Goal: Information Seeking & Learning: Learn about a topic

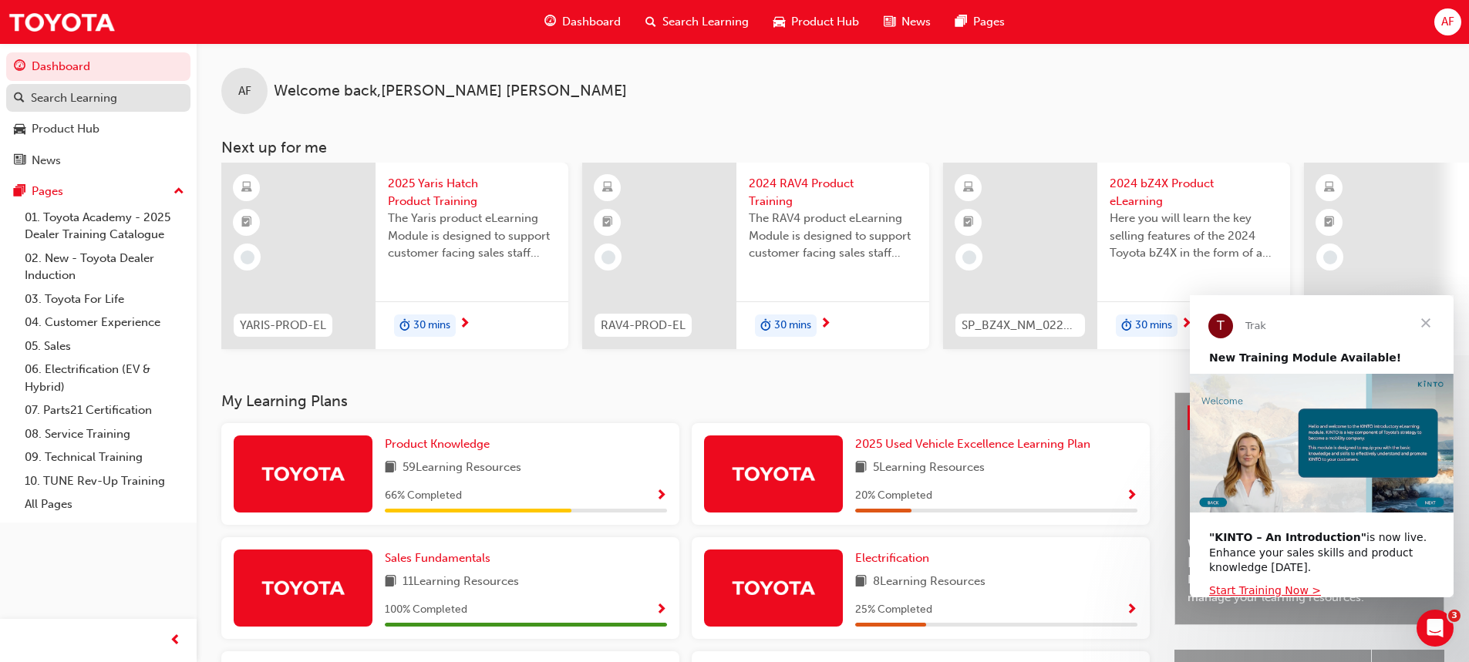
click at [76, 97] on div "Search Learning" at bounding box center [74, 98] width 86 height 18
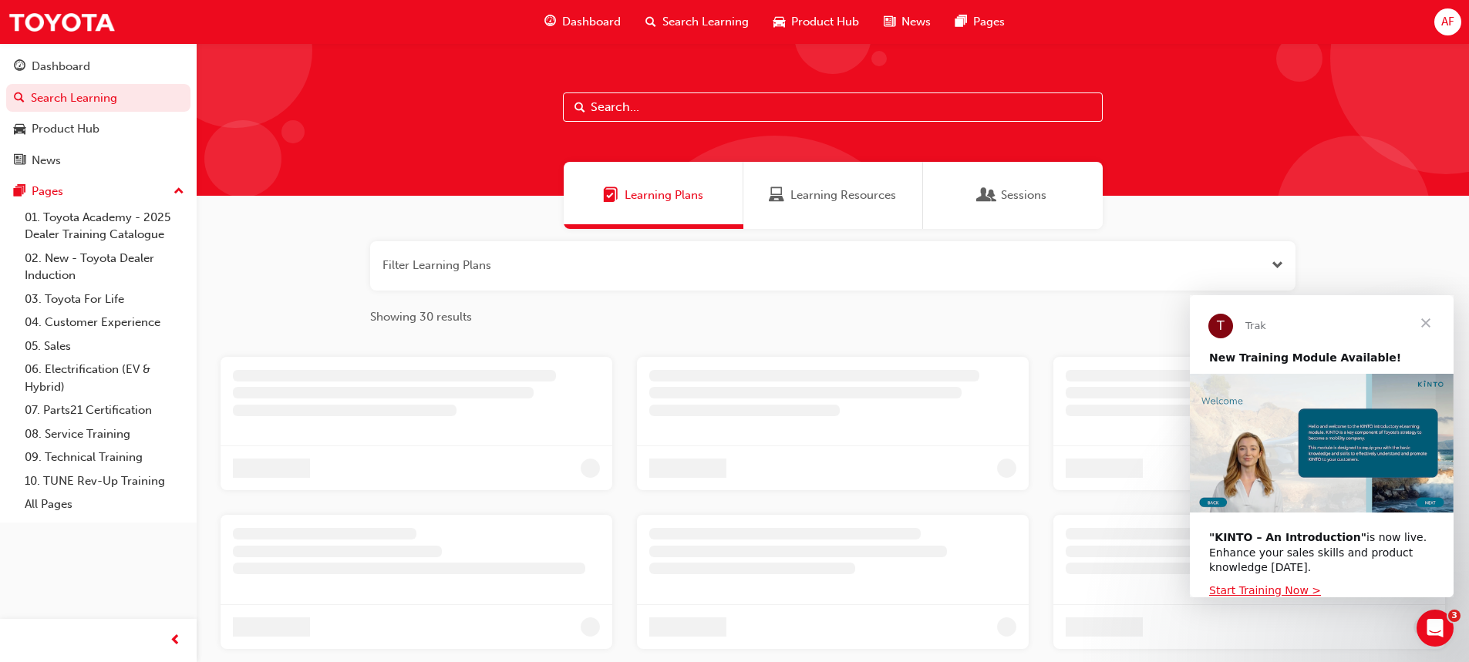
click at [631, 108] on input "text" at bounding box center [833, 107] width 540 height 29
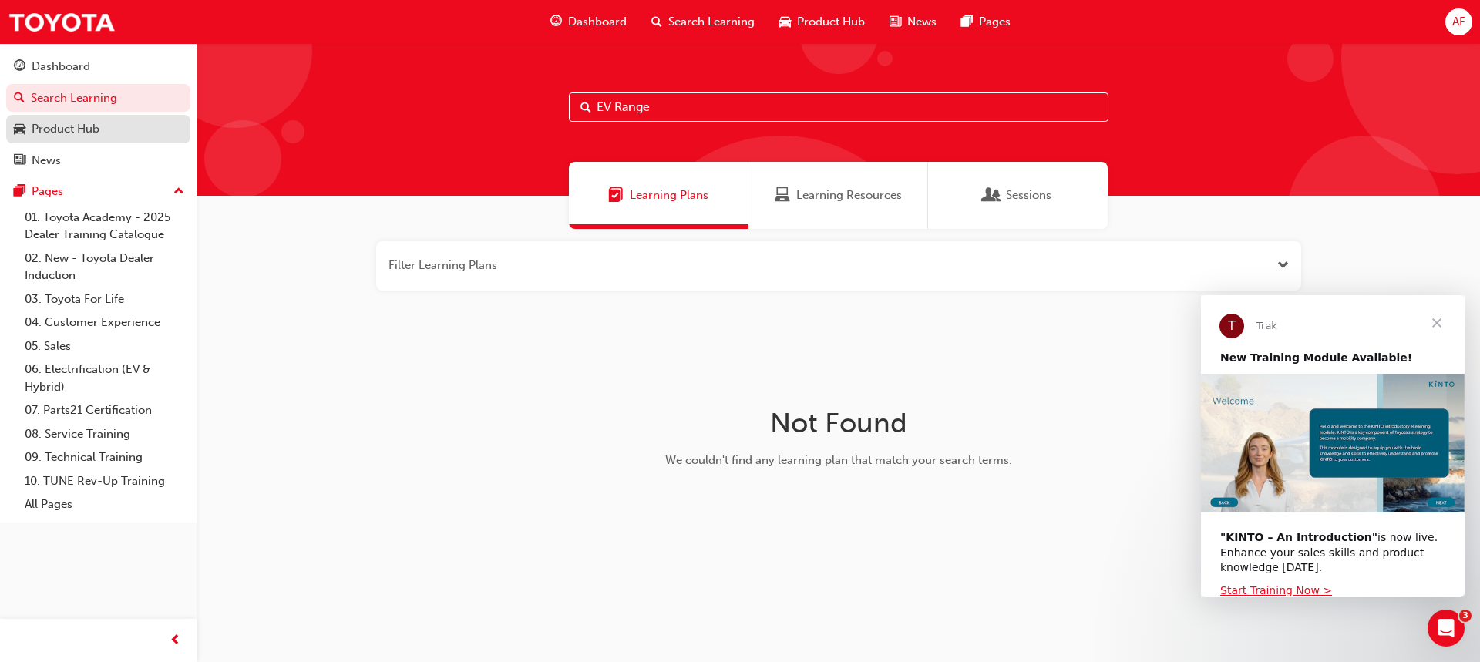
type input "EV Range"
click at [86, 137] on div "Product Hub" at bounding box center [66, 129] width 68 height 18
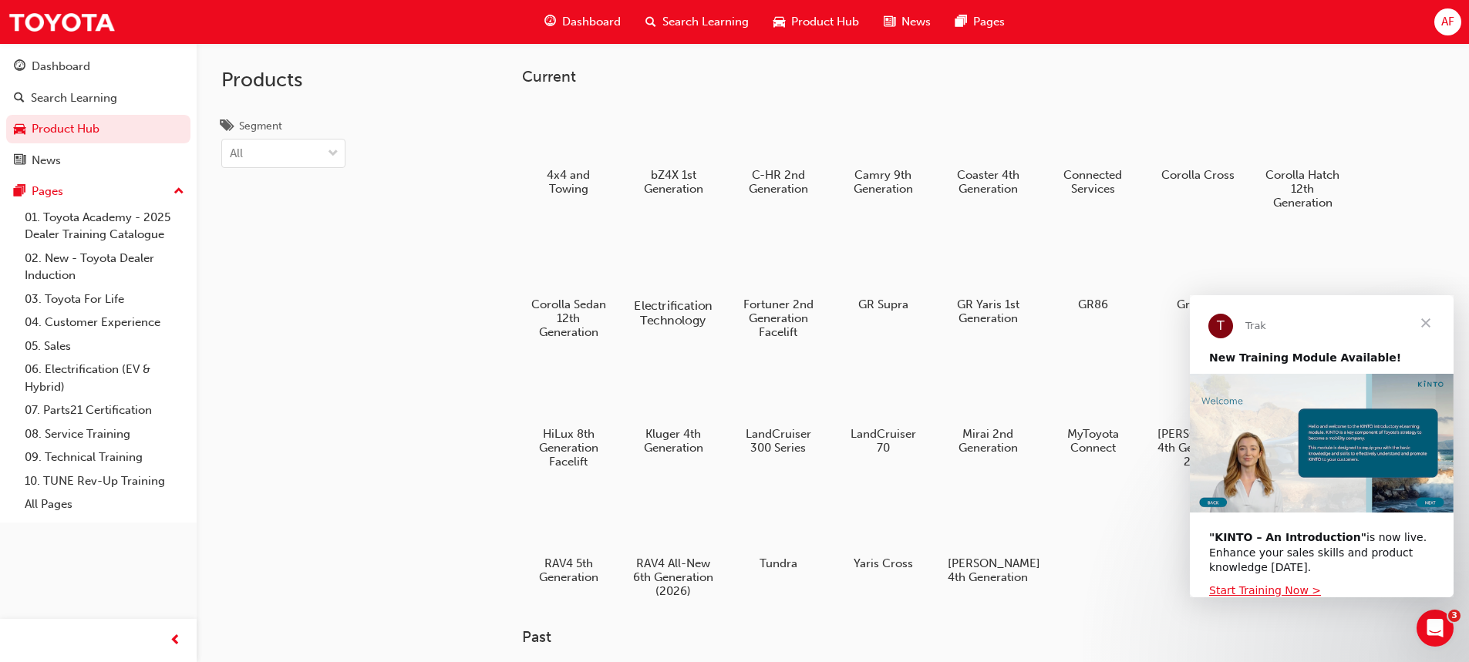
click at [680, 272] on div at bounding box center [673, 262] width 86 height 62
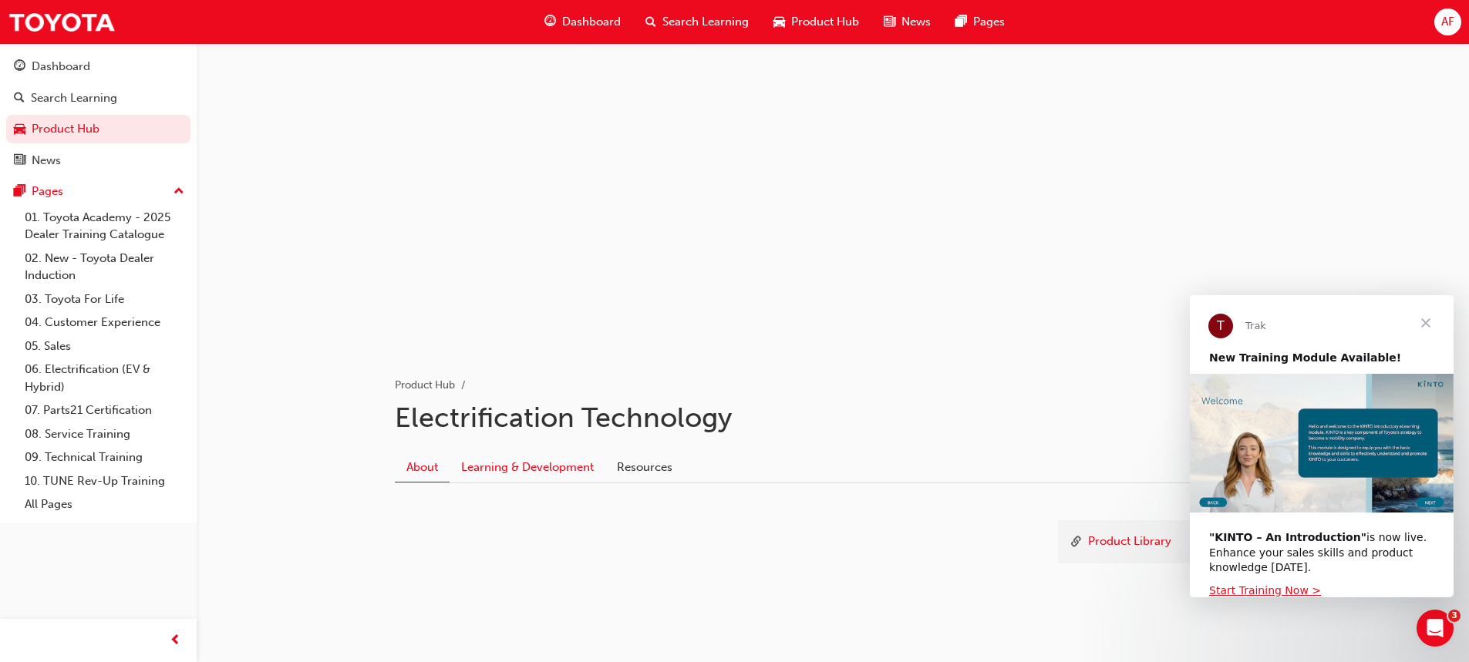
click at [538, 460] on link "Learning & Development" at bounding box center [527, 467] width 156 height 29
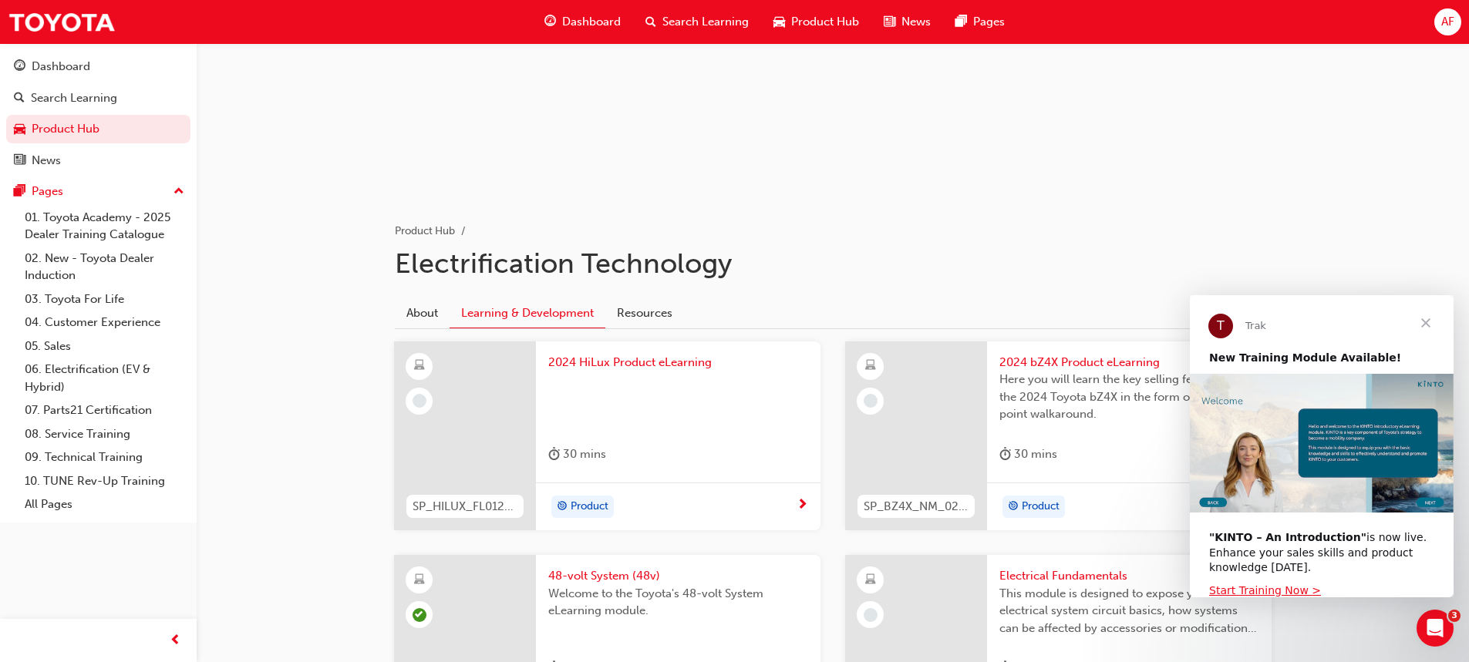
scroll to position [231, 0]
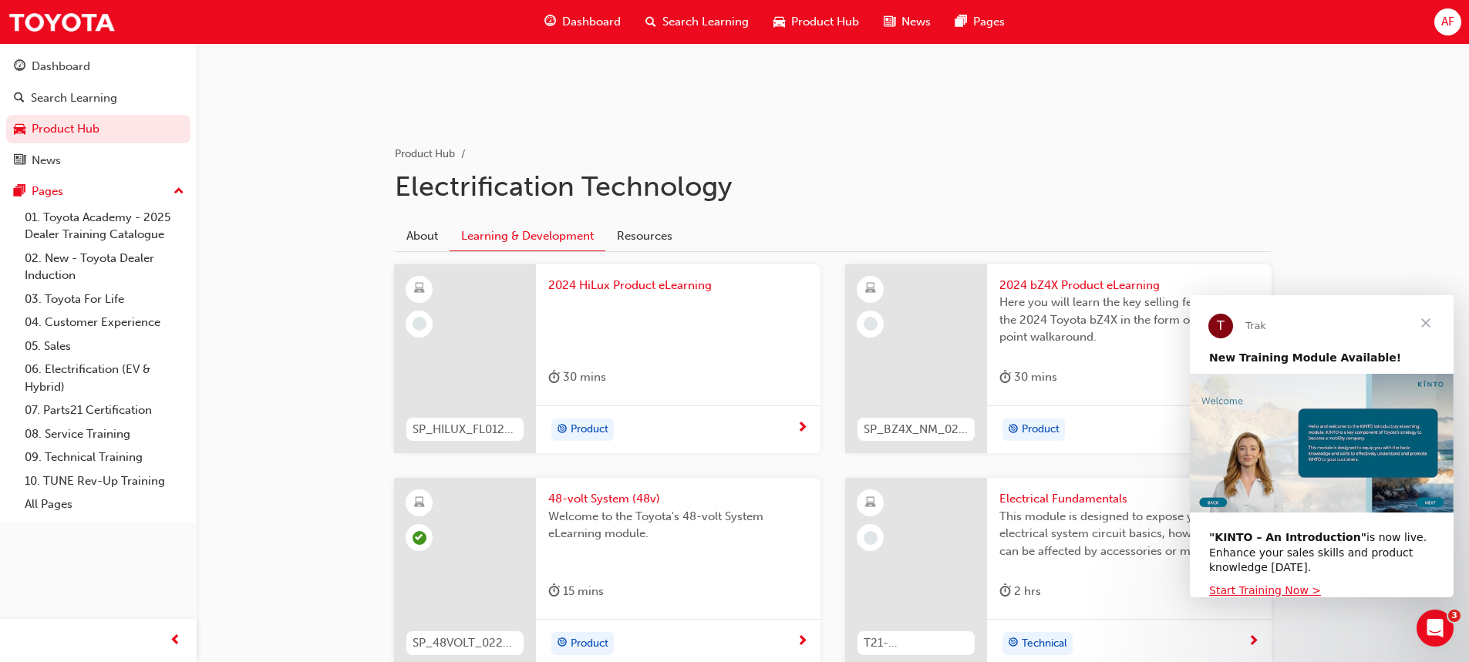
click at [1436, 321] on span "Close" at bounding box center [1426, 323] width 56 height 56
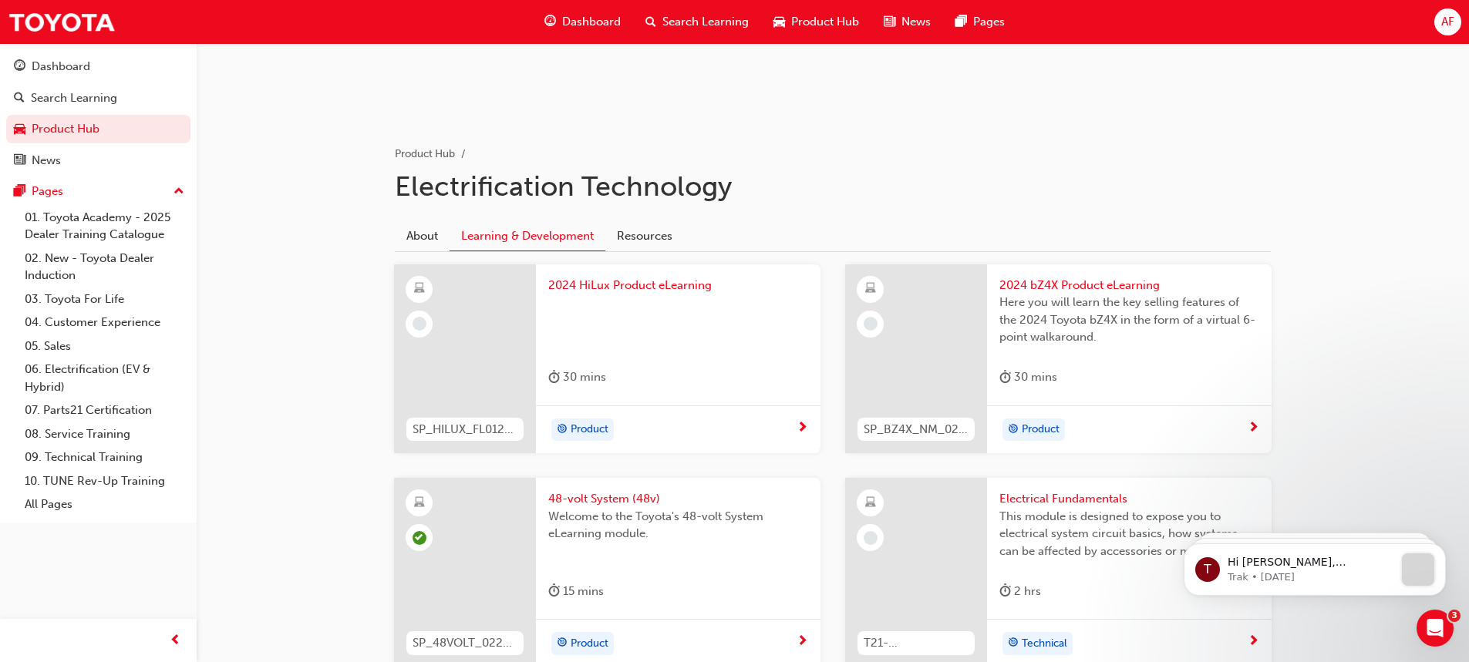
scroll to position [0, 0]
click at [595, 430] on span "Product" at bounding box center [589, 430] width 38 height 18
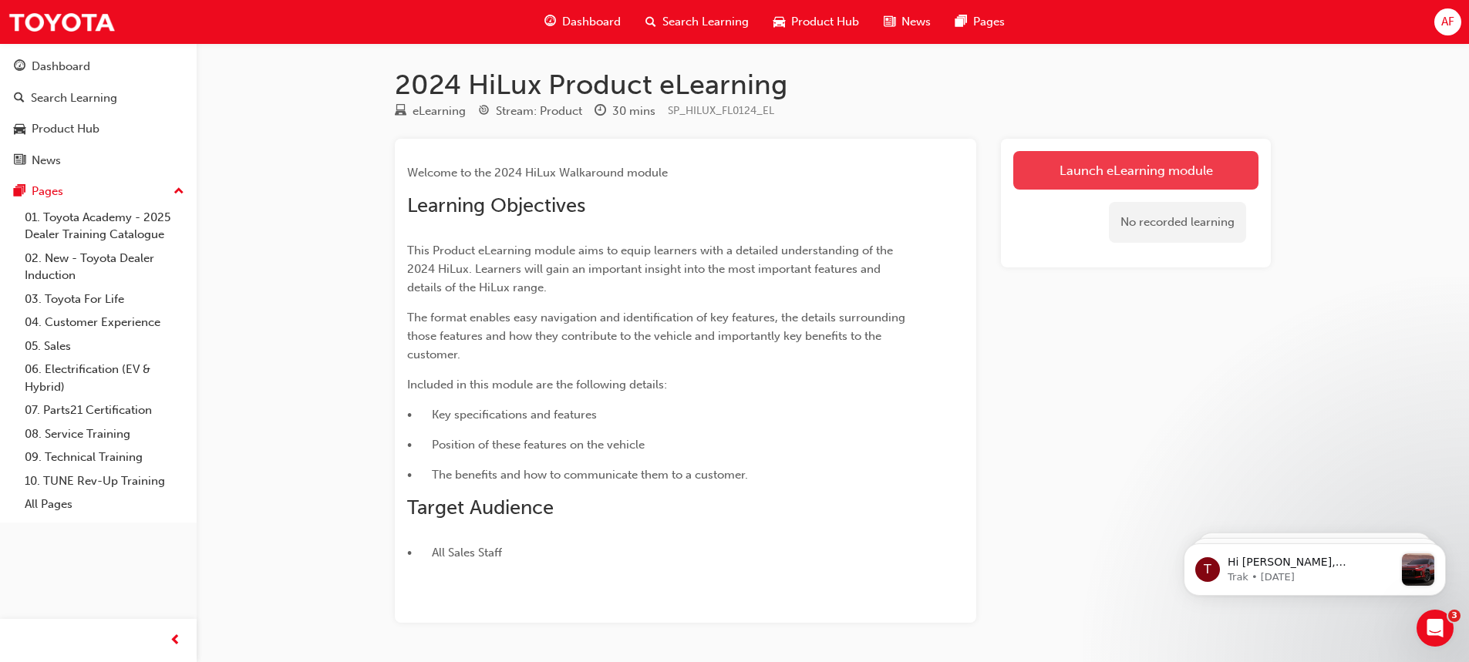
click at [1186, 173] on link "Launch eLearning module" at bounding box center [1135, 170] width 245 height 39
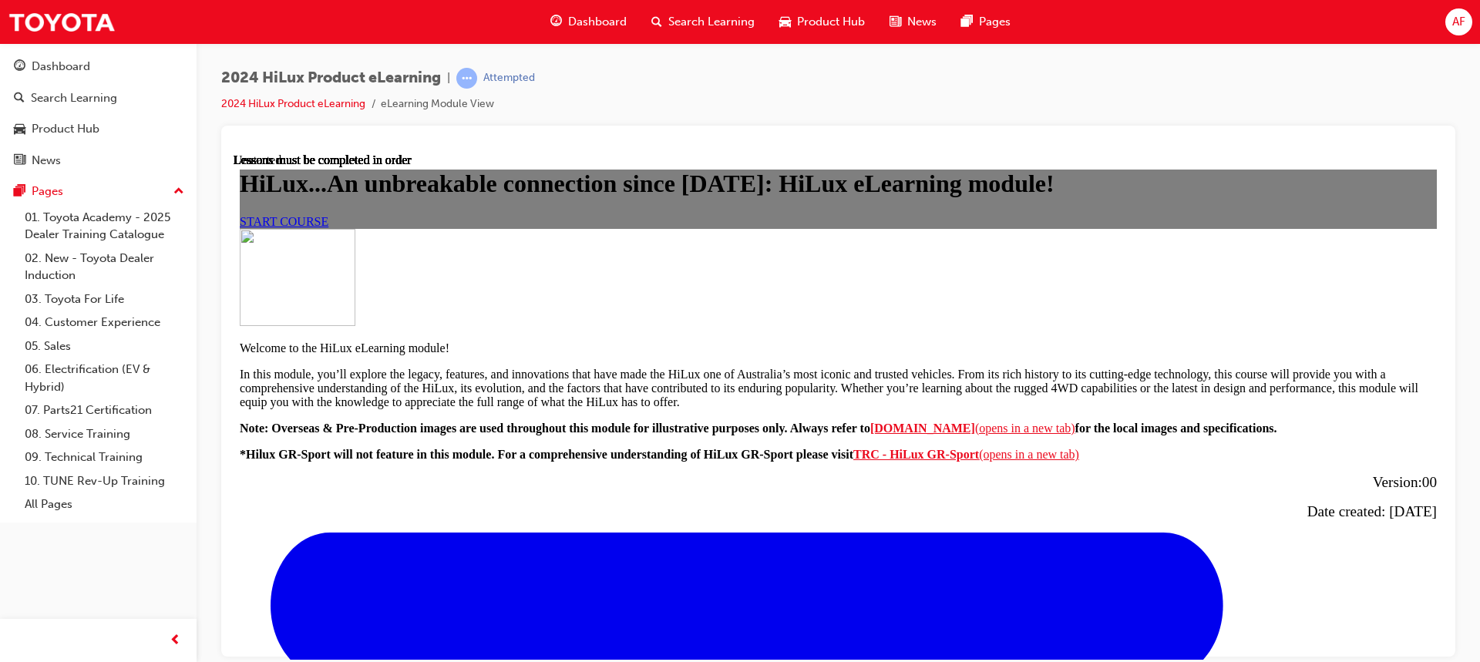
click at [972, 227] on div "HiLux...An unbreakable connection since [DATE]: HiLux eLearning module! START C…" at bounding box center [838, 198] width 1197 height 59
click at [328, 227] on link "START COURSE" at bounding box center [284, 220] width 89 height 13
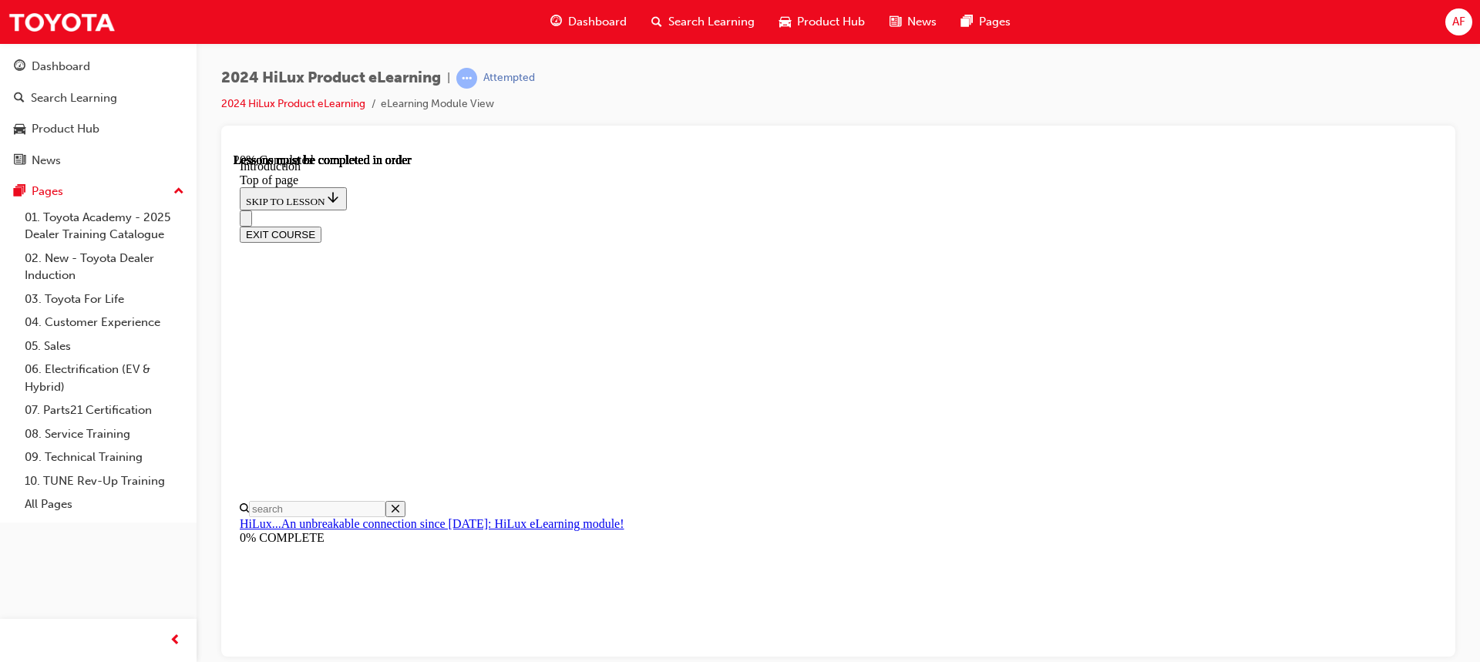
scroll to position [48, 0]
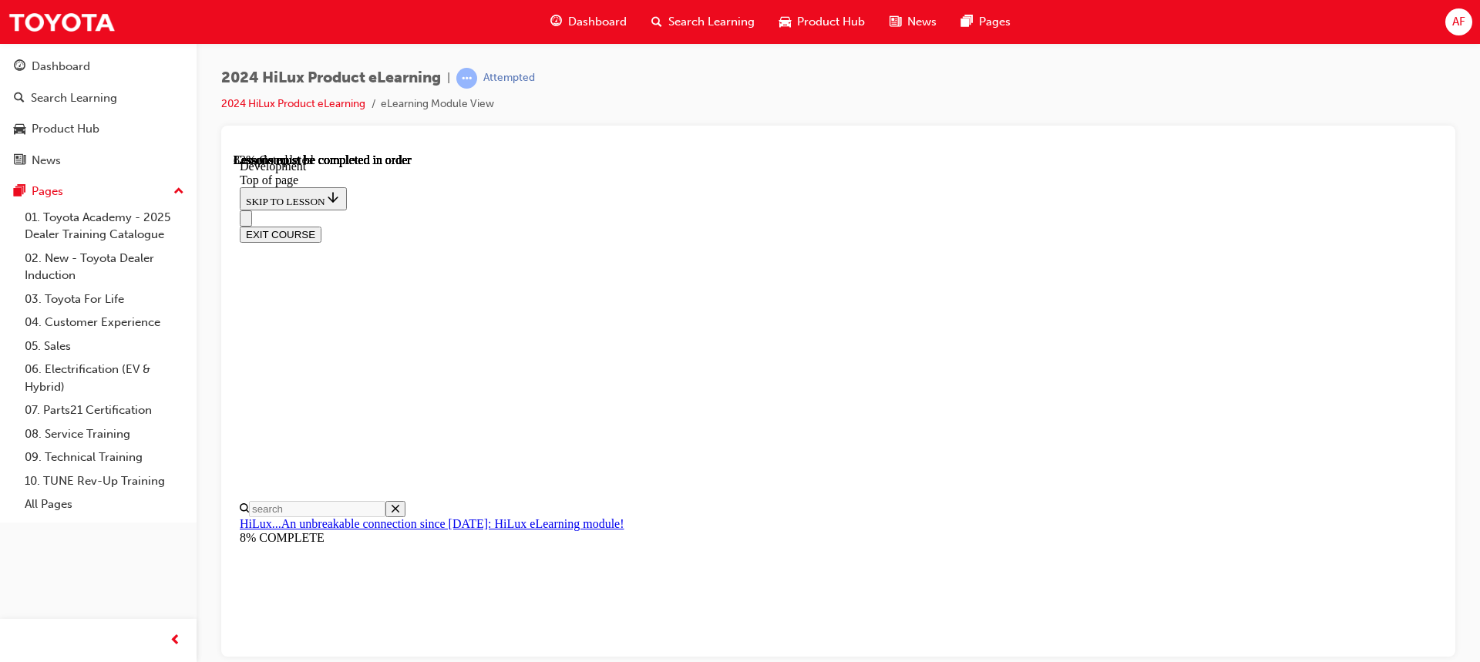
scroll to position [1127, 0]
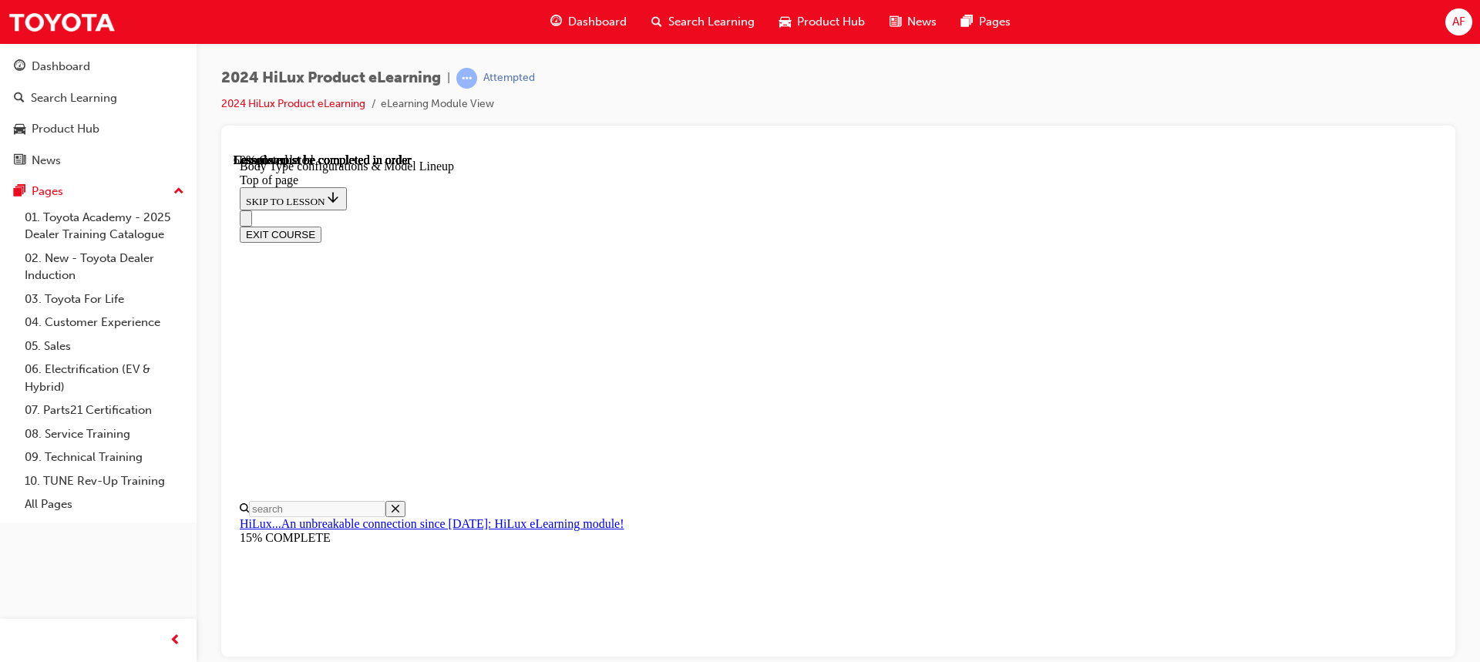
scroll to position [536, 0]
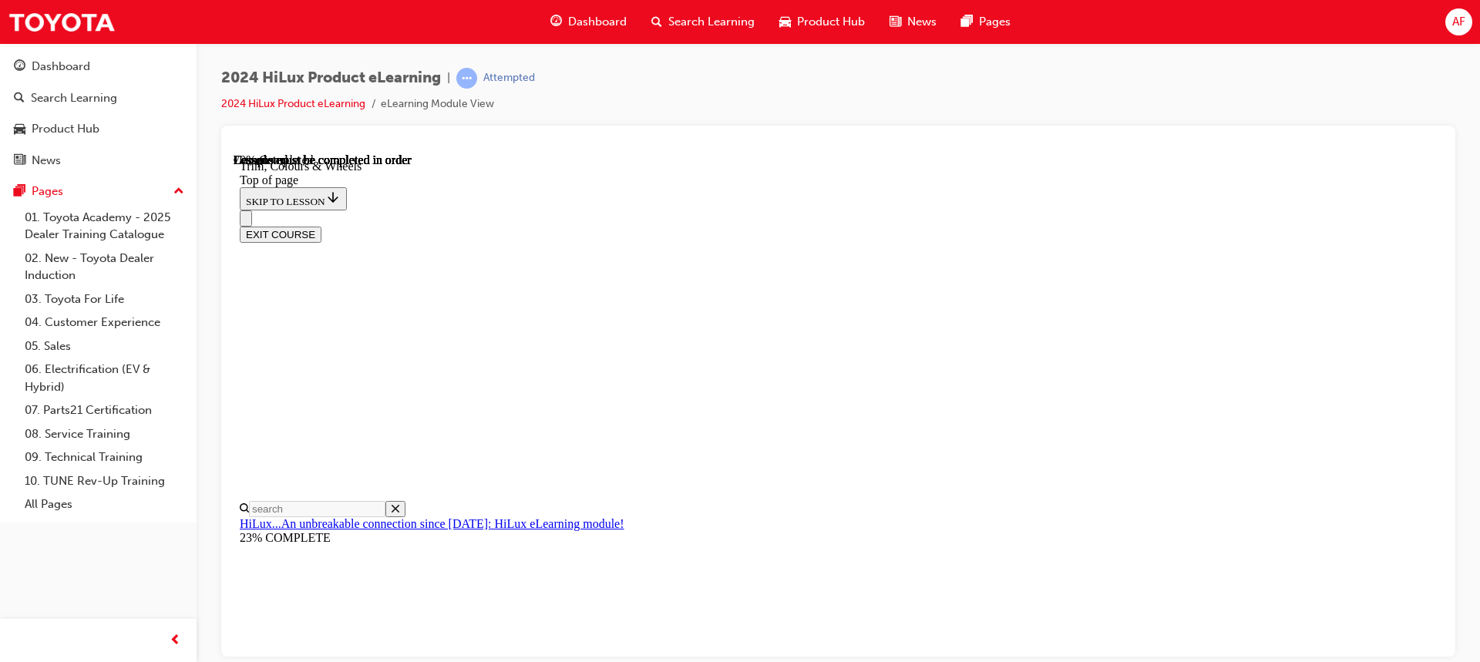
scroll to position [2052, 0]
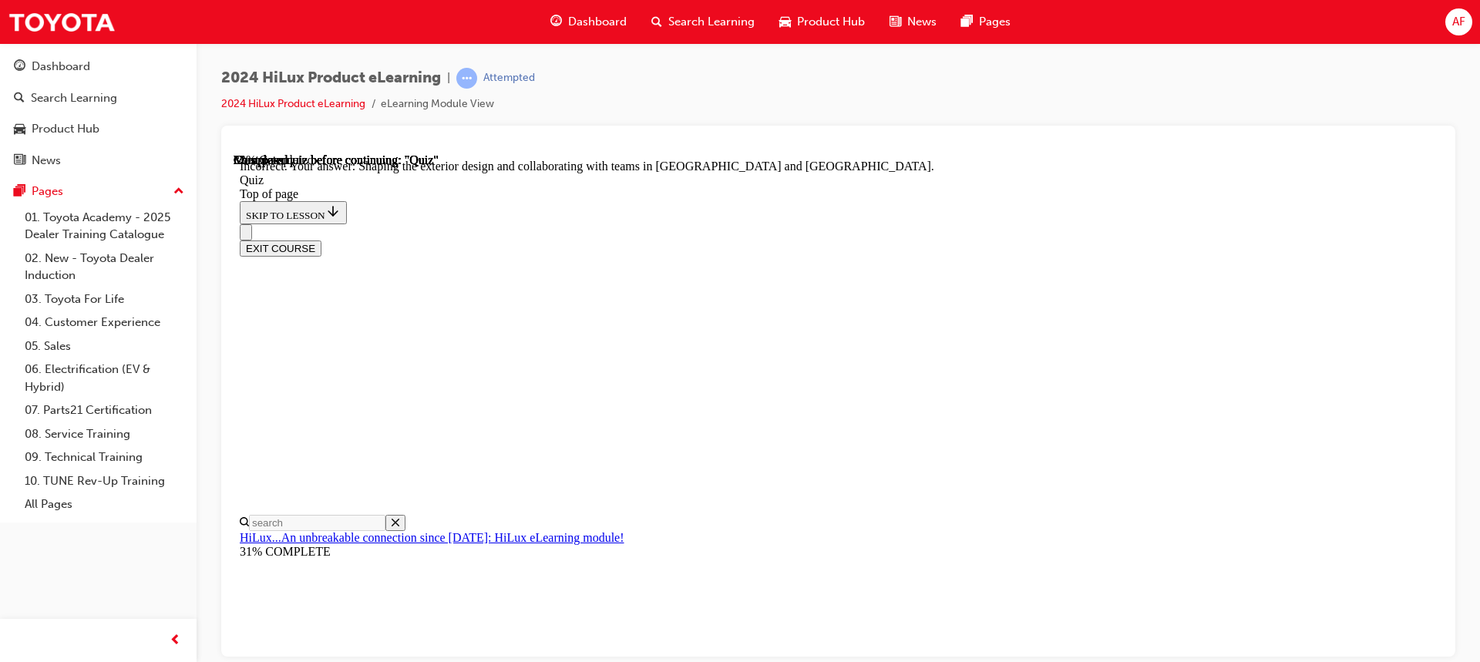
scroll to position [243, 0]
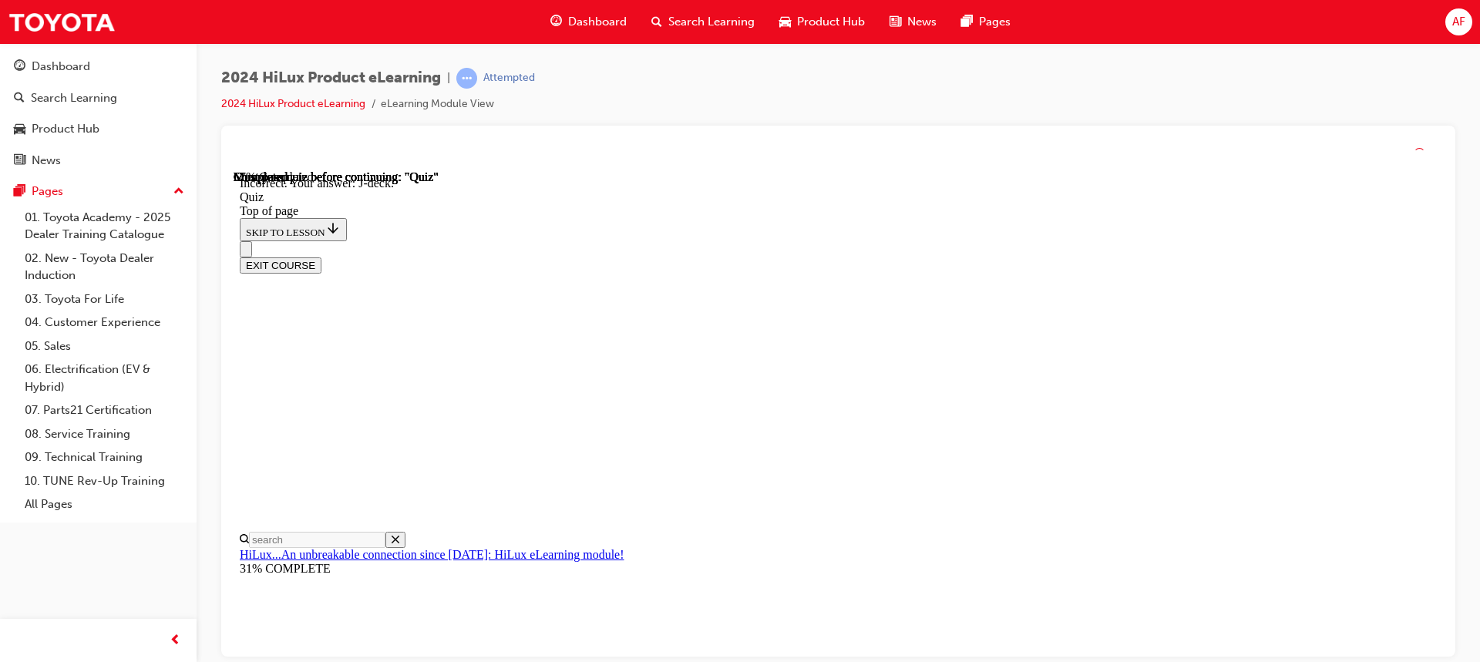
scroll to position [325, 0]
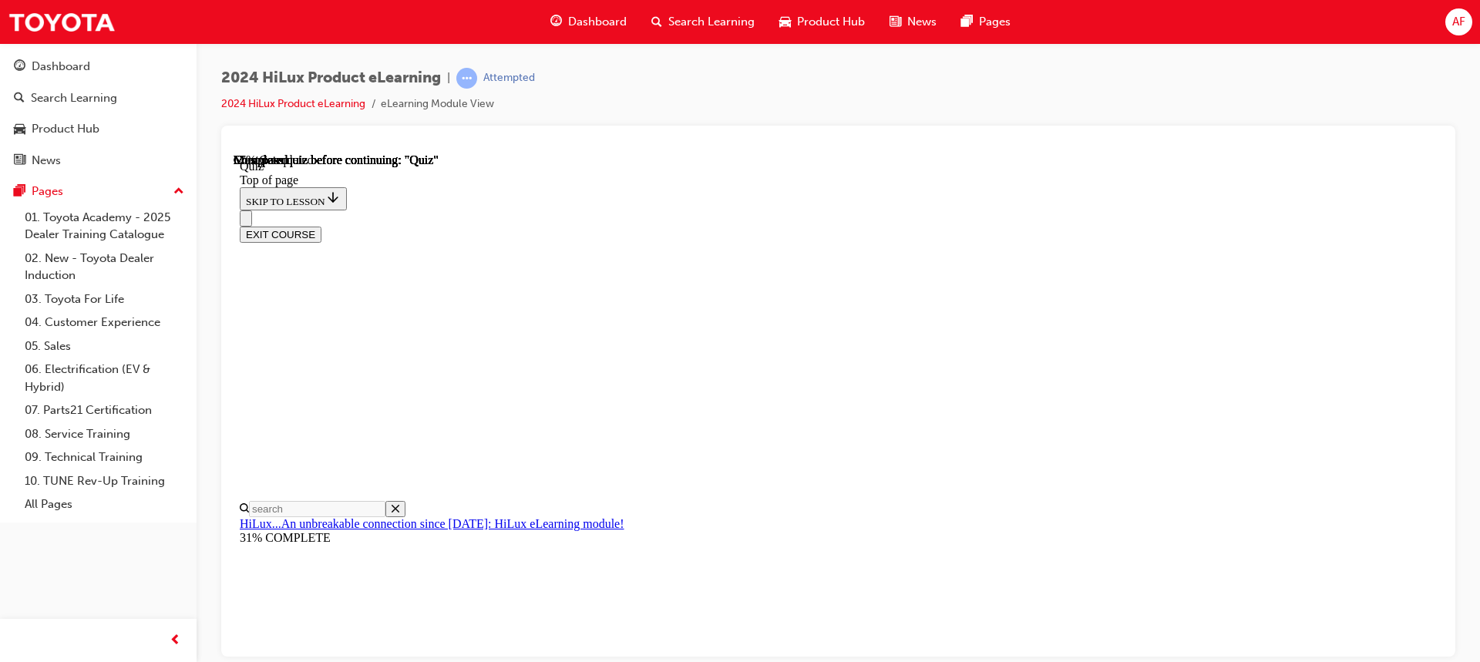
scroll to position [231, 0]
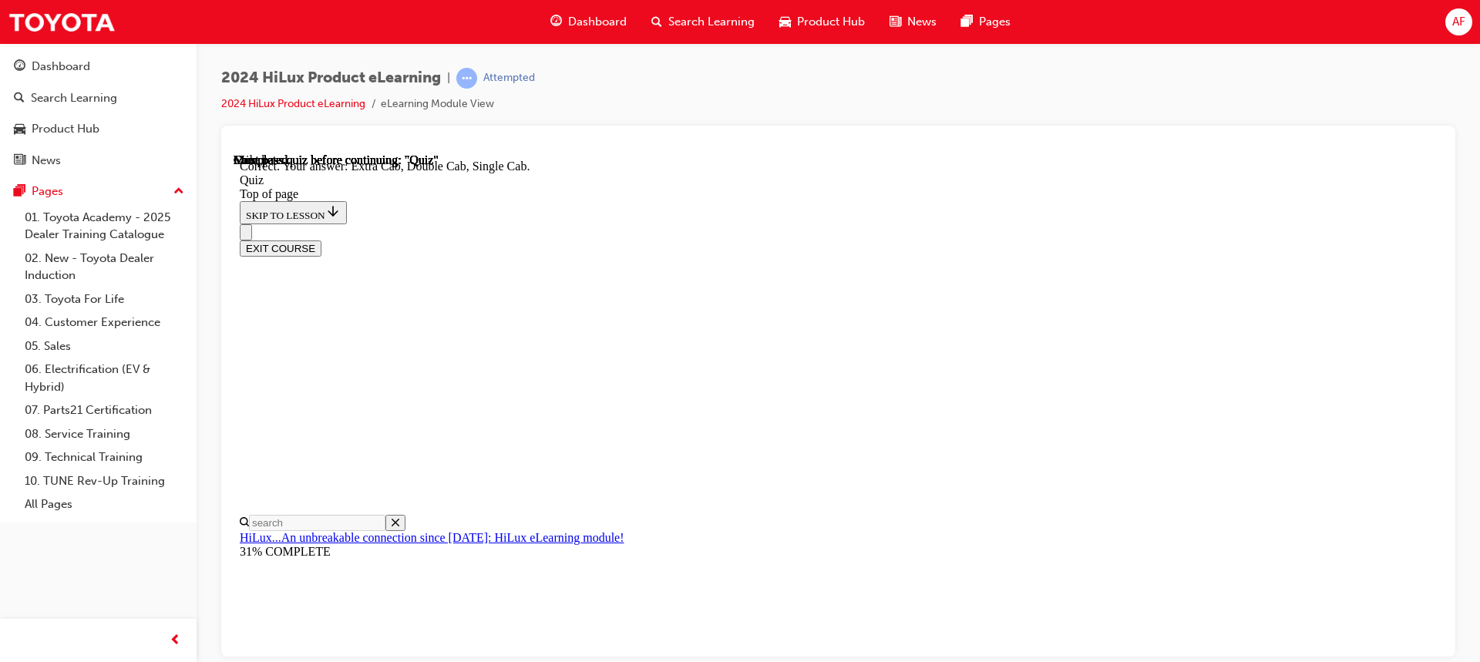
scroll to position [439, 0]
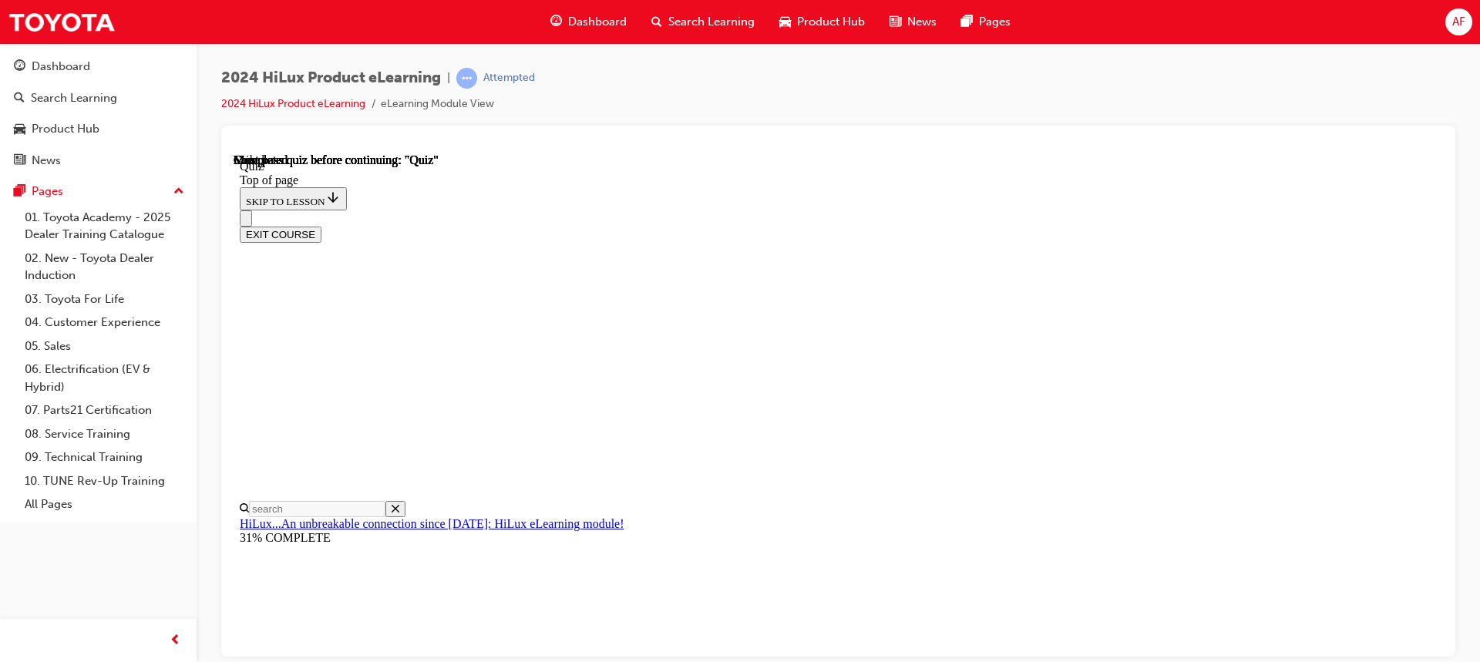
scroll to position [331, 0]
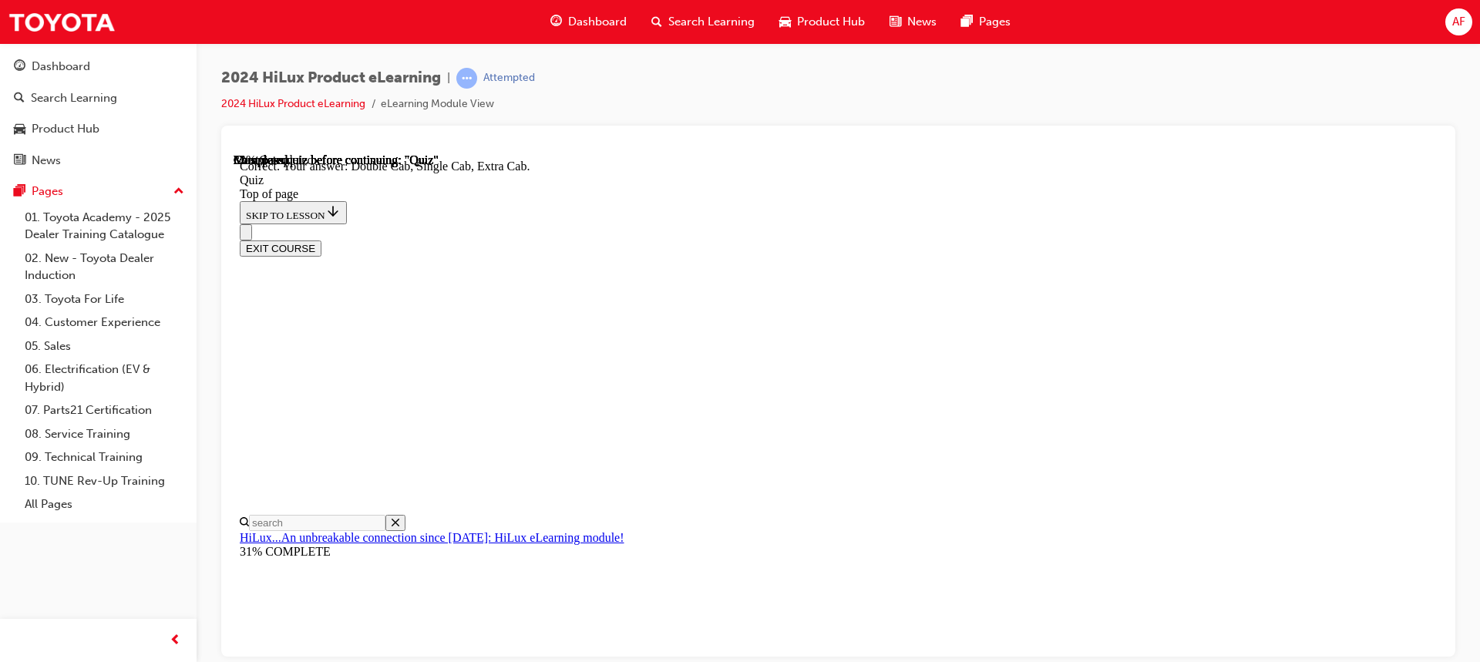
scroll to position [439, 0]
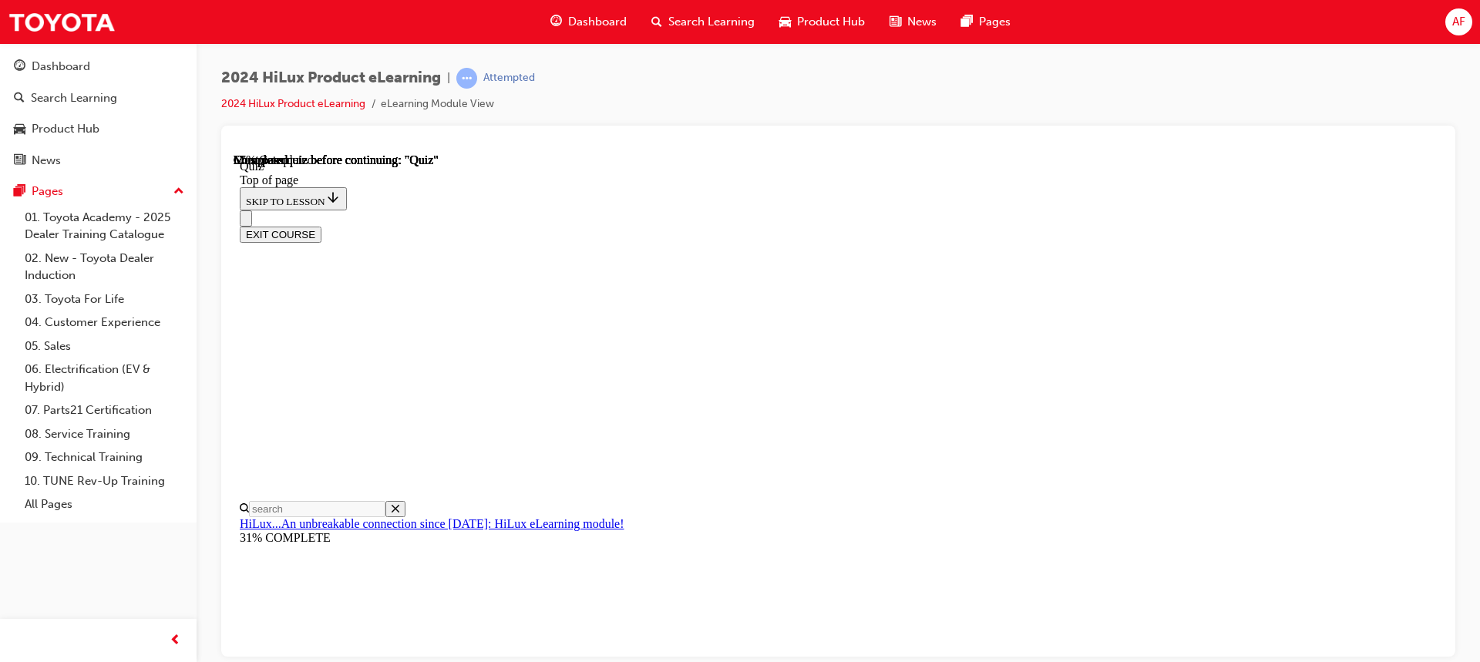
scroll to position [154, 0]
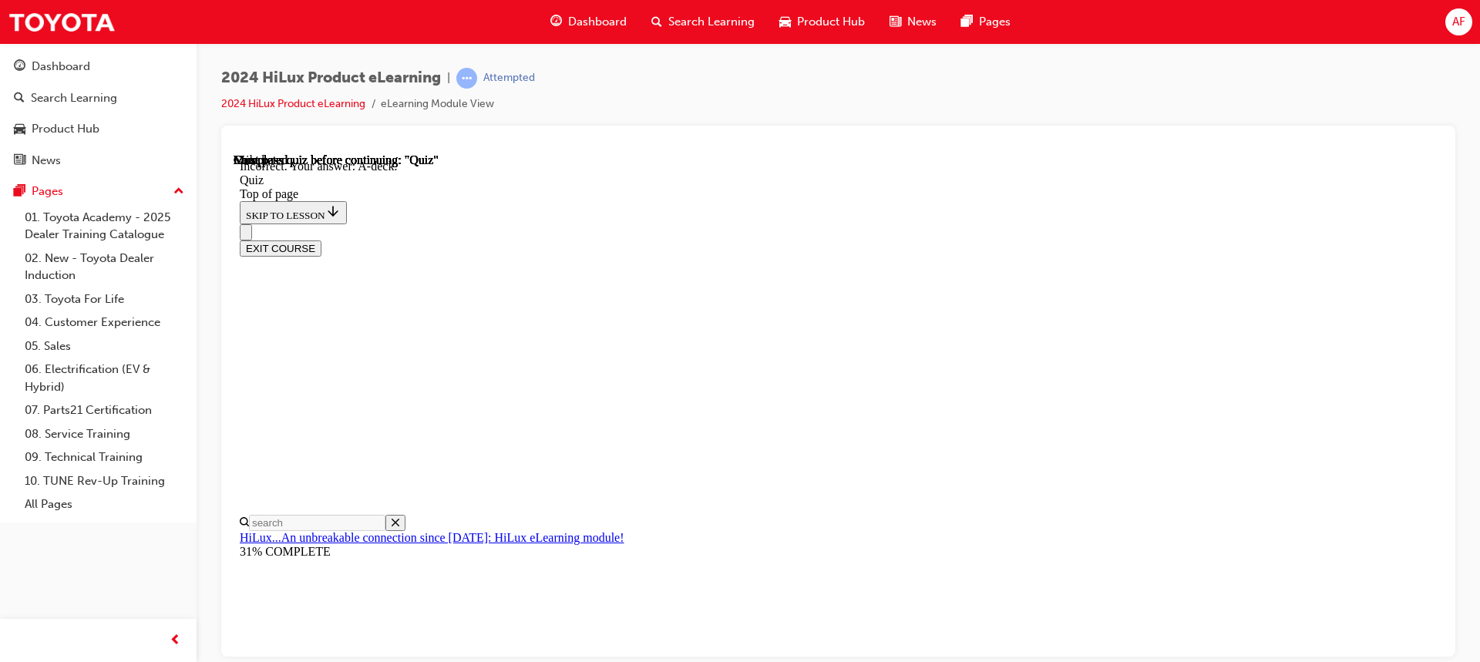
scroll to position [325, 0]
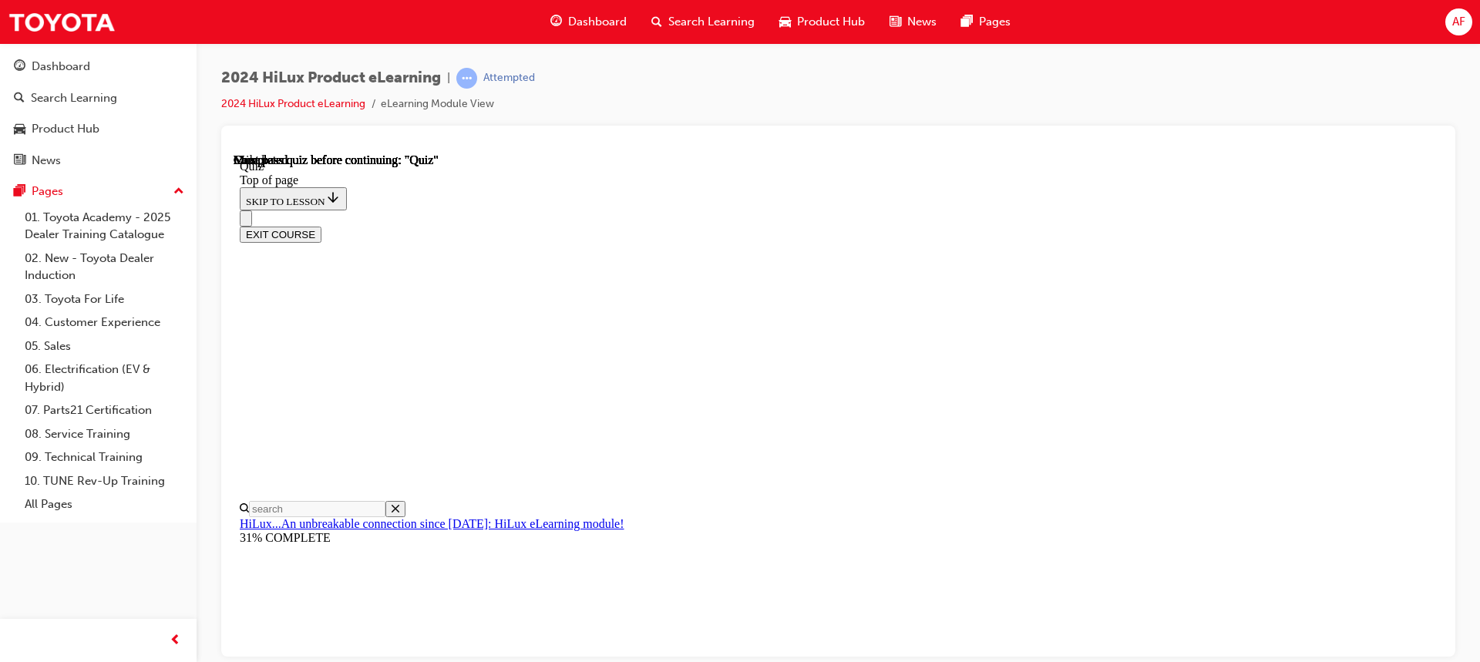
scroll to position [331, 0]
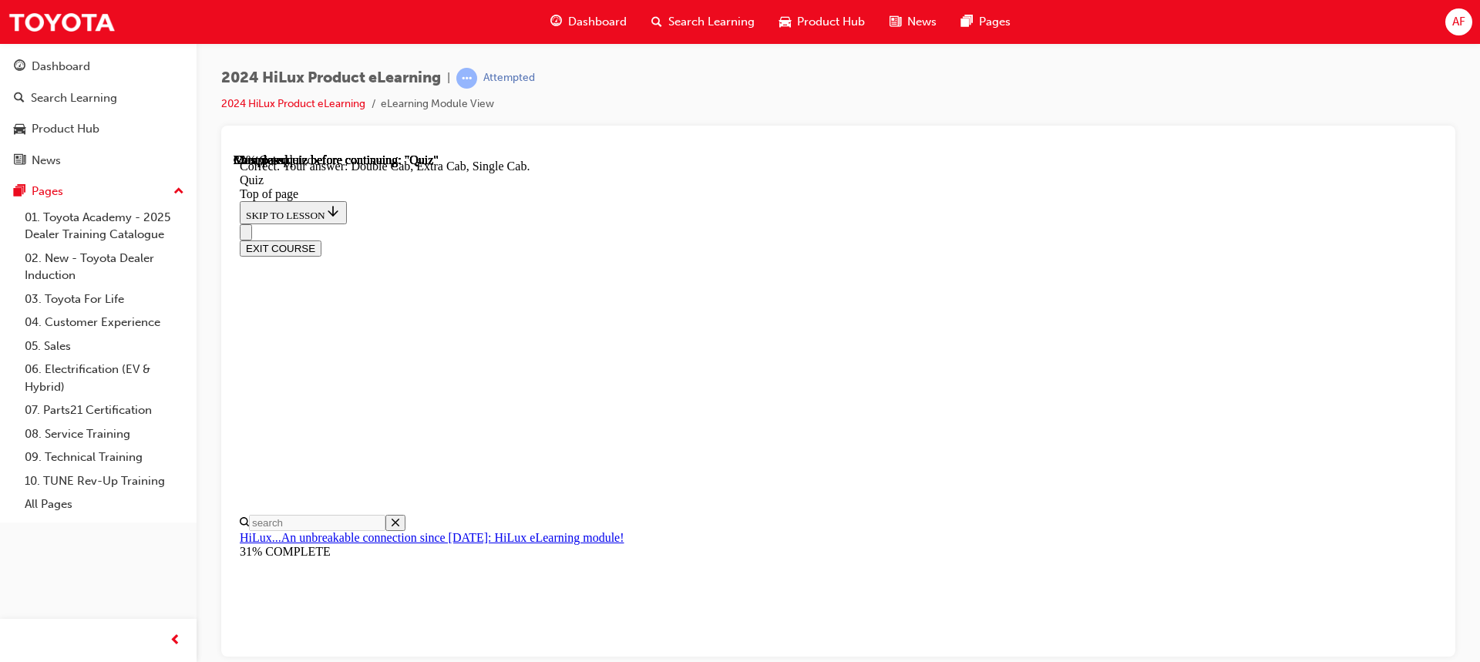
scroll to position [439, 0]
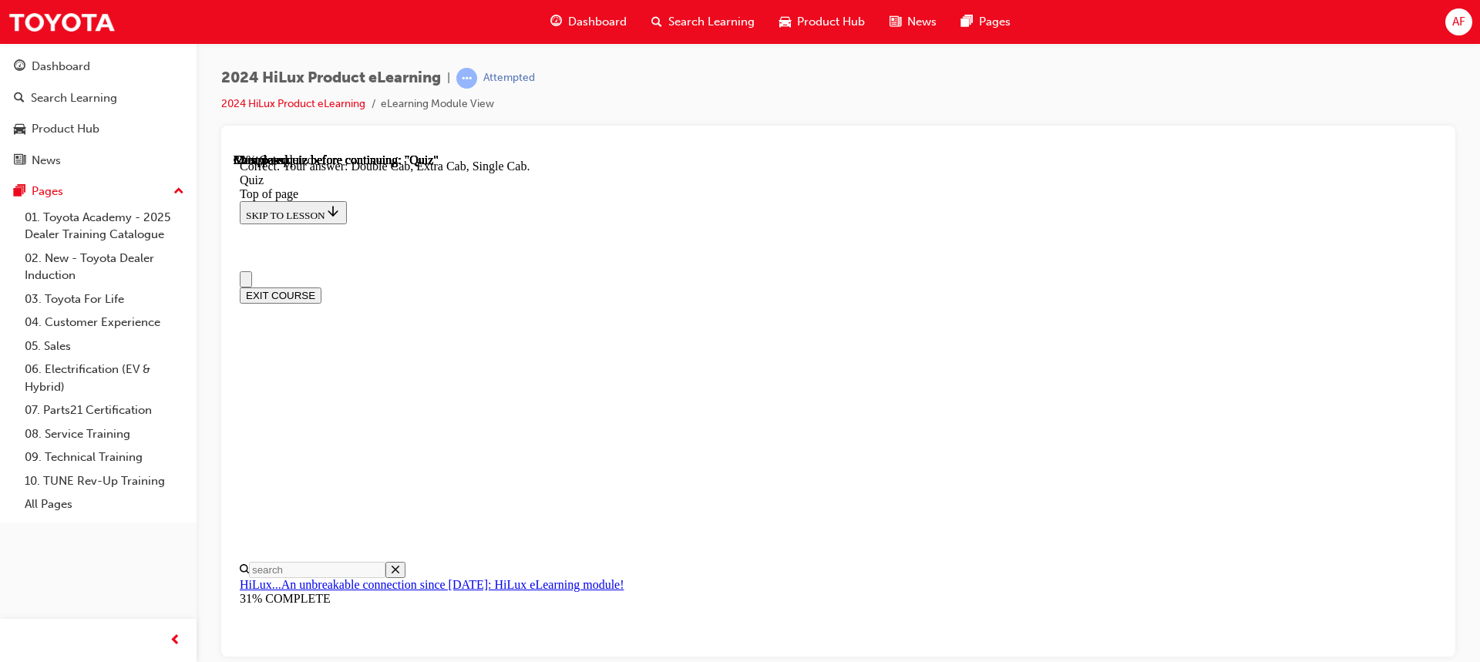
scroll to position [154, 0]
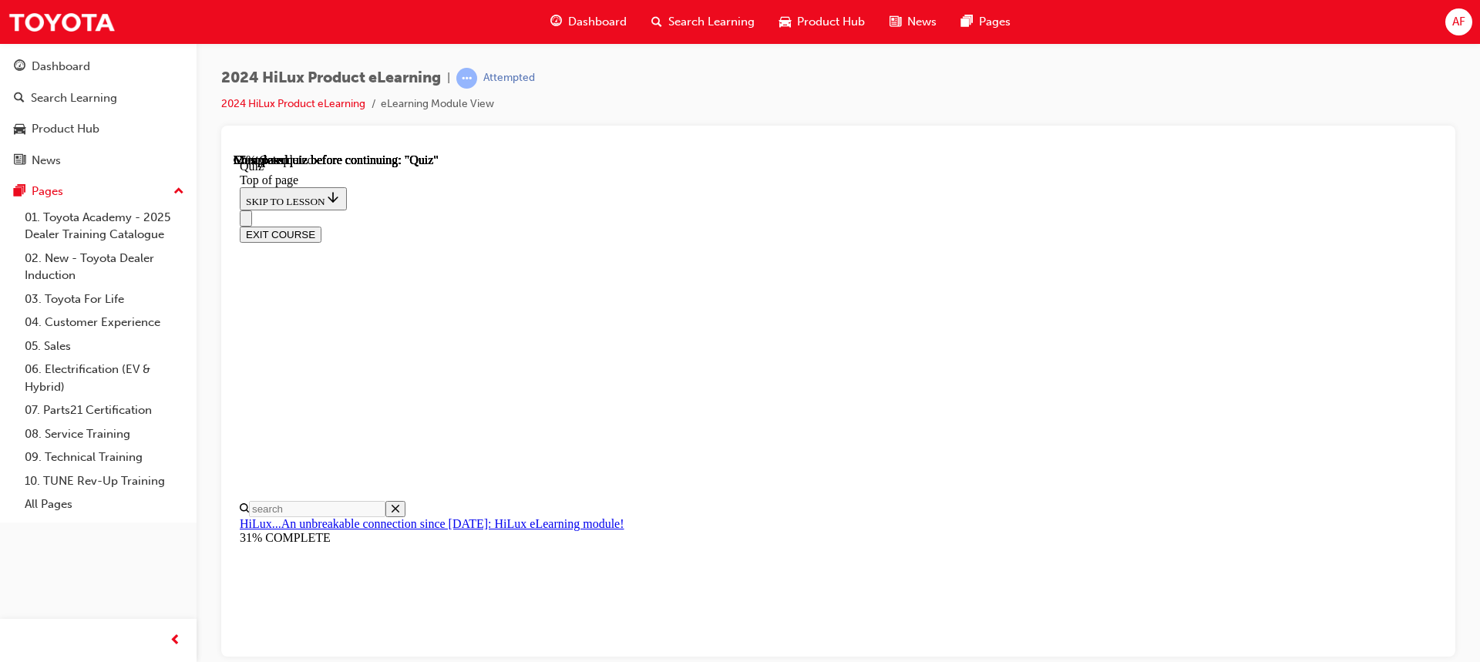
scroll to position [231, 0]
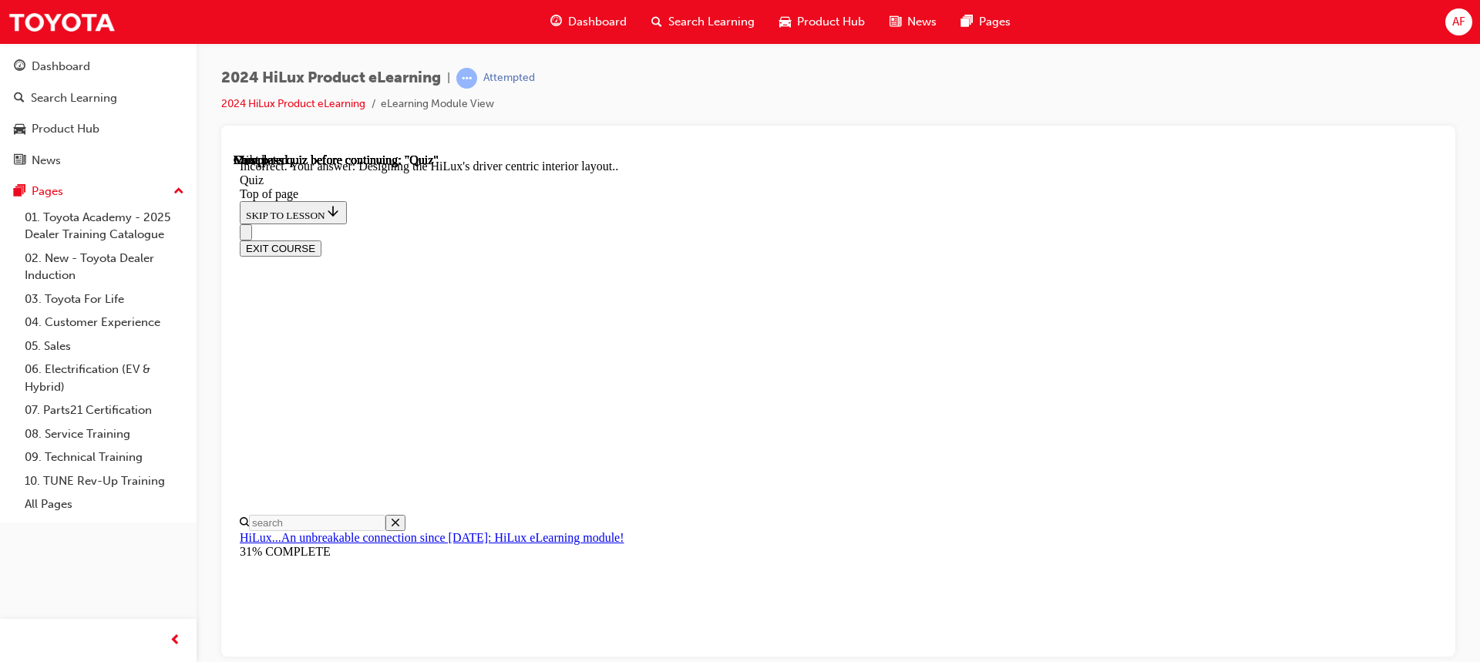
scroll to position [397, 0]
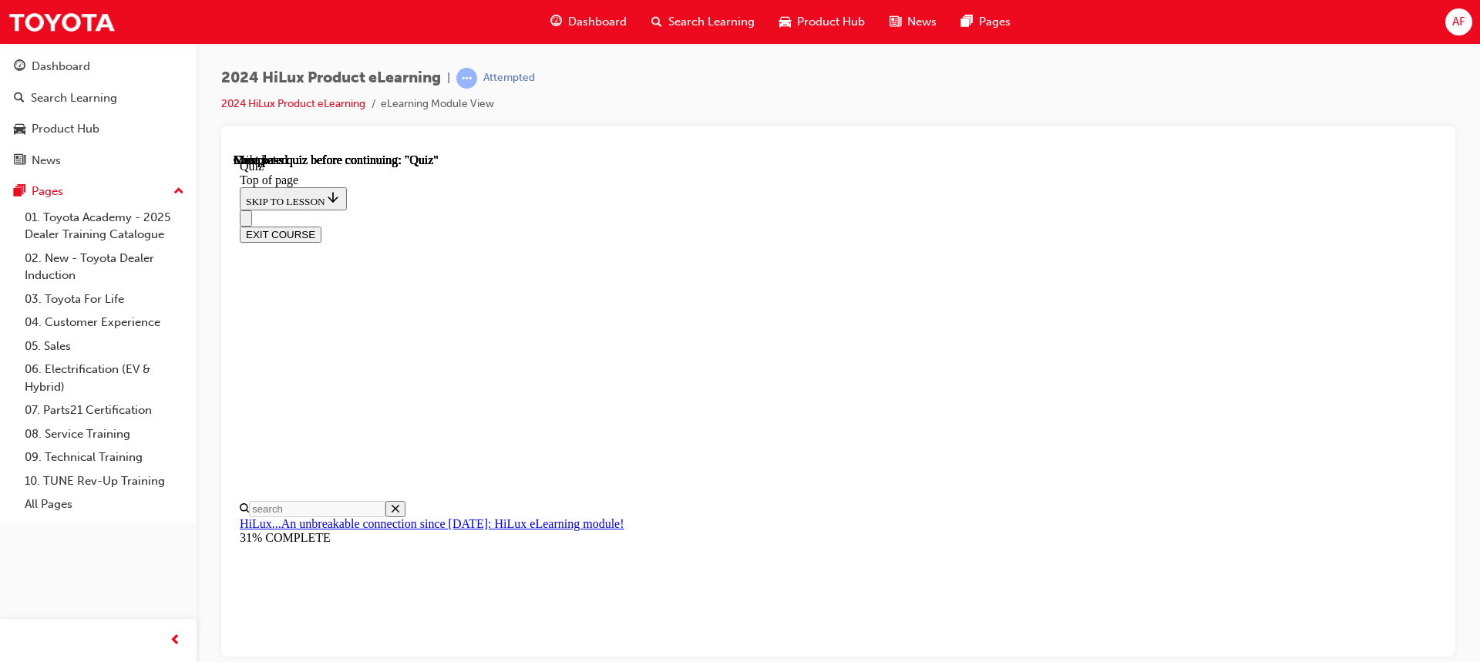
scroll to position [331, 0]
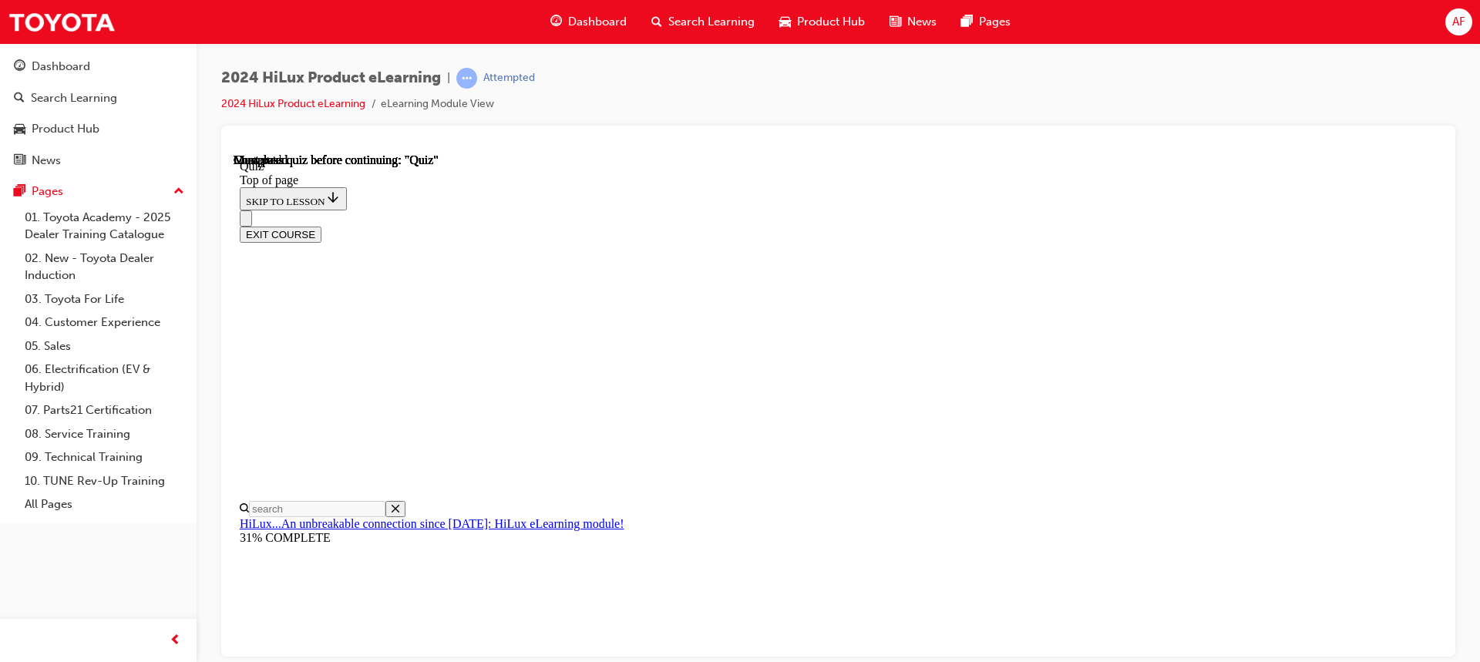
scroll to position [203, 0]
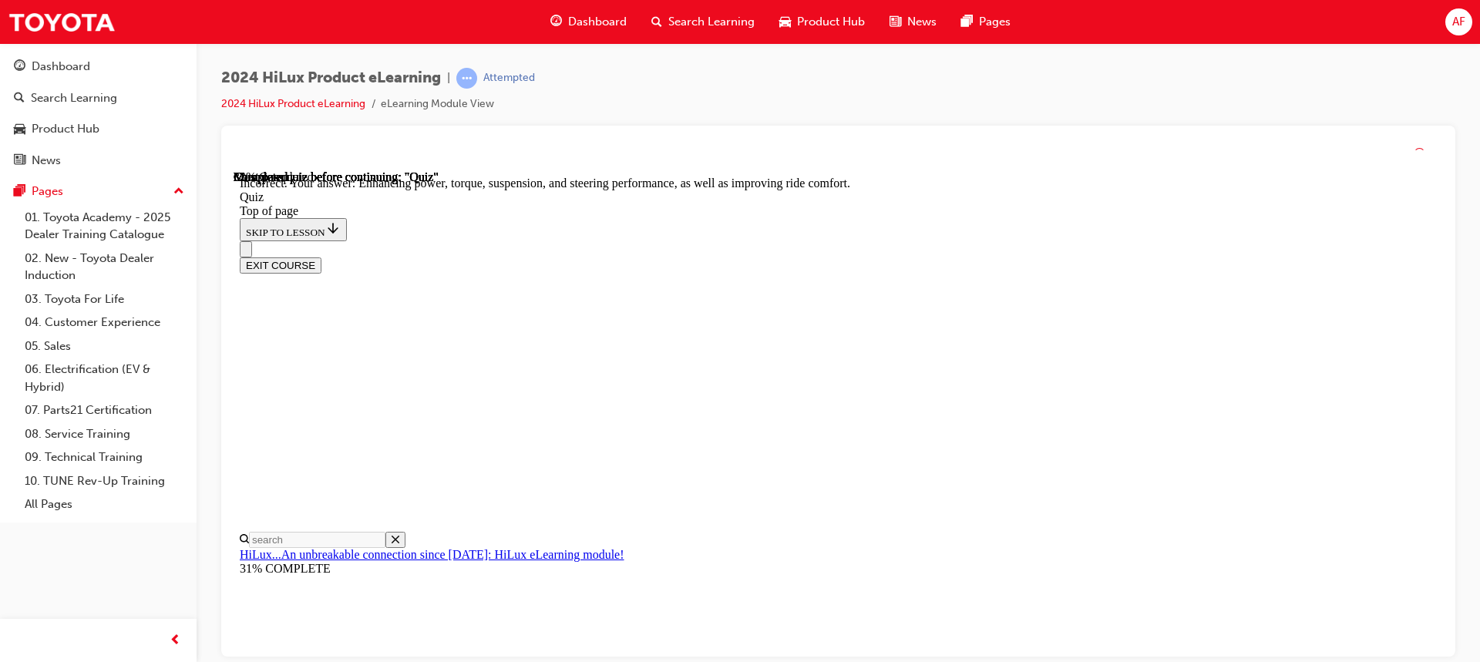
scroll to position [397, 0]
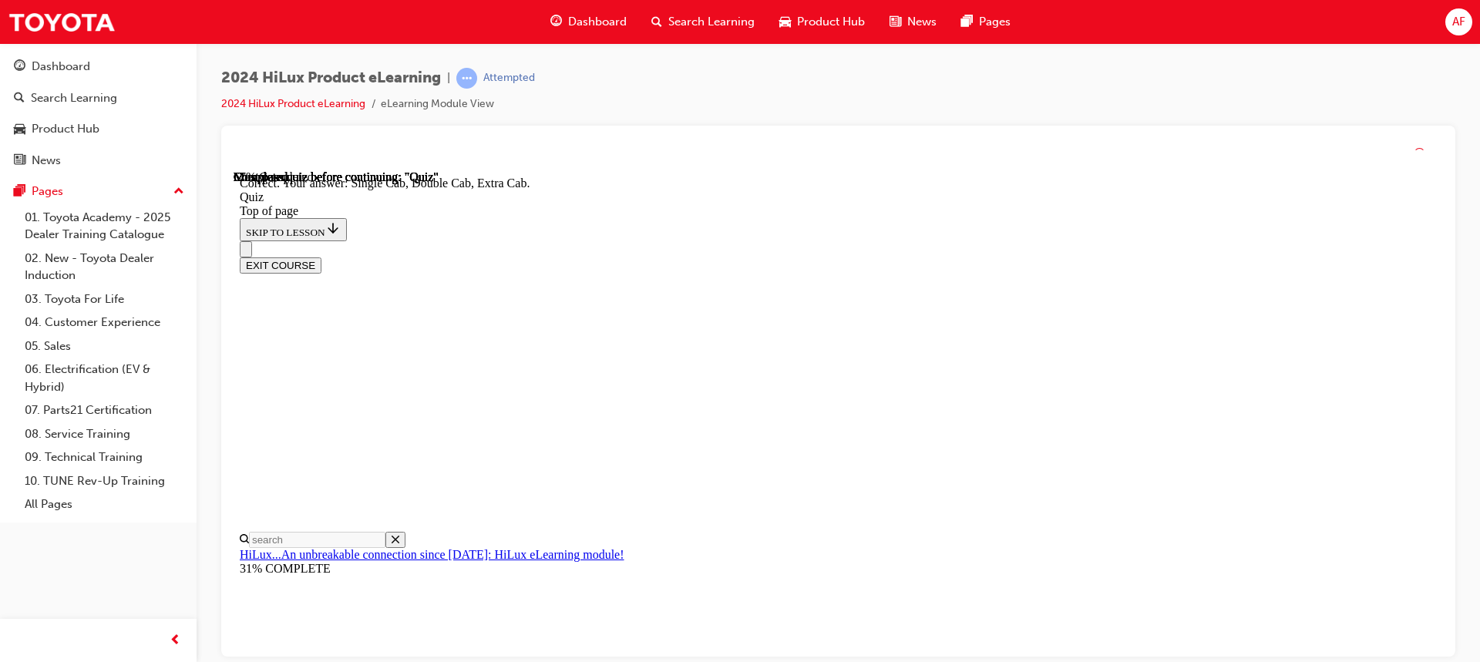
scroll to position [439, 0]
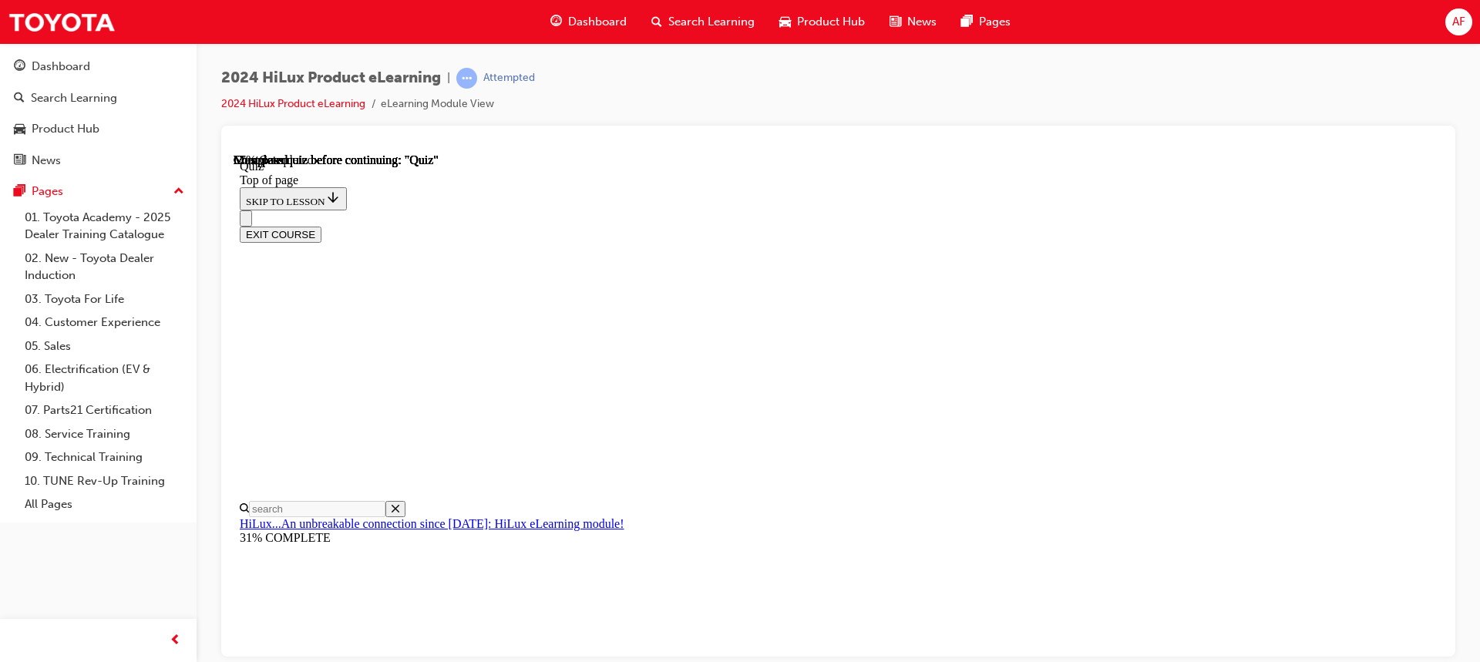
scroll to position [77, 0]
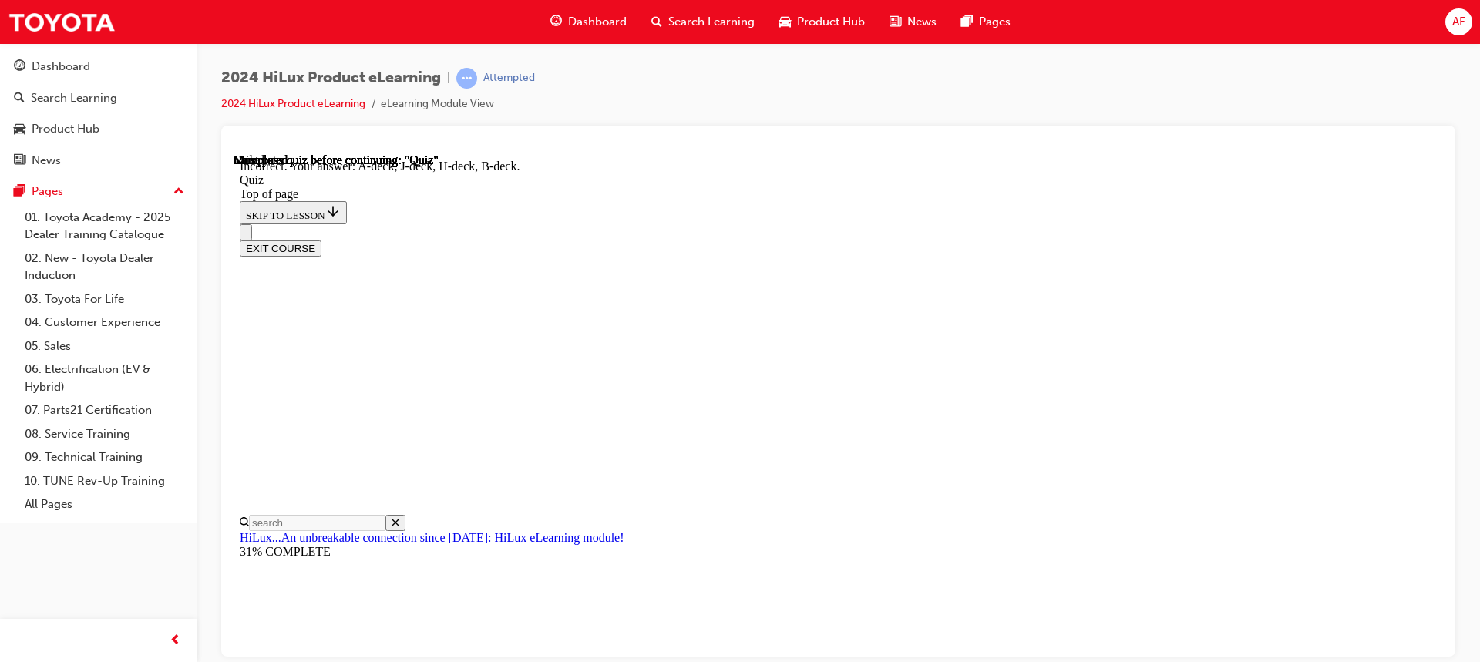
scroll to position [325, 0]
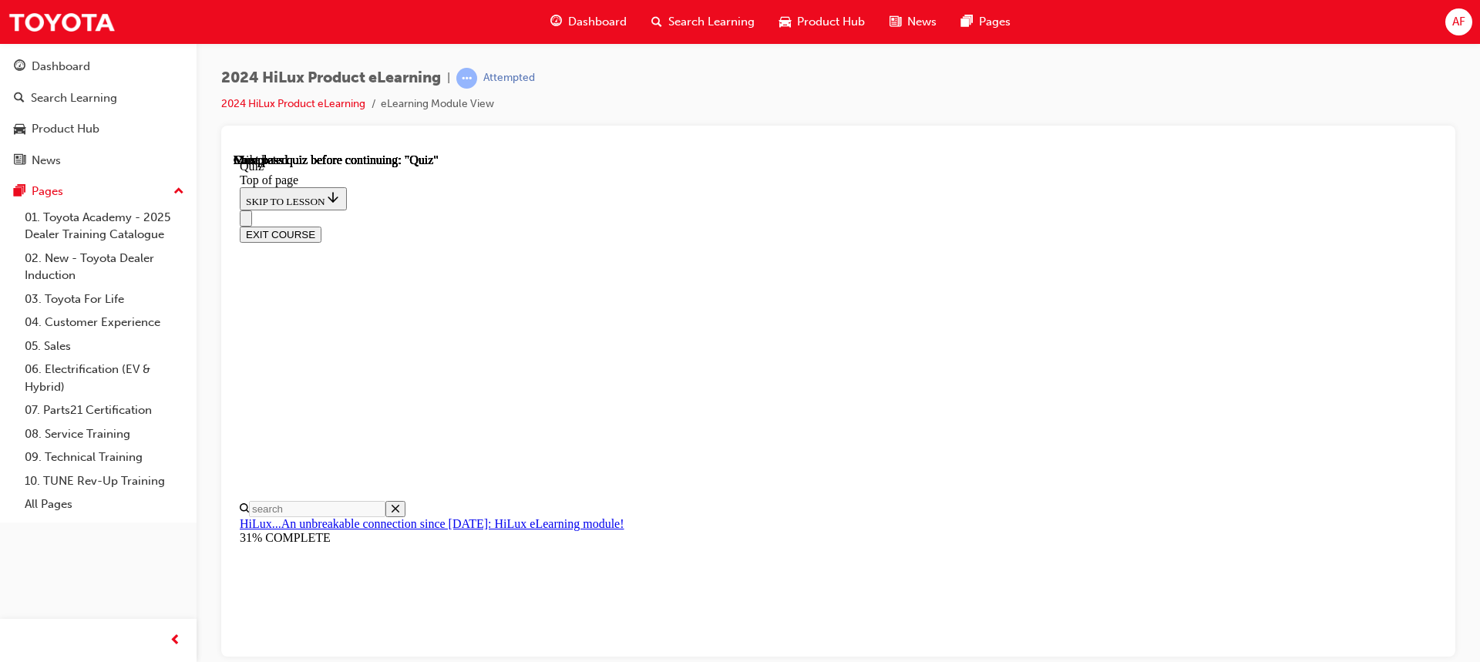
scroll to position [331, 0]
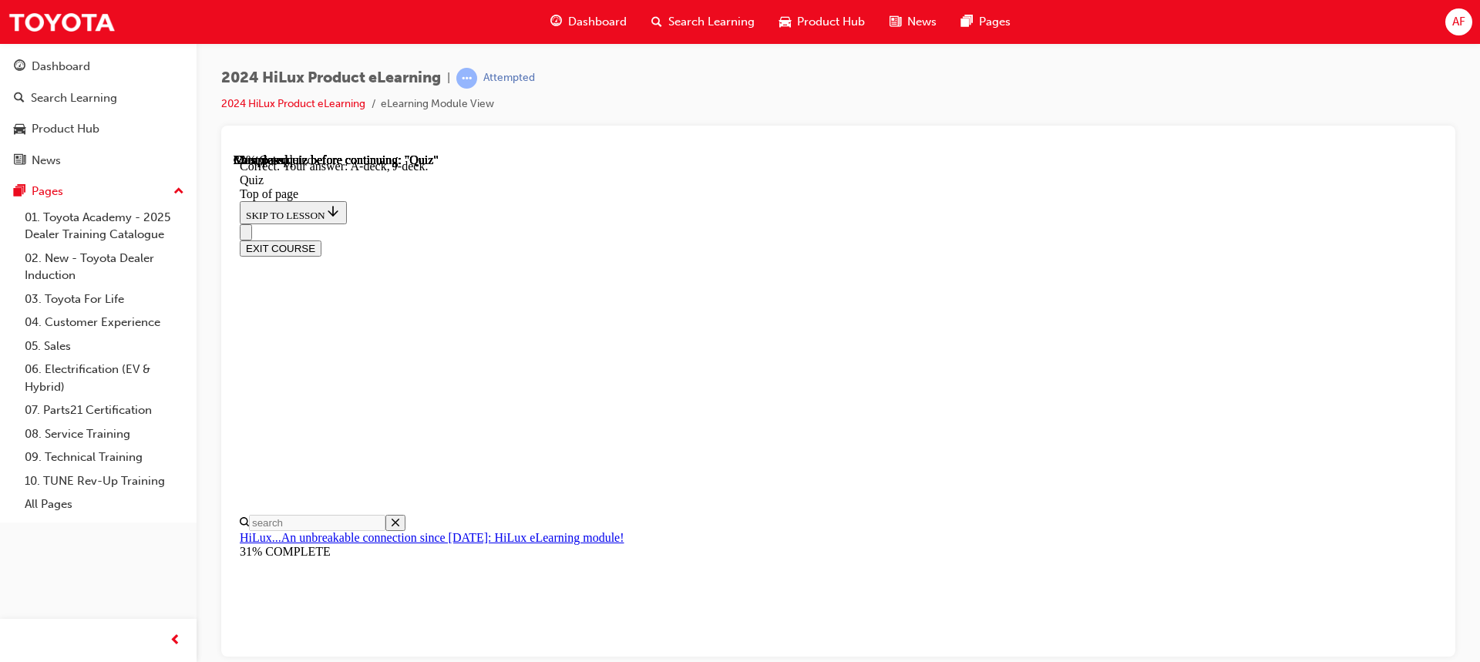
scroll to position [325, 0]
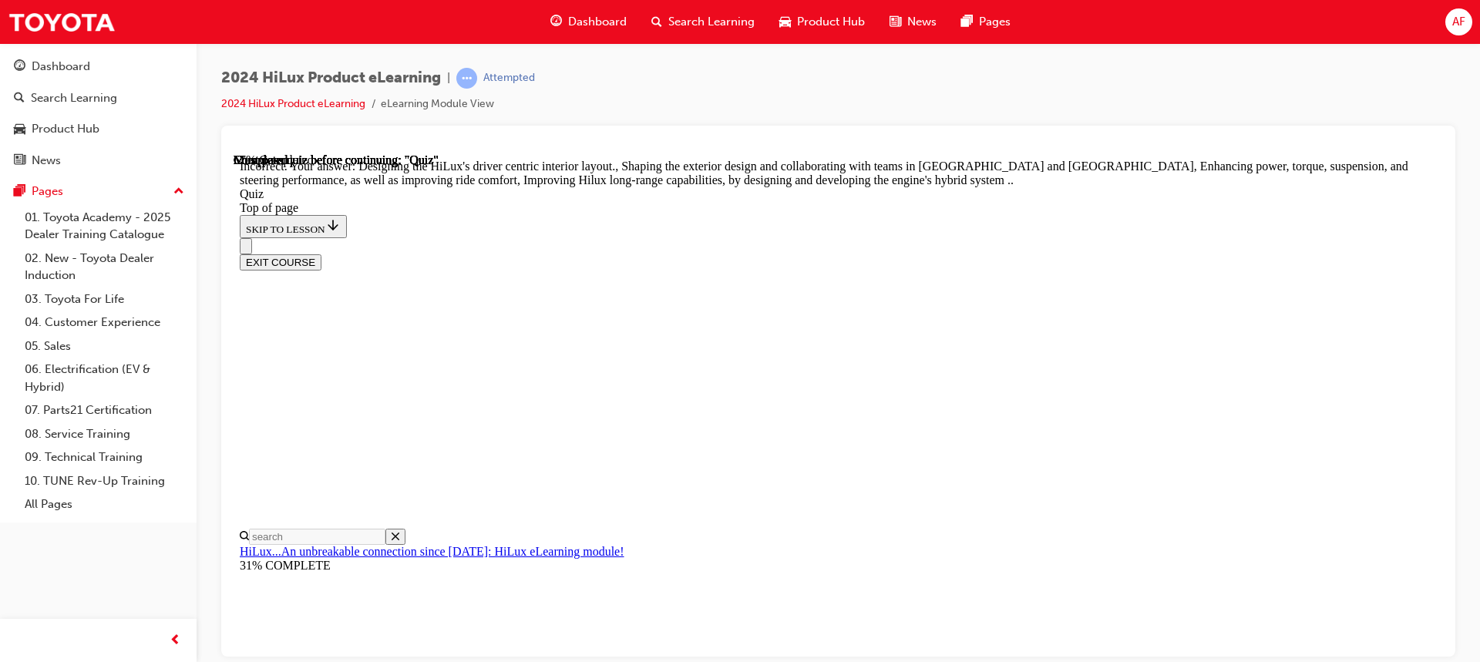
scroll to position [397, 0]
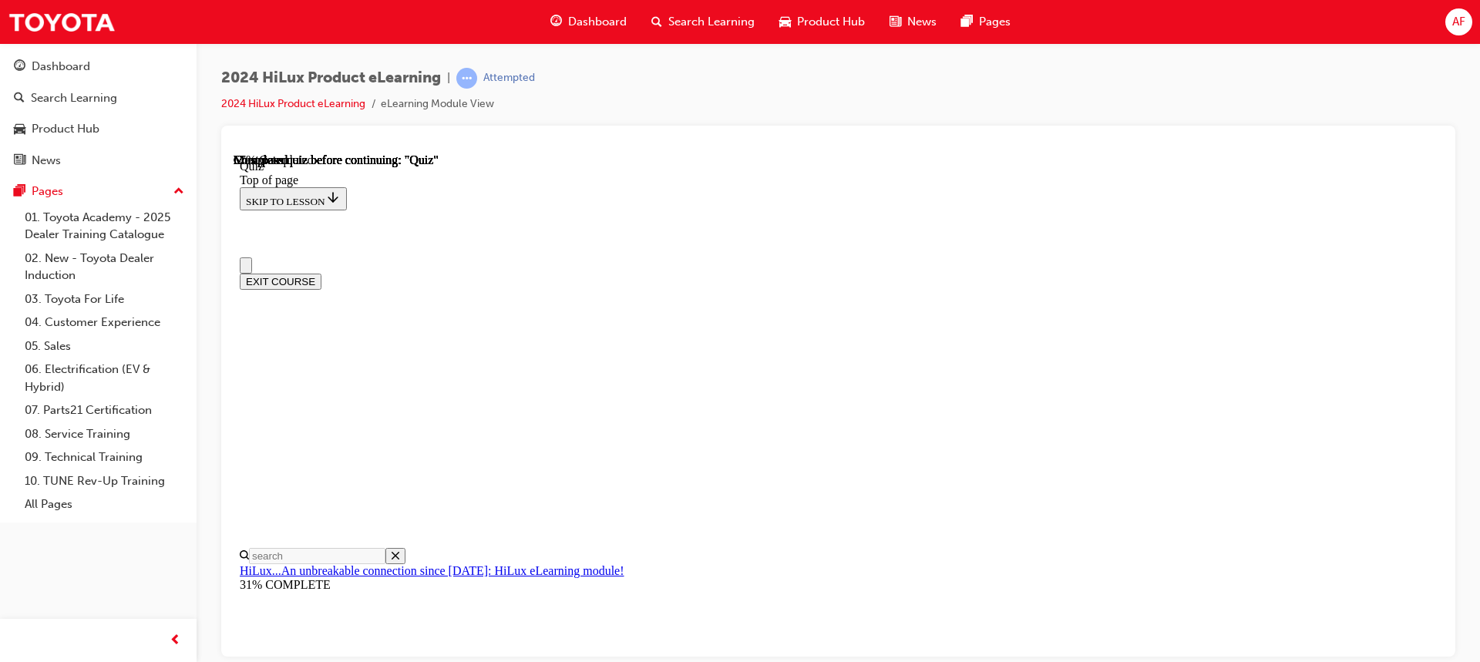
scroll to position [77, 0]
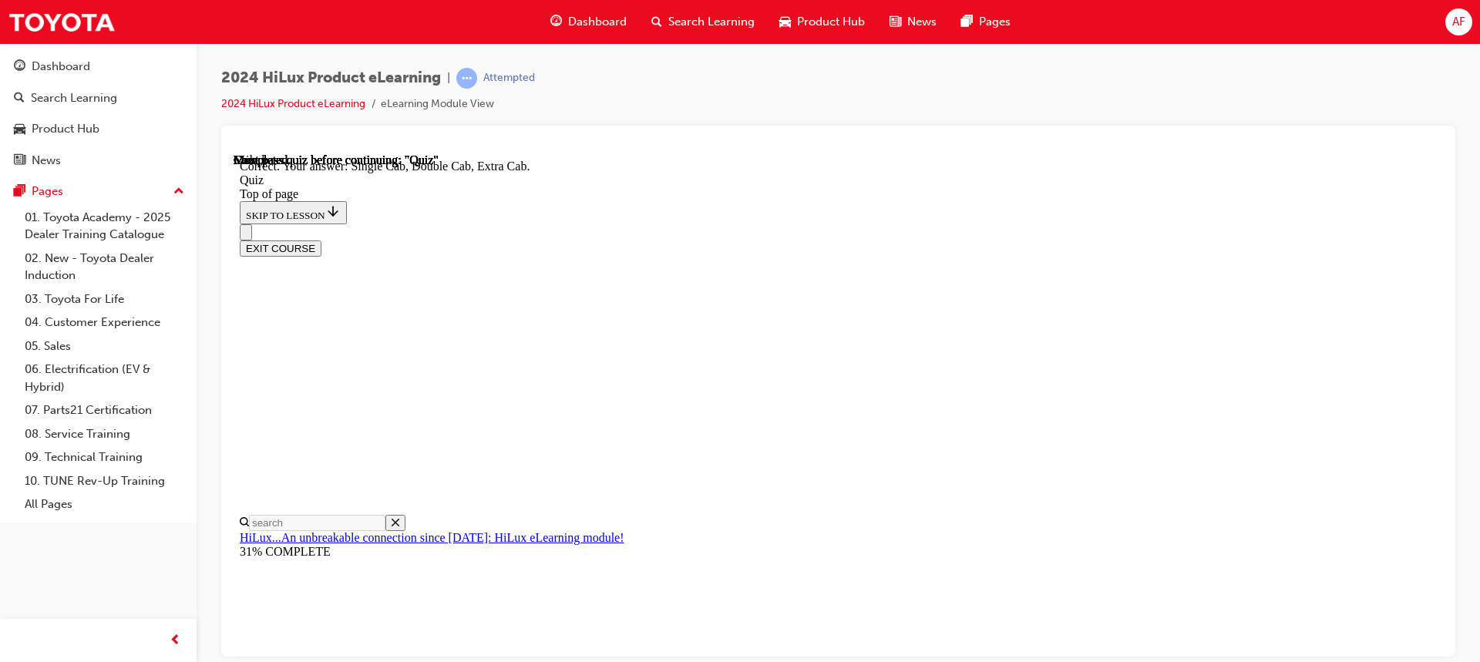
scroll to position [439, 0]
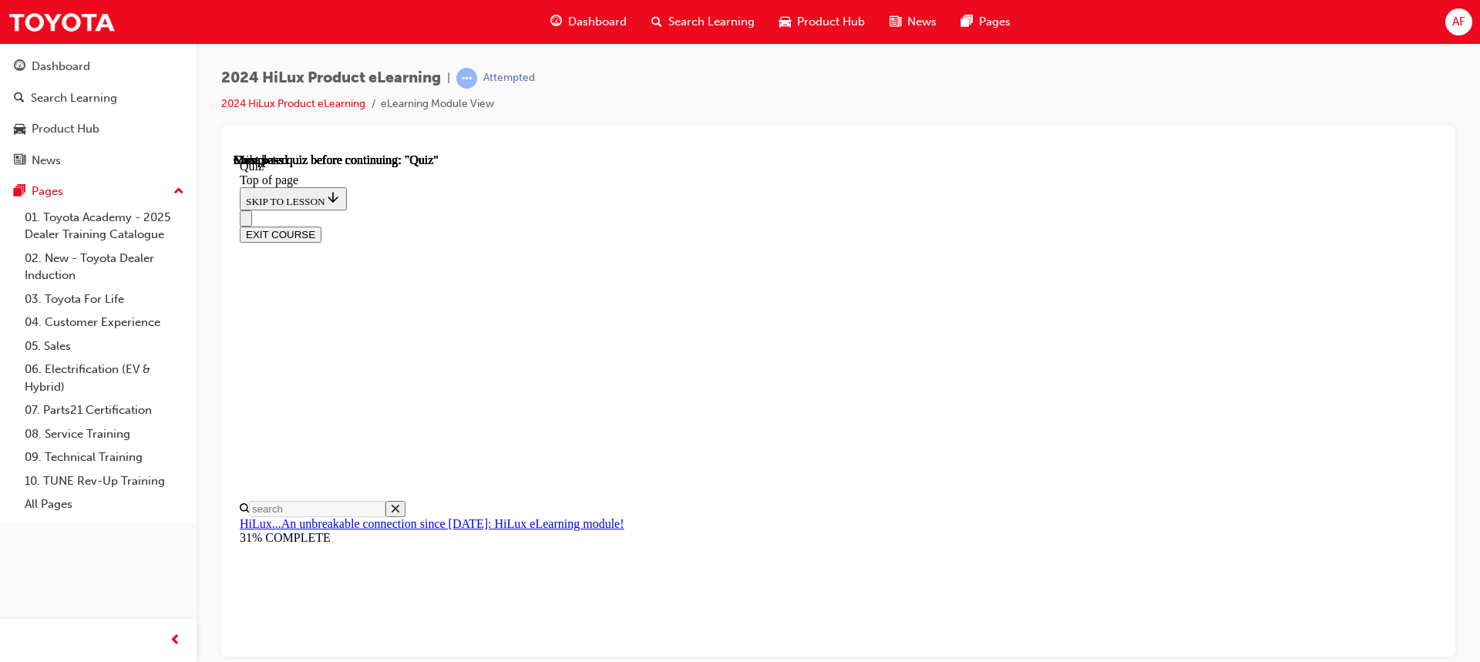
scroll to position [331, 0]
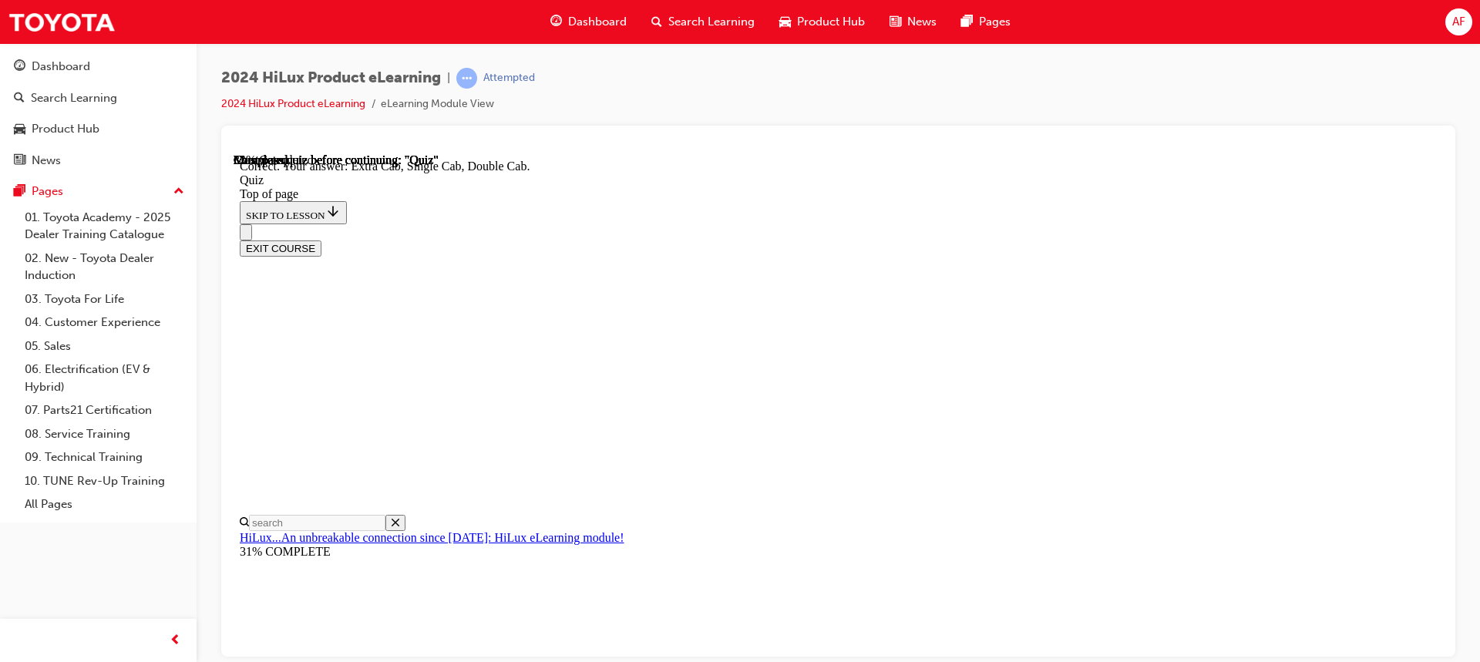
scroll to position [439, 0]
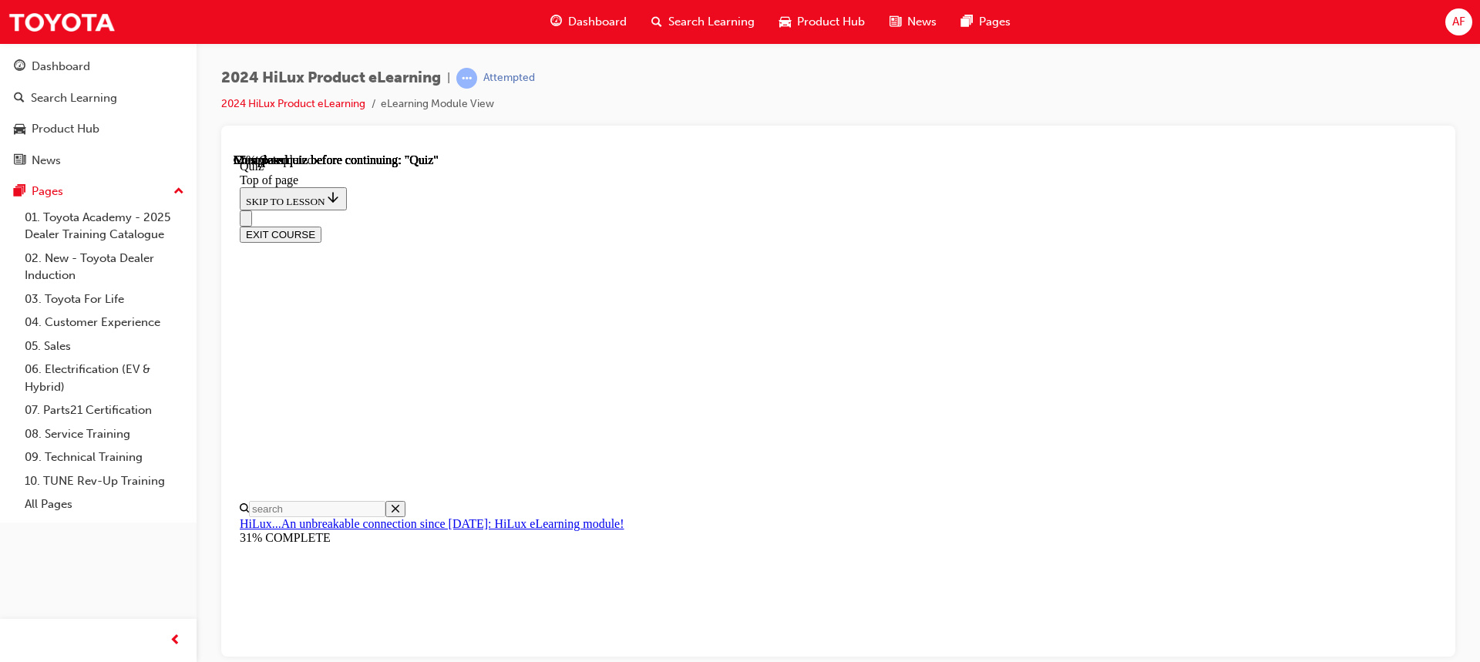
scroll to position [154, 0]
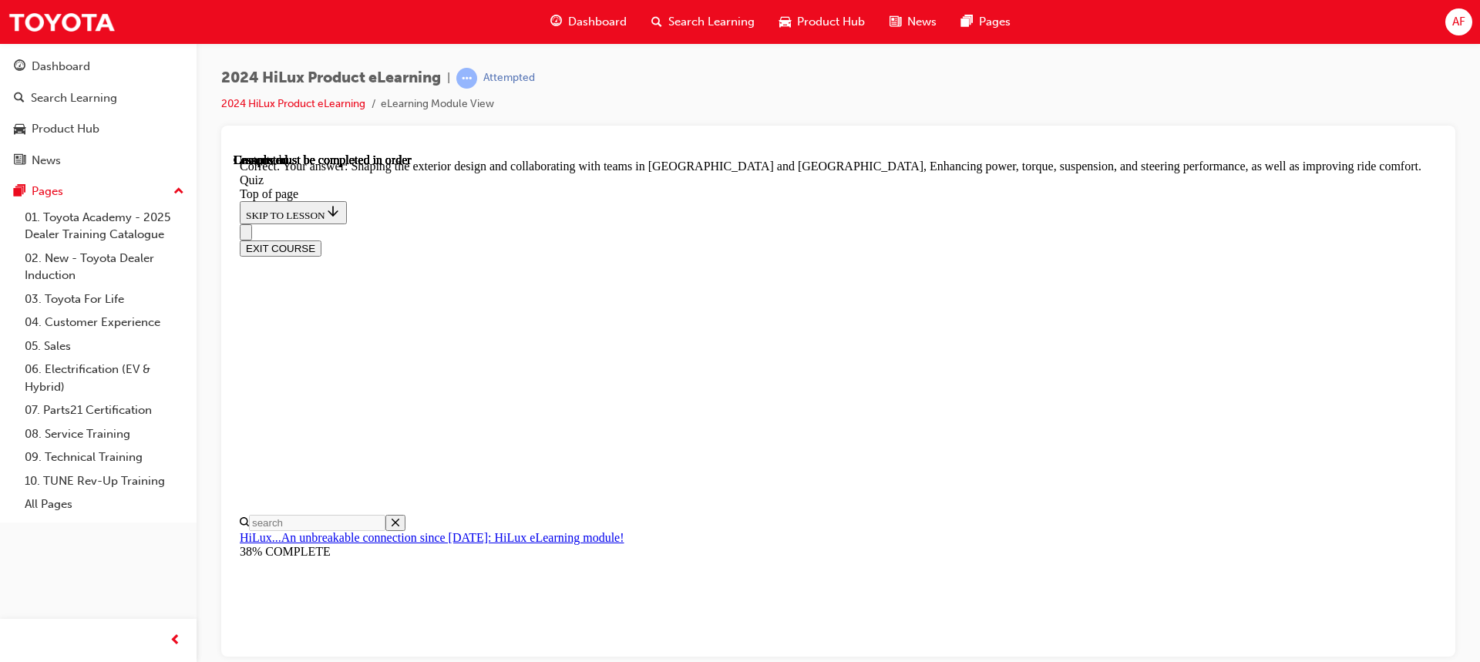
scroll to position [397, 0]
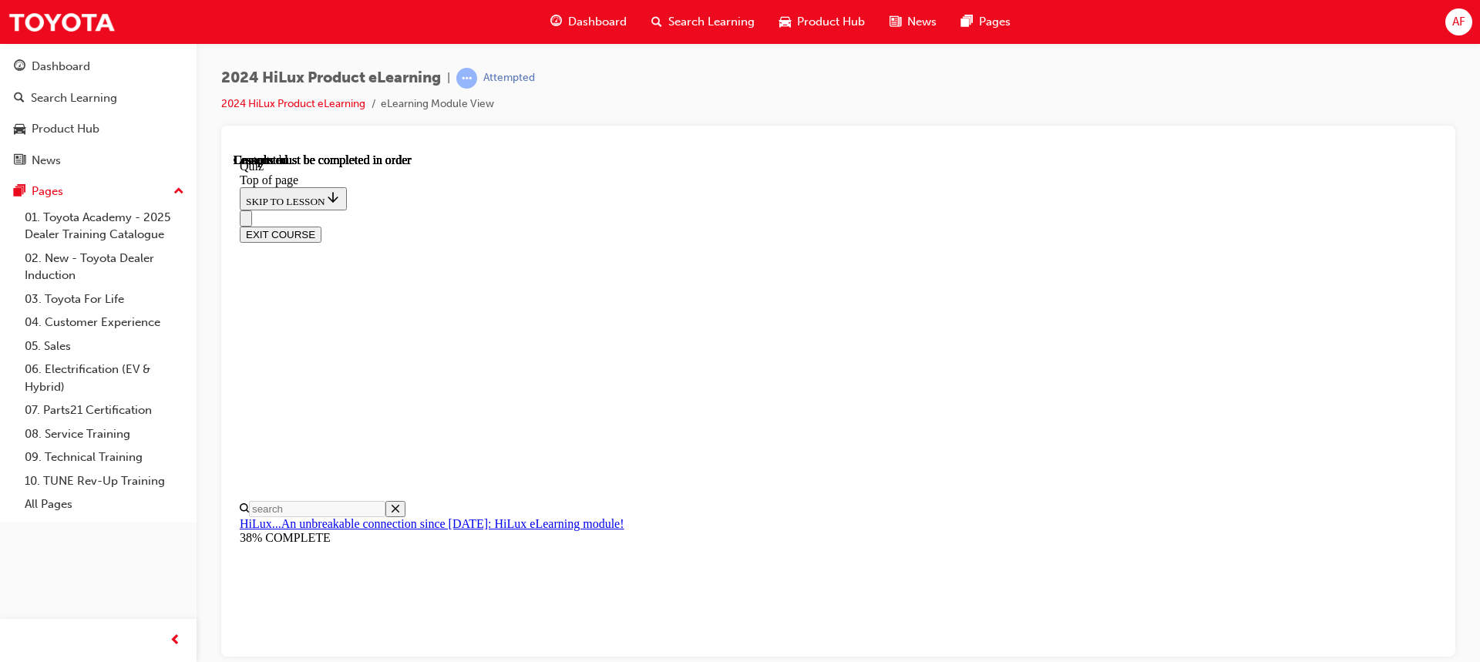
scroll to position [331, 0]
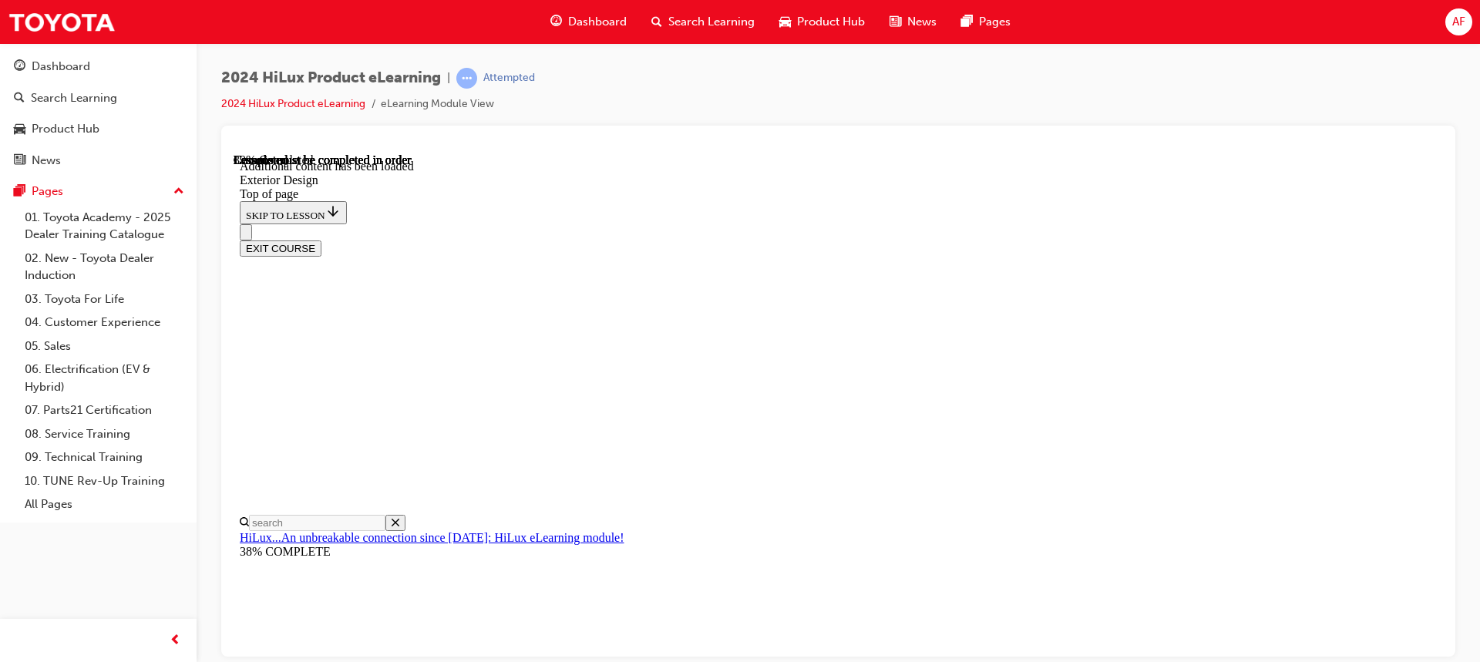
scroll to position [2751, 0]
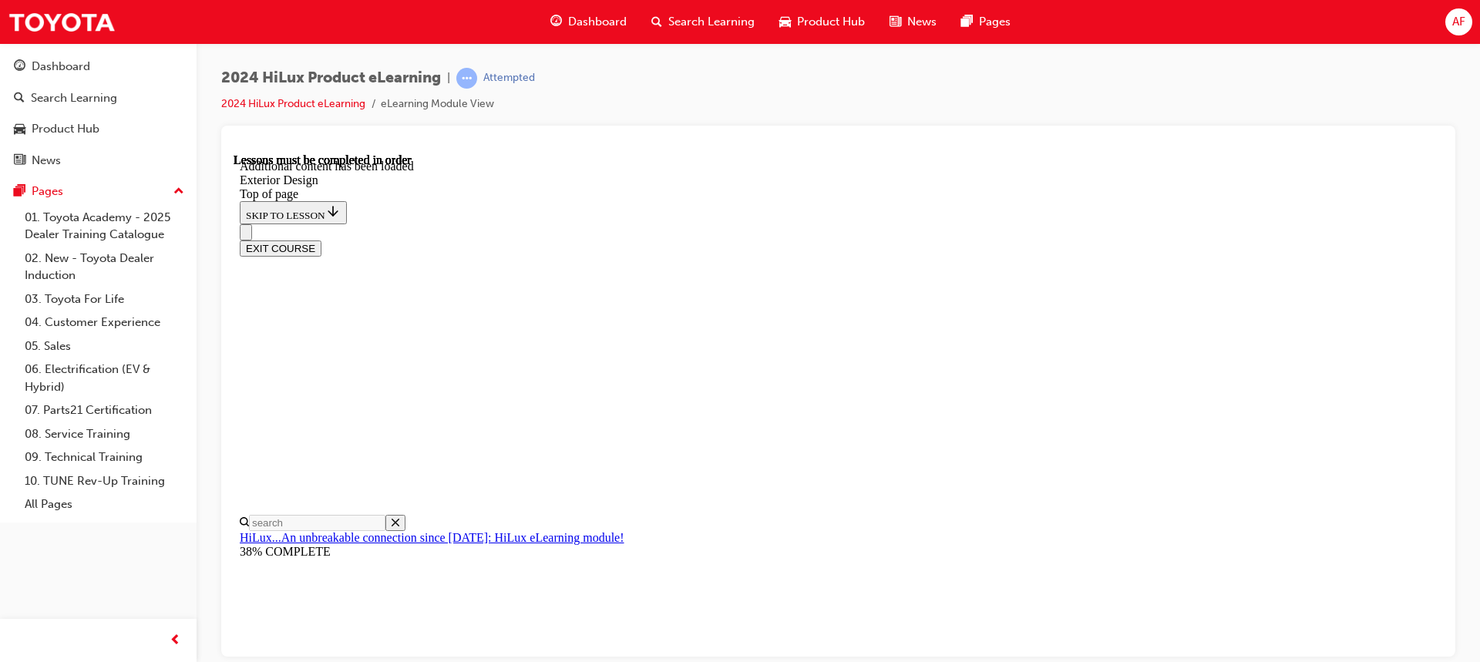
scroll to position [231, 0]
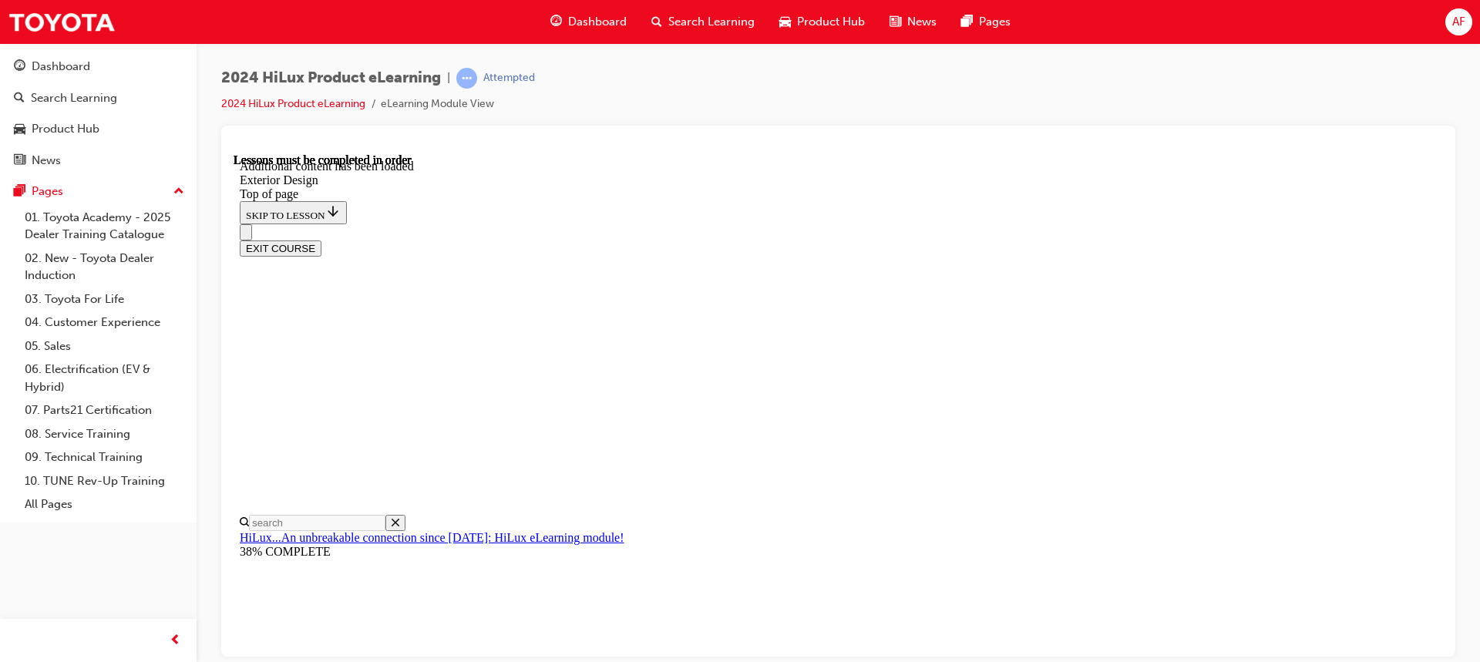
scroll to position [246, 0]
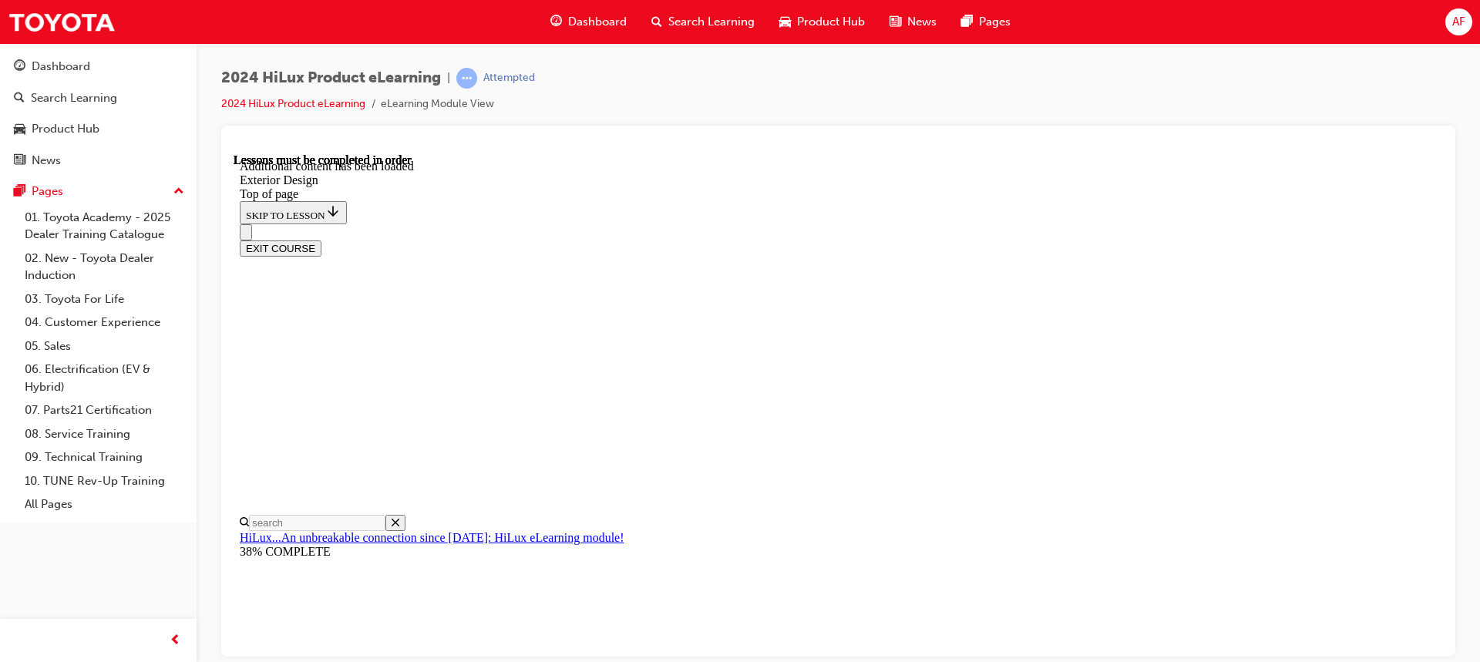
scroll to position [5522, 0]
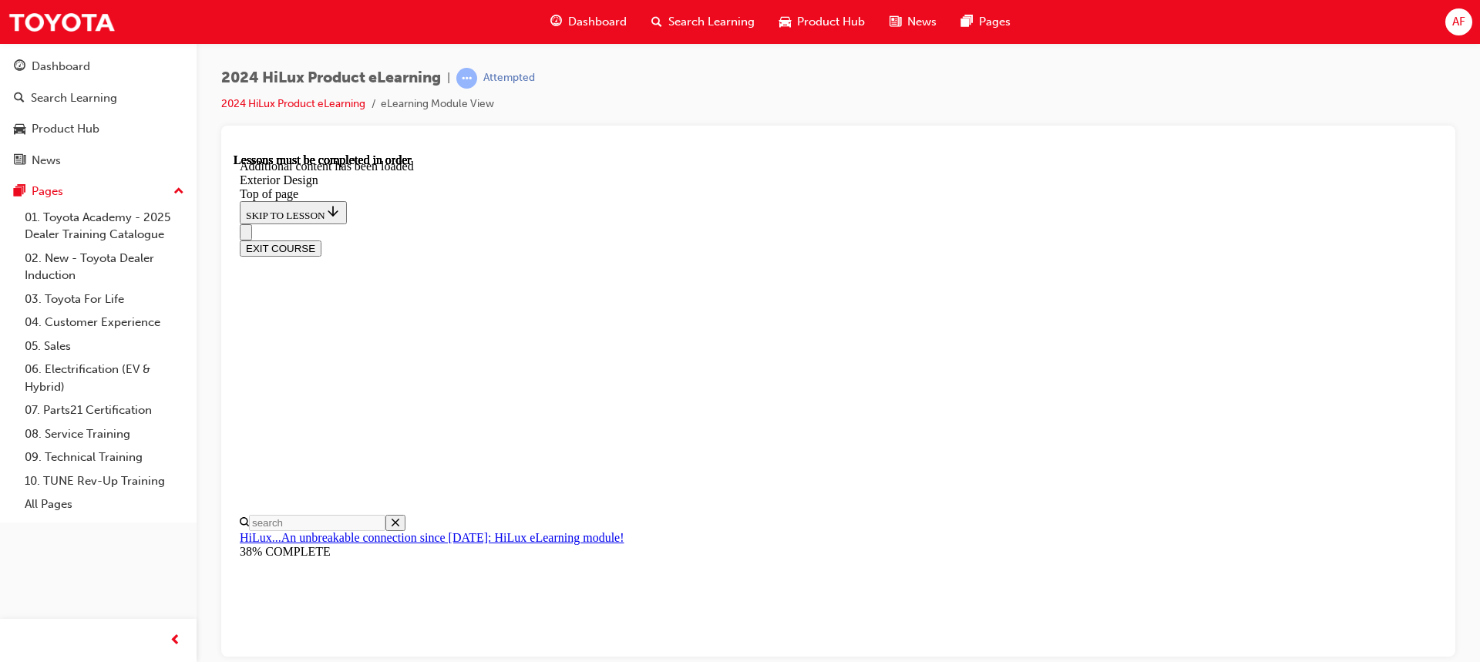
scroll to position [315, 0]
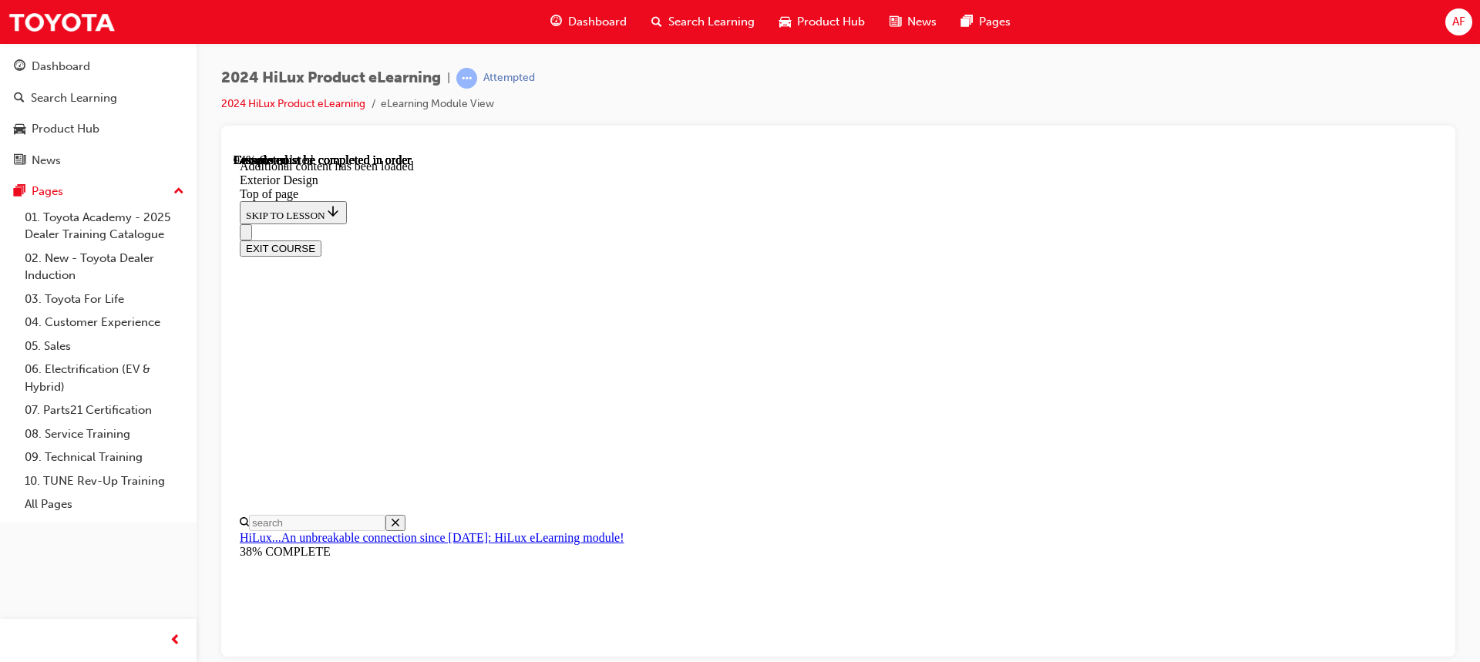
scroll to position [5754, 0]
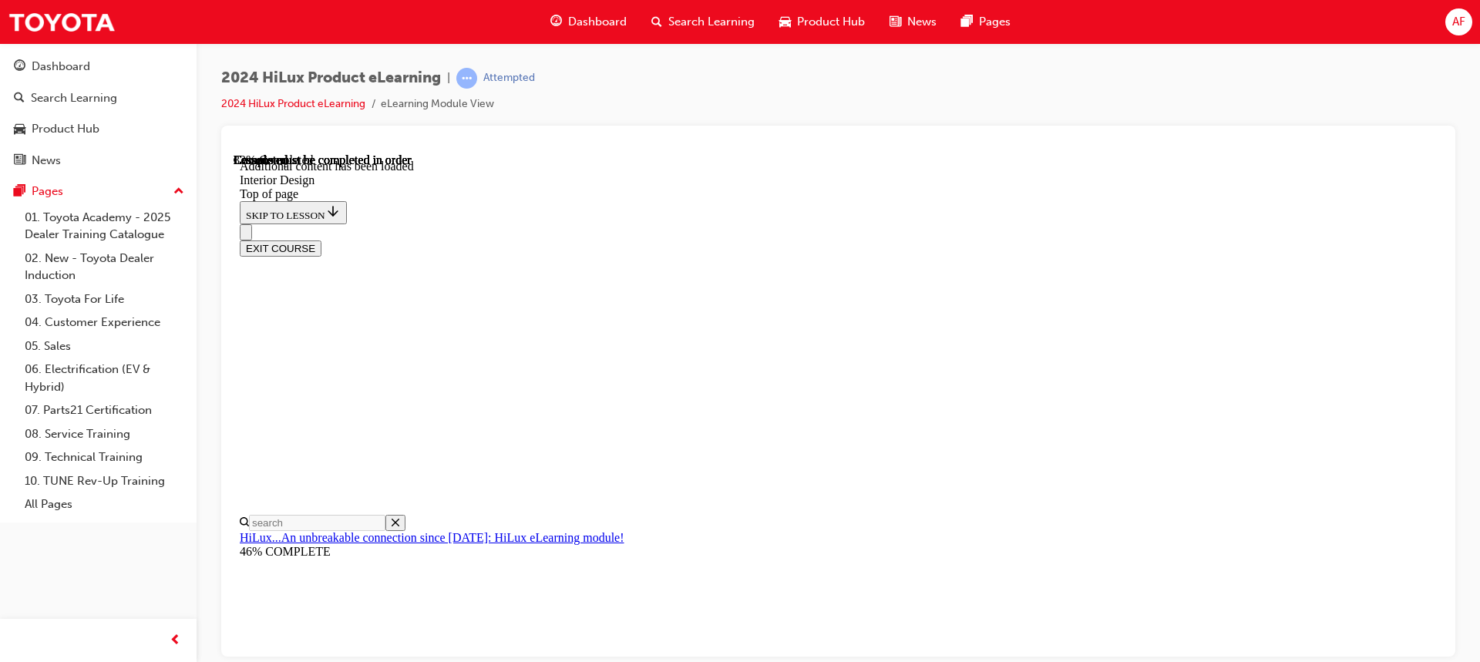
scroll to position [715, 0]
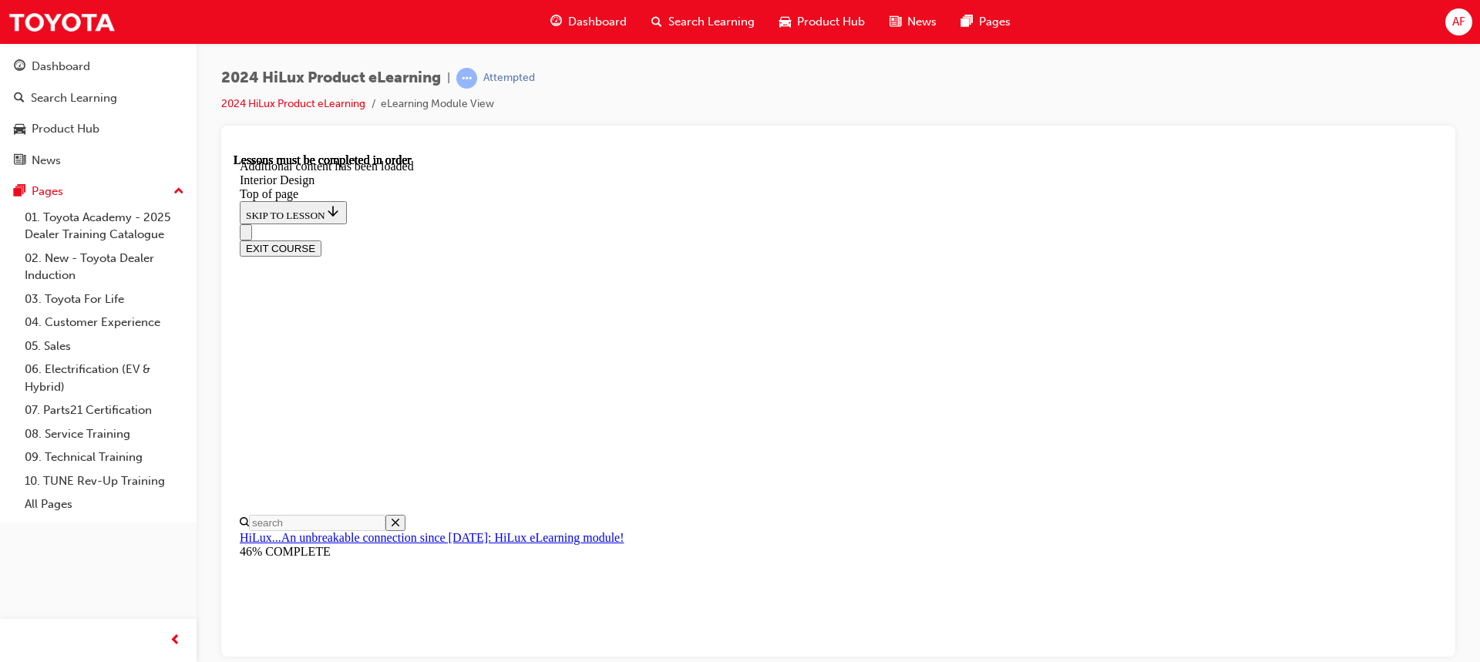
drag, startPoint x: 1182, startPoint y: 466, endPoint x: 1187, endPoint y: 453, distance: 14.2
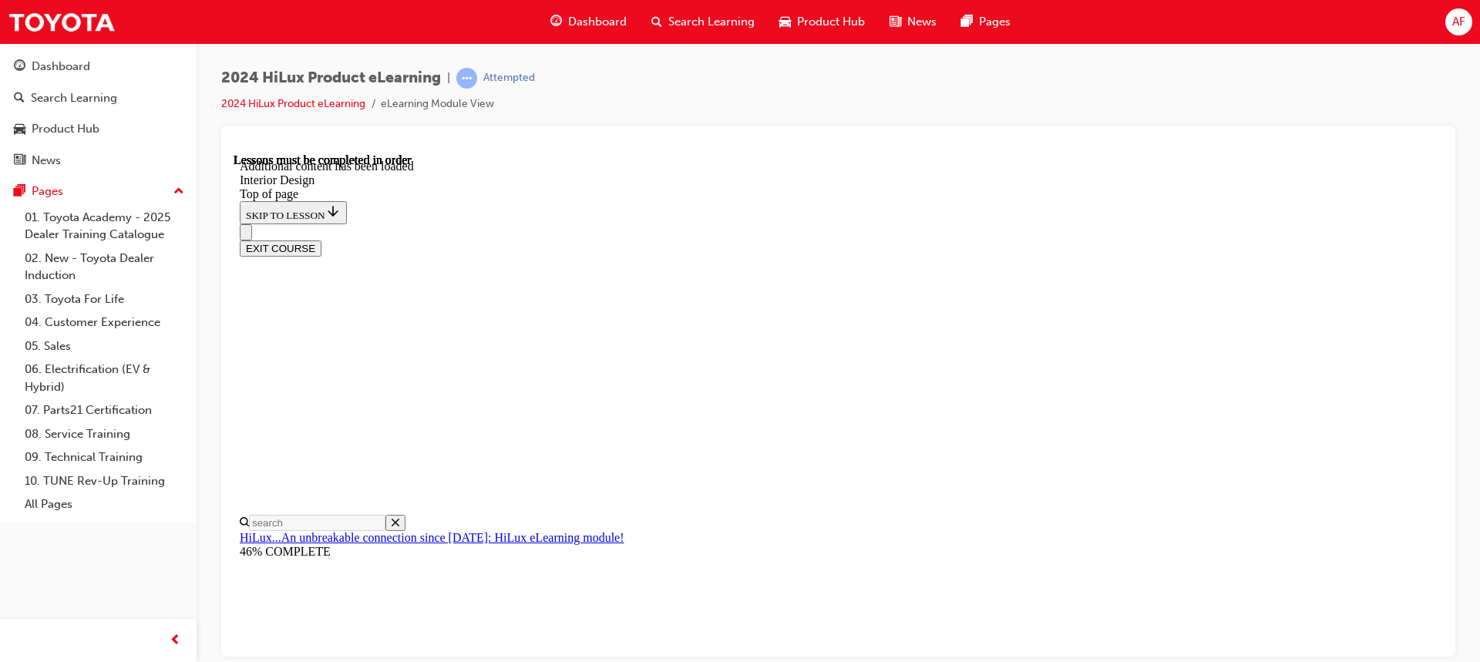
click at [599, 224] on div "EXIT COURSE" at bounding box center [833, 240] width 1186 height 32
click at [603, 224] on div "EXIT COURSE" at bounding box center [833, 240] width 1186 height 32
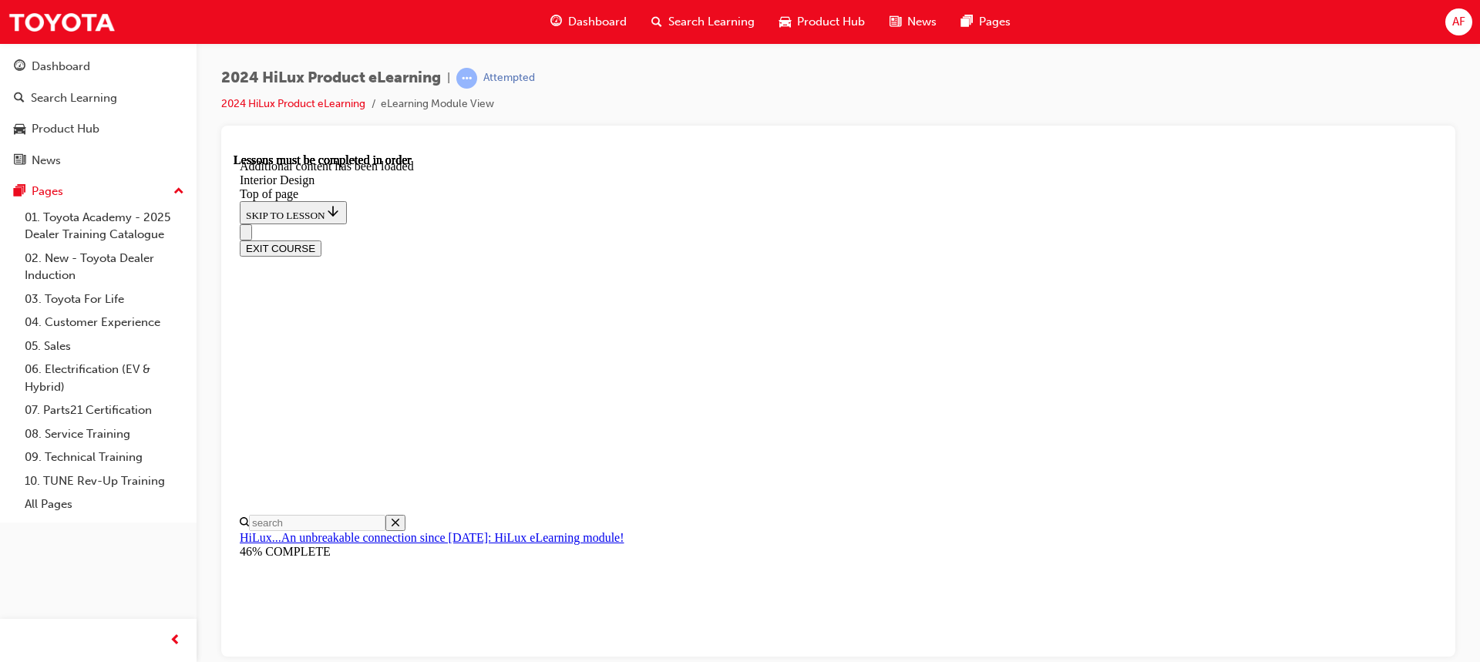
scroll to position [1080, 0]
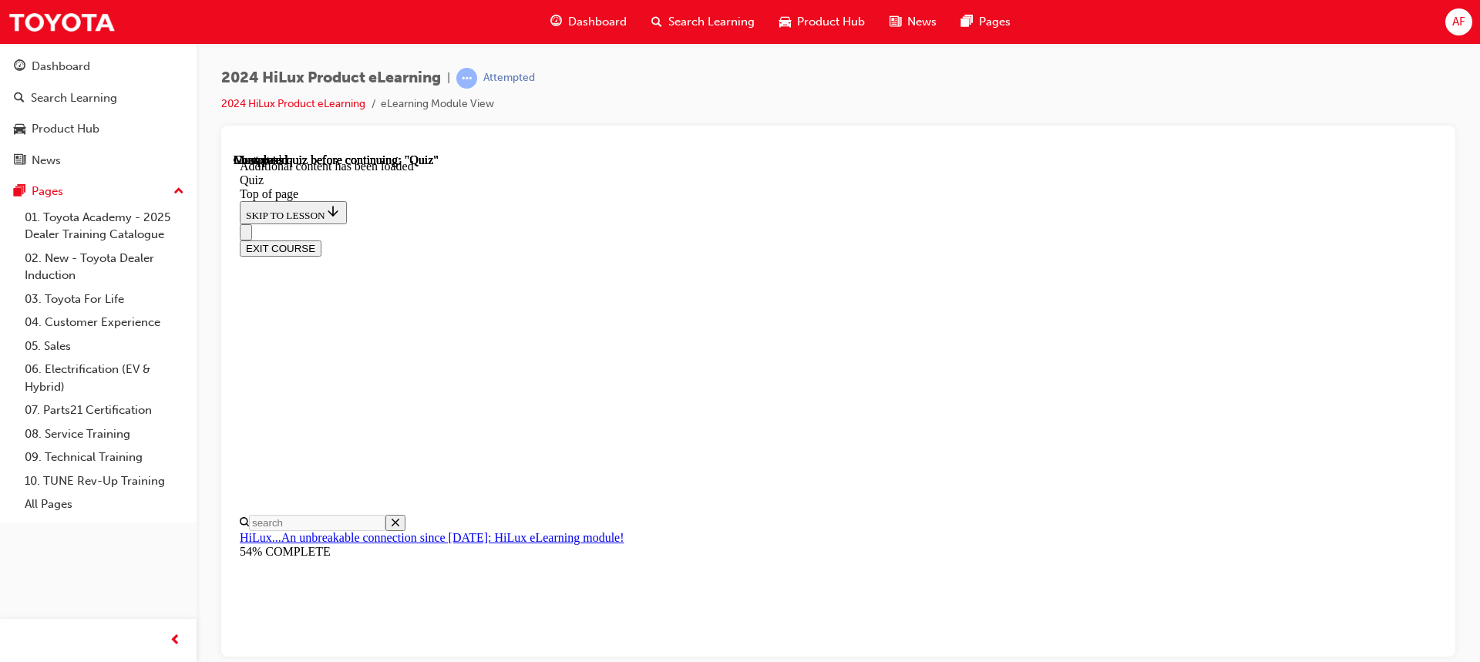
scroll to position [48, 0]
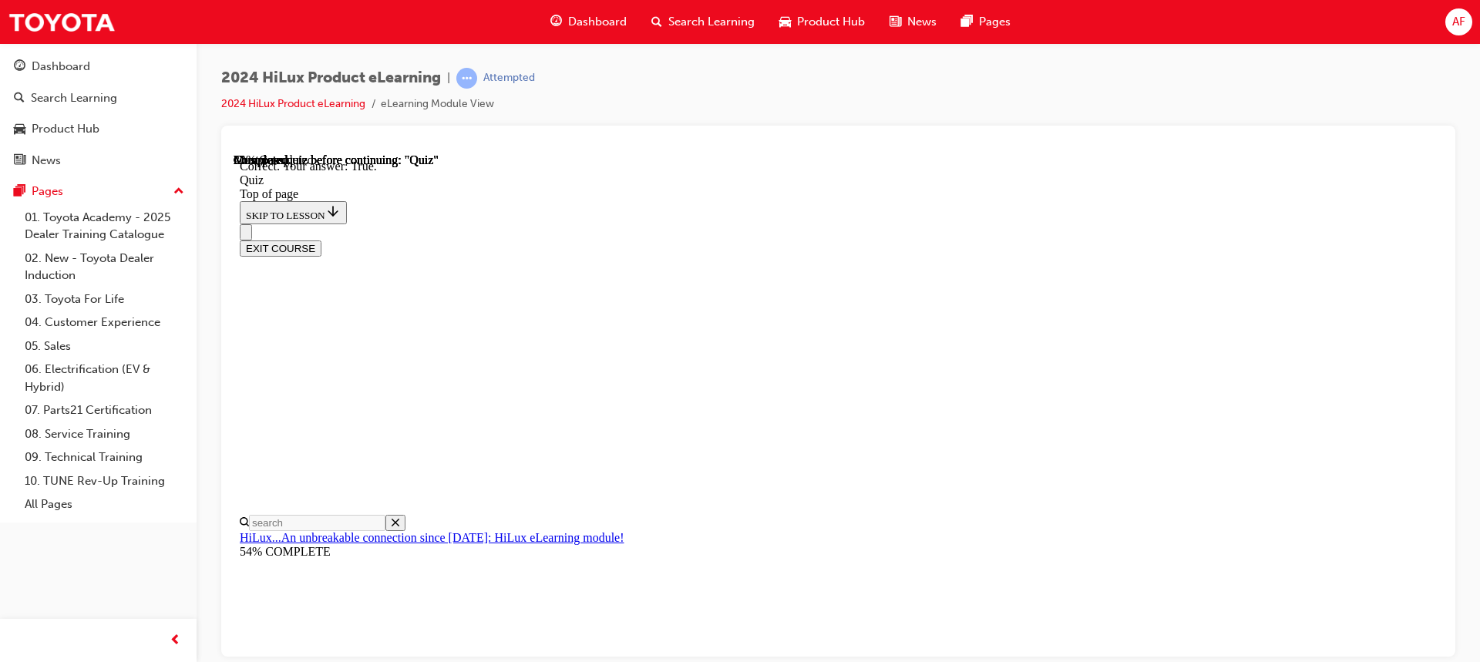
scroll to position [254, 0]
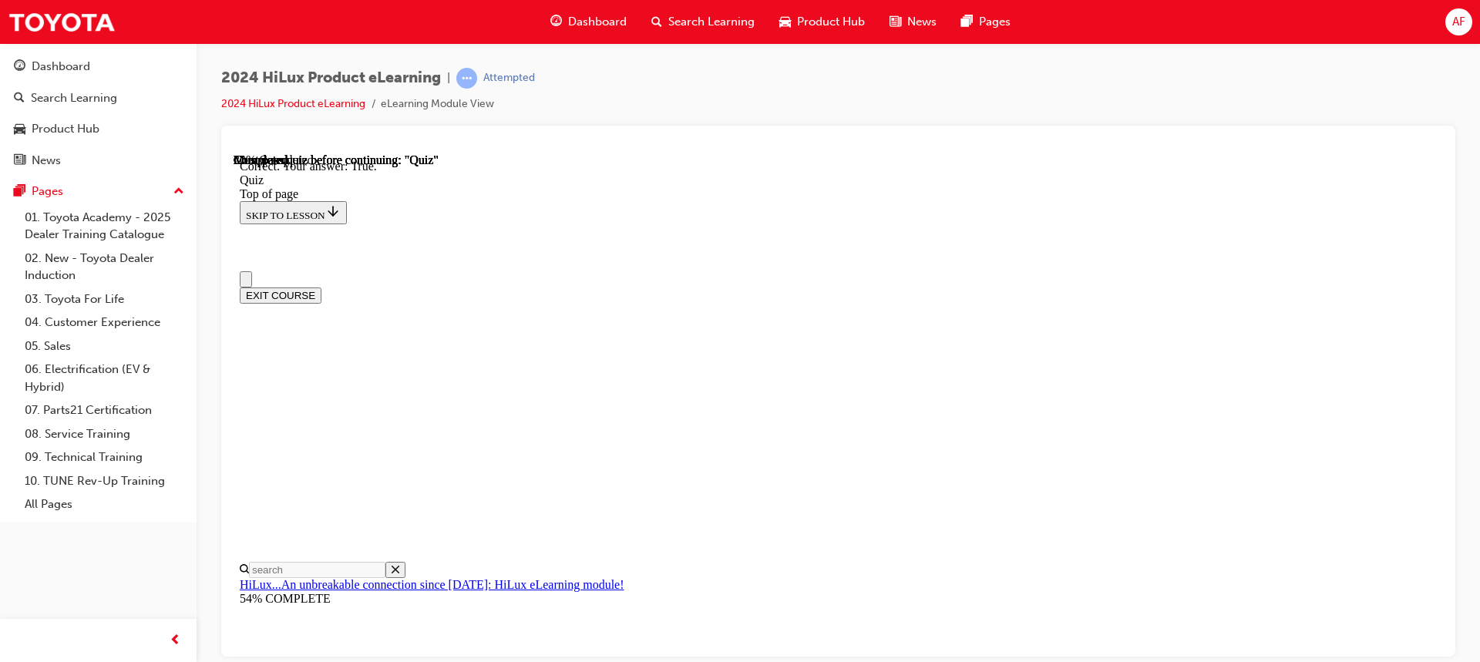
scroll to position [77, 0]
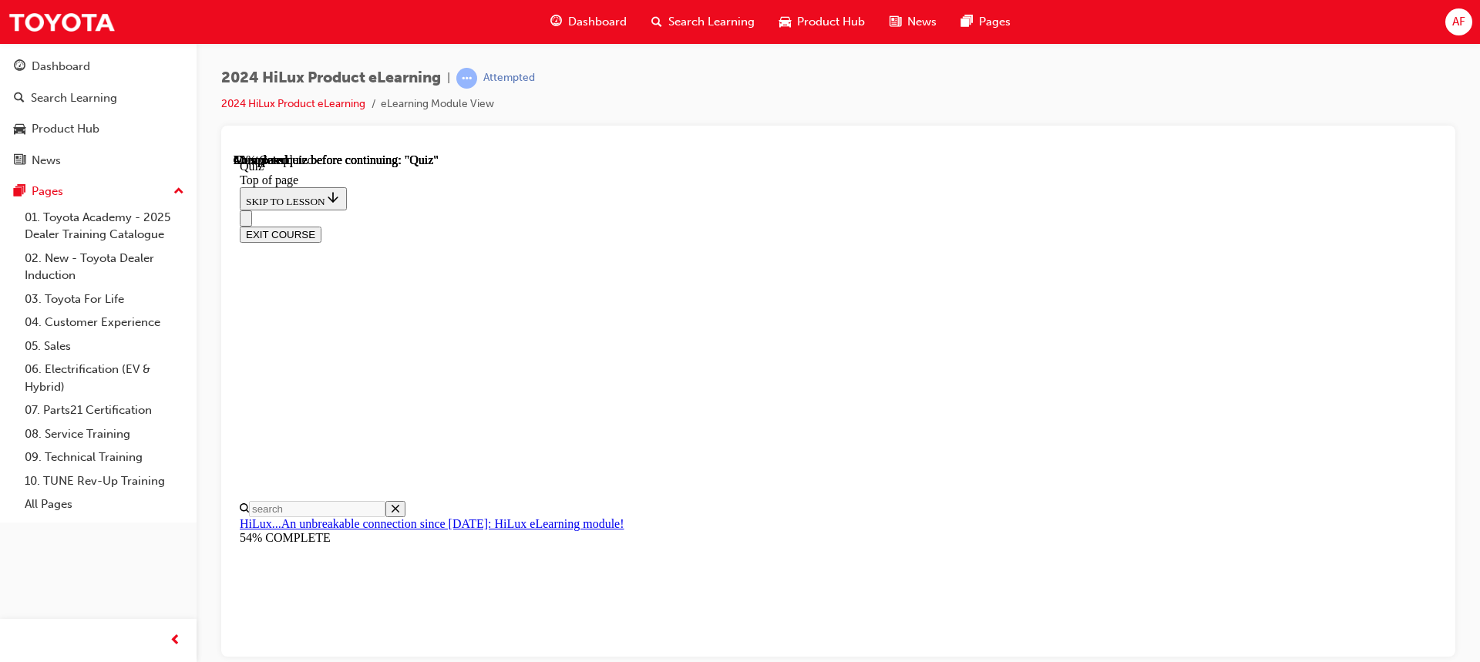
scroll to position [154, 0]
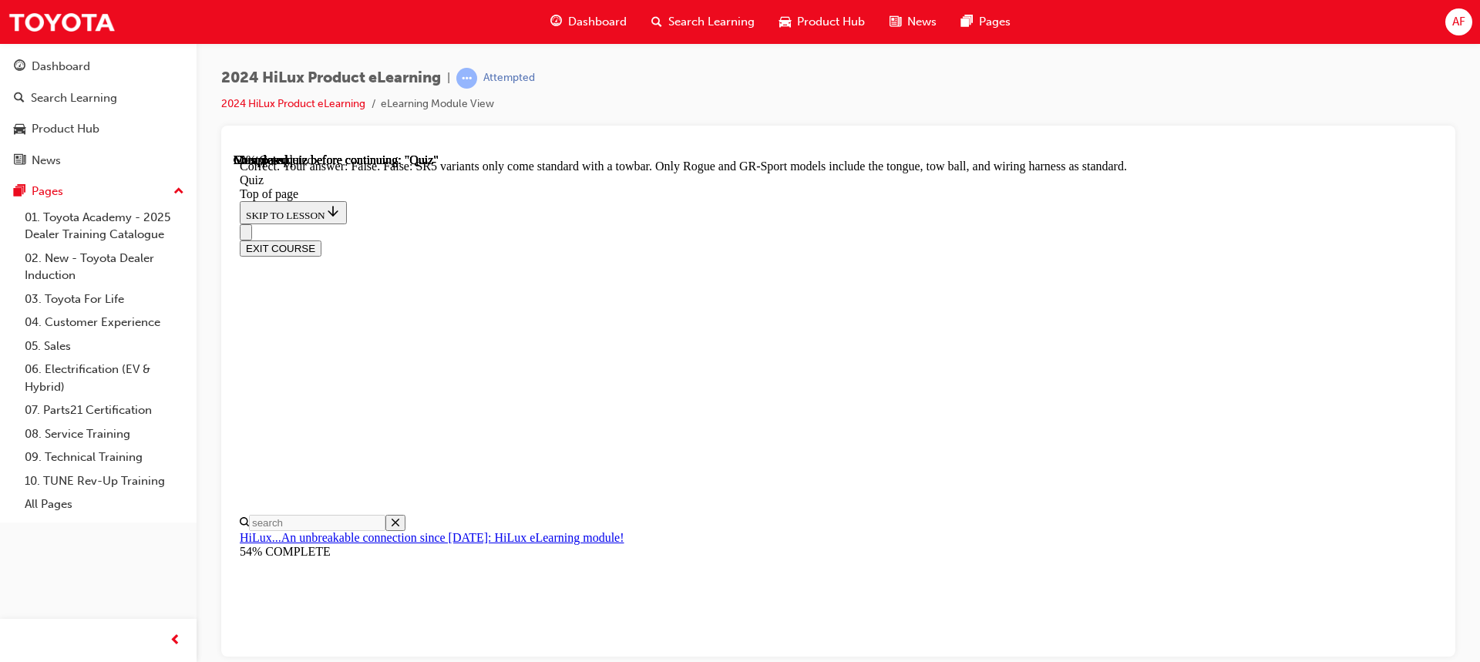
scroll to position [322, 0]
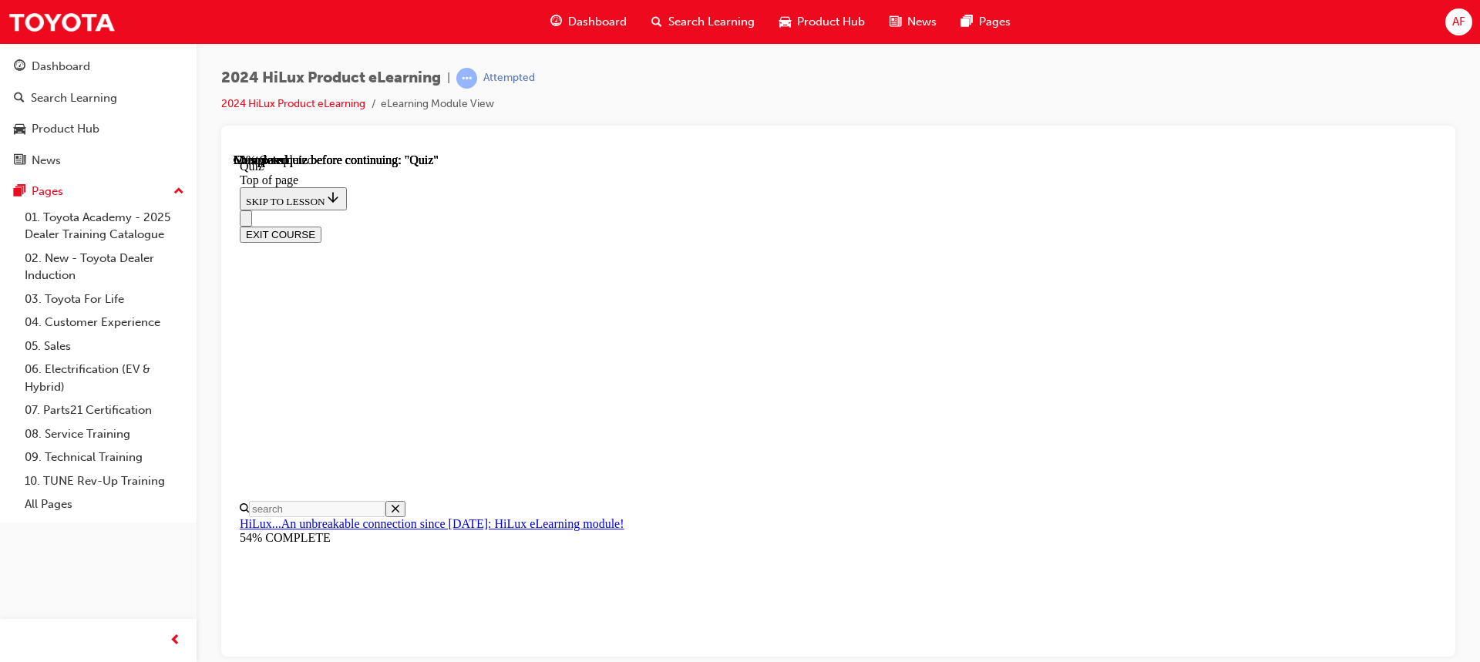
scroll to position [77, 0]
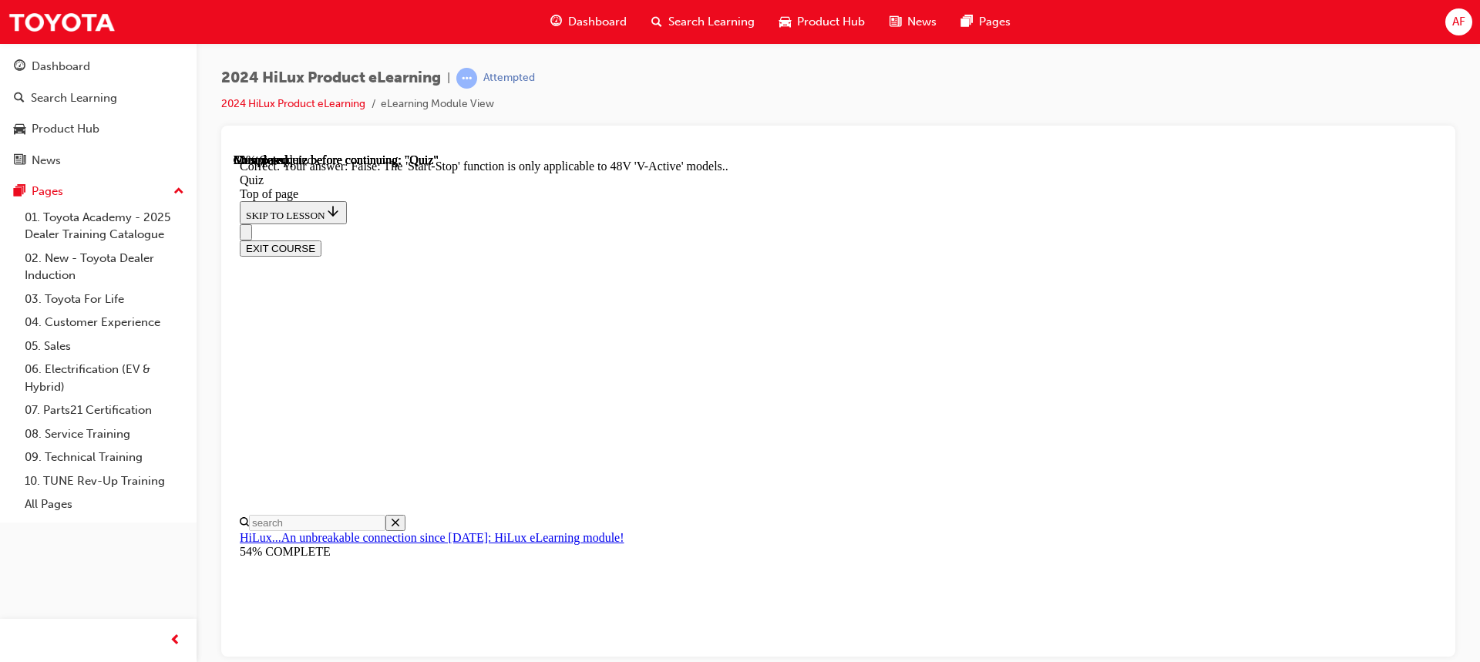
scroll to position [232, 0]
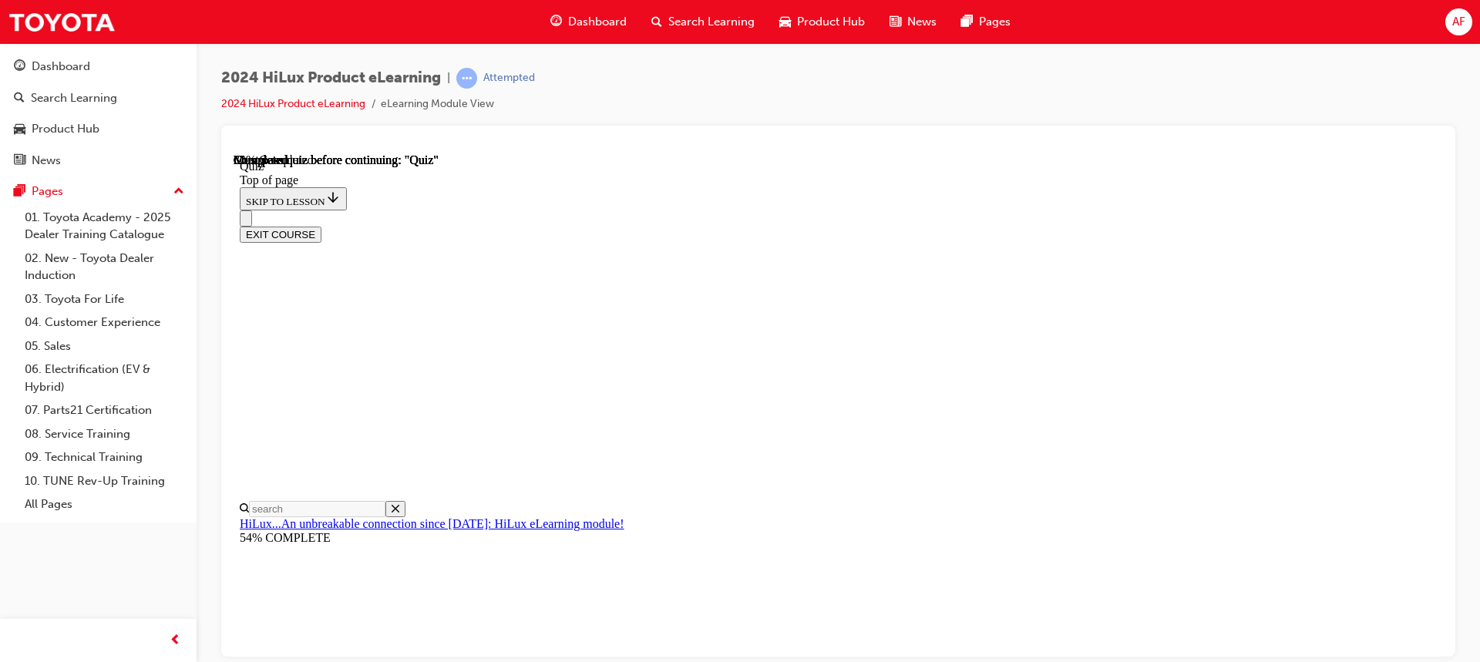
scroll to position [154, 0]
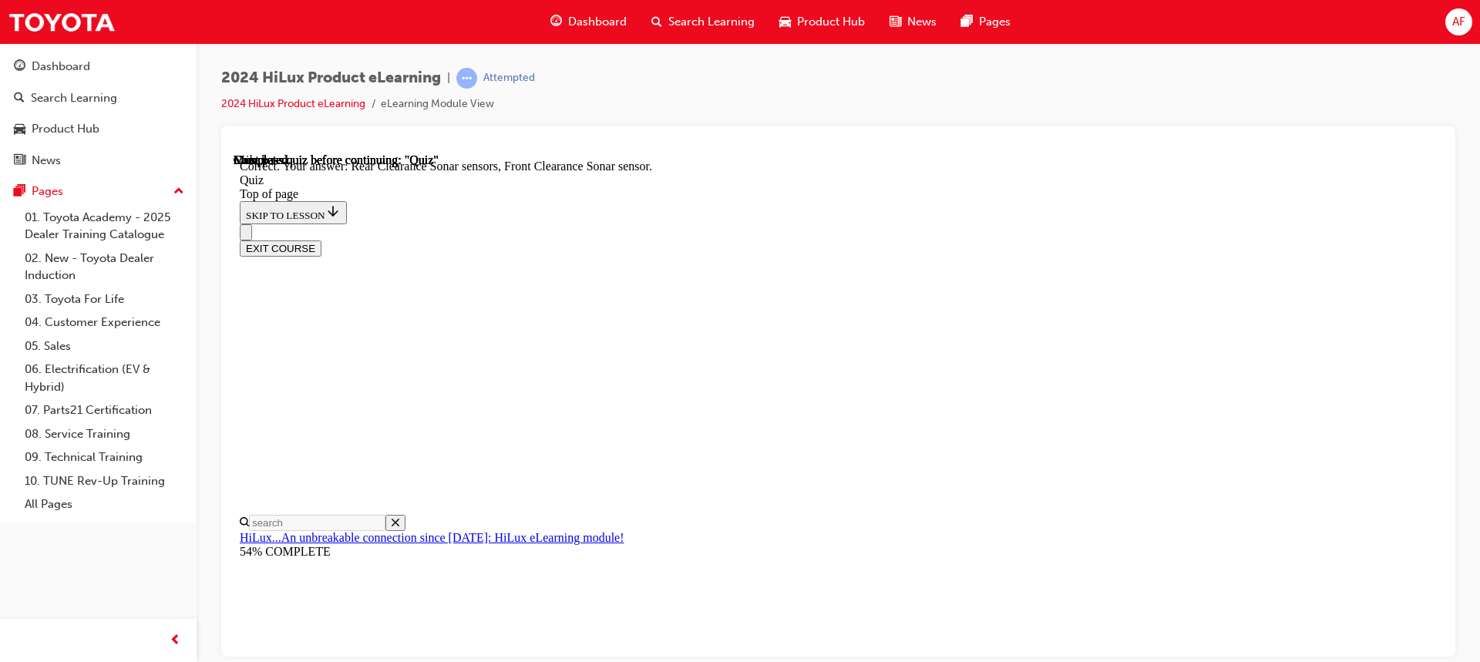
scroll to position [325, 0]
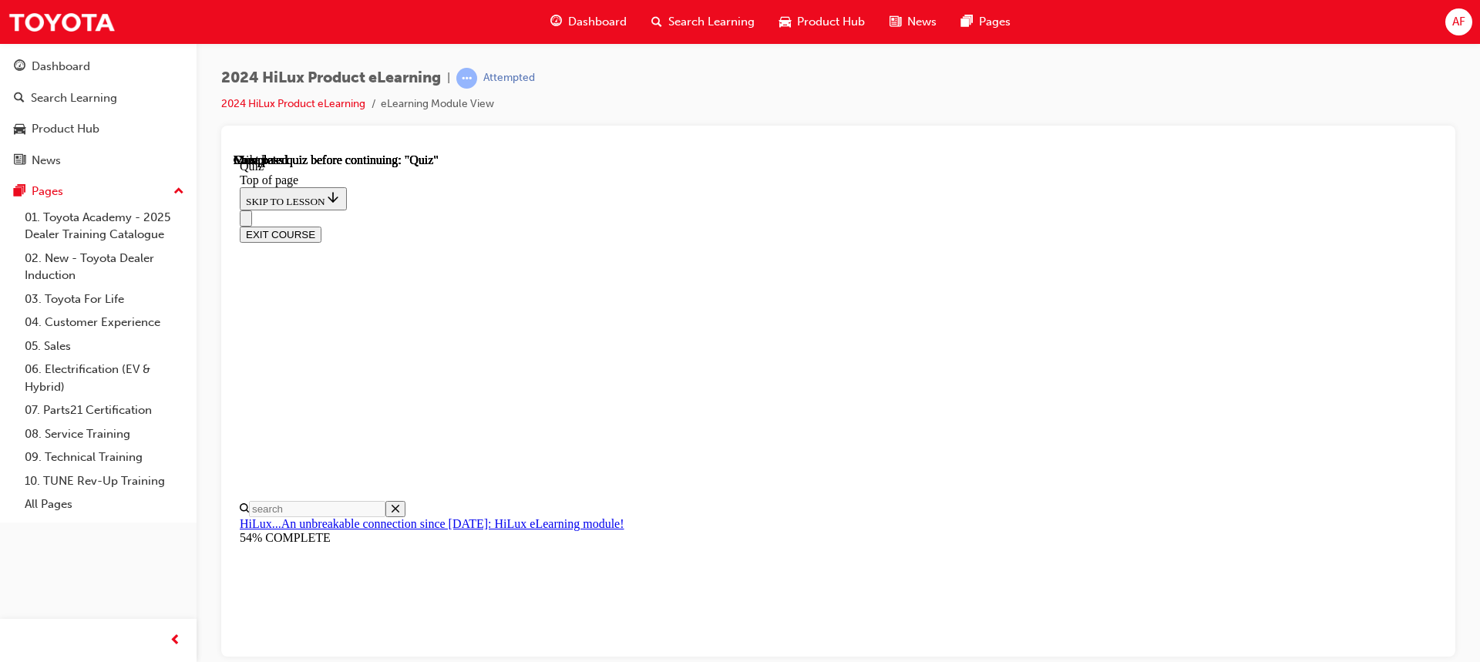
scroll to position [331, 0]
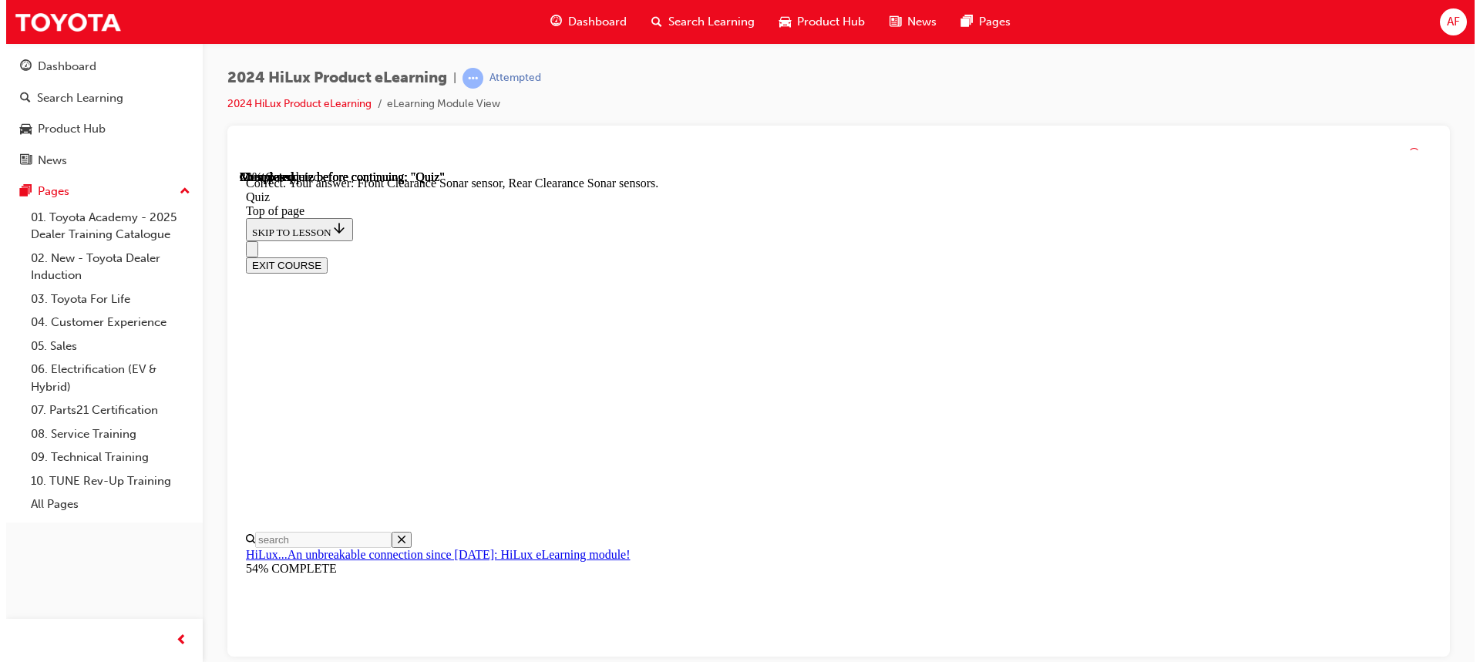
scroll to position [325, 0]
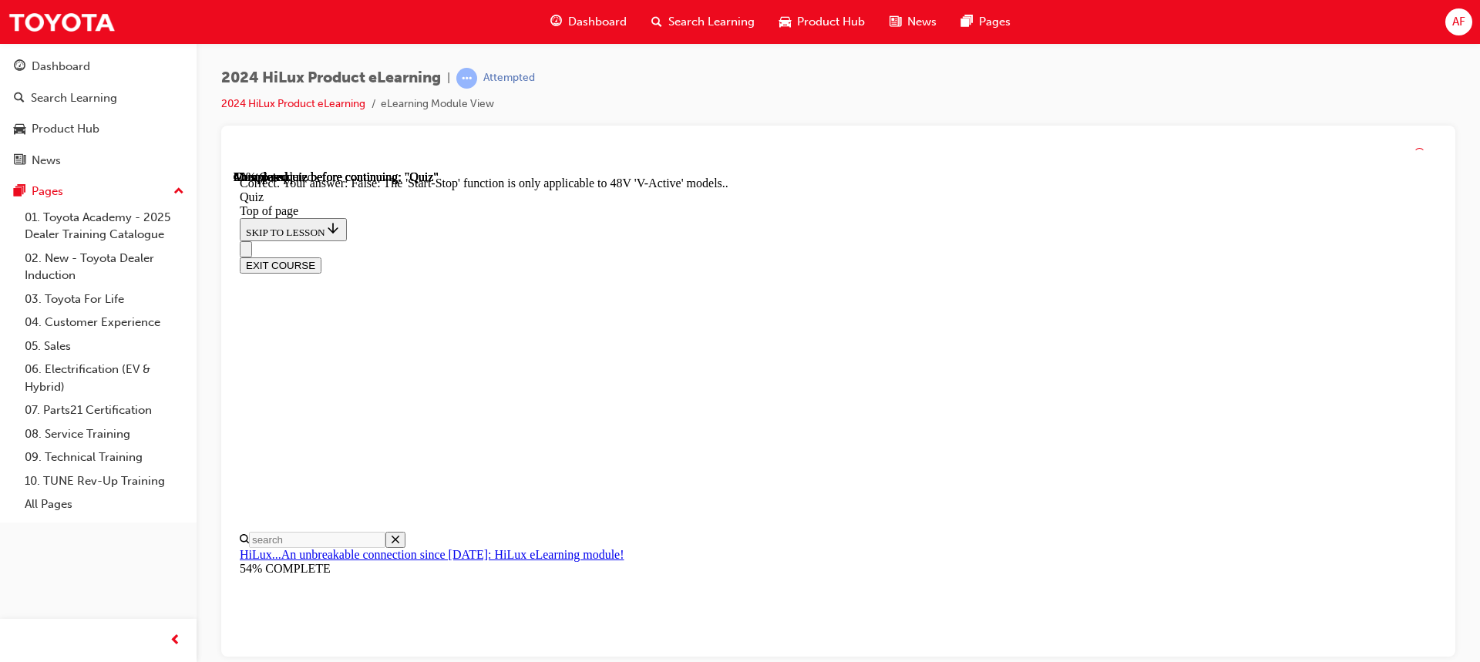
scroll to position [232, 0]
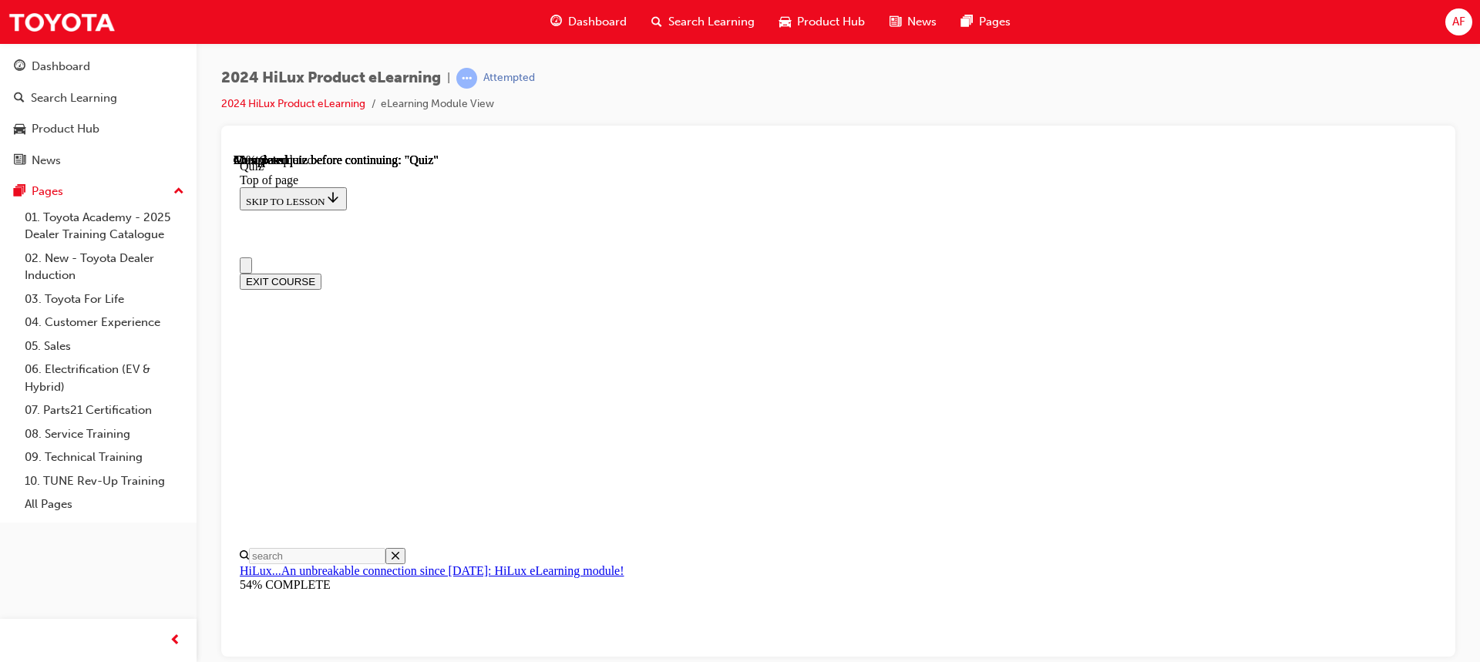
scroll to position [77, 0]
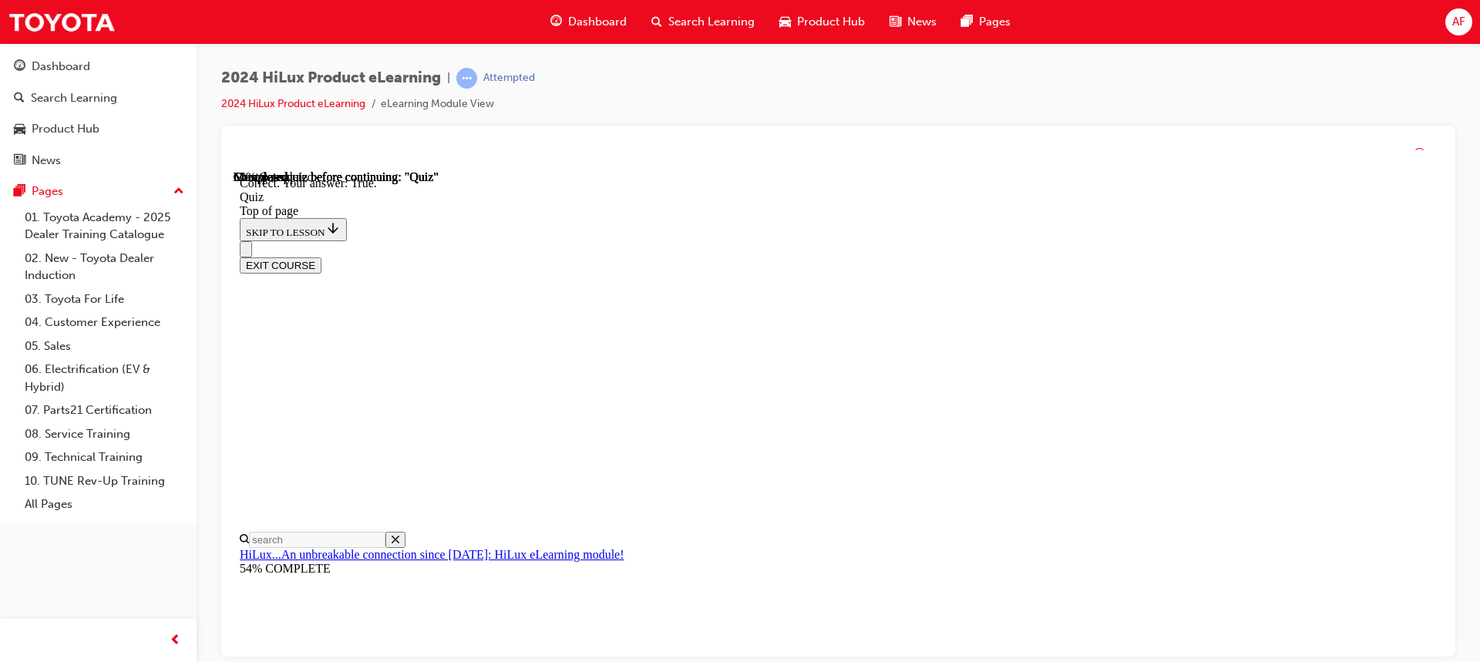
scroll to position [254, 0]
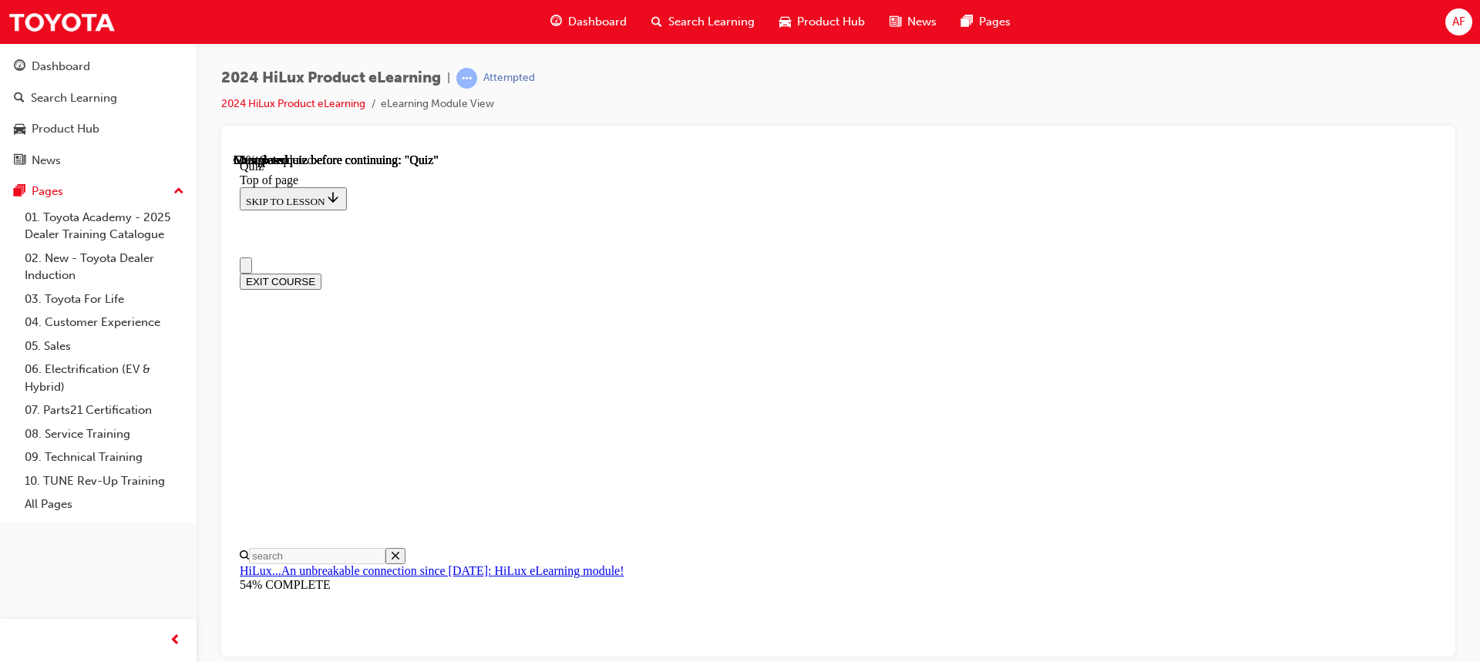
scroll to position [77, 0]
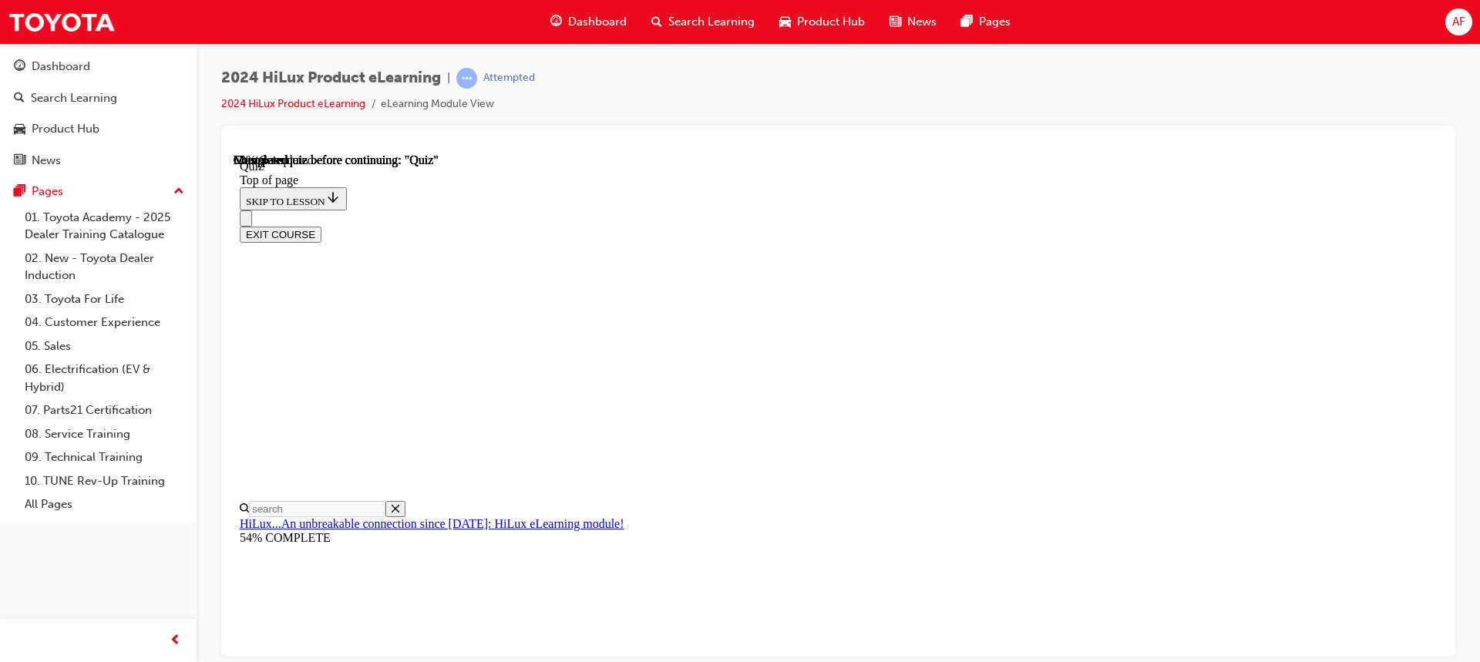
drag, startPoint x: 928, startPoint y: 617, endPoint x: 934, endPoint y: 611, distance: 8.7
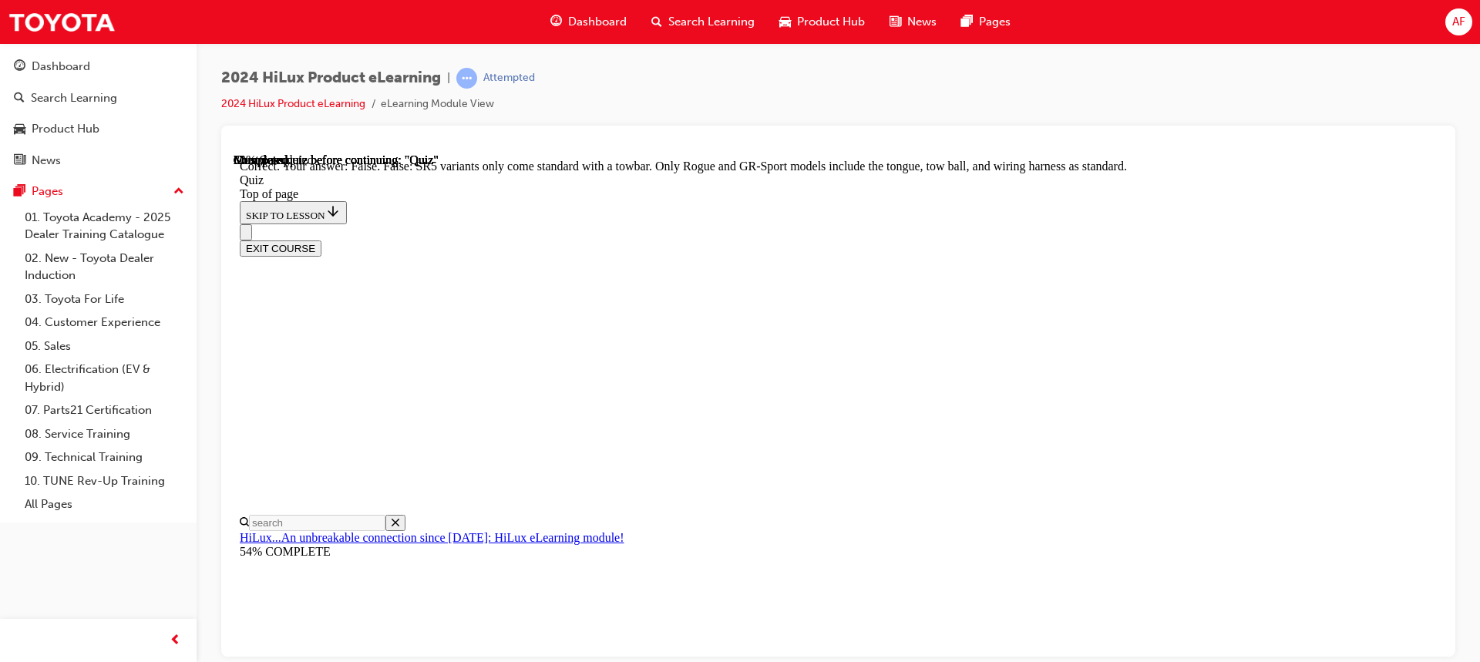
scroll to position [322, 0]
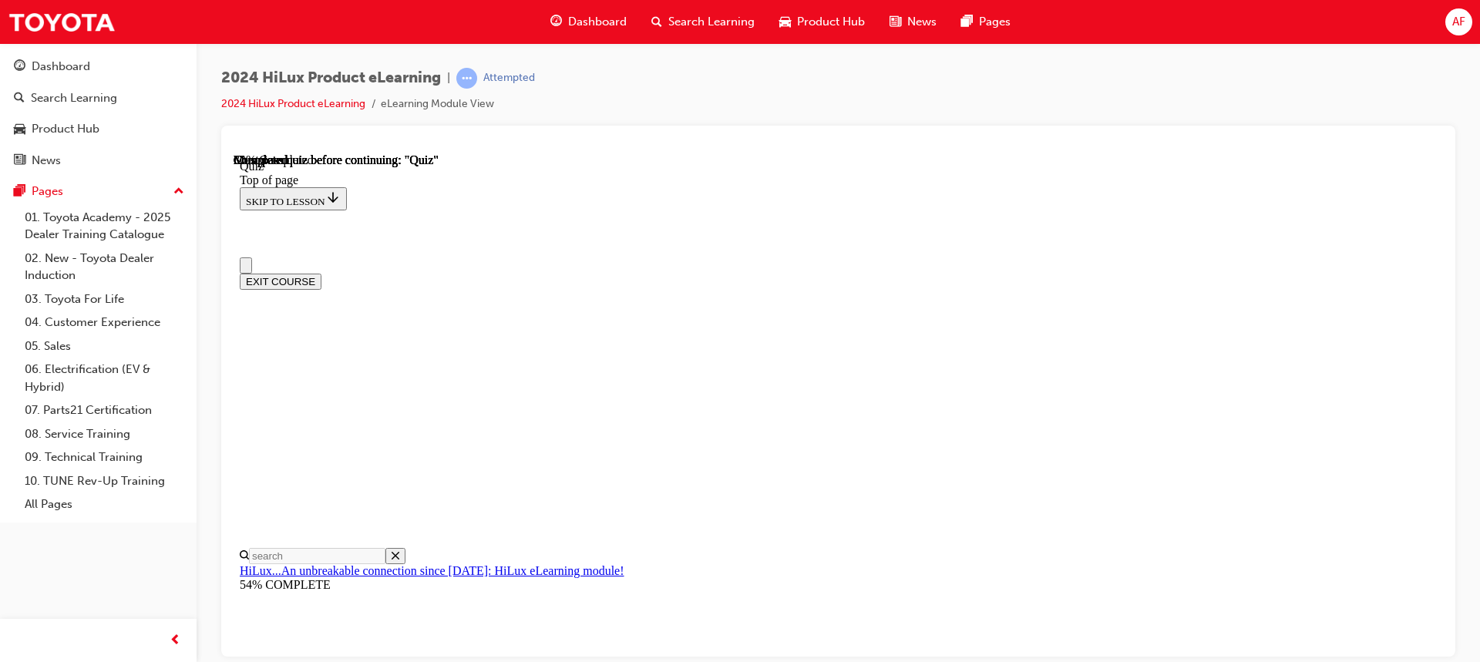
scroll to position [77, 0]
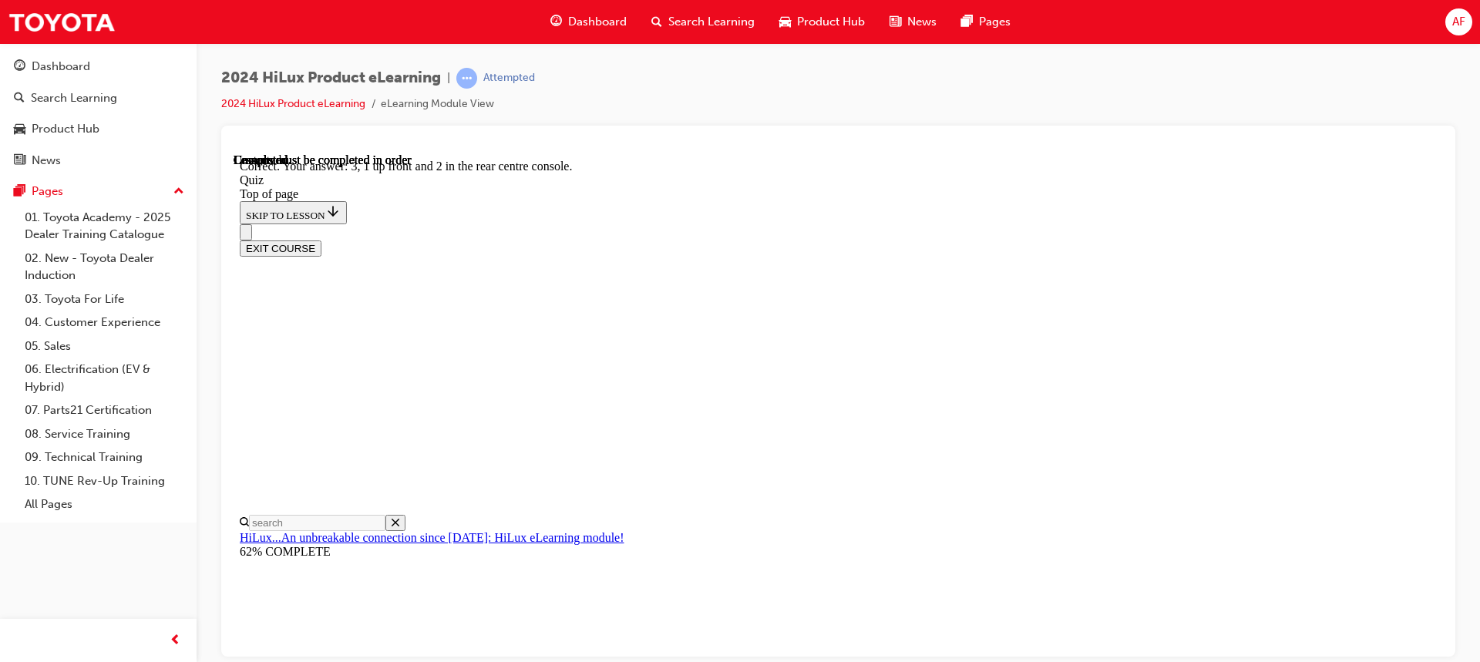
scroll to position [289, 0]
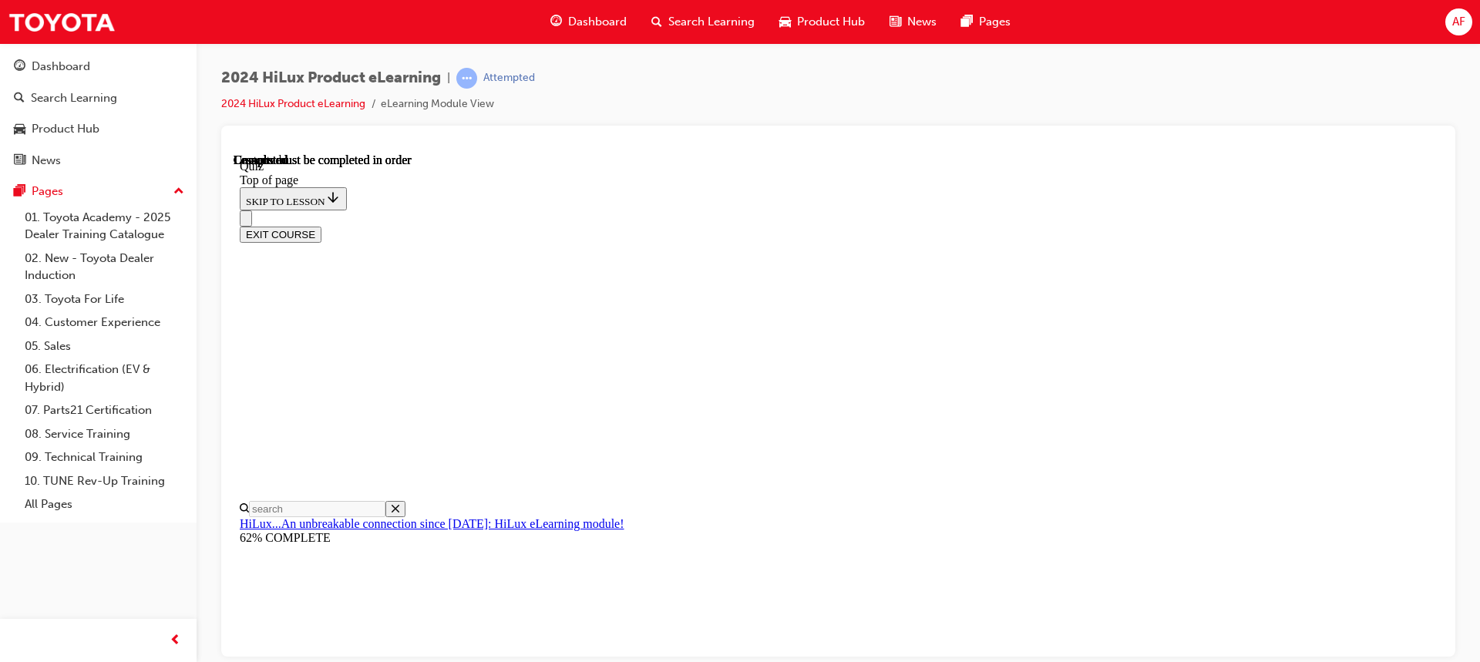
scroll to position [331, 0]
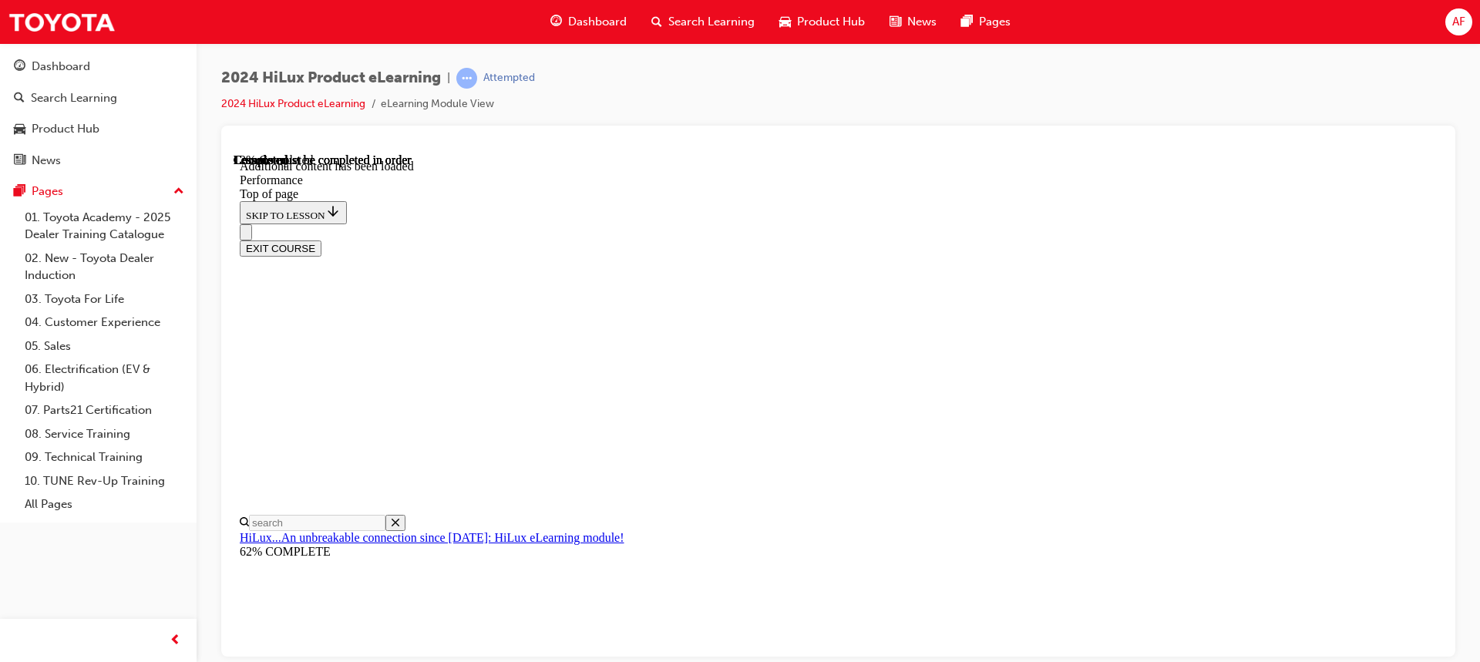
scroll to position [1237, 0]
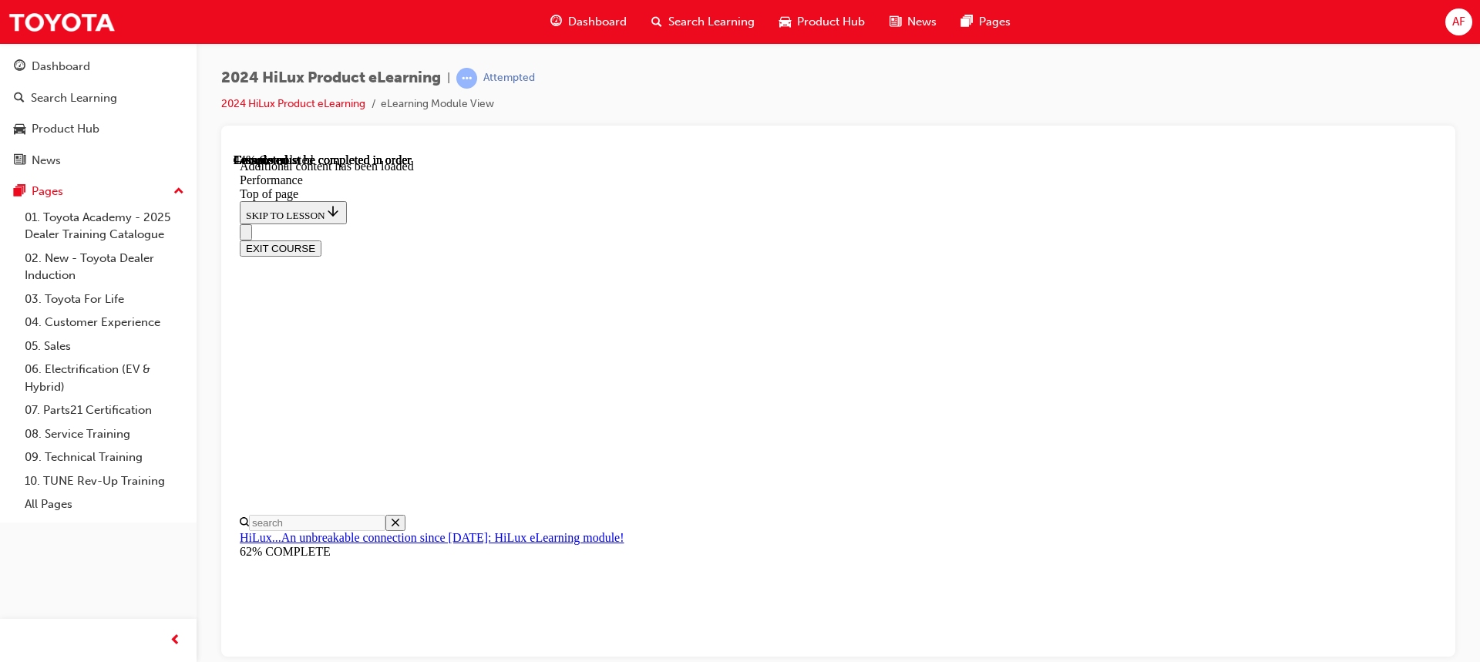
scroll to position [6190, 0]
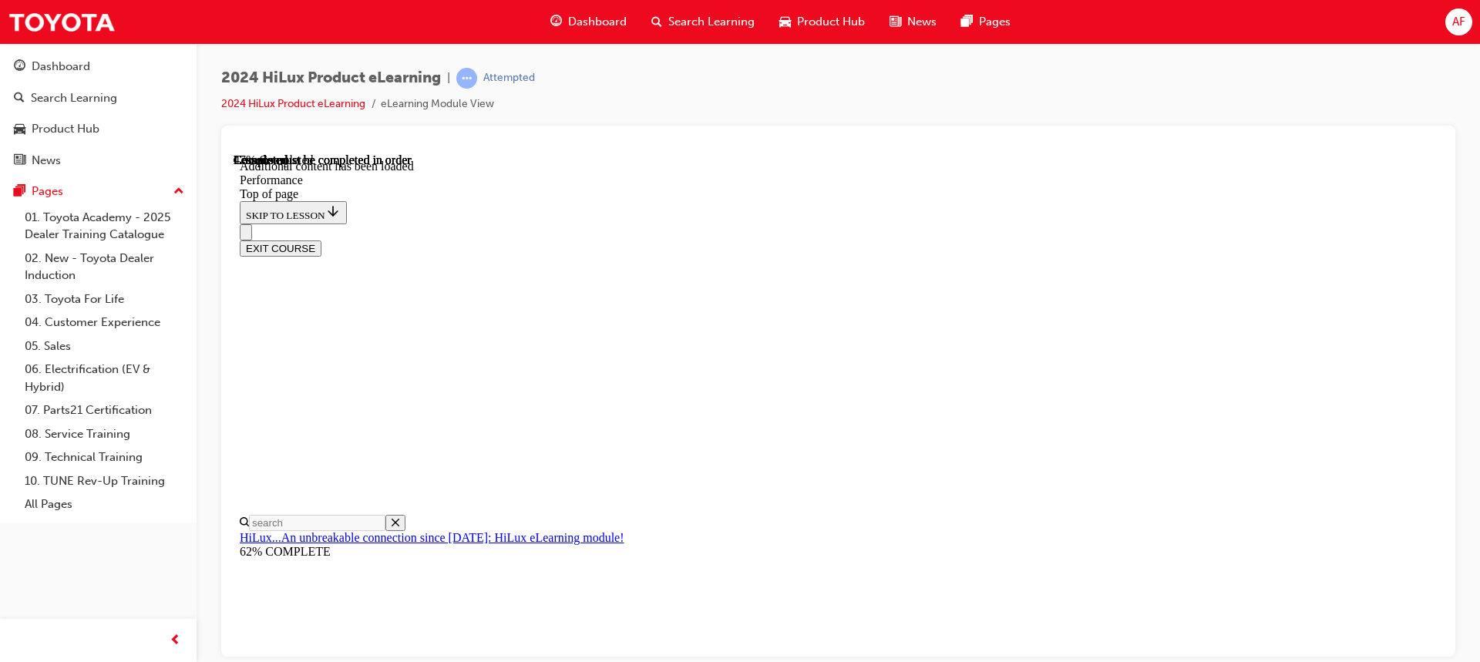
click at [1118, 224] on div "EXIT COURSE" at bounding box center [833, 240] width 1186 height 32
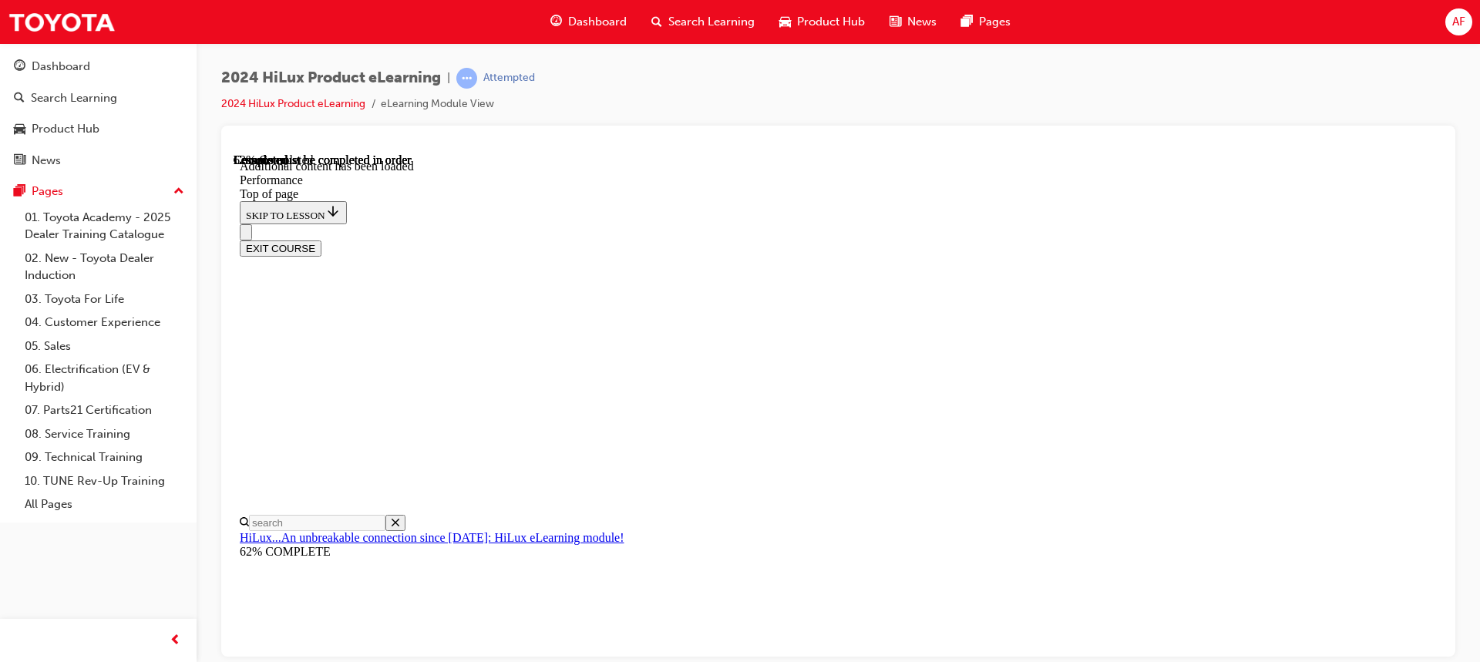
scroll to position [8855, 0]
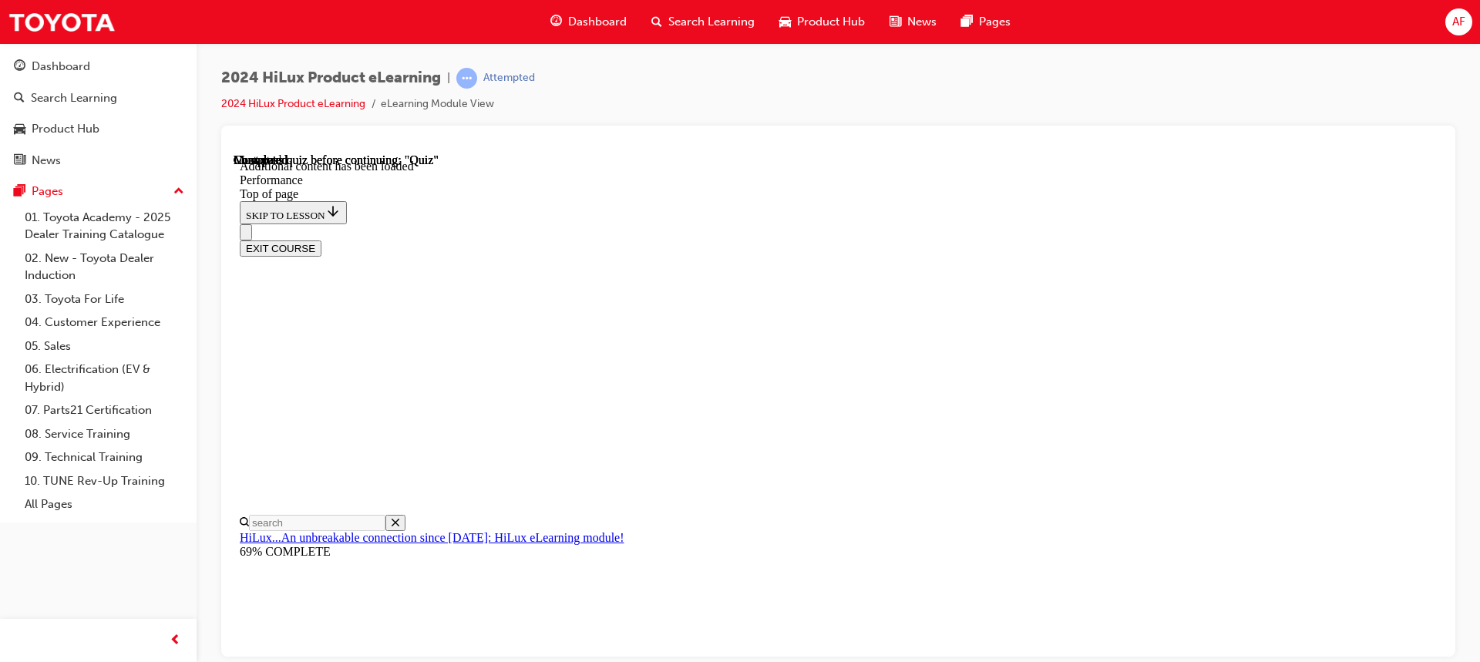
scroll to position [10963, 0]
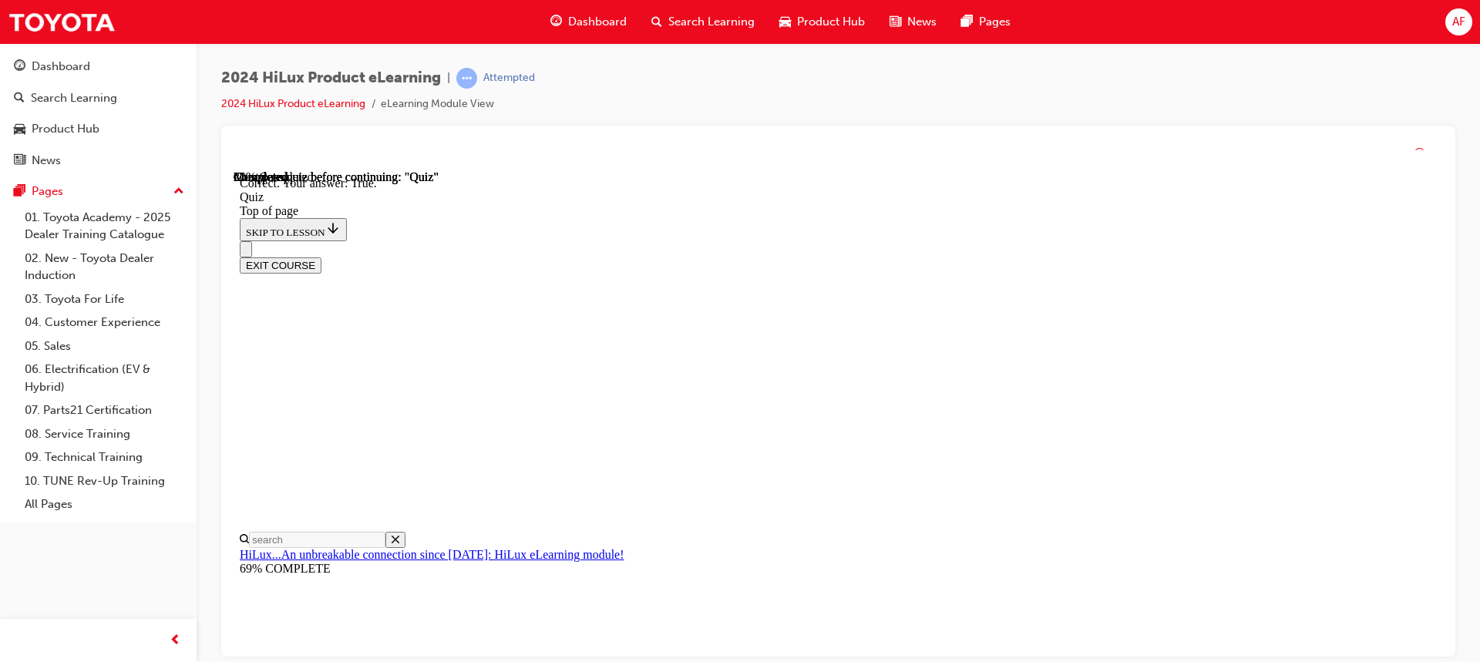
scroll to position [227, 0]
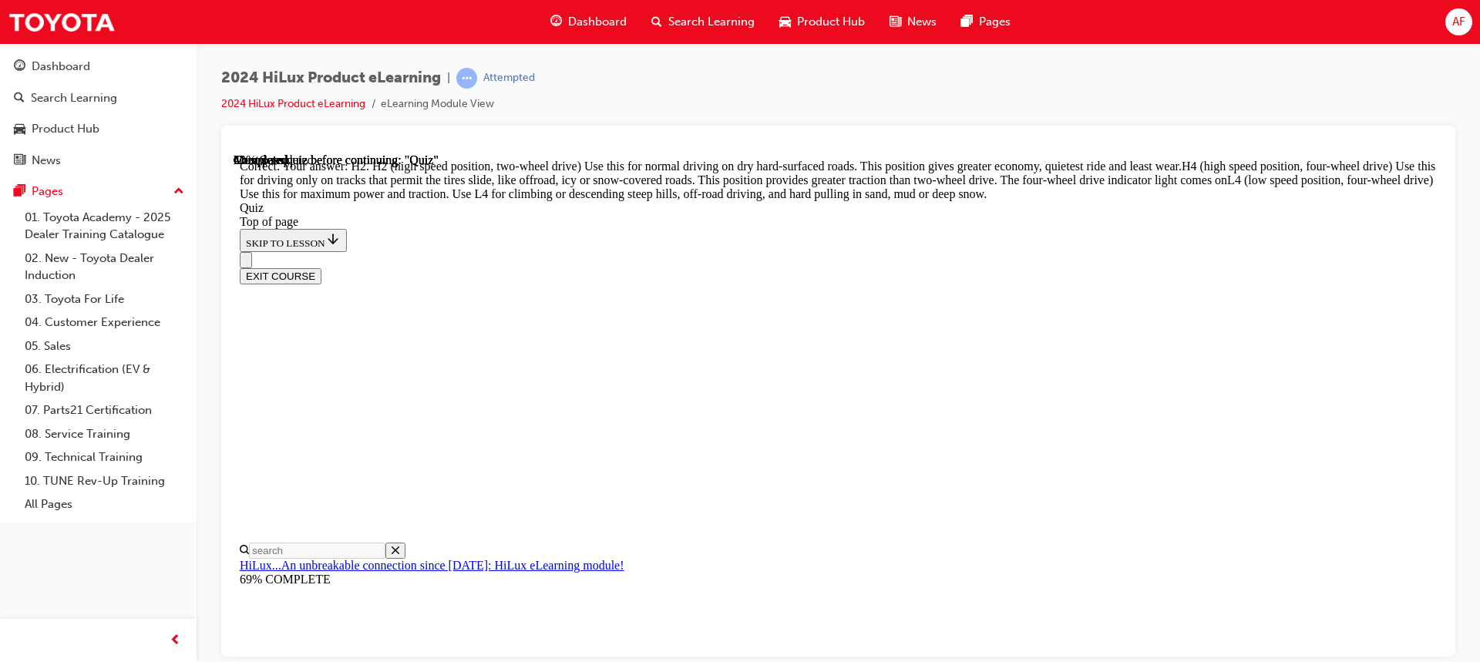
scroll to position [592, 0]
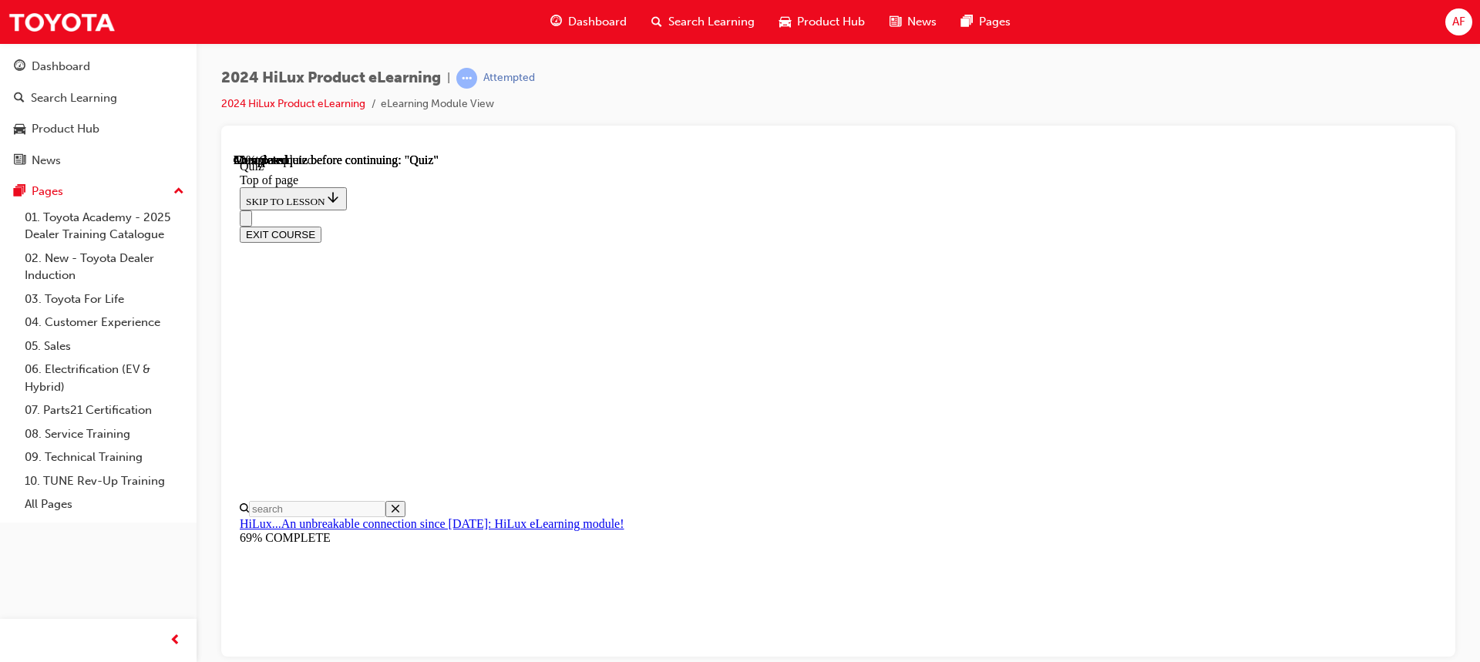
scroll to position [231, 0]
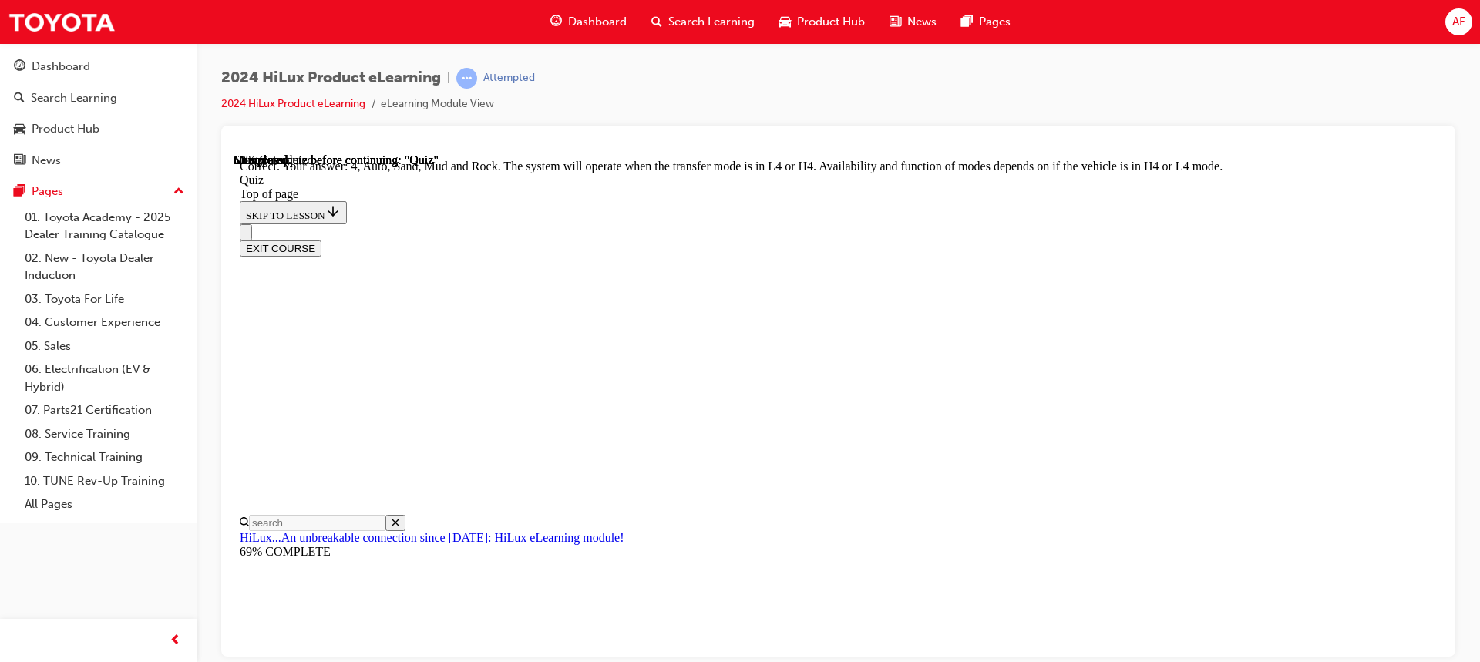
scroll to position [463, 0]
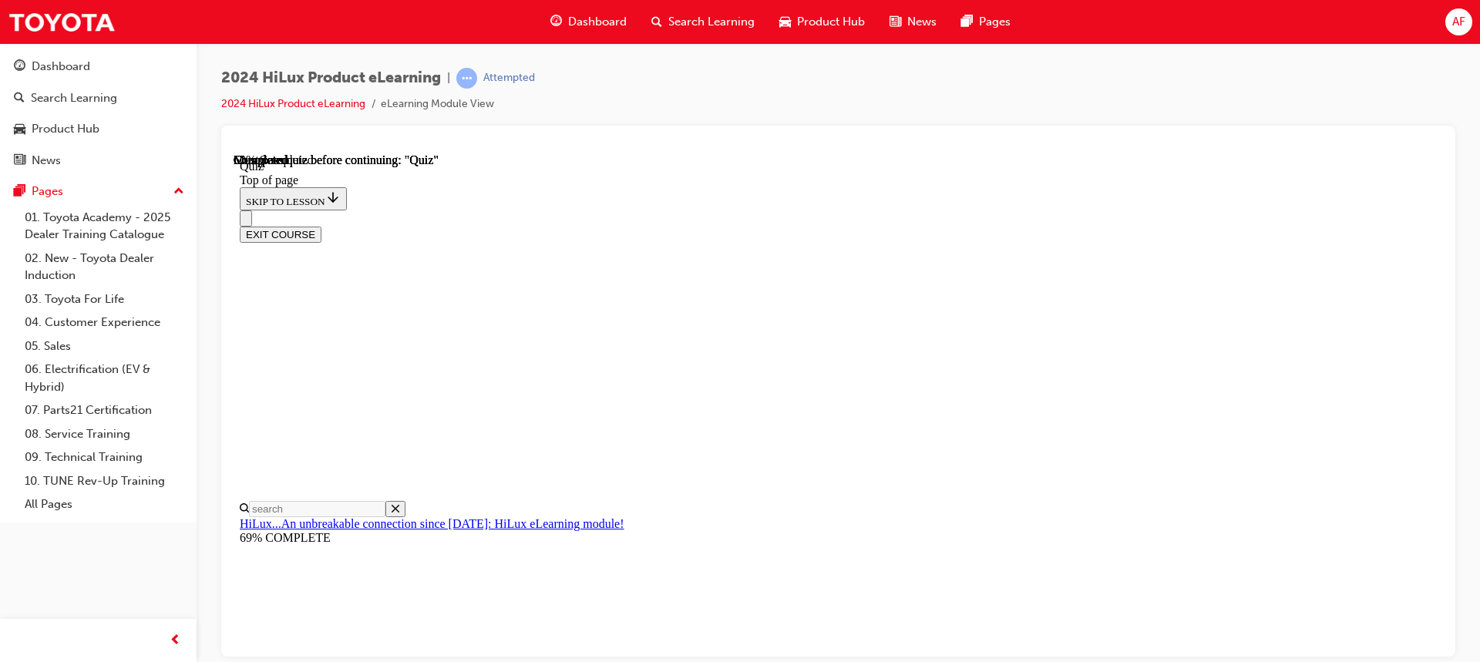
scroll to position [308, 0]
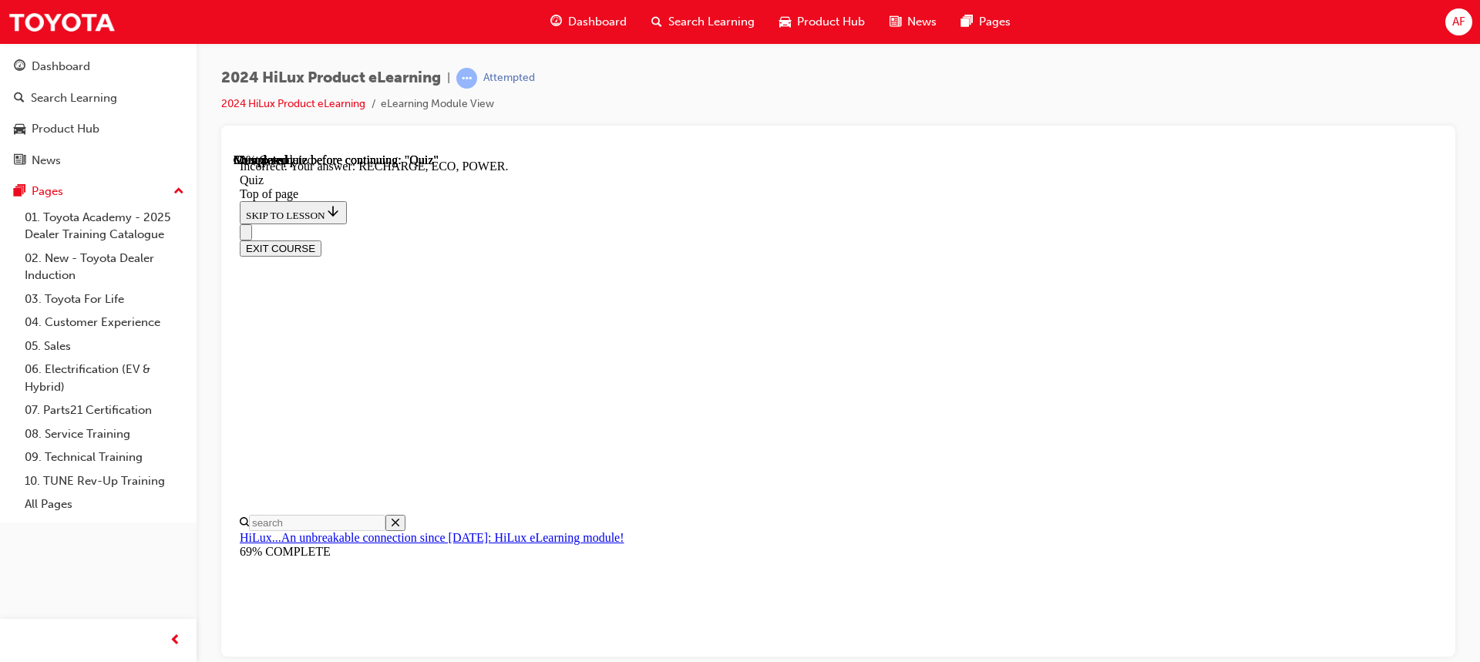
scroll to position [547, 0]
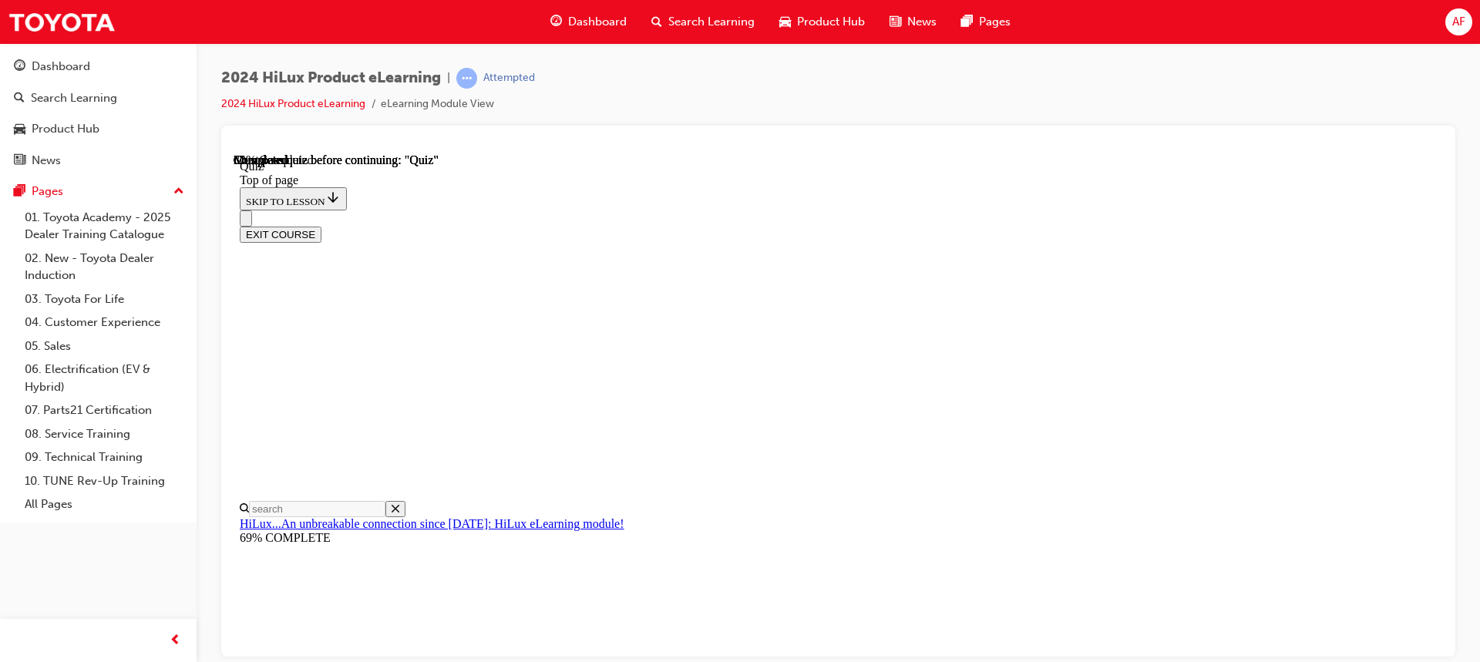
scroll to position [231, 0]
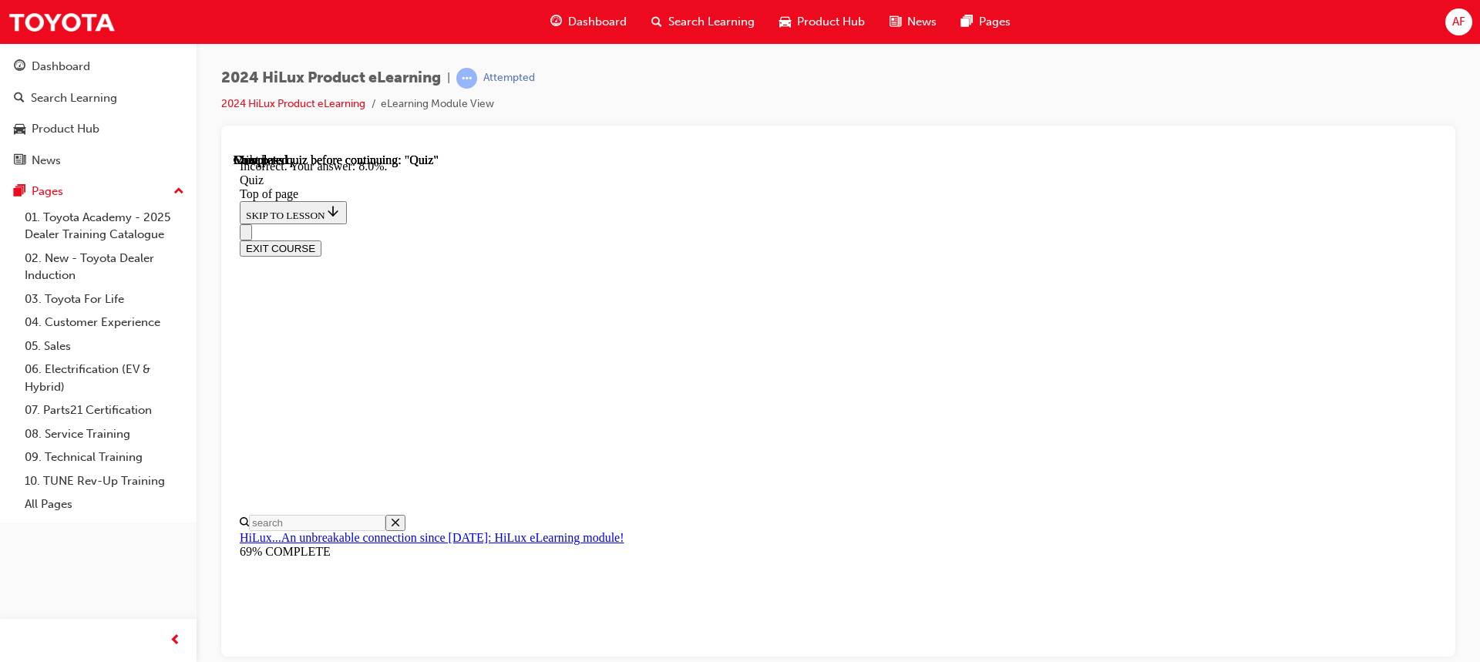
scroll to position [403, 0]
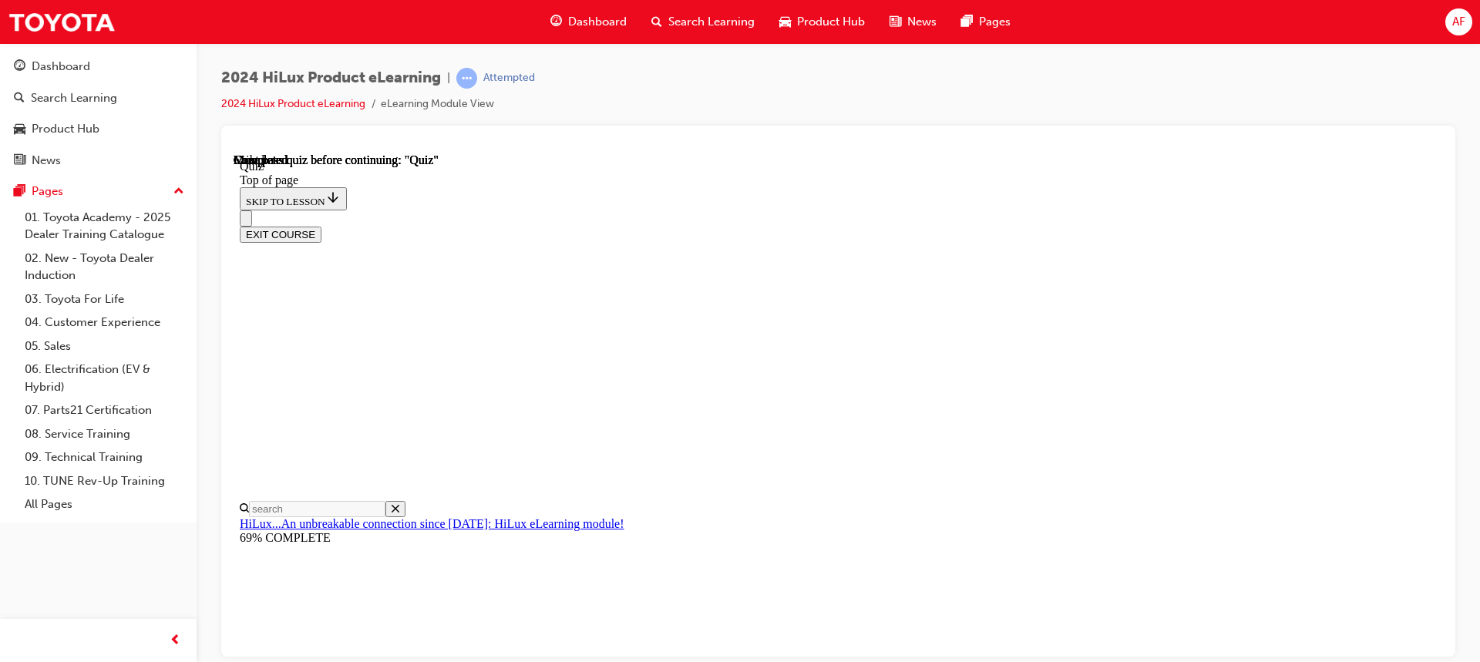
scroll to position [233, 0]
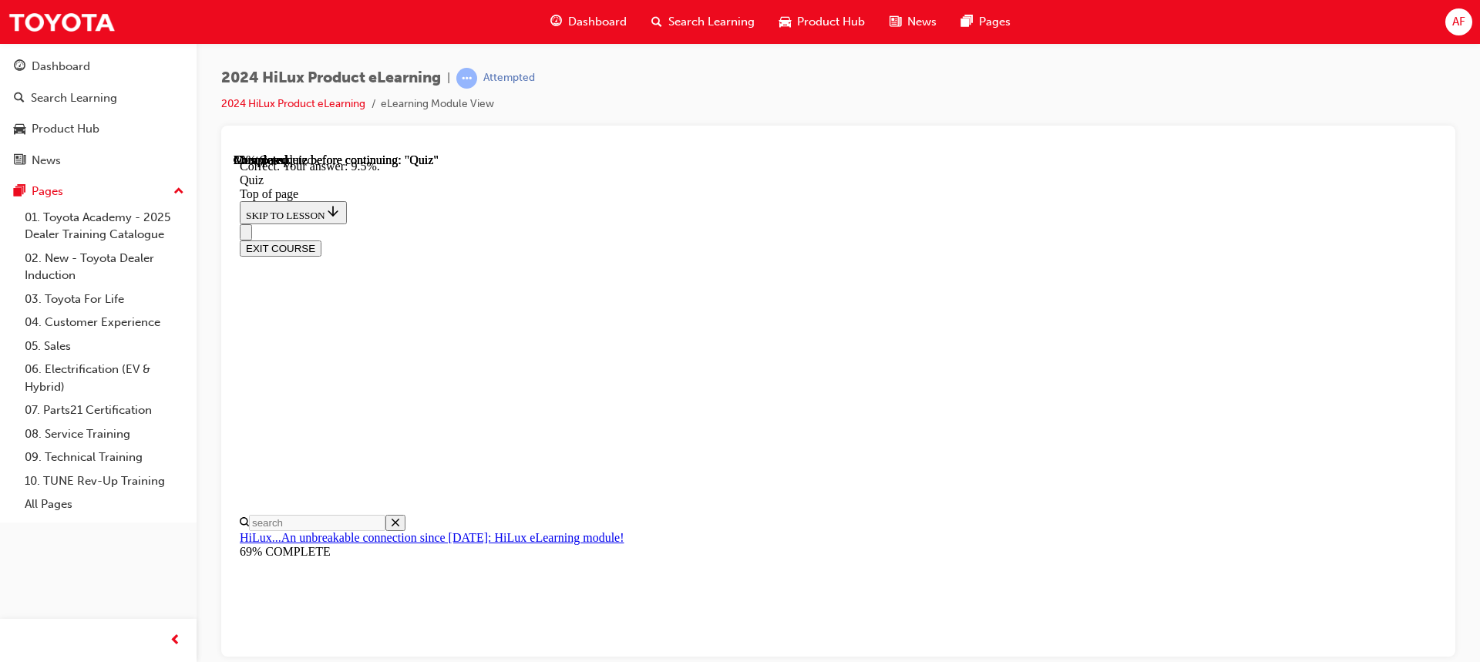
scroll to position [403, 0]
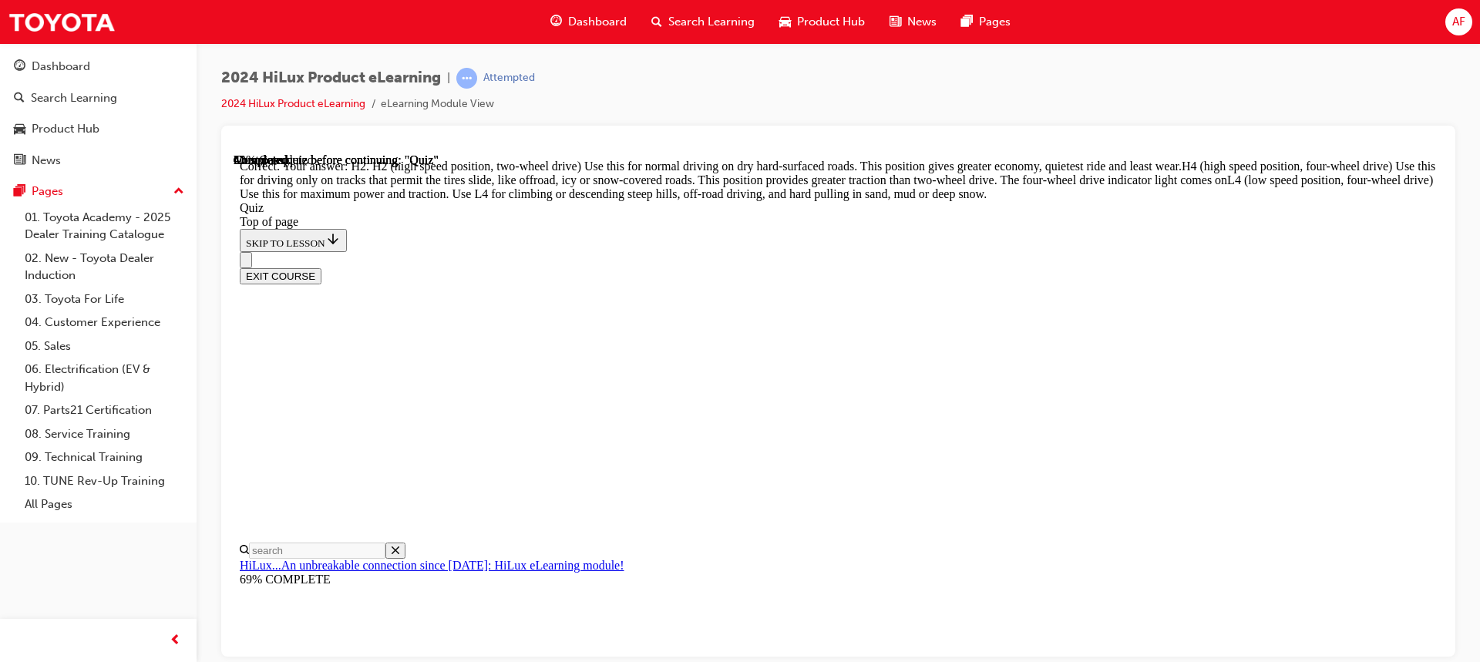
scroll to position [592, 0]
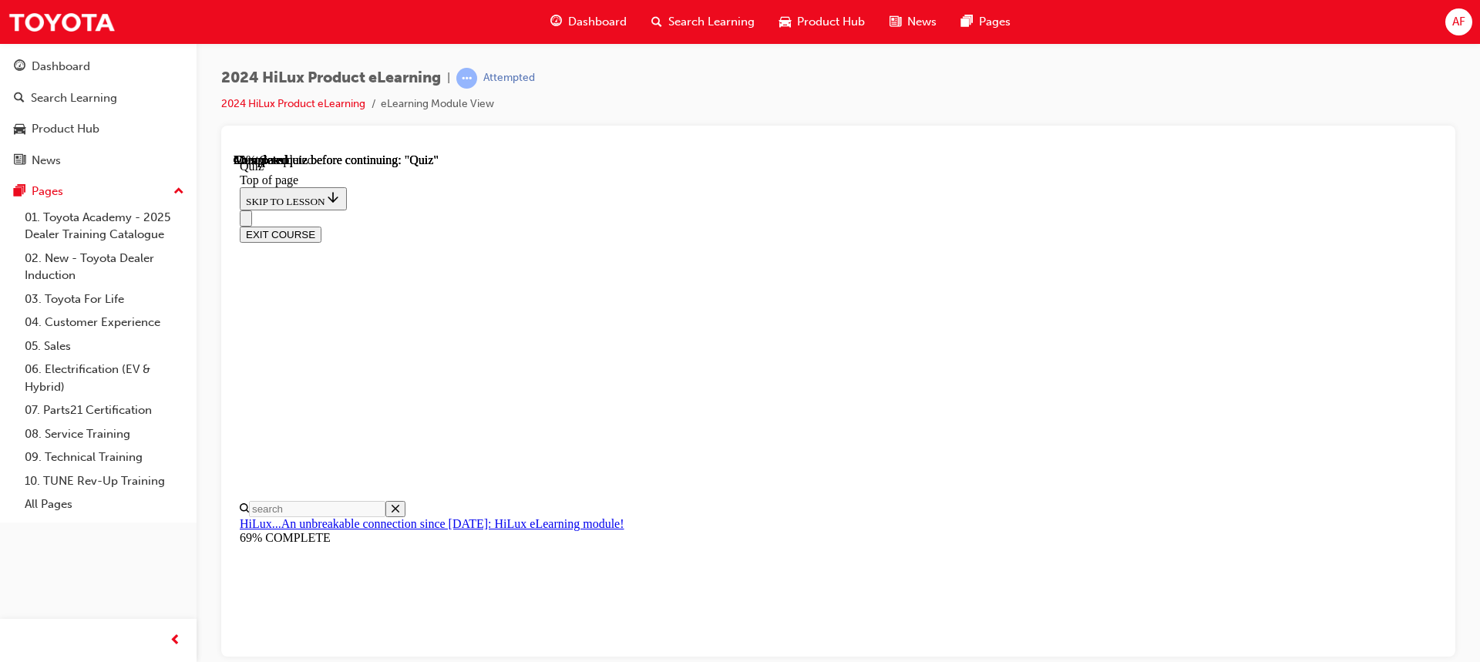
scroll to position [154, 0]
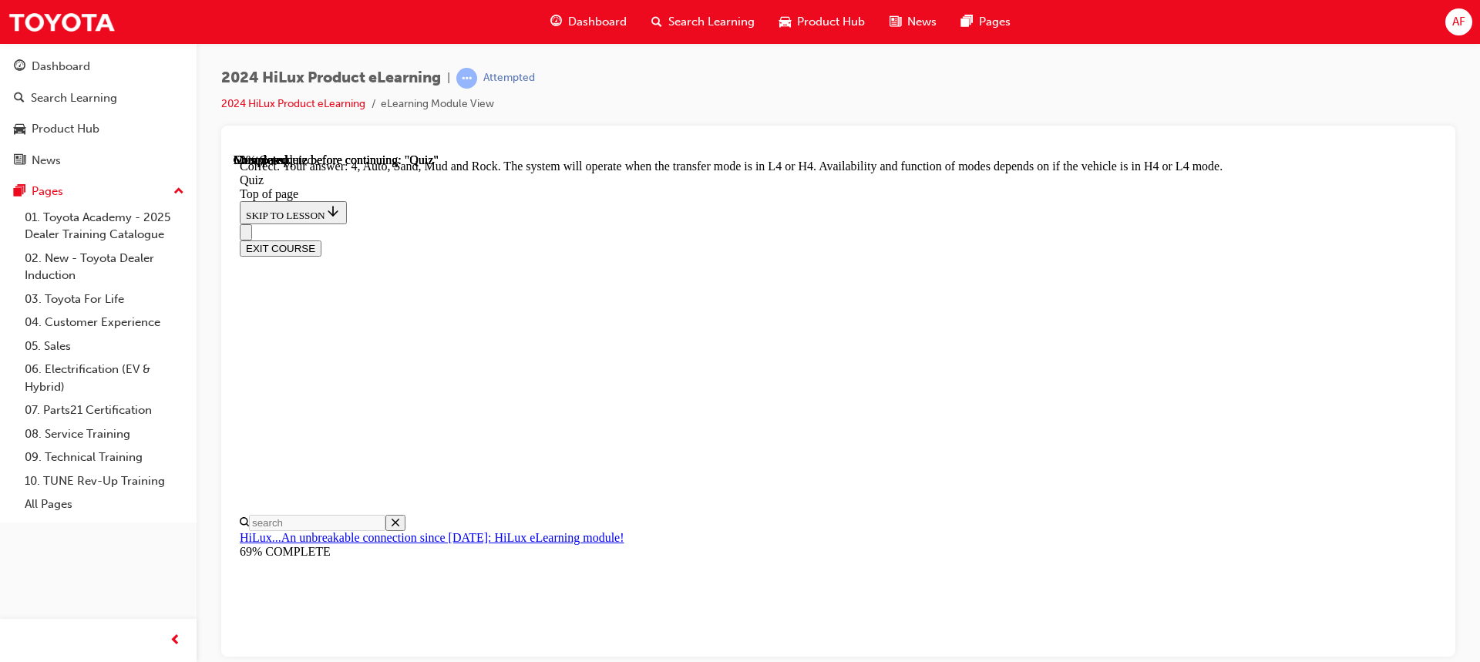
scroll to position [463, 0]
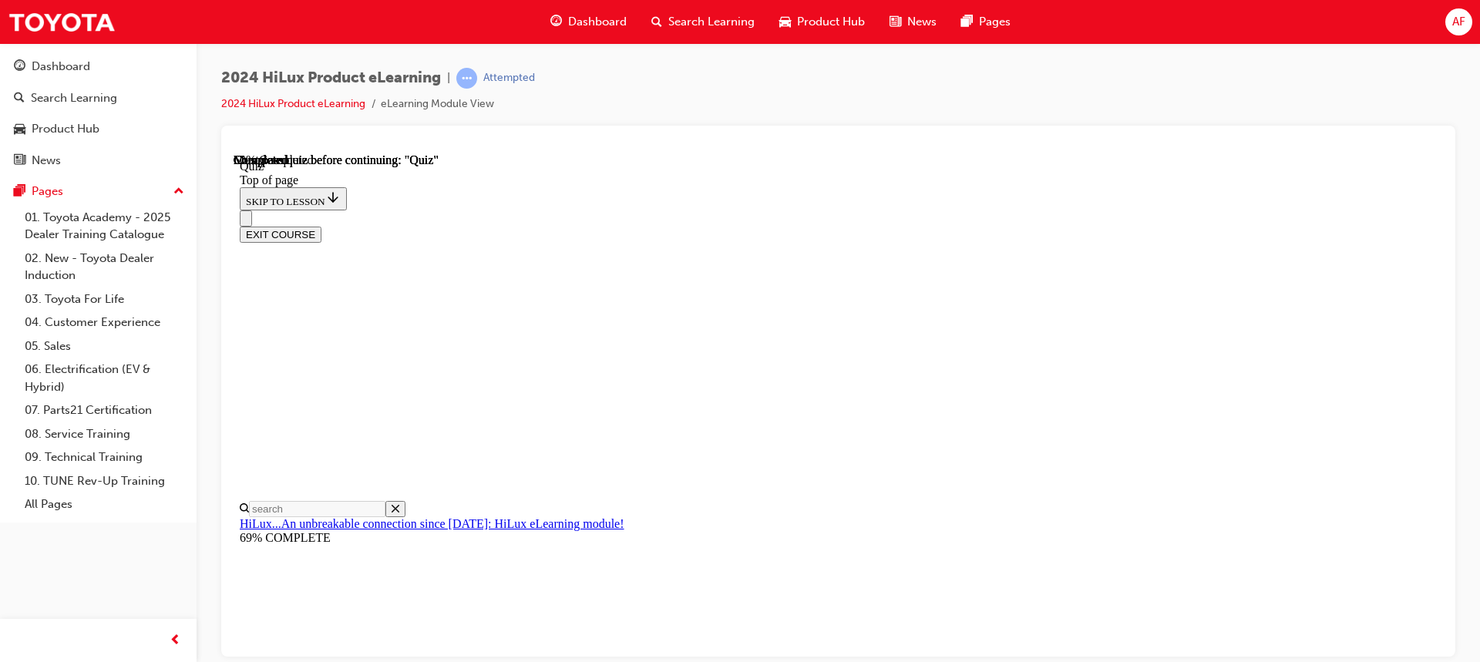
scroll to position [154, 0]
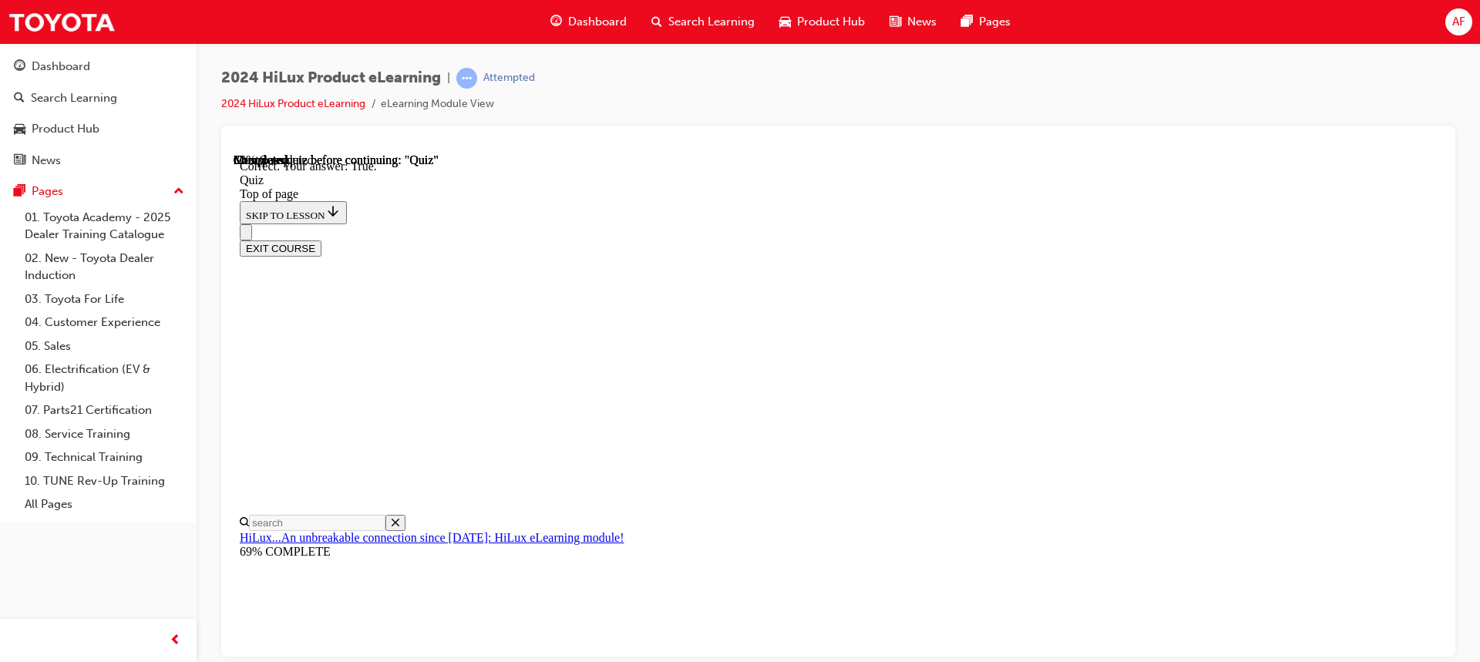
scroll to position [227, 0]
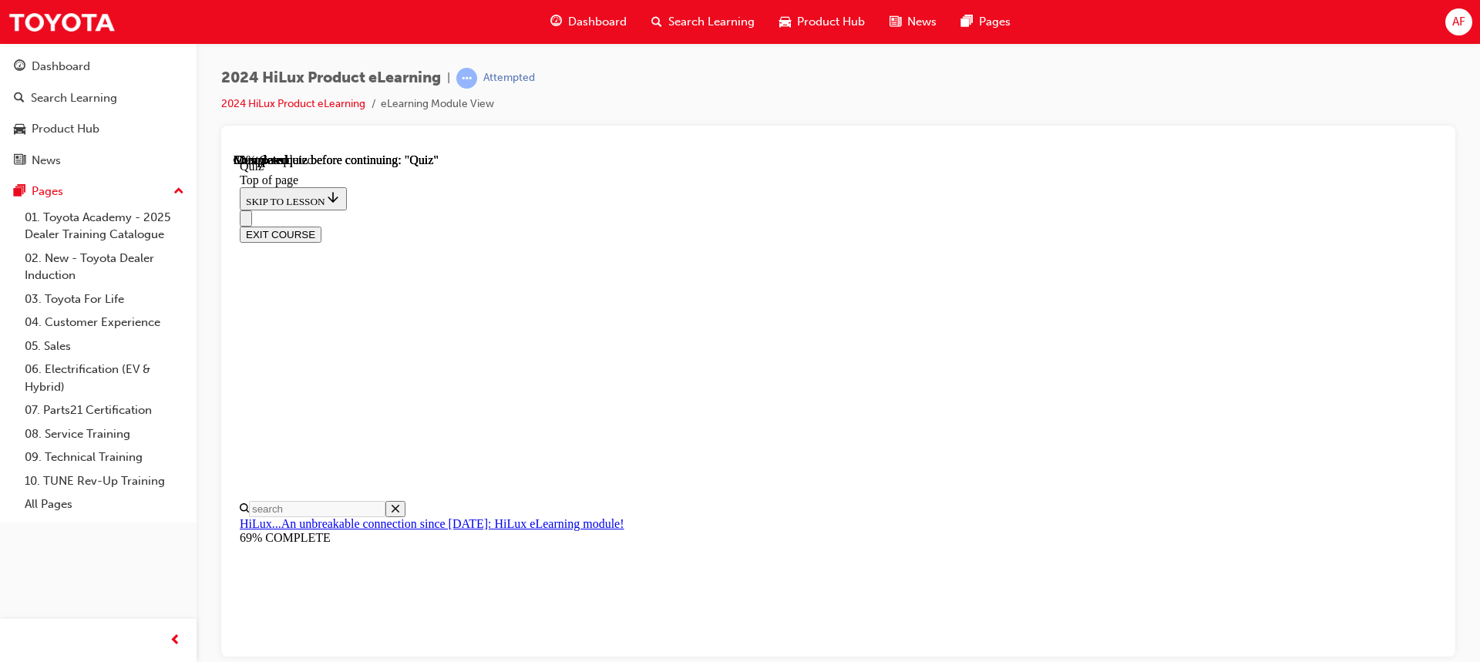
scroll to position [463, 0]
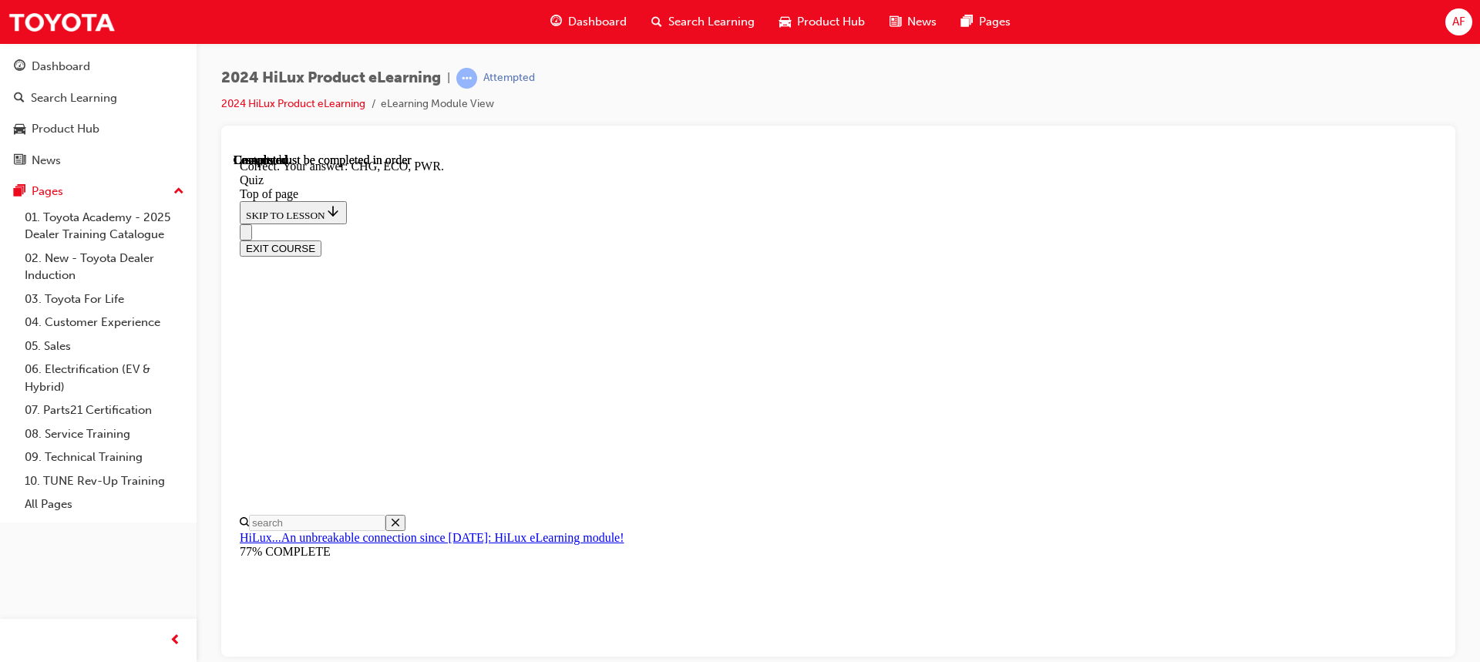
scroll to position [547, 0]
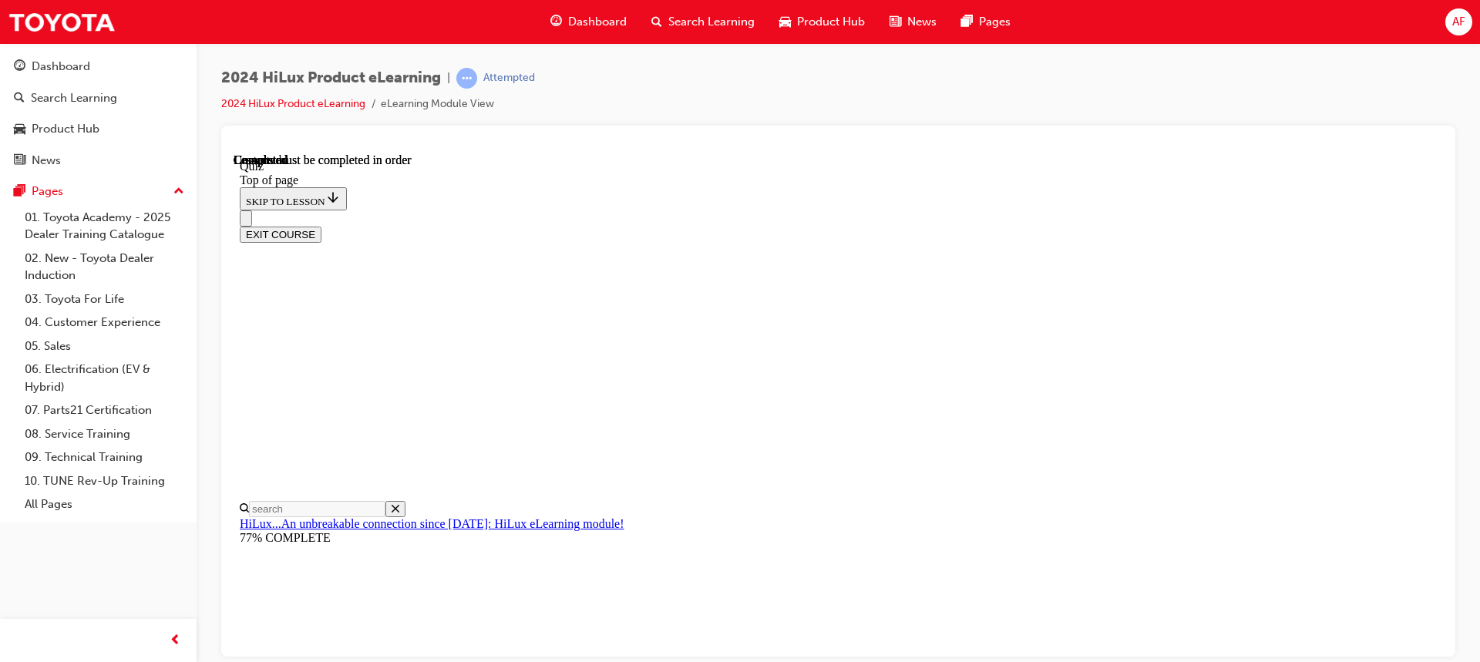
scroll to position [331, 0]
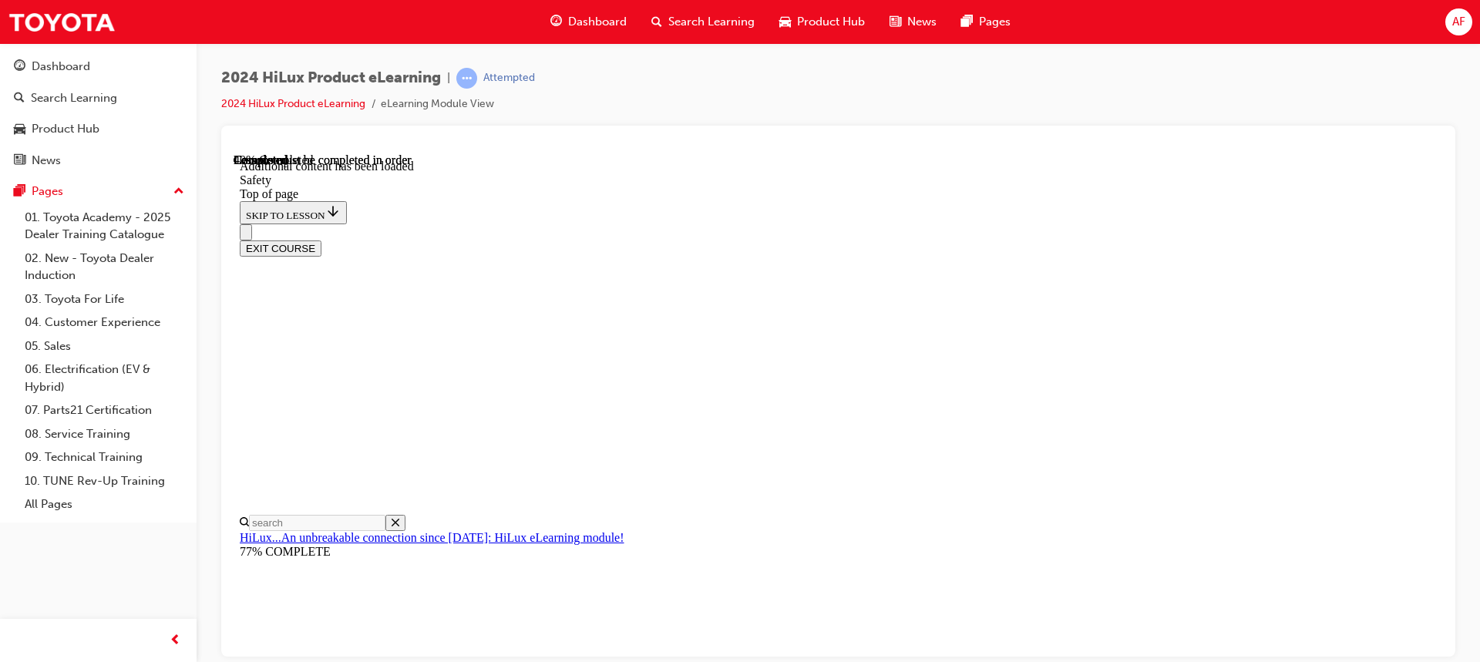
scroll to position [860, 0]
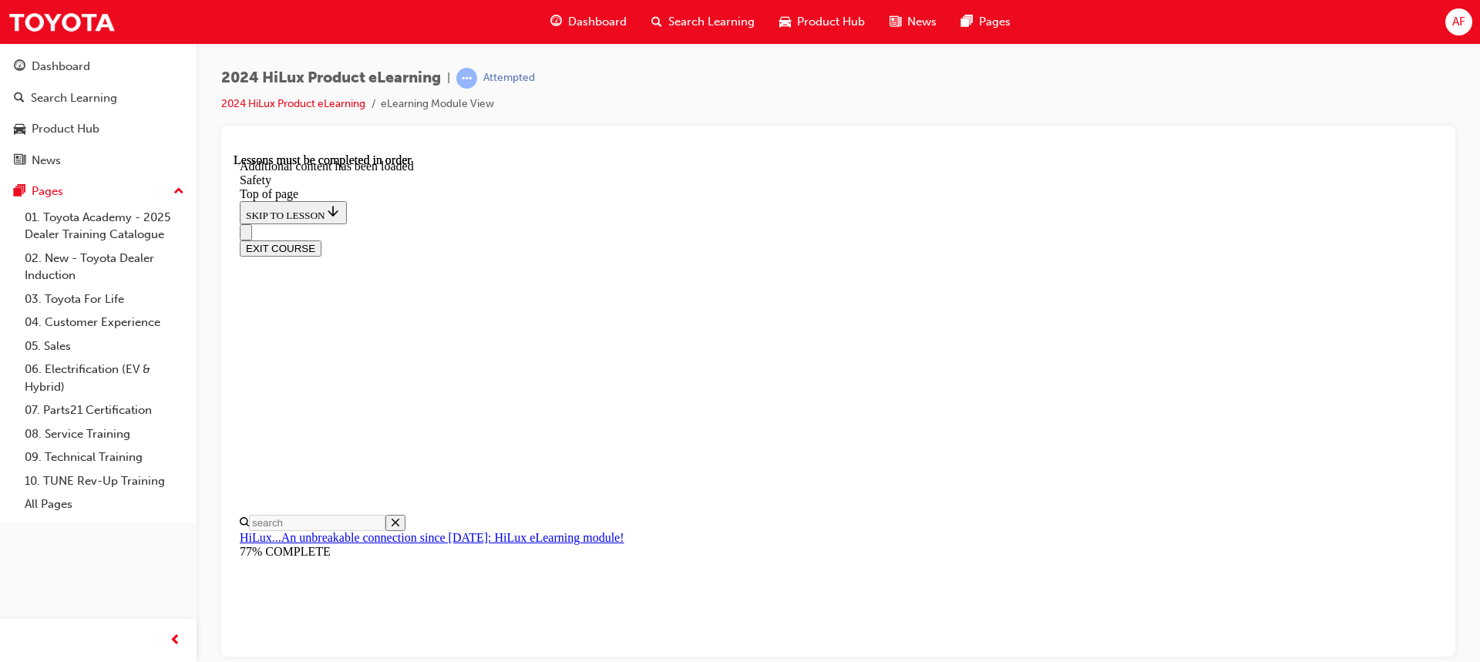
click at [918, 224] on div "EXIT COURSE" at bounding box center [833, 240] width 1186 height 32
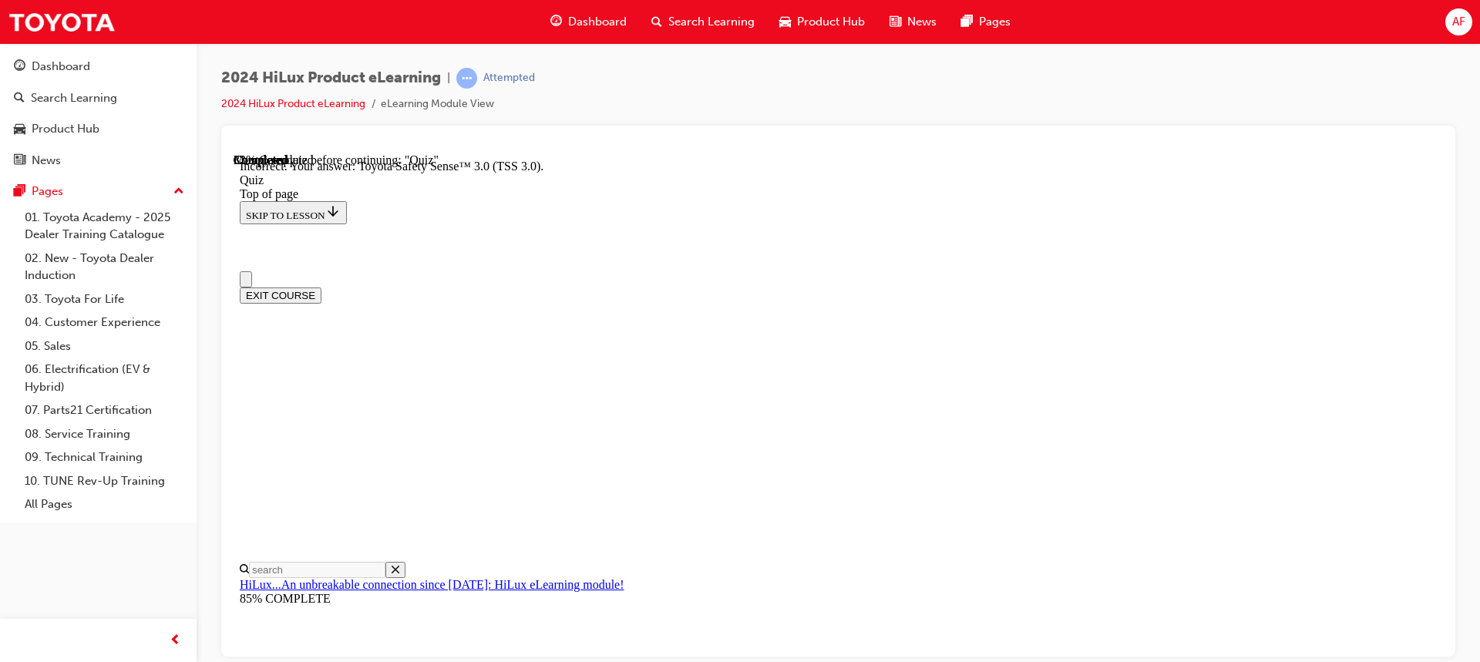
scroll to position [77, 0]
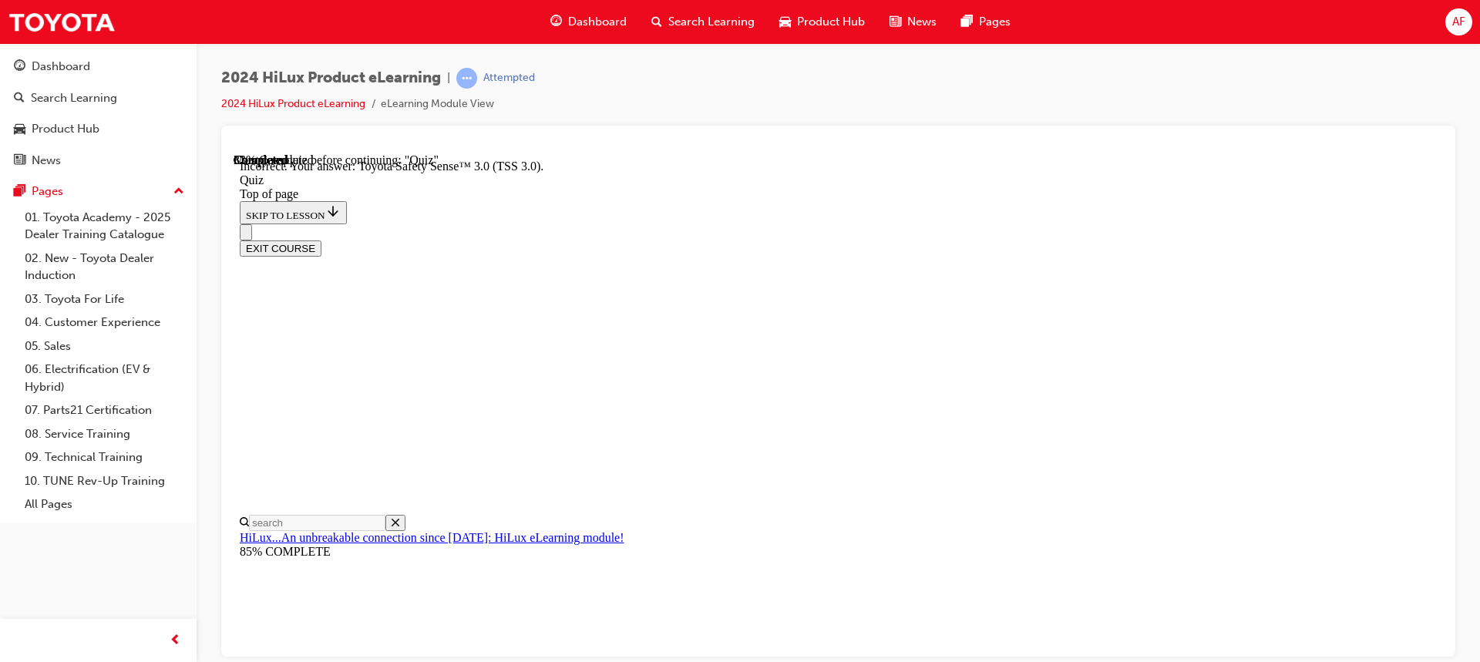
drag, startPoint x: 704, startPoint y: 569, endPoint x: 733, endPoint y: 572, distance: 29.5
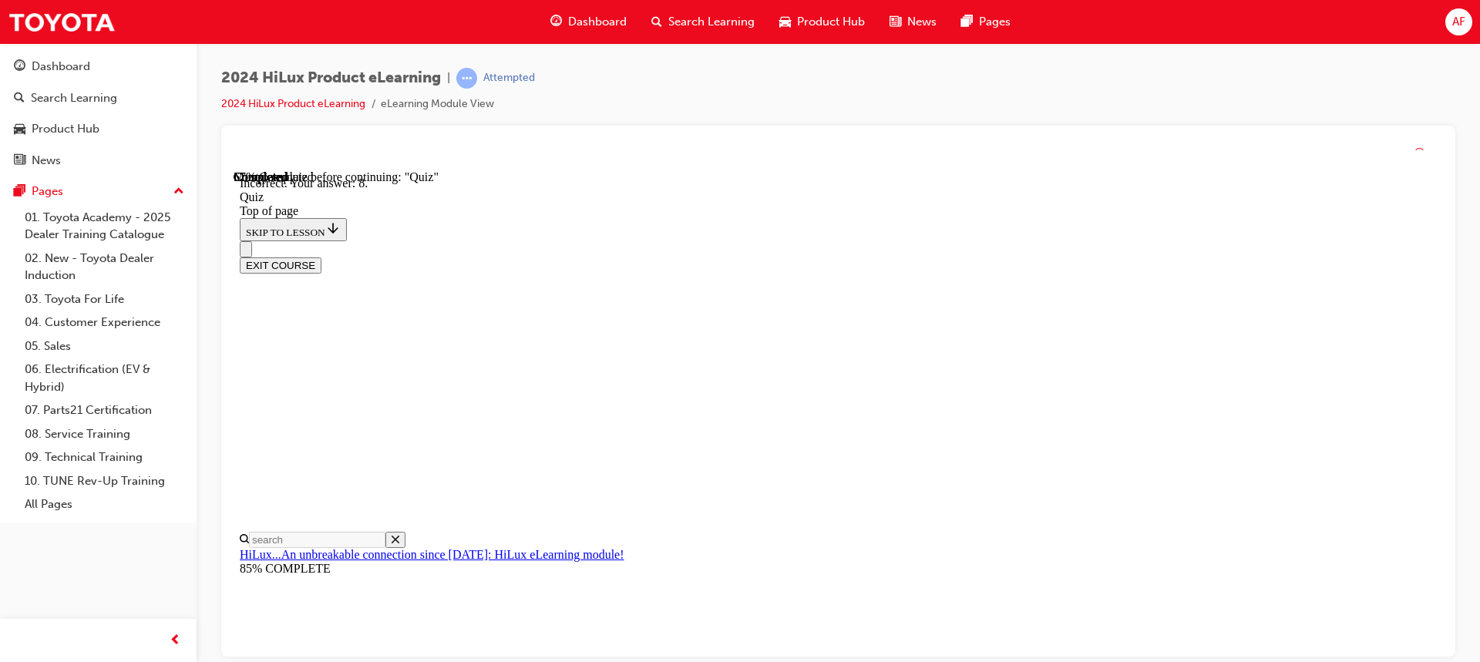
scroll to position [289, 0]
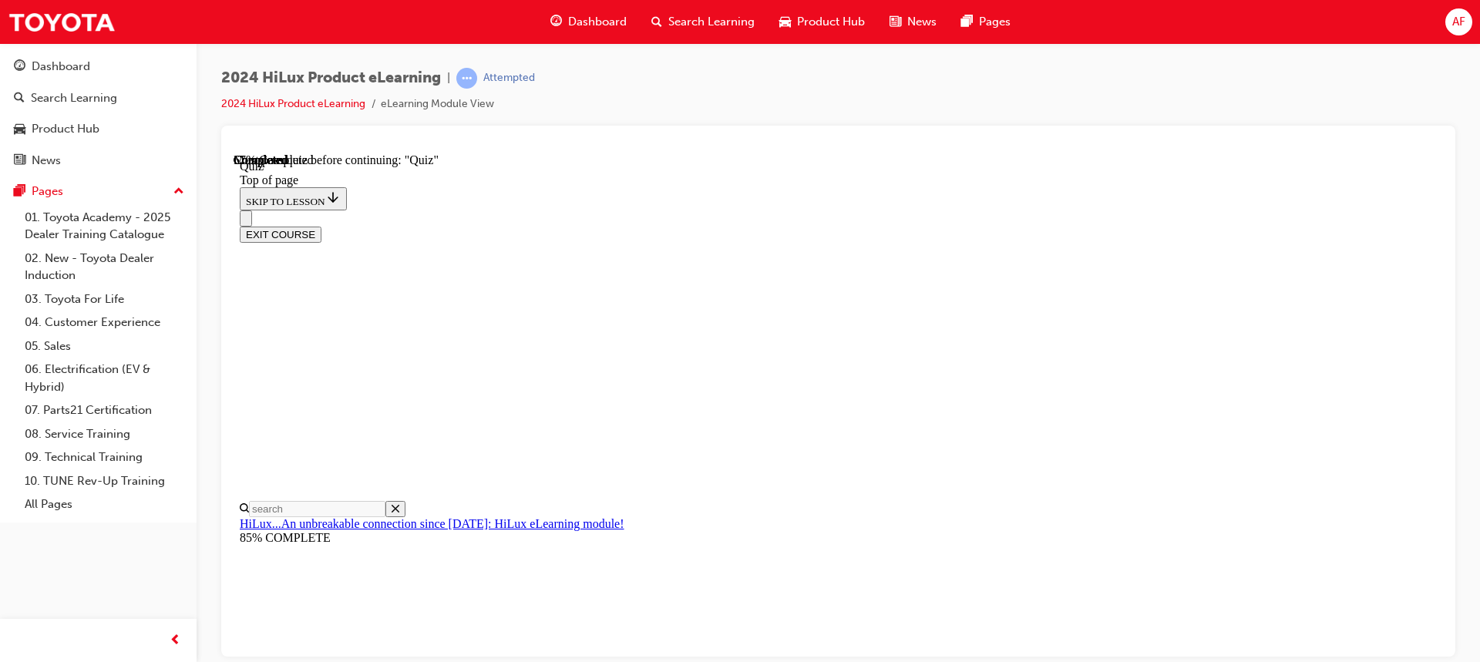
scroll to position [154, 0]
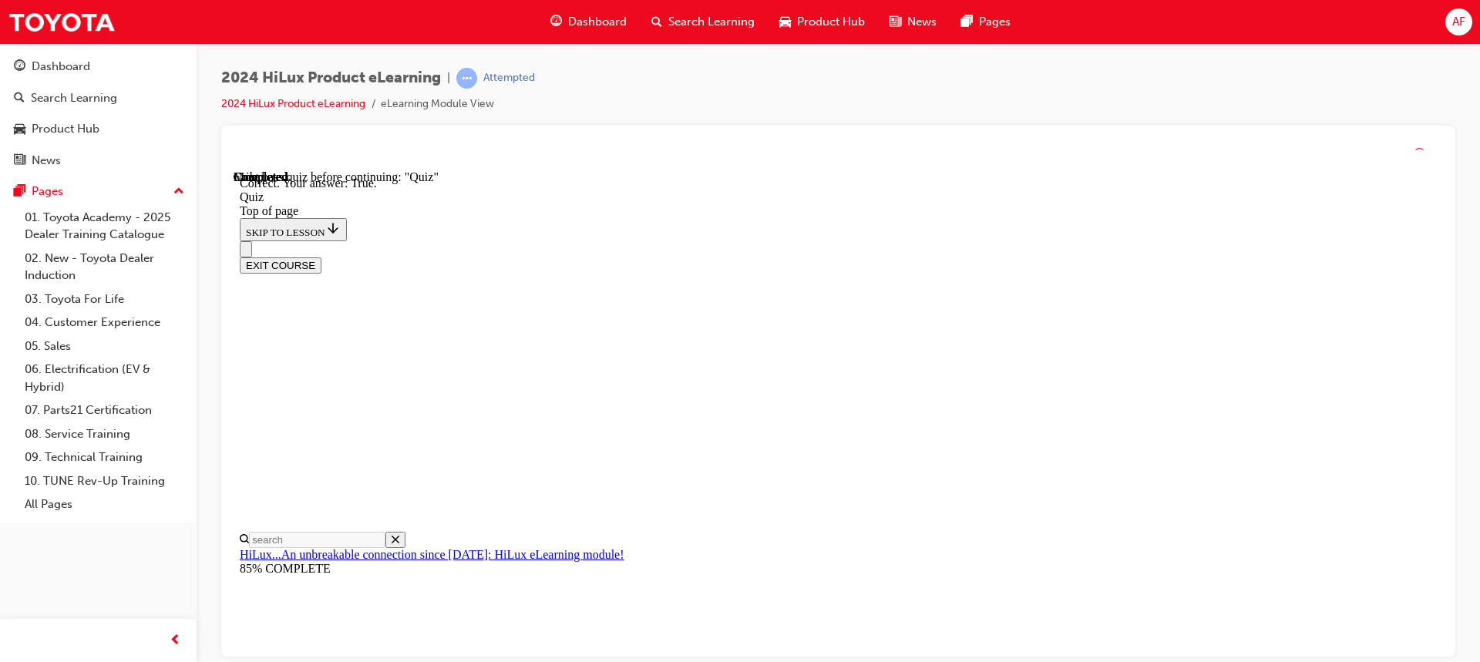
scroll to position [227, 0]
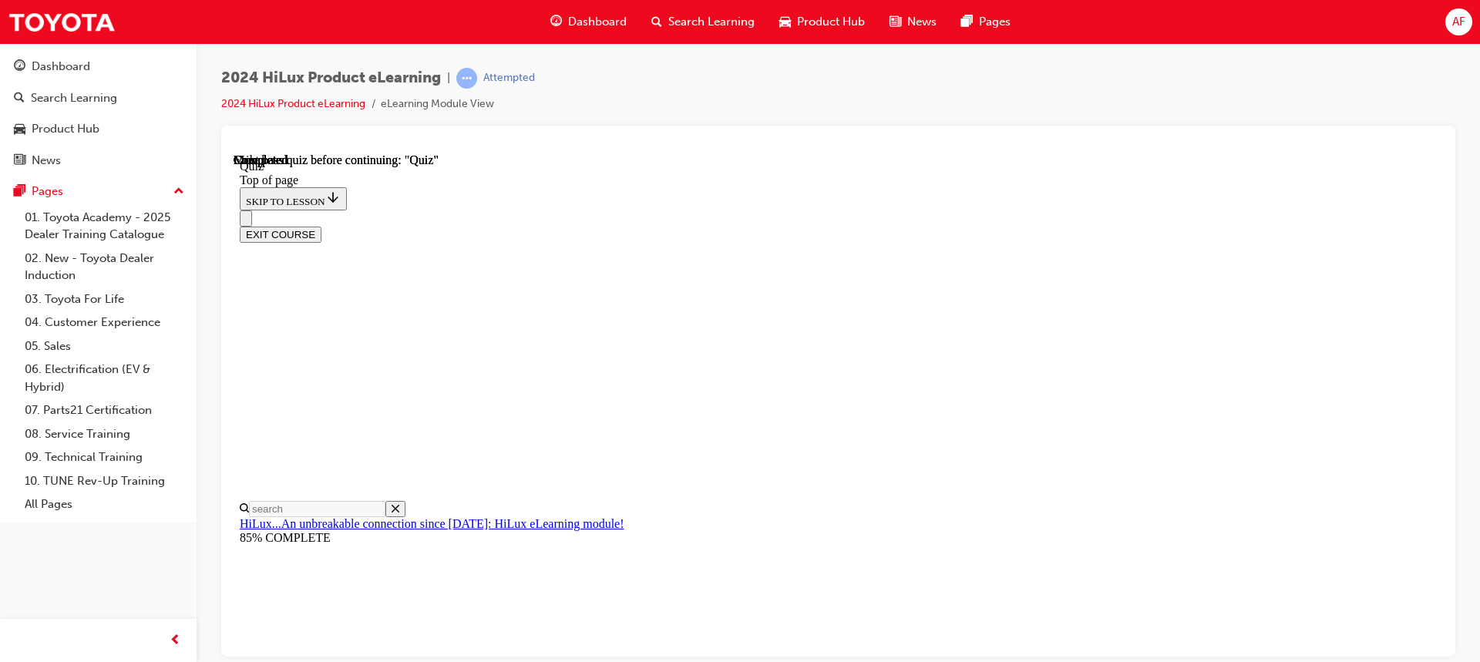
scroll to position [331, 0]
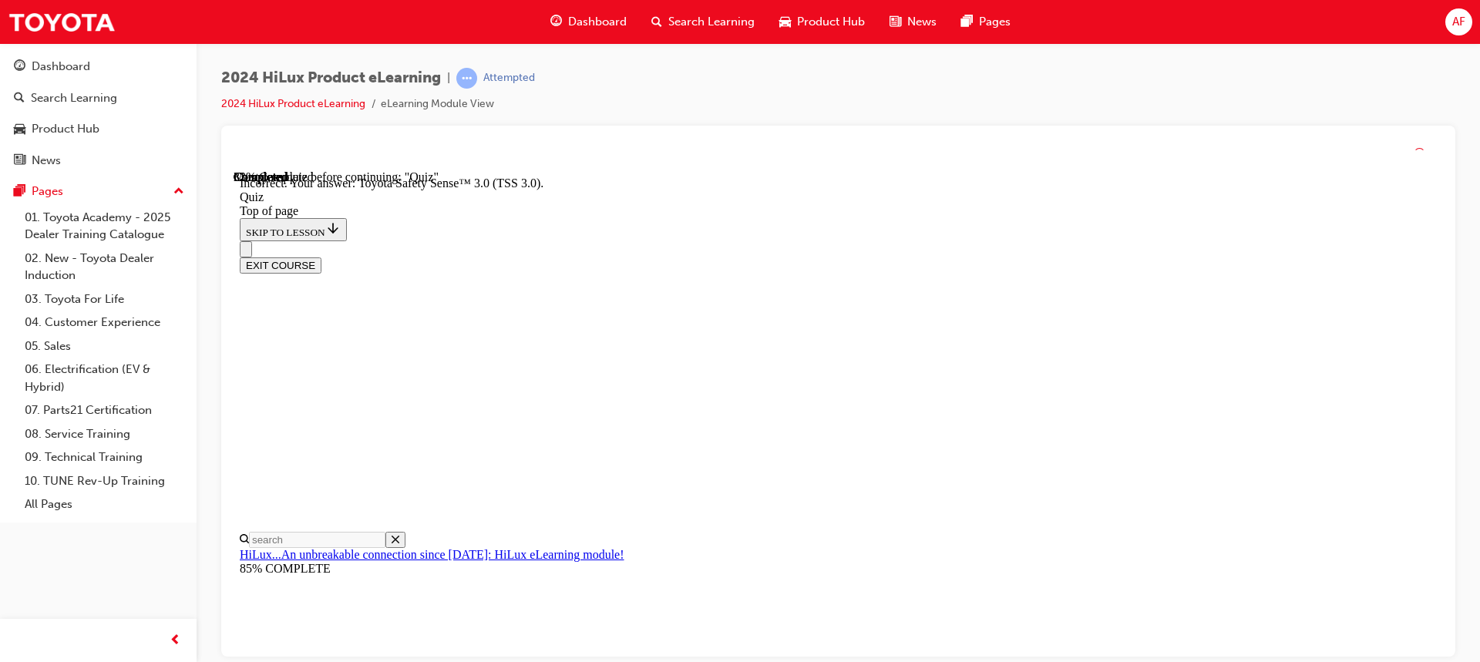
scroll to position [291, 0]
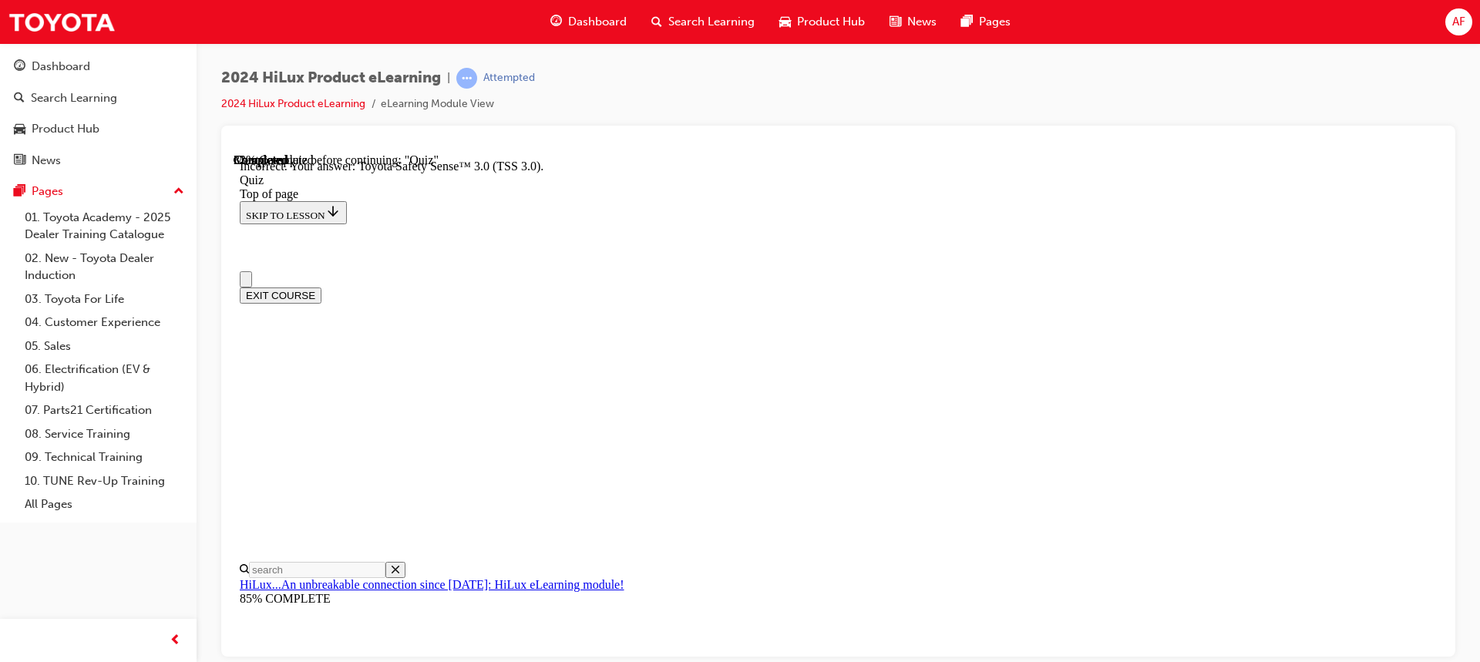
scroll to position [0, 0]
drag, startPoint x: 711, startPoint y: 582, endPoint x: 722, endPoint y: 583, distance: 11.6
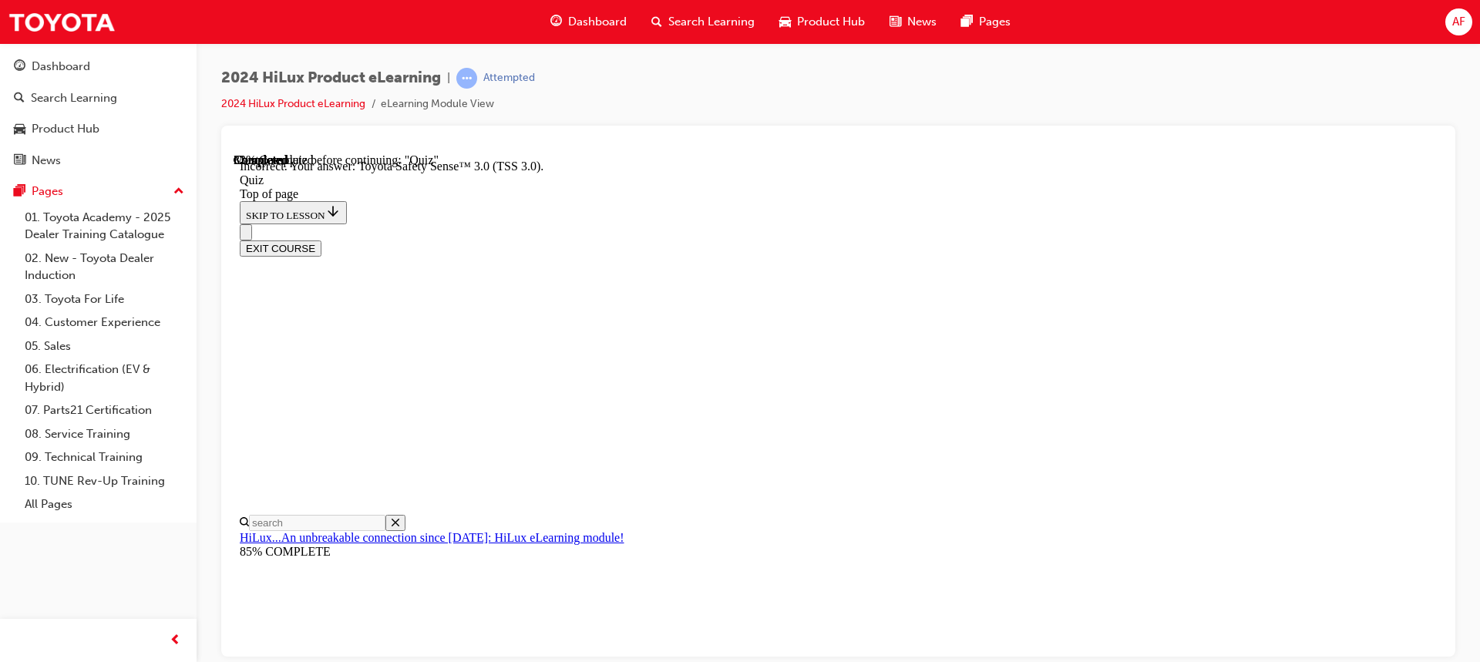
drag, startPoint x: 961, startPoint y: 618, endPoint x: 978, endPoint y: 594, distance: 30.4
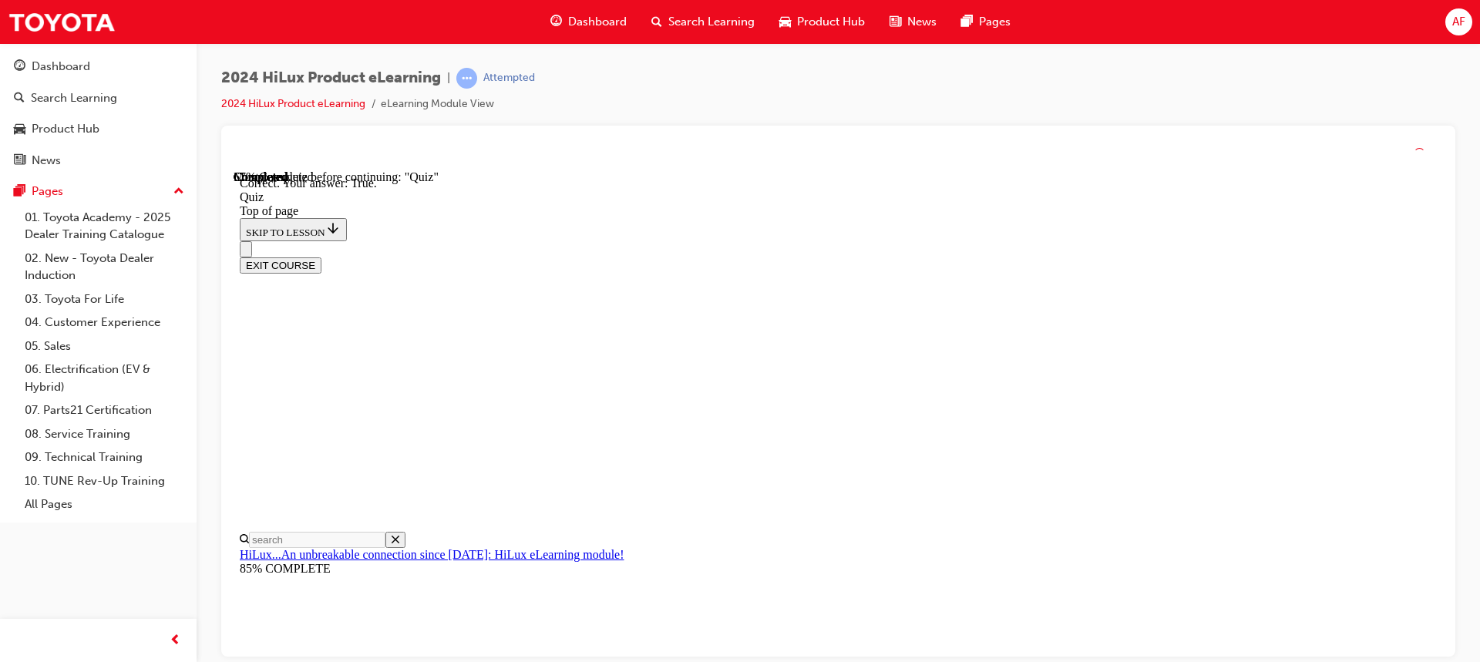
scroll to position [227, 0]
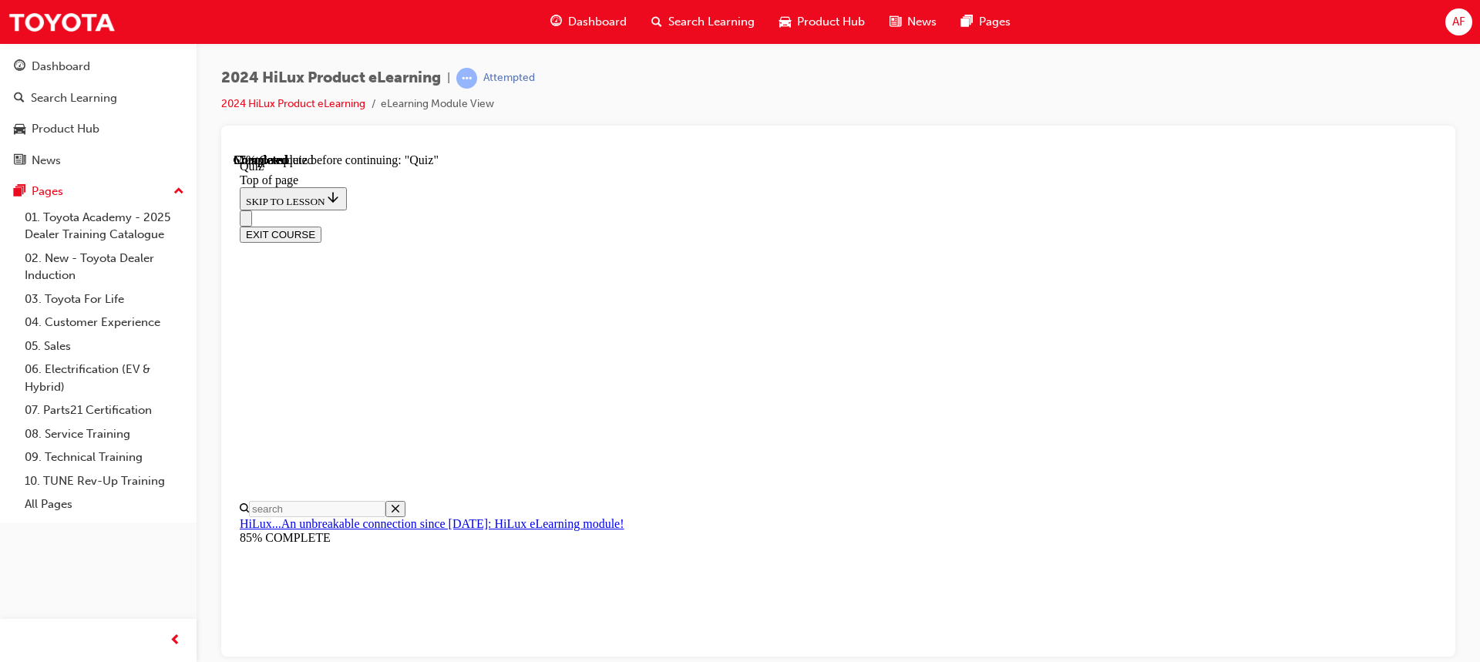
scroll to position [193, 0]
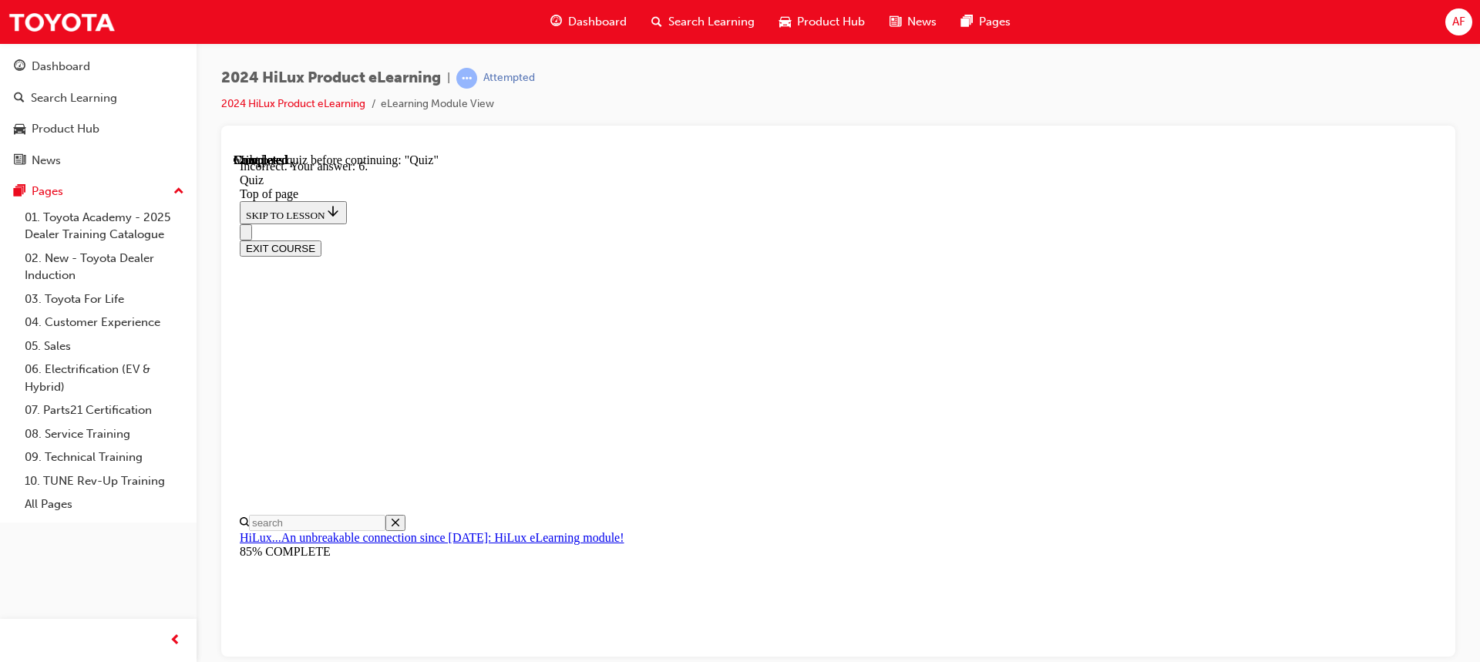
scroll to position [289, 0]
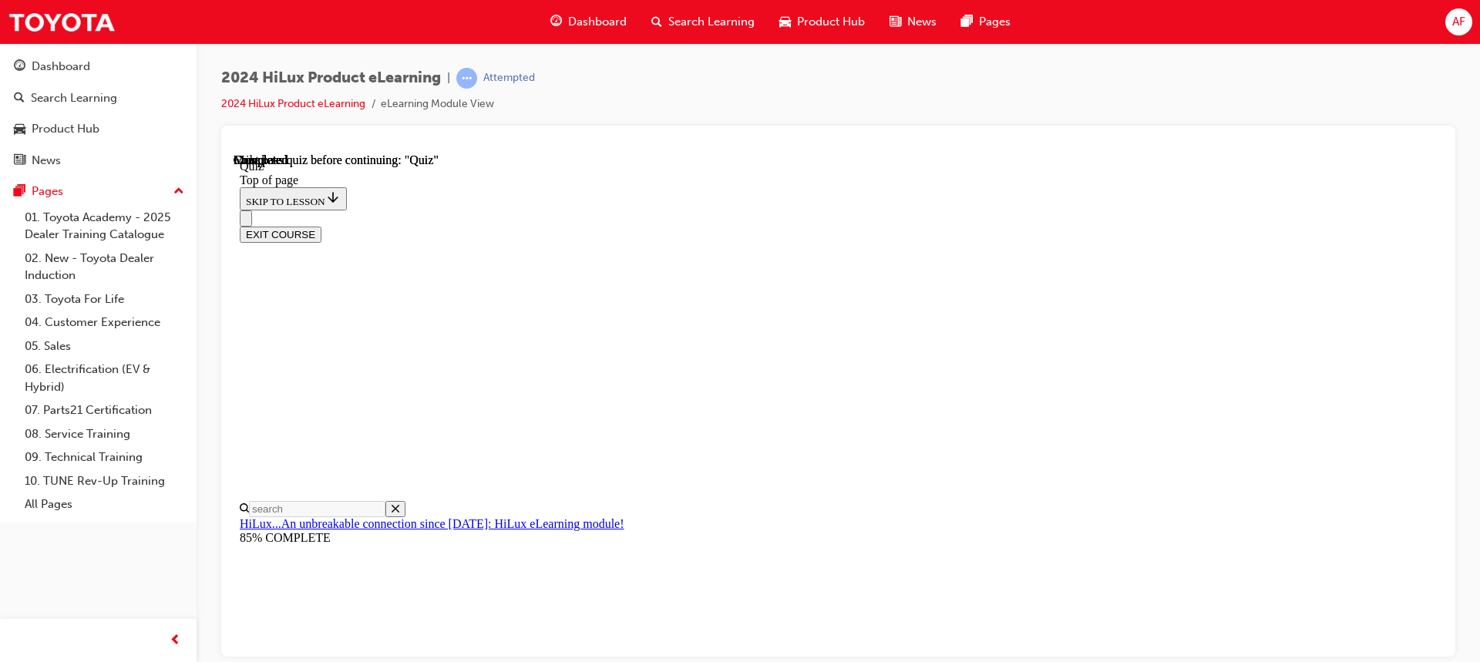
scroll to position [331, 0]
drag, startPoint x: 704, startPoint y: 517, endPoint x: 713, endPoint y: 517, distance: 9.3
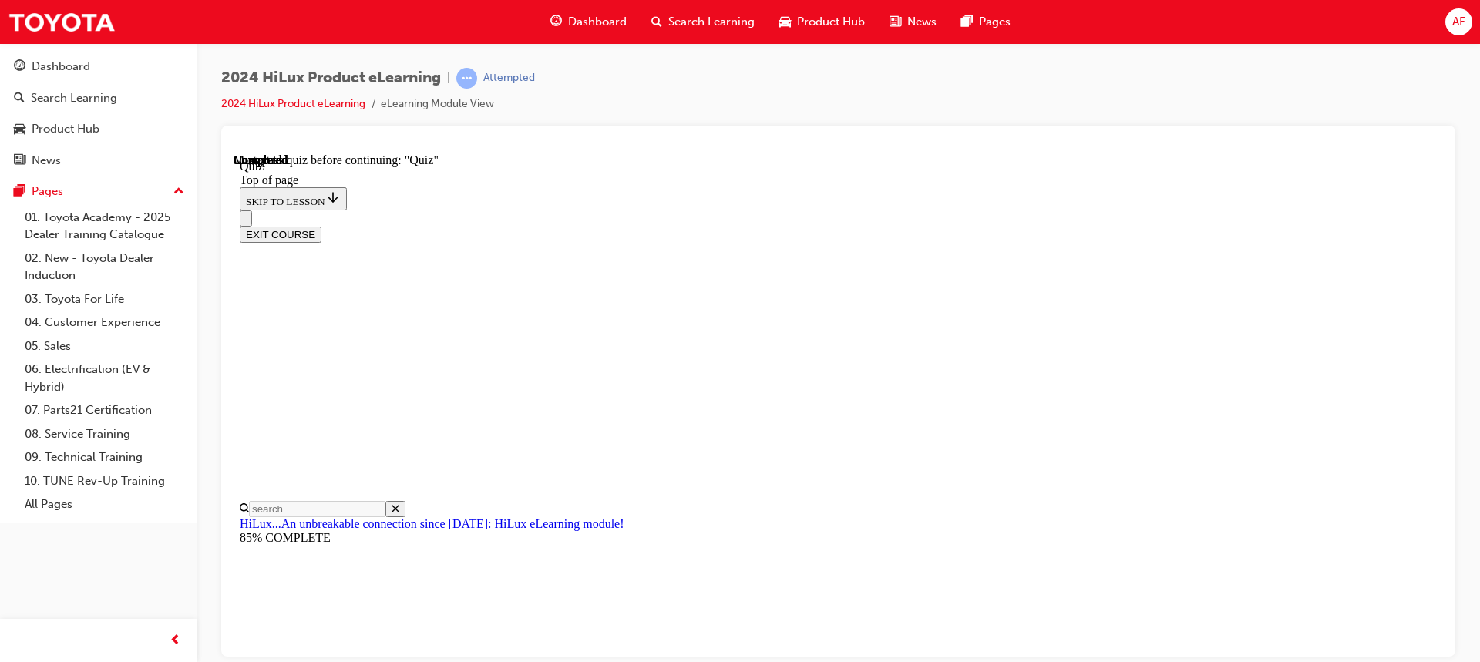
scroll to position [126, 0]
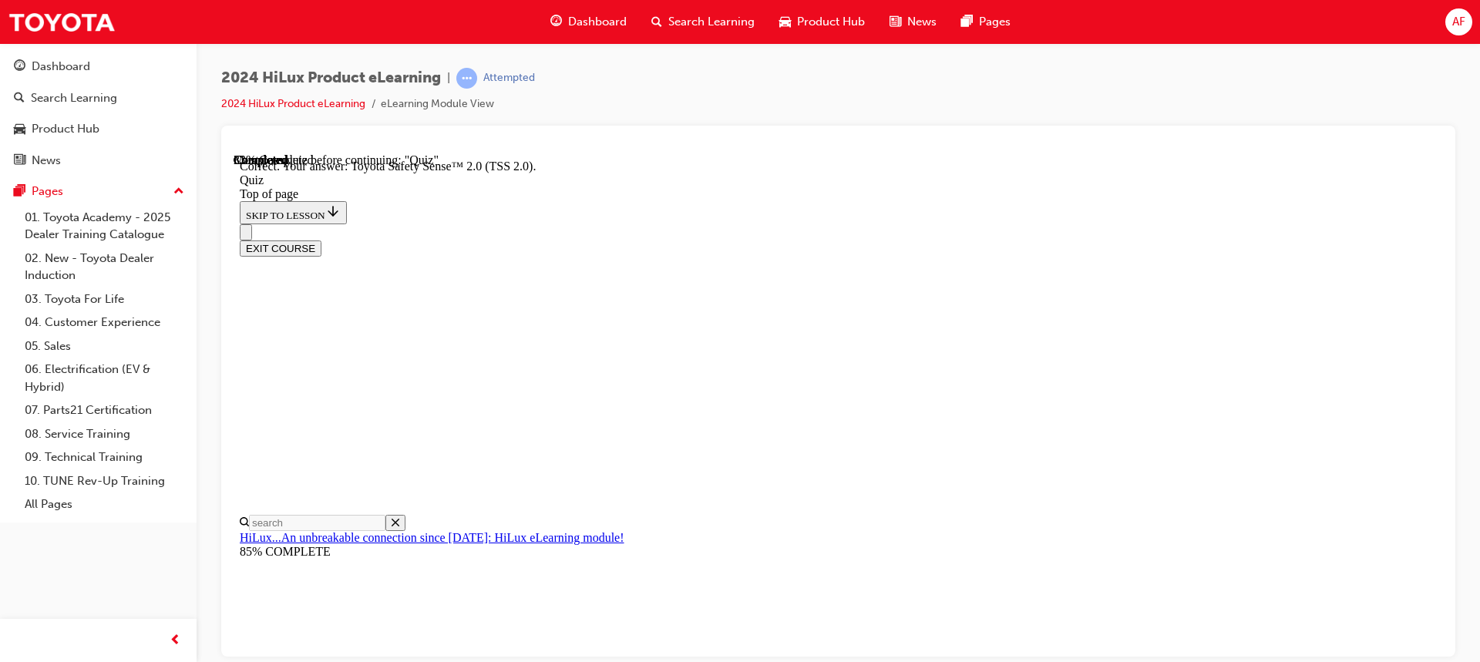
scroll to position [291, 0]
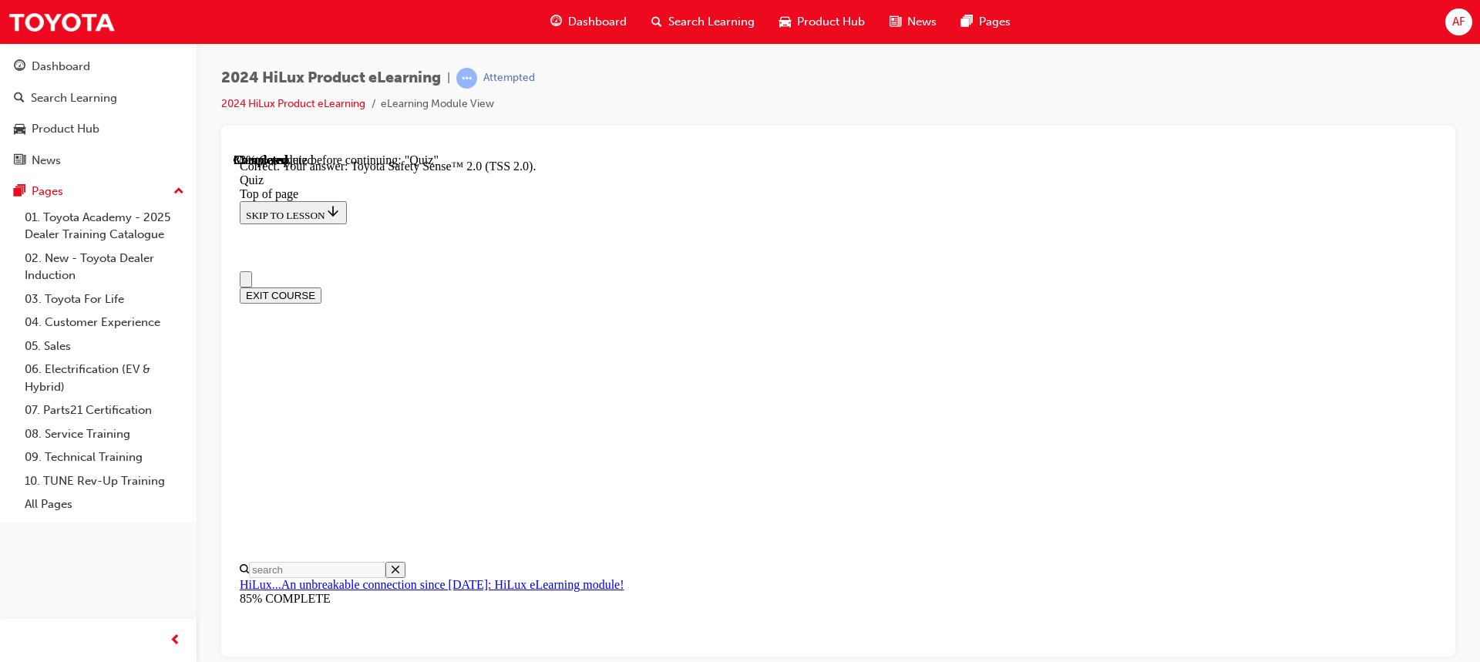
scroll to position [0, 0]
drag, startPoint x: 697, startPoint y: 521, endPoint x: 712, endPoint y: 521, distance: 14.6
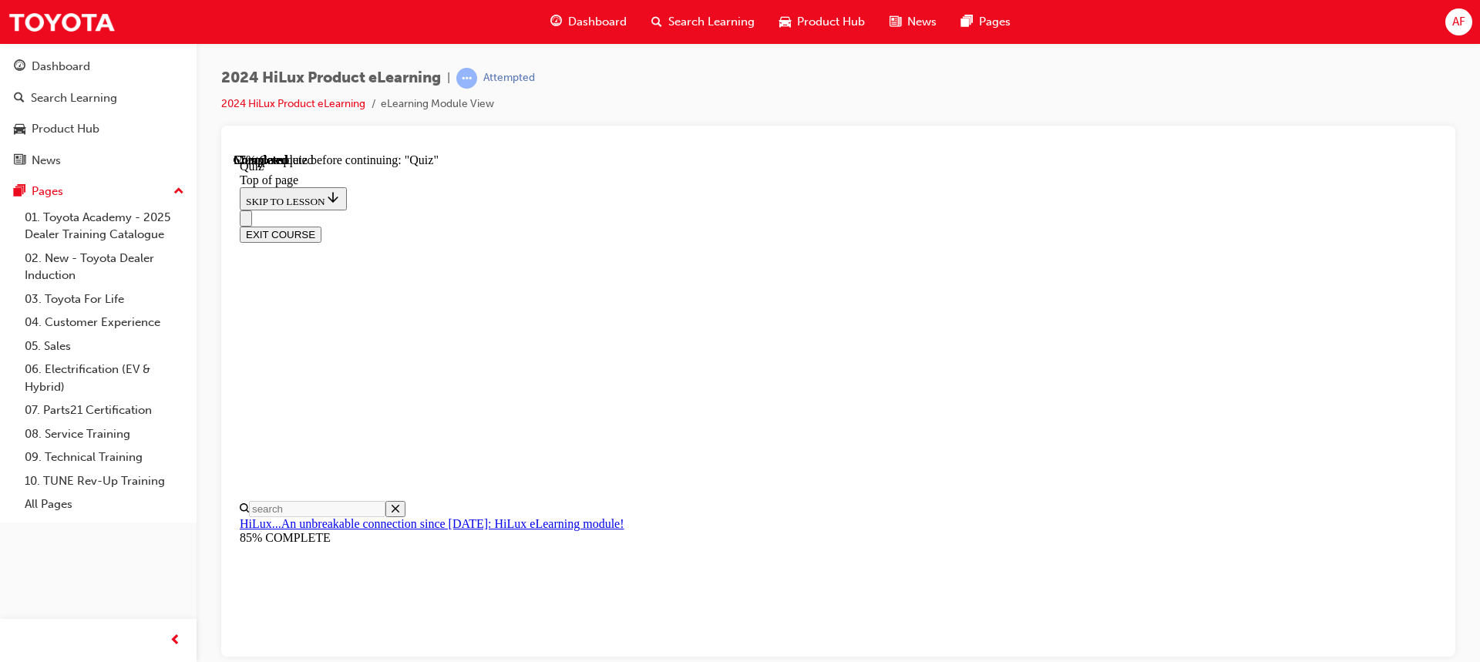
scroll to position [231, 0]
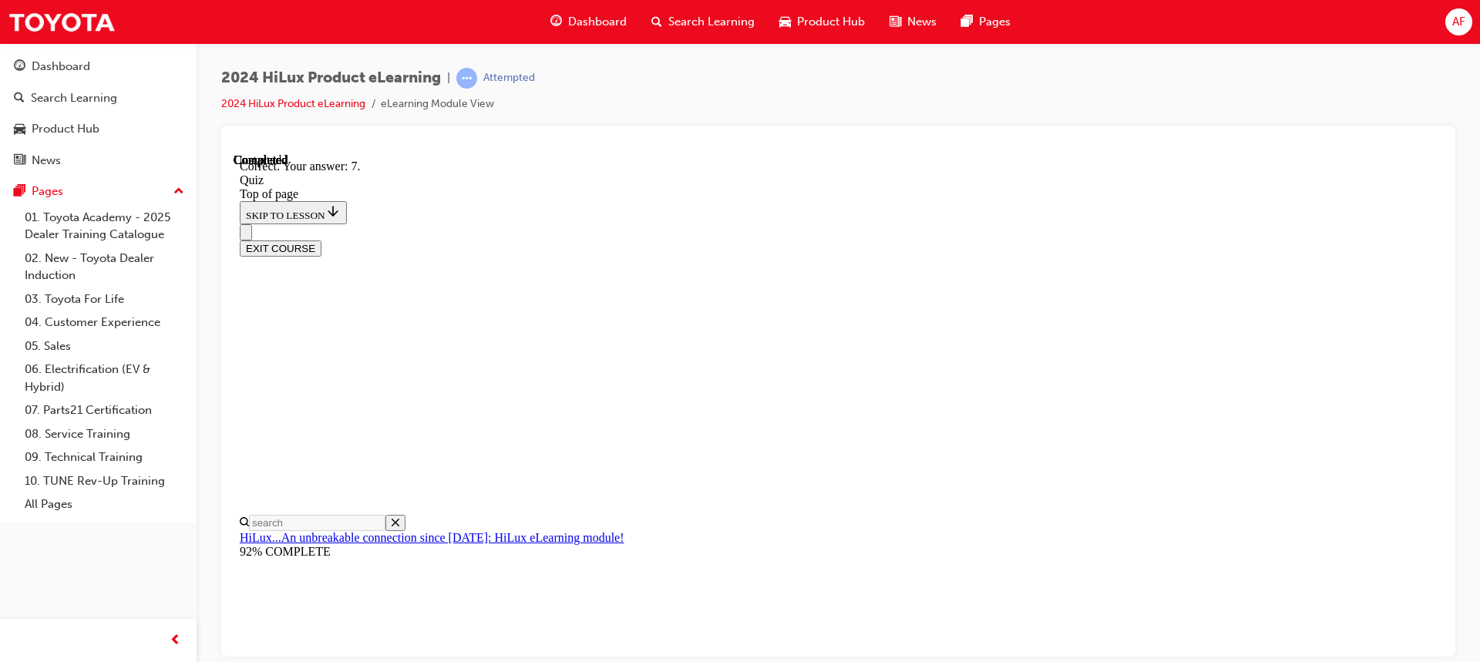
scroll to position [289, 0]
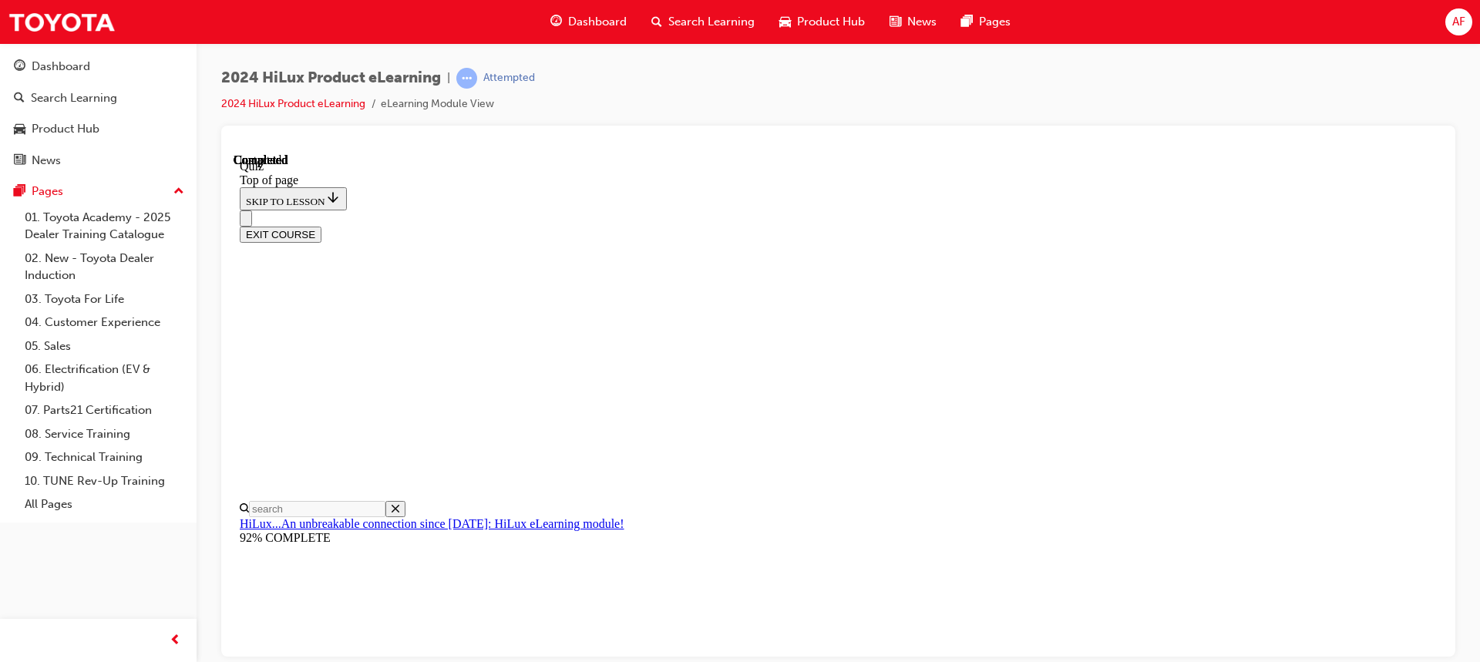
scroll to position [331, 0]
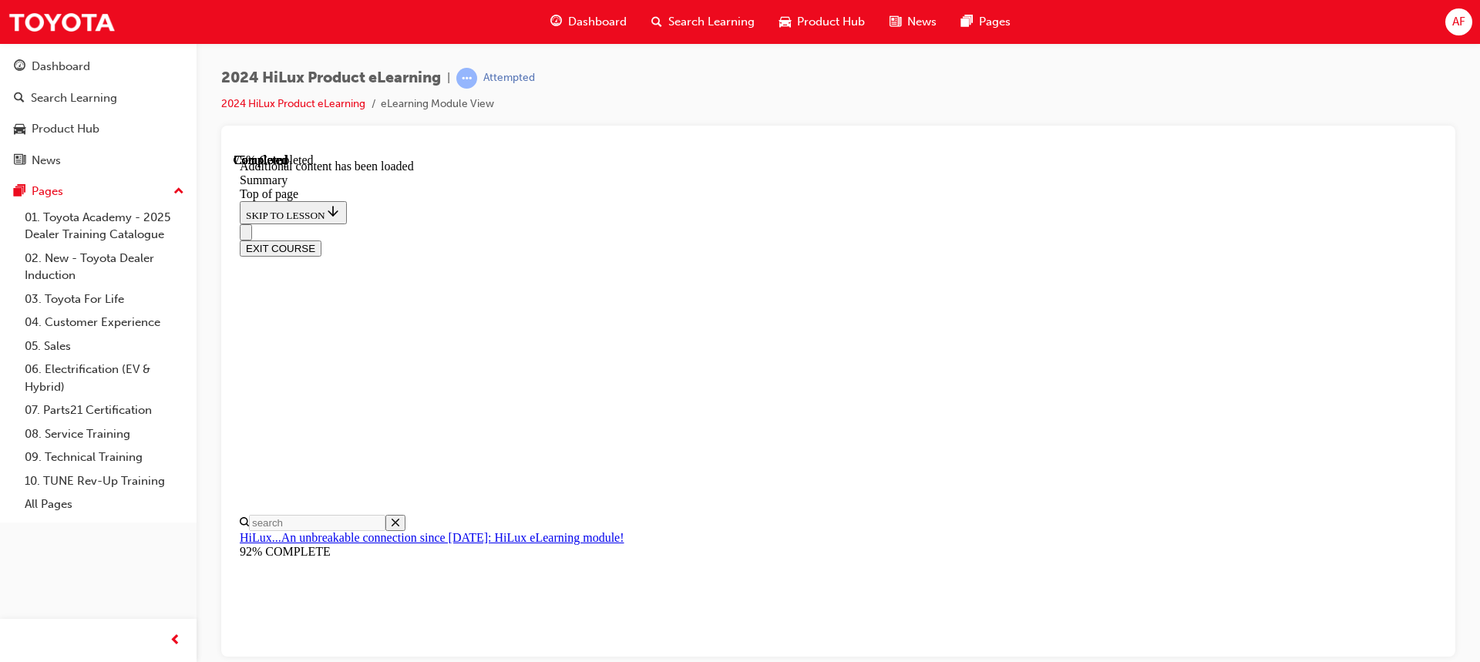
scroll to position [1201, 0]
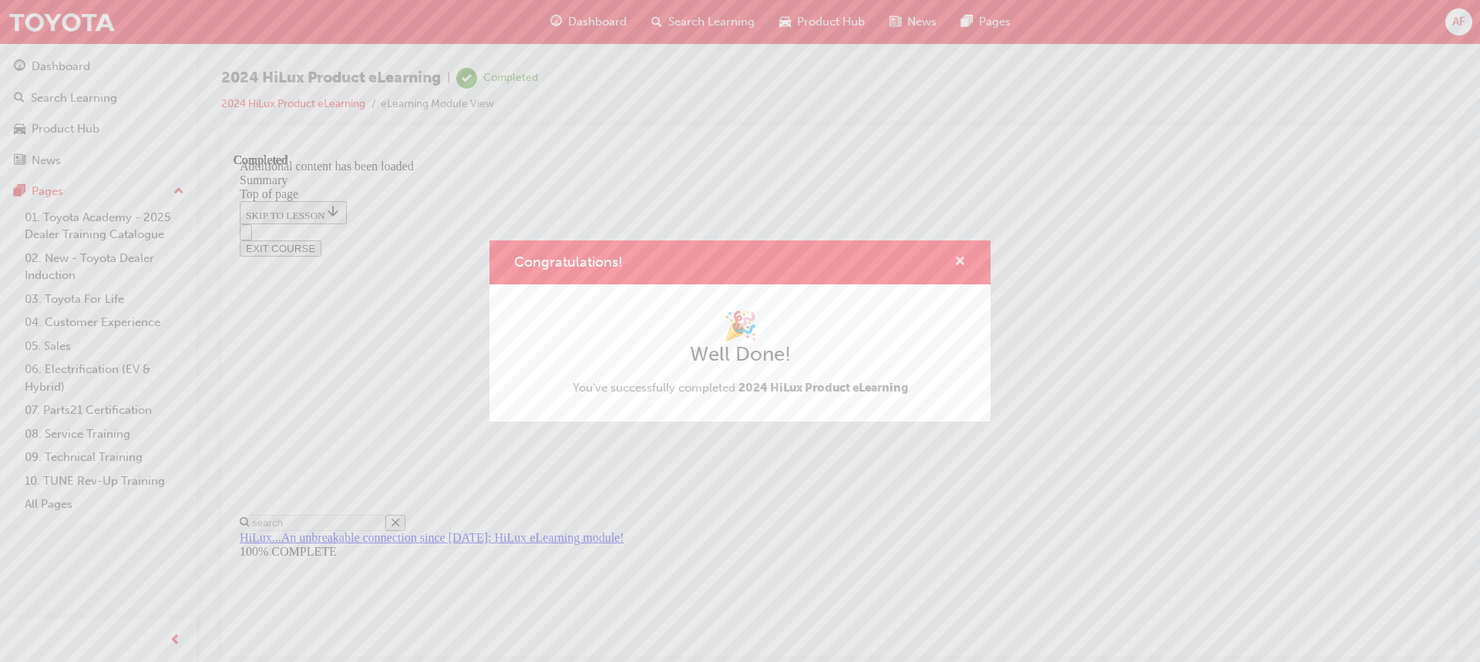
drag, startPoint x: 725, startPoint y: 104, endPoint x: 957, endPoint y: 259, distance: 279.0
click at [957, 259] on span "cross-icon" at bounding box center [960, 263] width 12 height 14
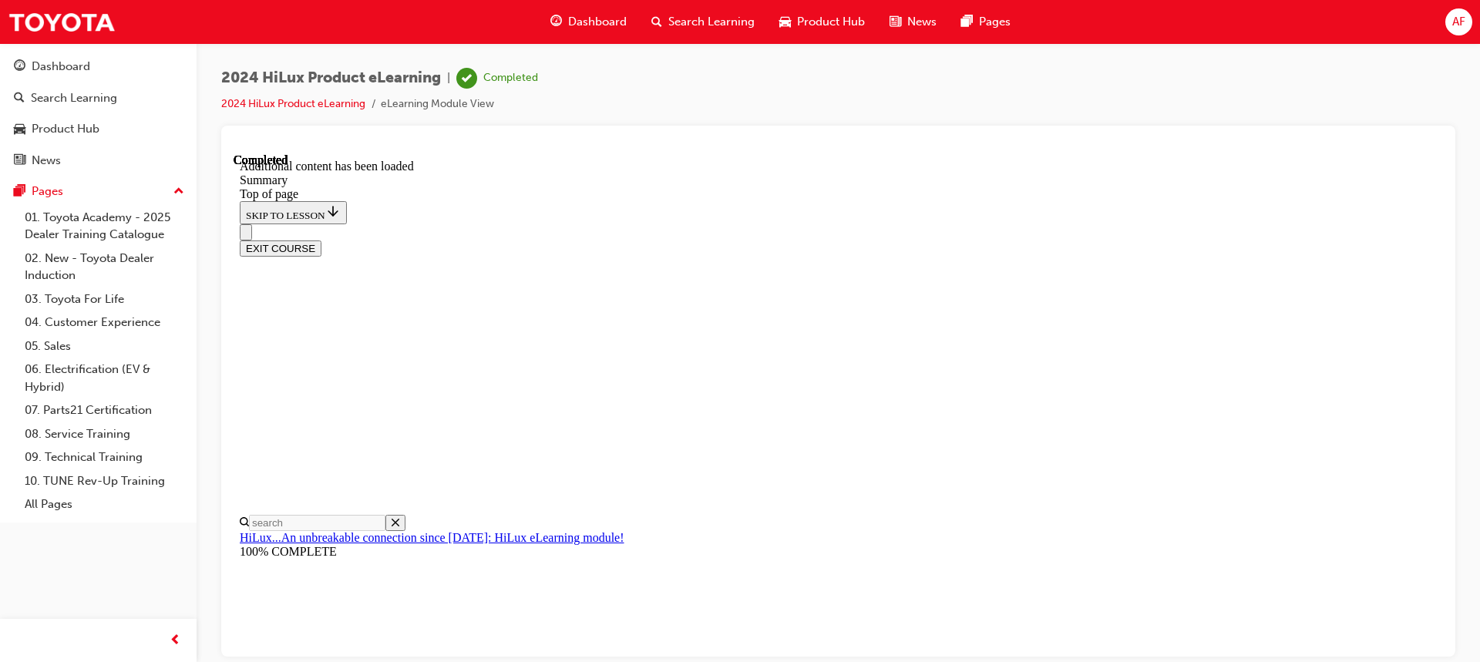
scroll to position [1270, 0]
click at [321, 240] on button "EXIT COURSE" at bounding box center [281, 248] width 82 height 16
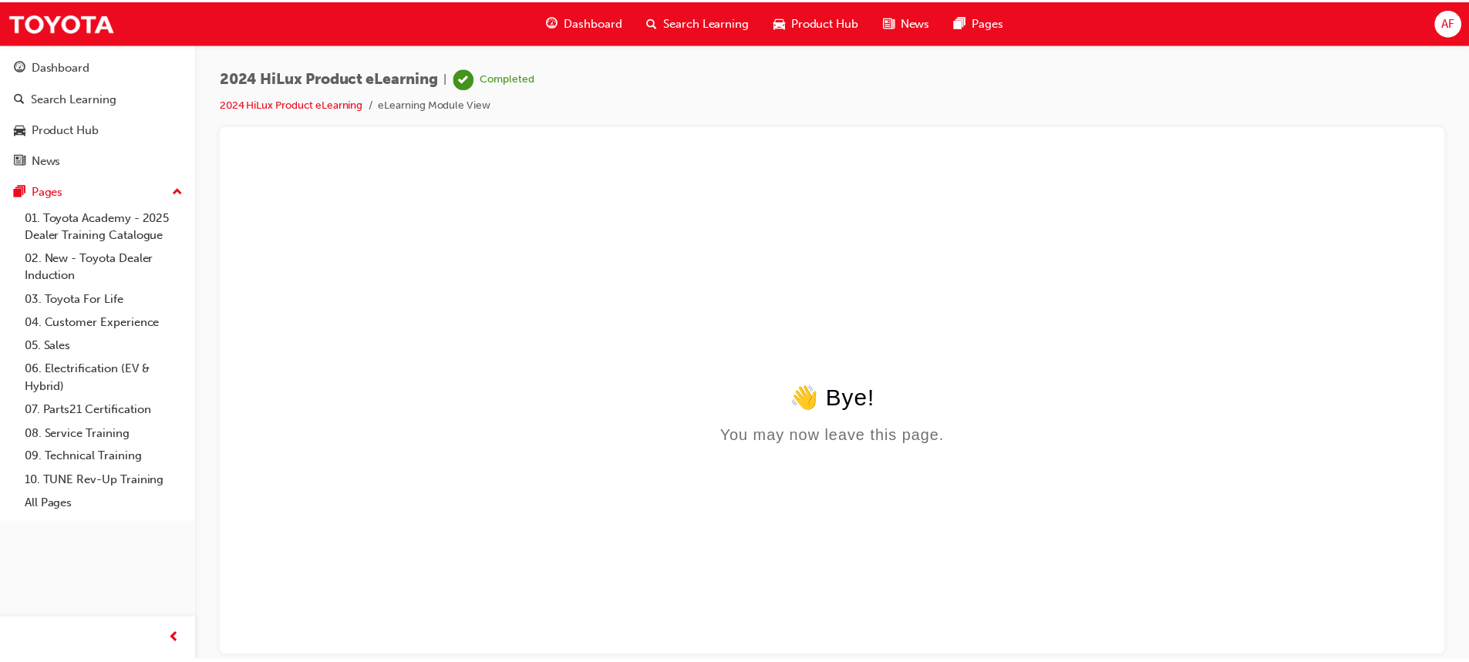
scroll to position [0, 0]
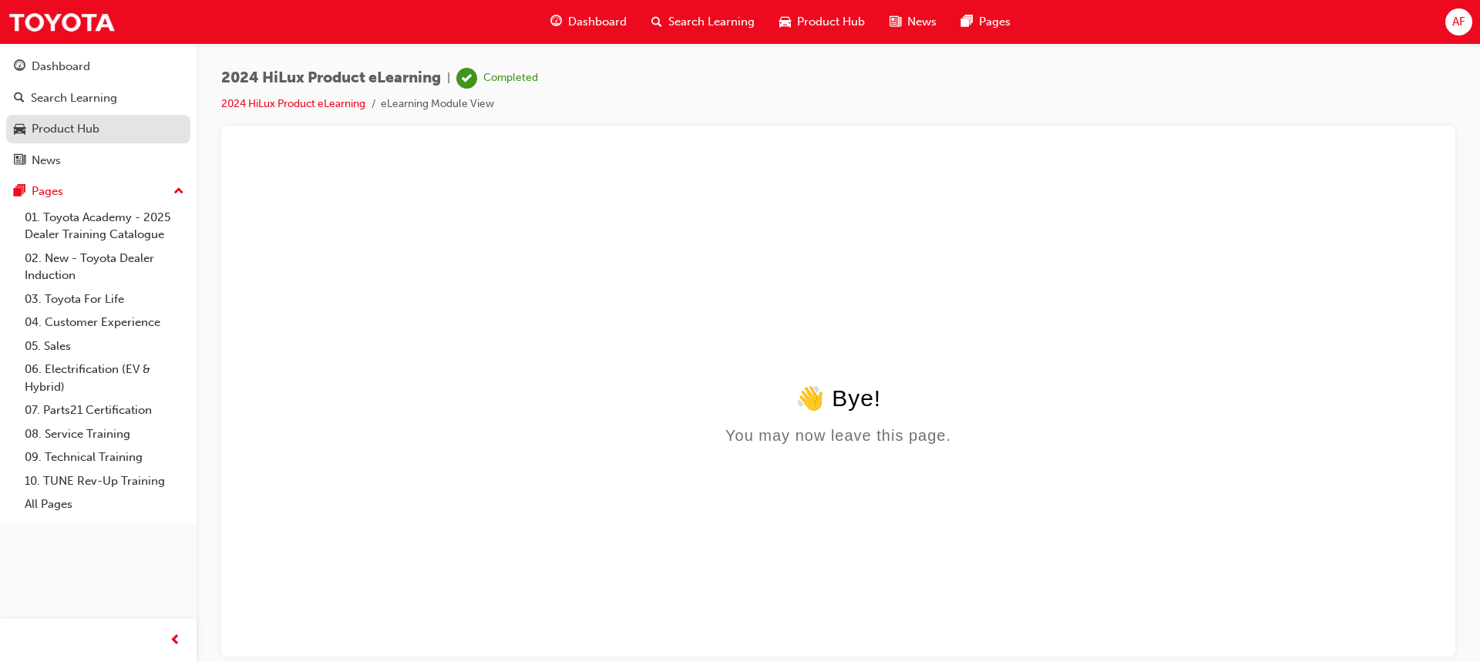
click at [94, 127] on div "Product Hub" at bounding box center [66, 129] width 68 height 18
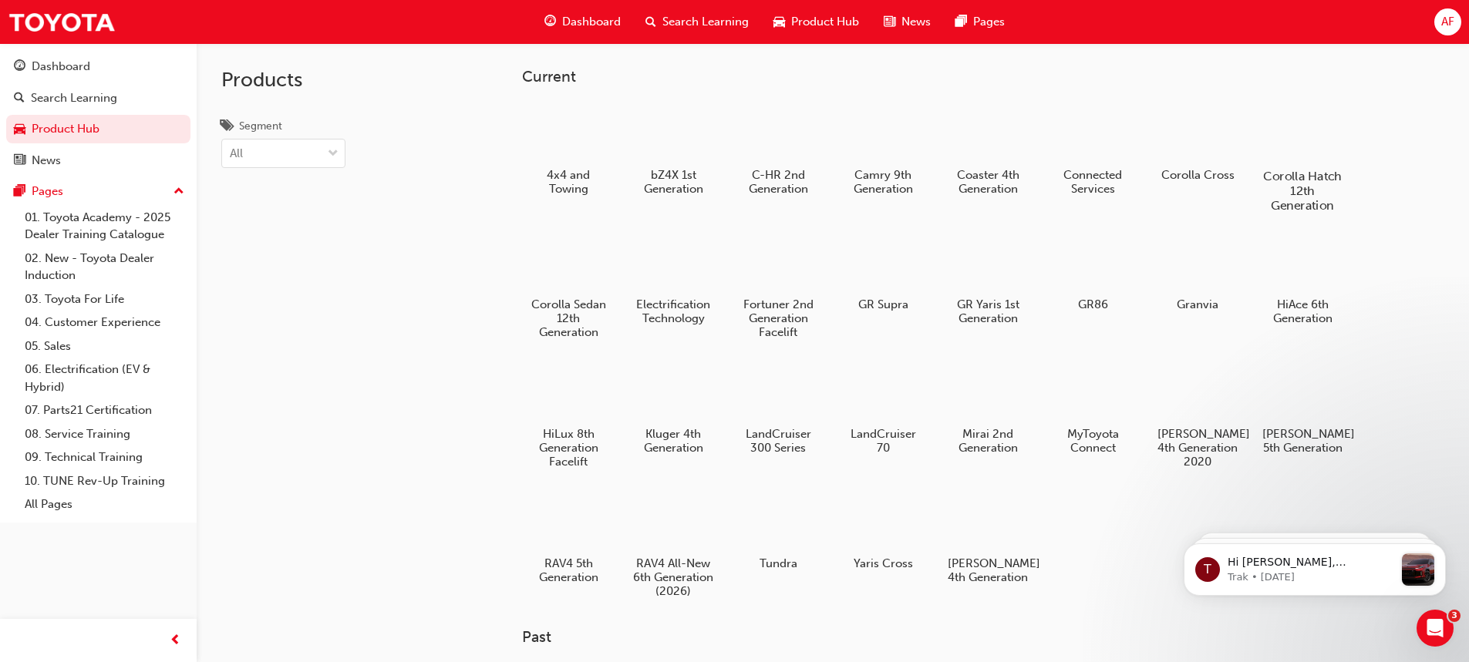
click at [1314, 131] on div at bounding box center [1302, 132] width 86 height 62
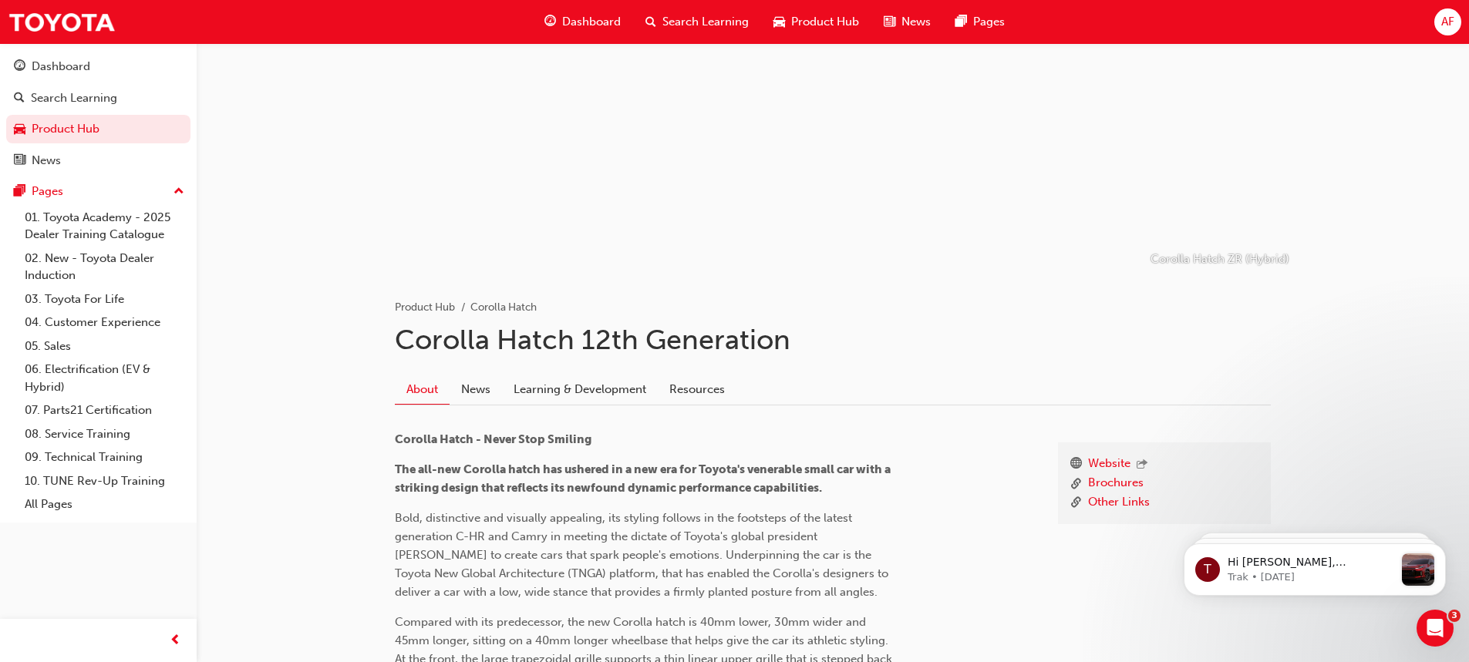
scroll to position [77, 0]
click at [570, 390] on link "Learning & Development" at bounding box center [580, 389] width 156 height 29
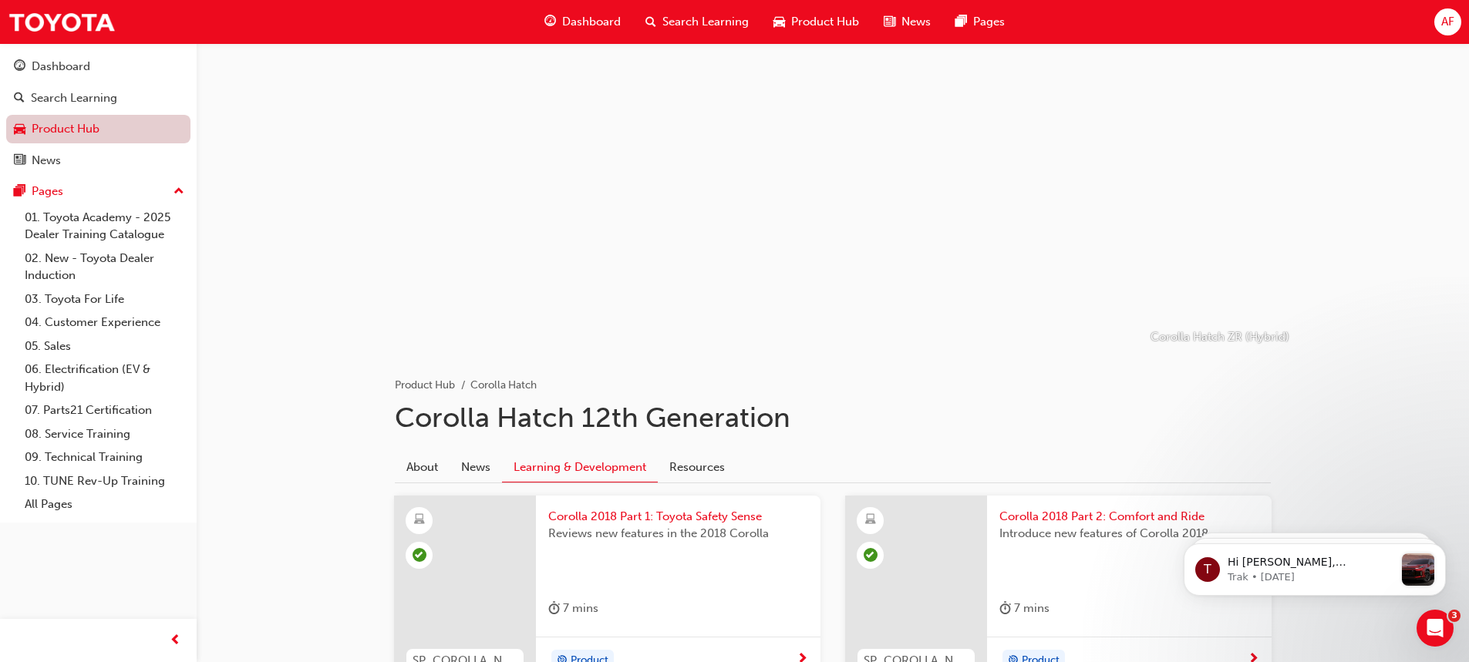
click at [55, 127] on link "Product Hub" at bounding box center [98, 129] width 184 height 29
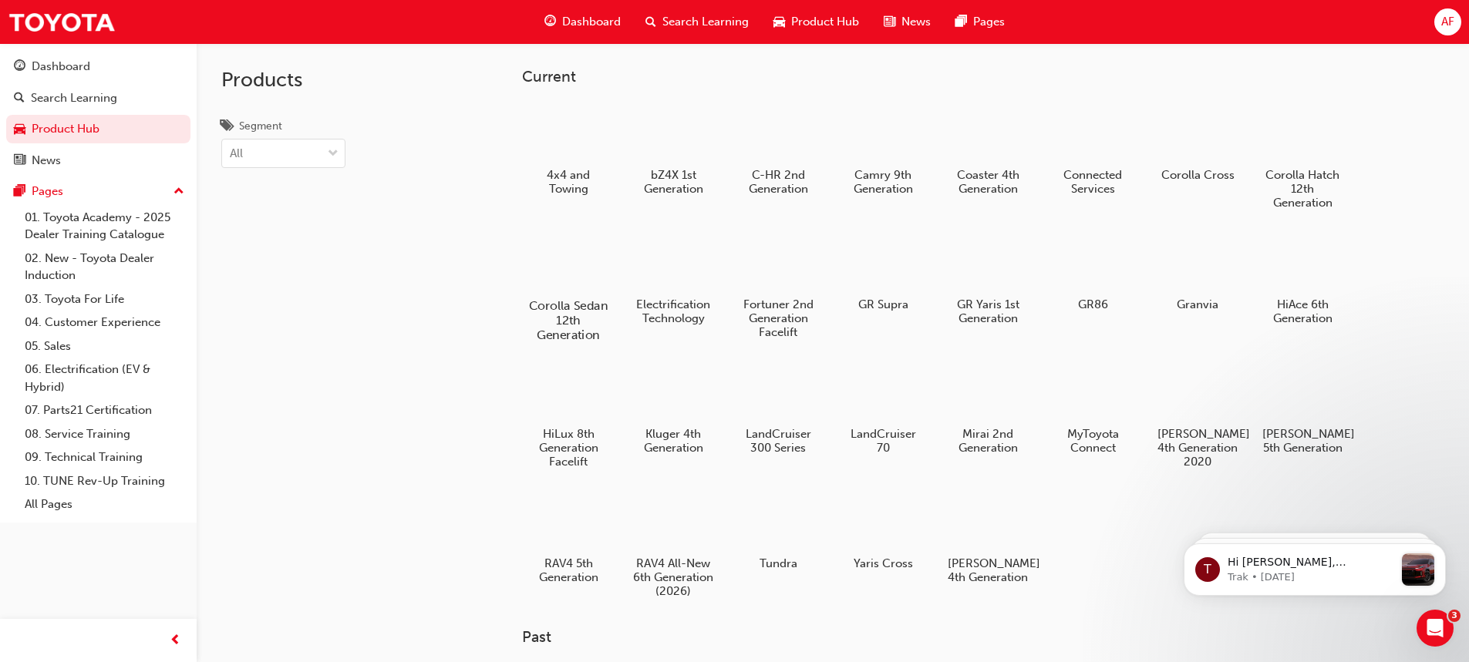
click at [586, 257] on div at bounding box center [568, 262] width 86 height 62
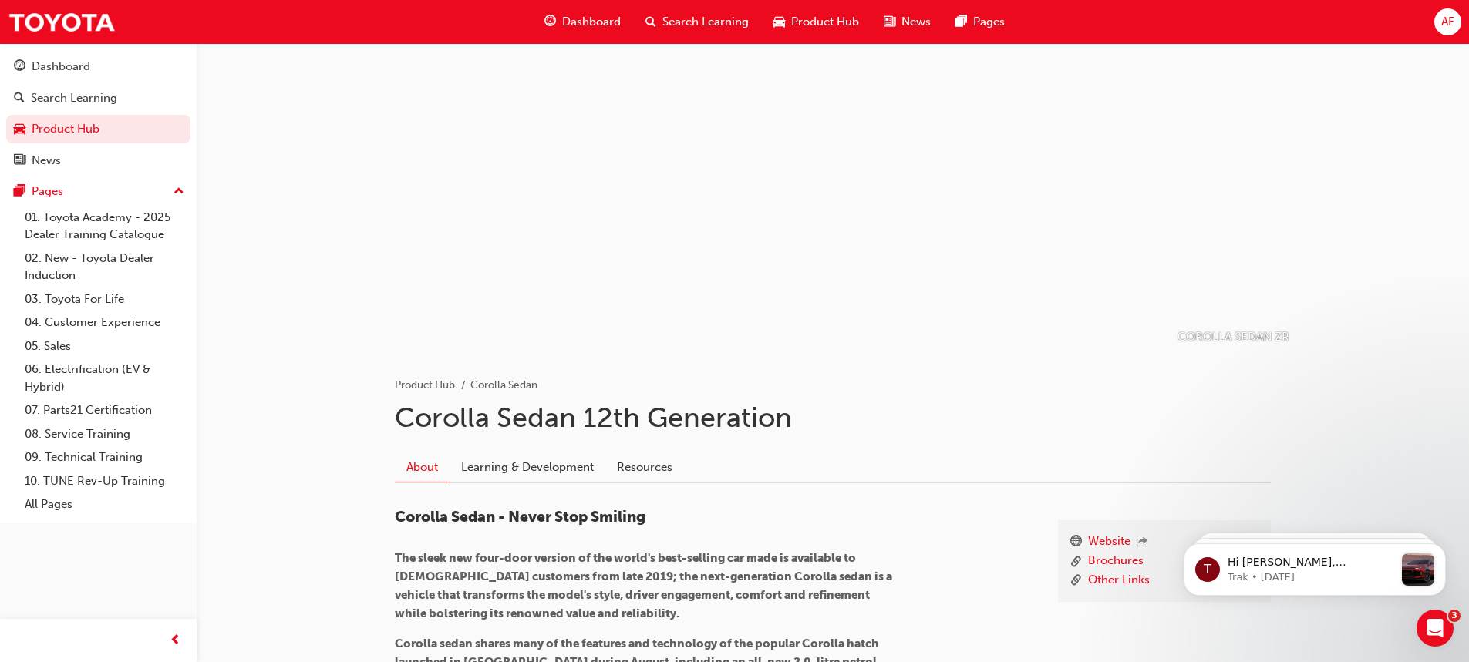
scroll to position [77, 0]
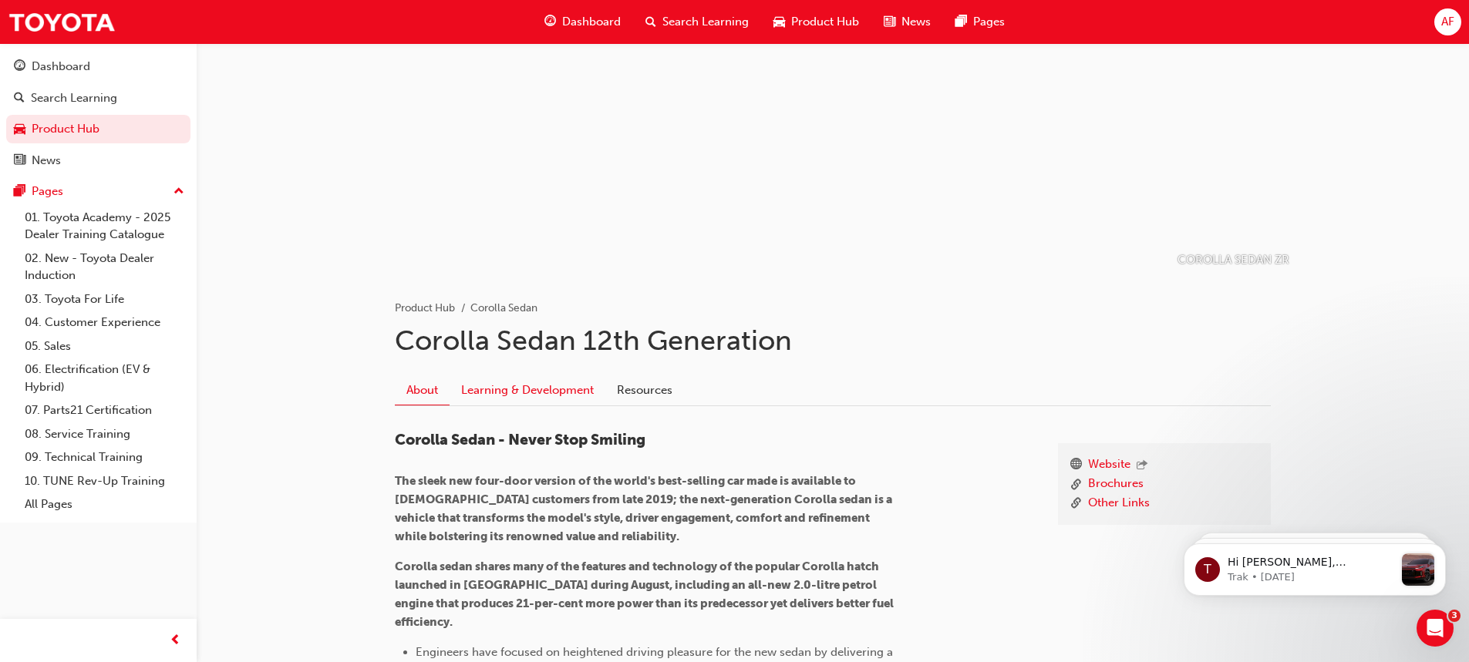
click at [513, 387] on link "Learning & Development" at bounding box center [527, 389] width 156 height 29
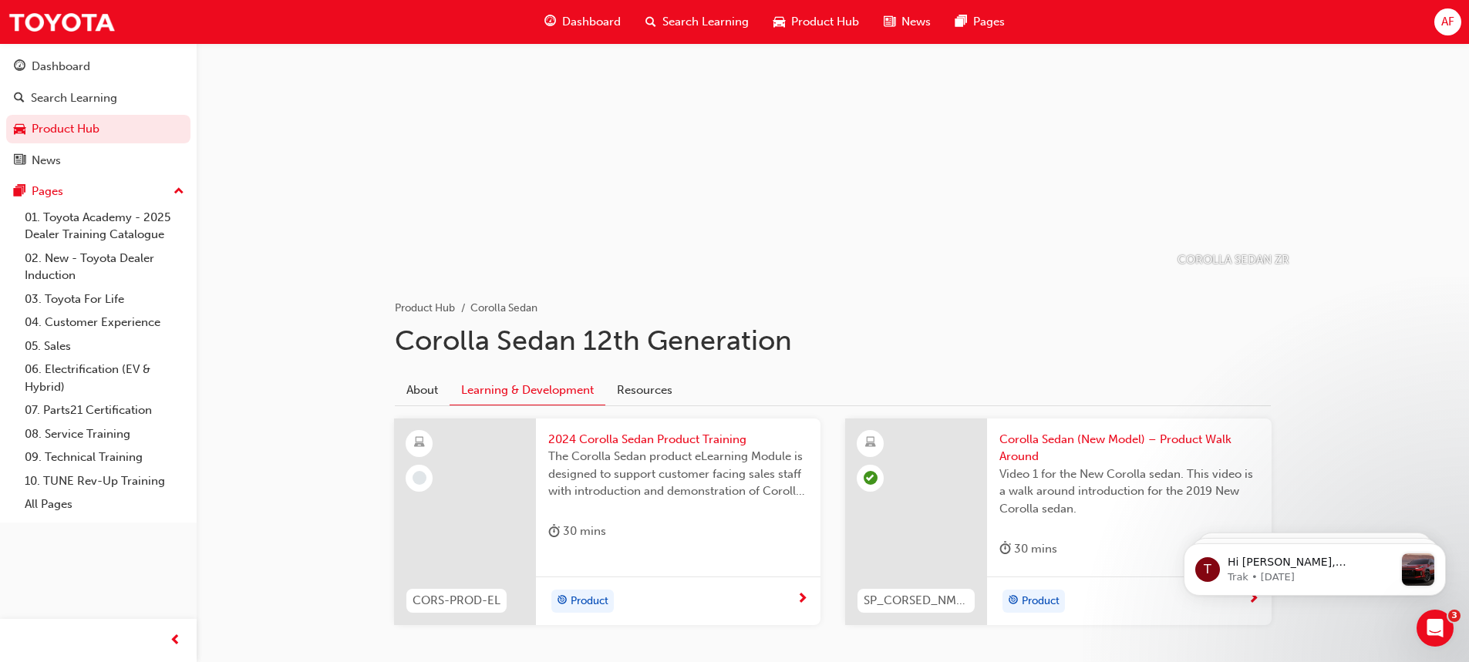
scroll to position [153, 0]
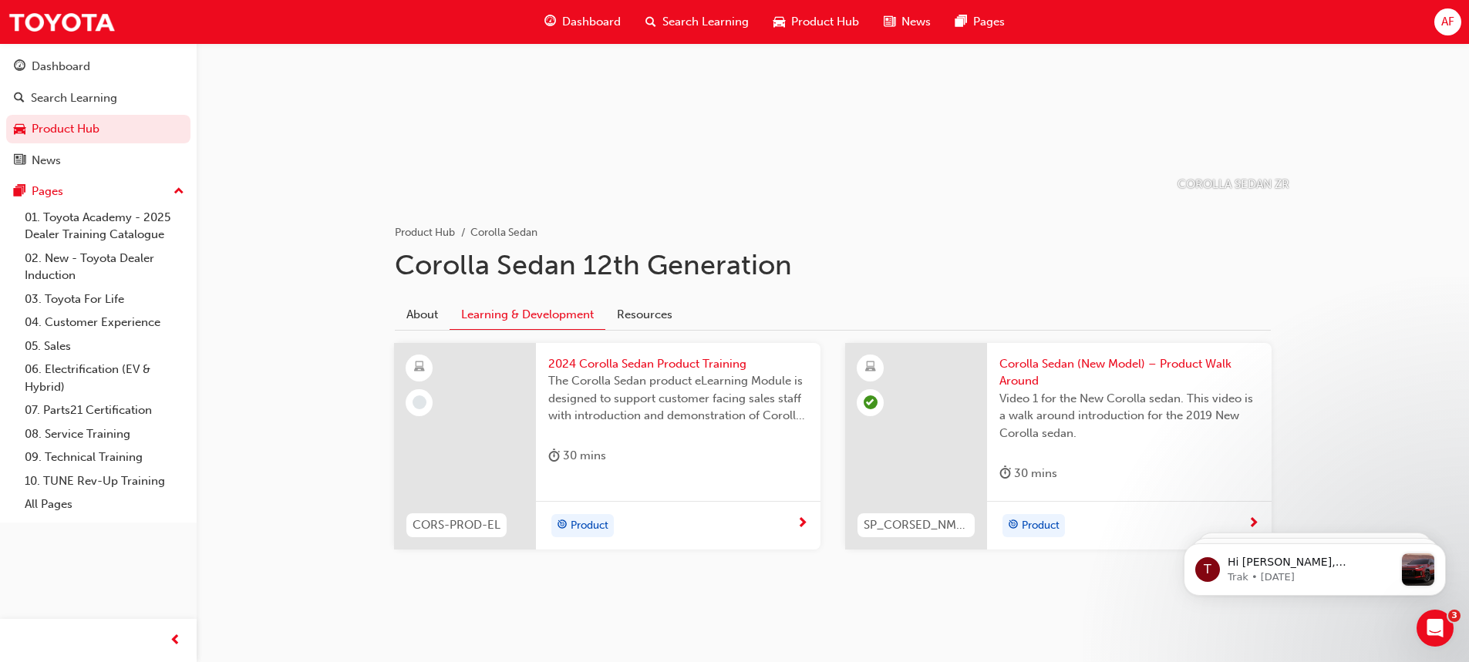
click at [585, 526] on span "Product" at bounding box center [589, 526] width 38 height 18
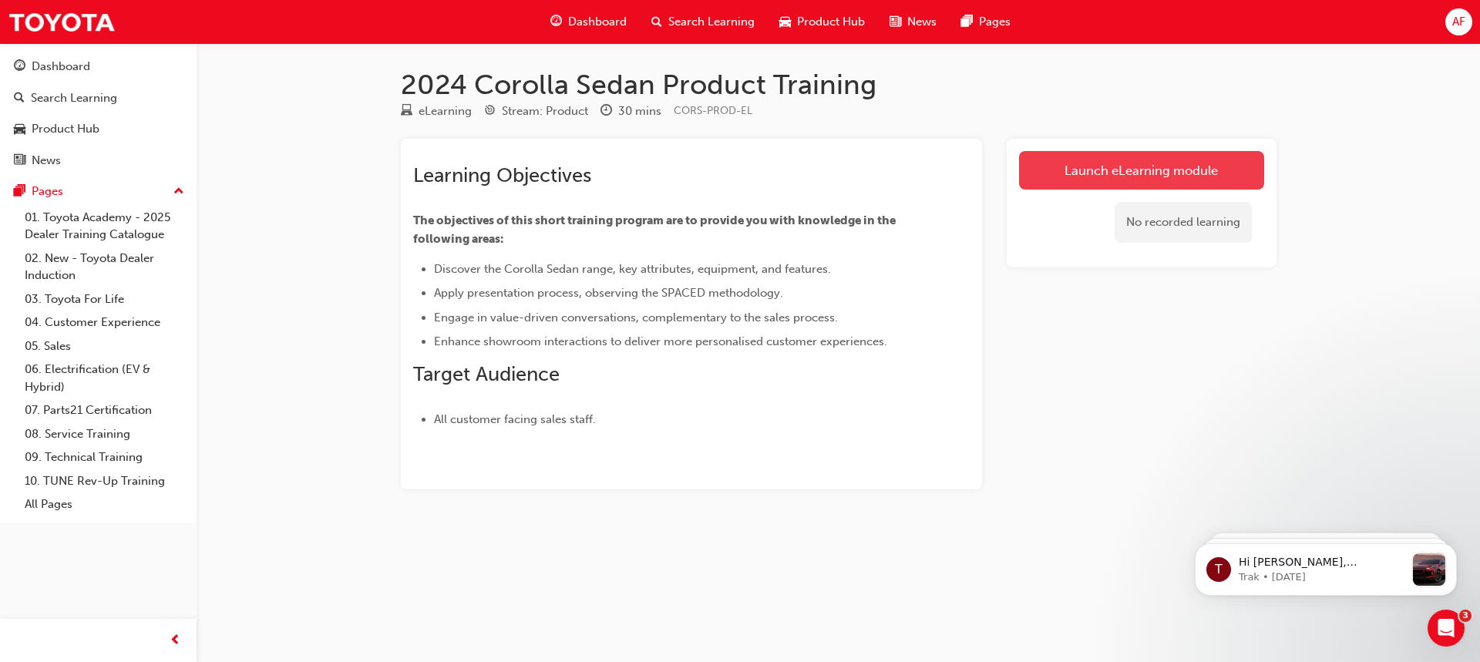
click at [1136, 163] on link "Launch eLearning module" at bounding box center [1141, 170] width 245 height 39
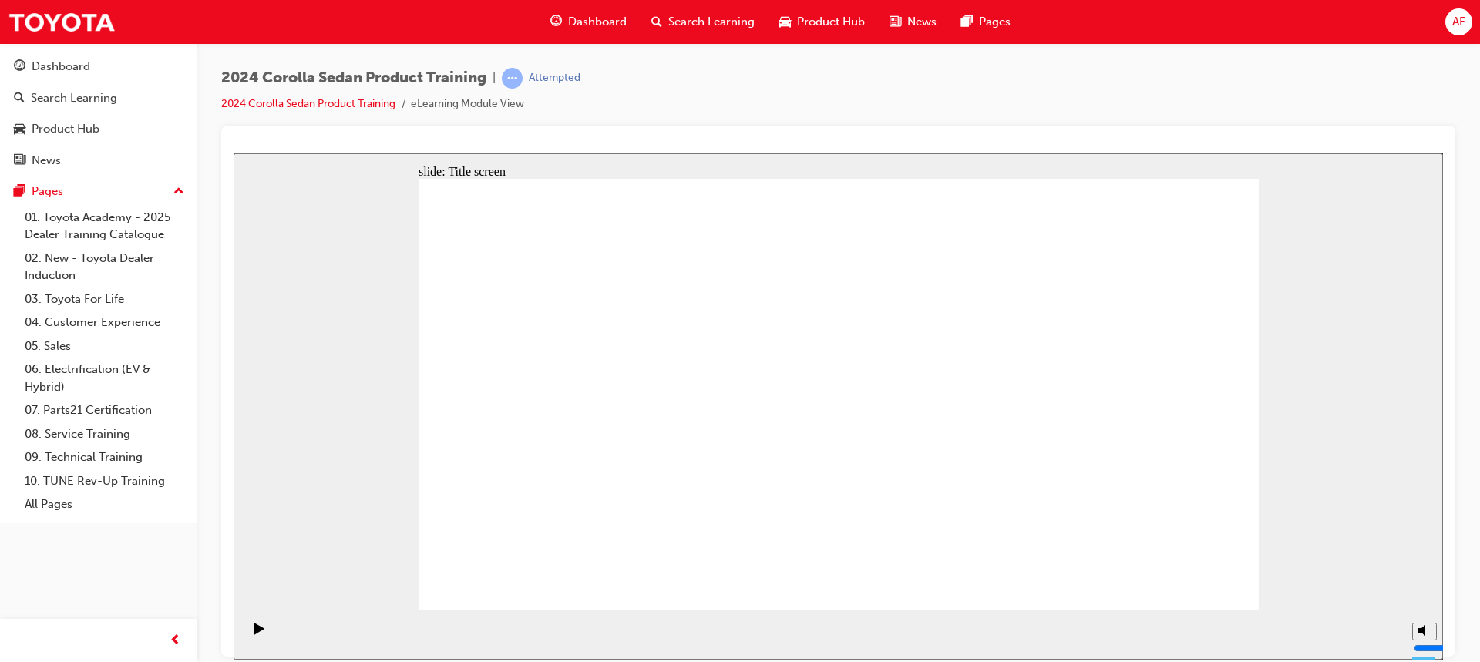
click at [1418, 577] on icon "Mute (Ctrl+Alt+M)" at bounding box center [1424, 572] width 12 height 11
click at [1423, 153] on div at bounding box center [839, 153] width 1210 height 0
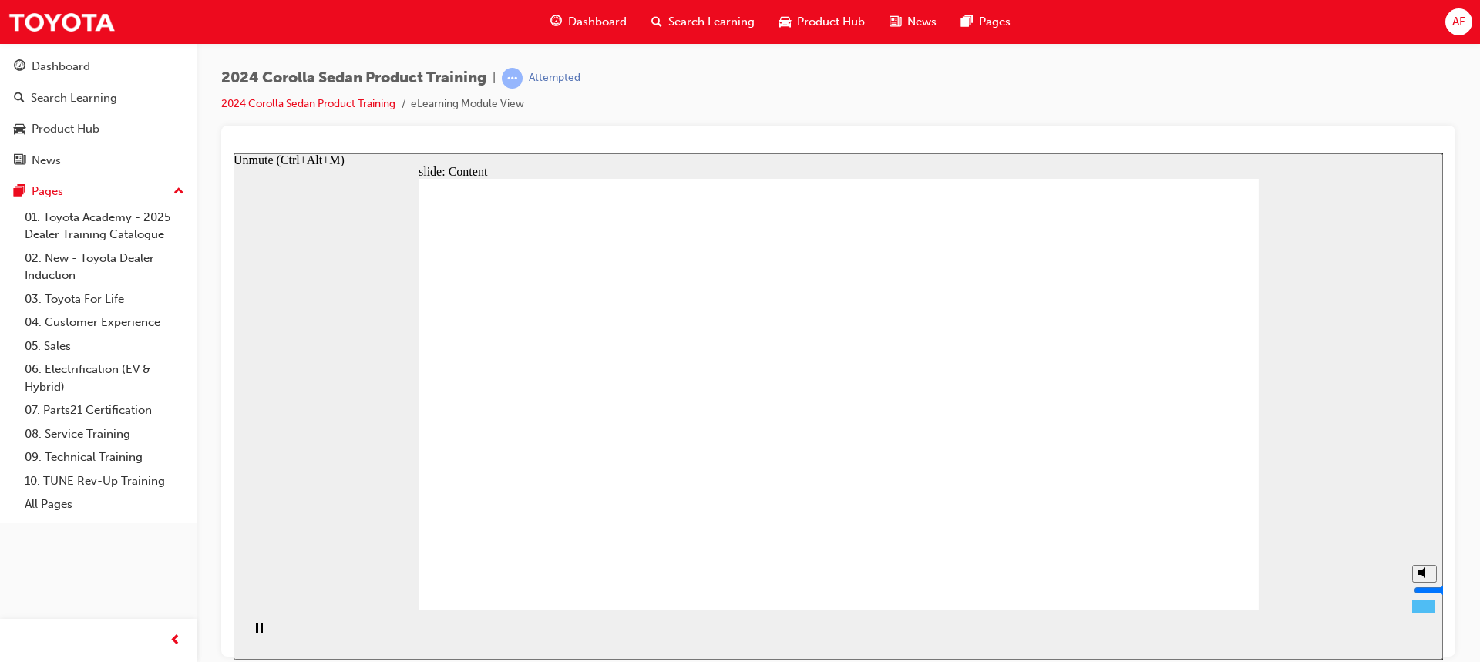
drag, startPoint x: 1421, startPoint y: 606, endPoint x: 1422, endPoint y: 593, distance: 13.2
click at [1422, 593] on input "volume" at bounding box center [1463, 590] width 99 height 12
type input "1"
click at [1425, 596] on input "volume" at bounding box center [1463, 590] width 99 height 12
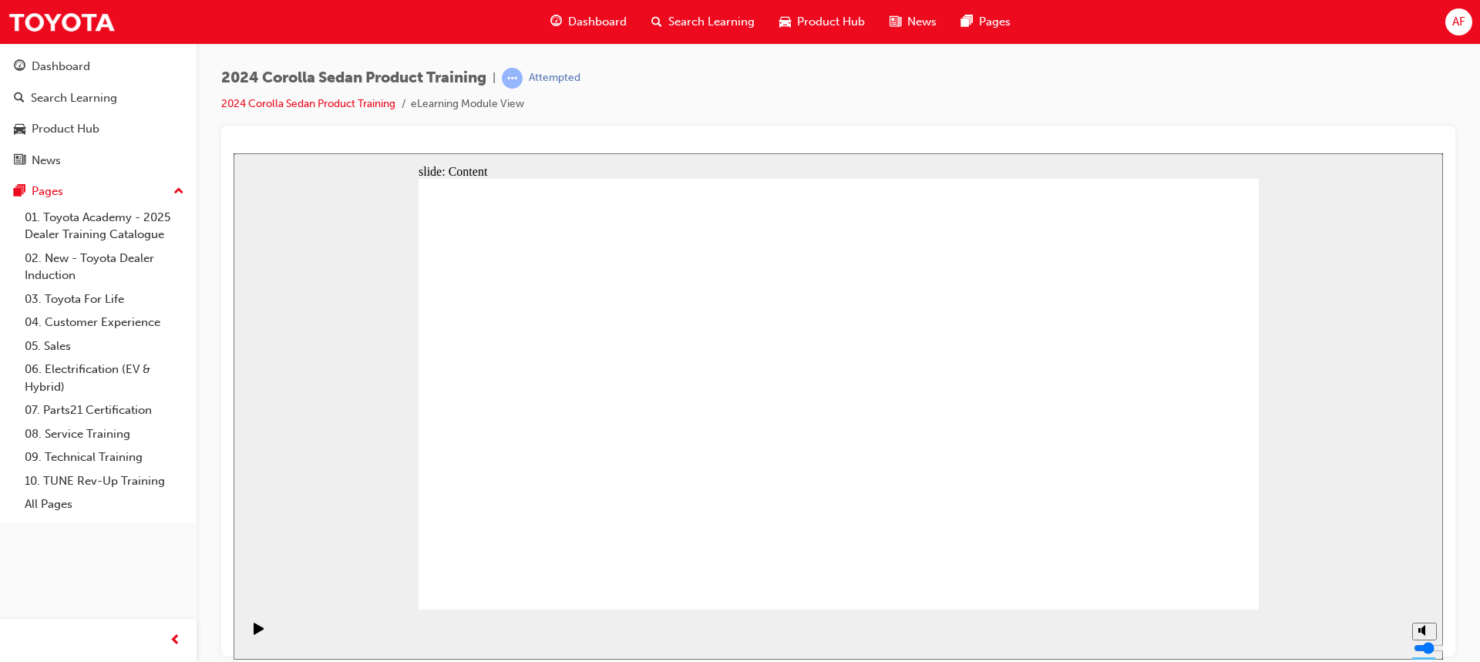
click at [255, 634] on icon "Play (Ctrl+Alt+P)" at bounding box center [259, 628] width 10 height 12
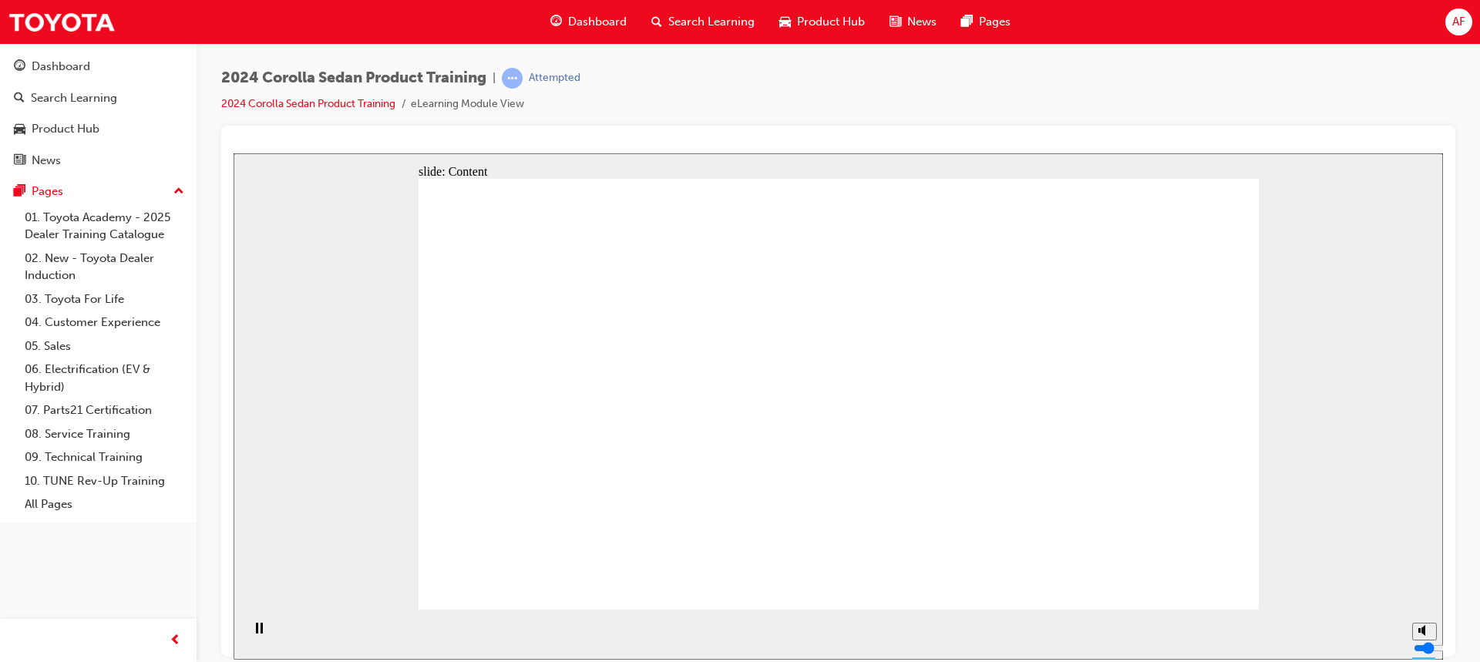
drag, startPoint x: 961, startPoint y: 203, endPoint x: 970, endPoint y: 201, distance: 8.6
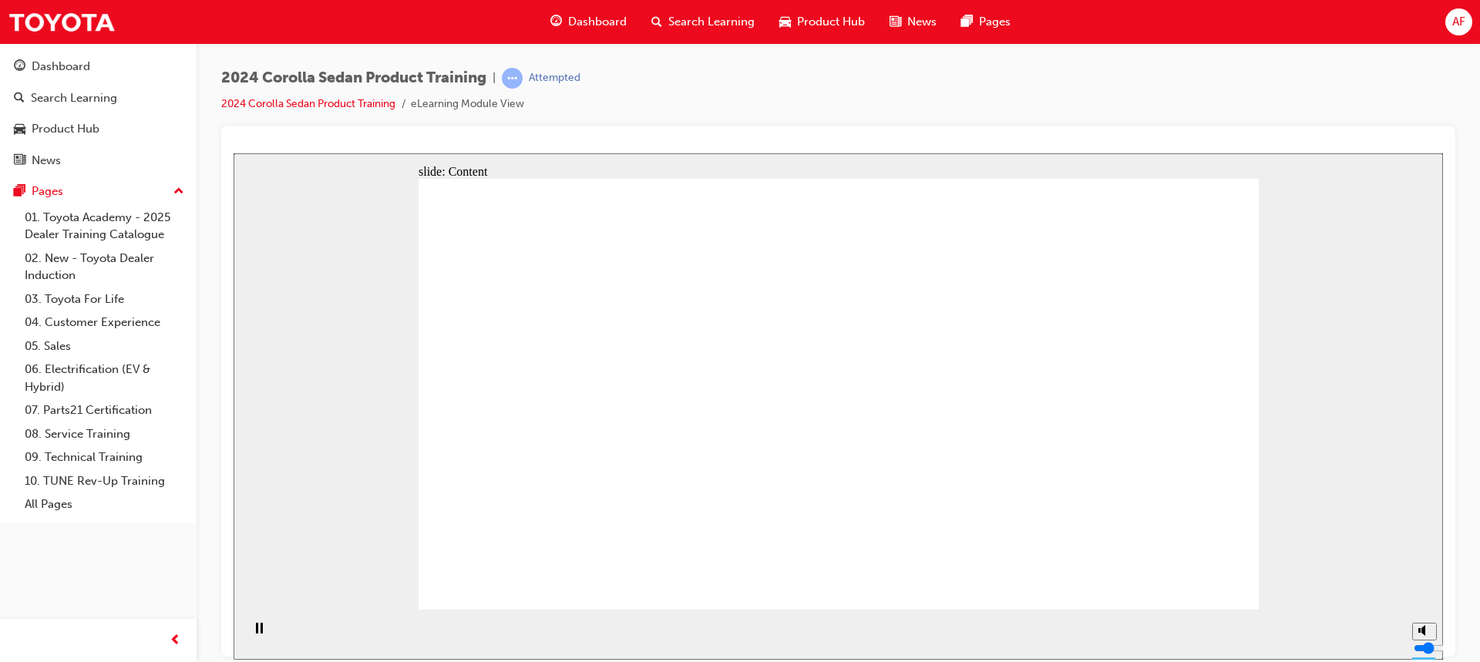
drag, startPoint x: 990, startPoint y: 658, endPoint x: 988, endPoint y: 649, distance: 8.8
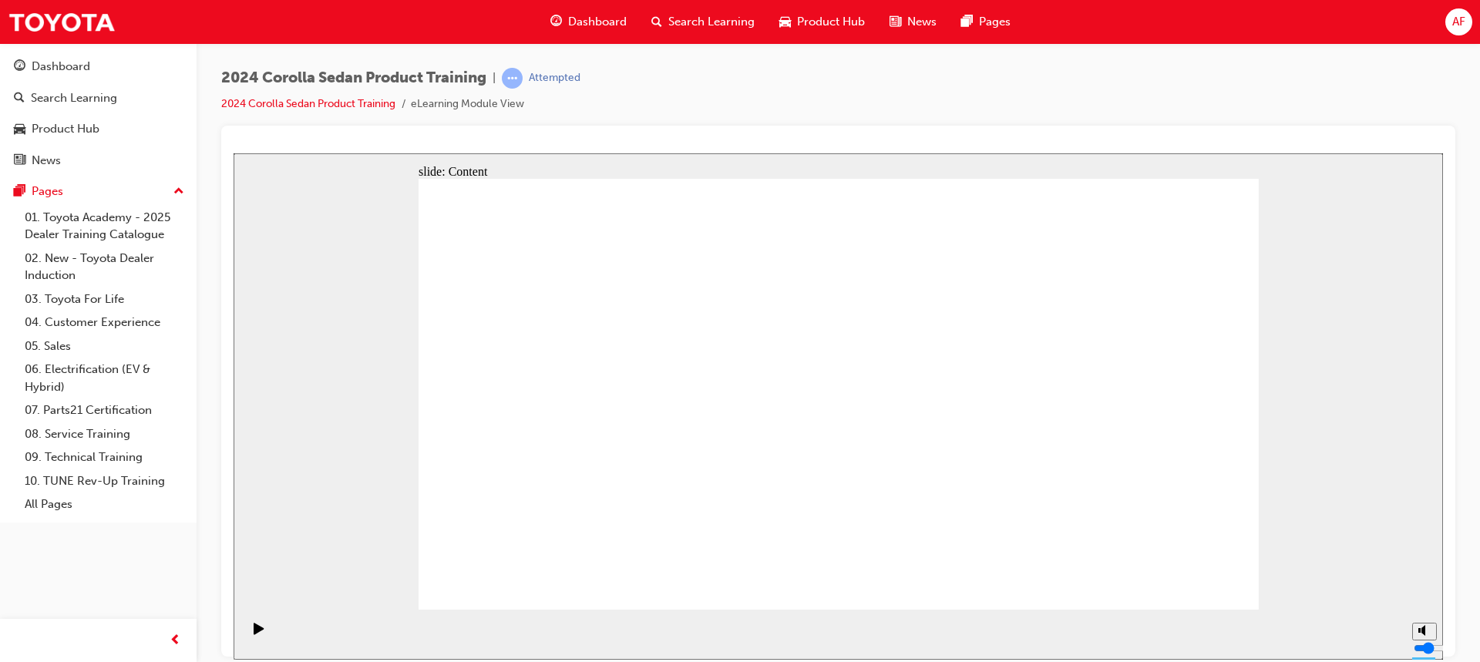
click at [990, 655] on section "Playback Speed 2 1.75 1.5 1.25" at bounding box center [839, 634] width 1210 height 50
drag, startPoint x: 917, startPoint y: 573, endPoint x: 904, endPoint y: 566, distance: 14.2
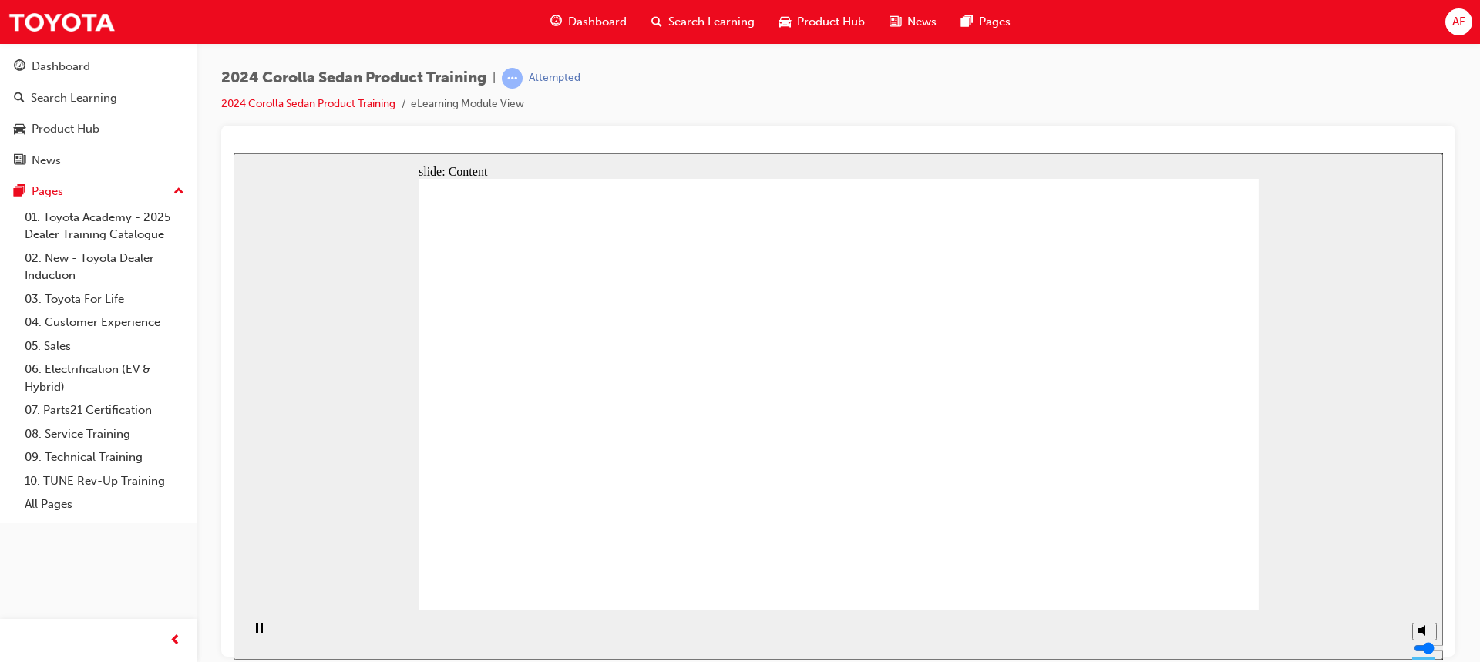
drag, startPoint x: 809, startPoint y: 365, endPoint x: 807, endPoint y: 356, distance: 8.8
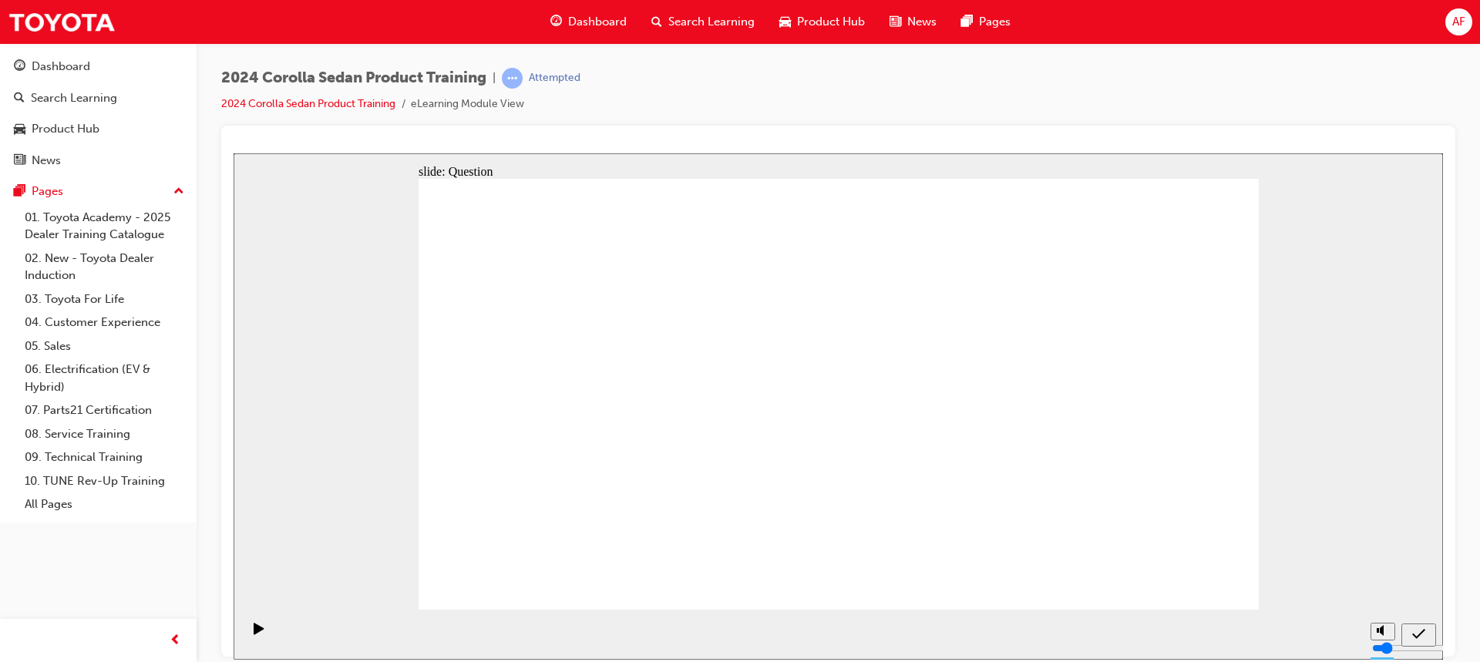
radio input "true"
drag, startPoint x: 1072, startPoint y: 335, endPoint x: 1067, endPoint y: 344, distance: 10.7
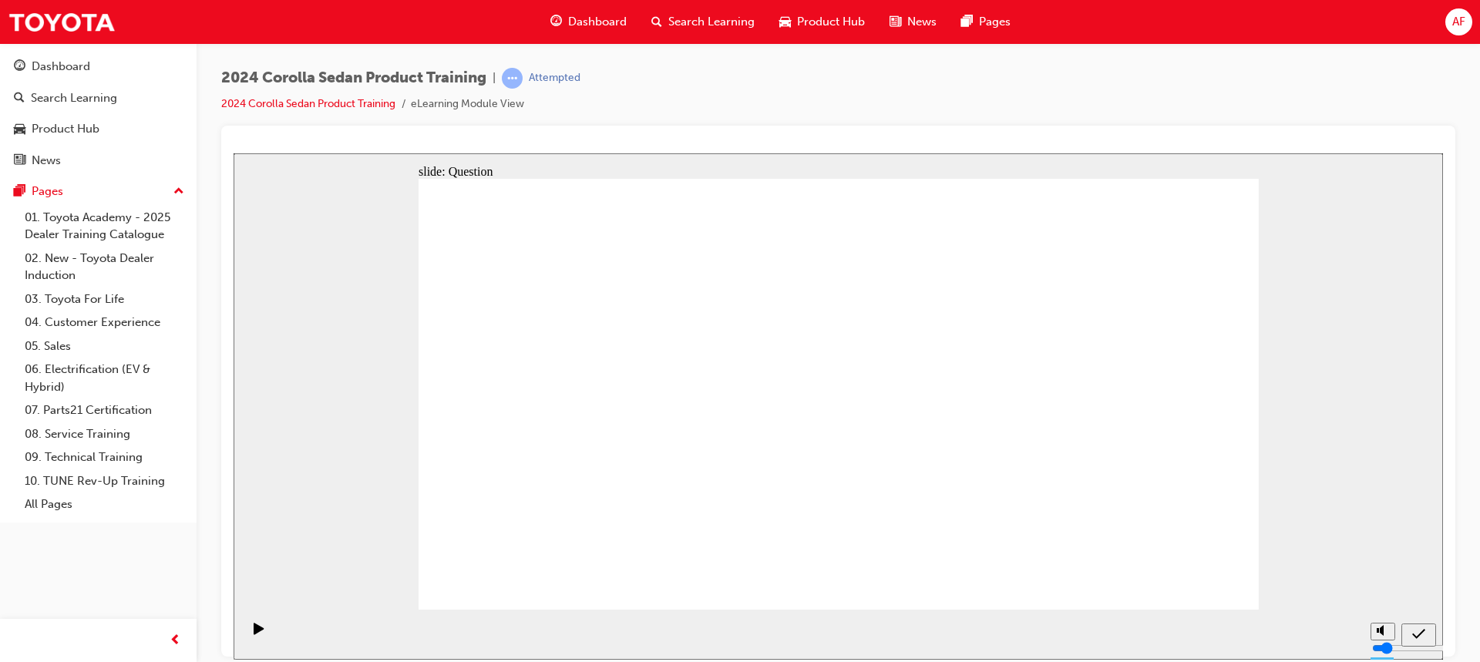
radio input "true"
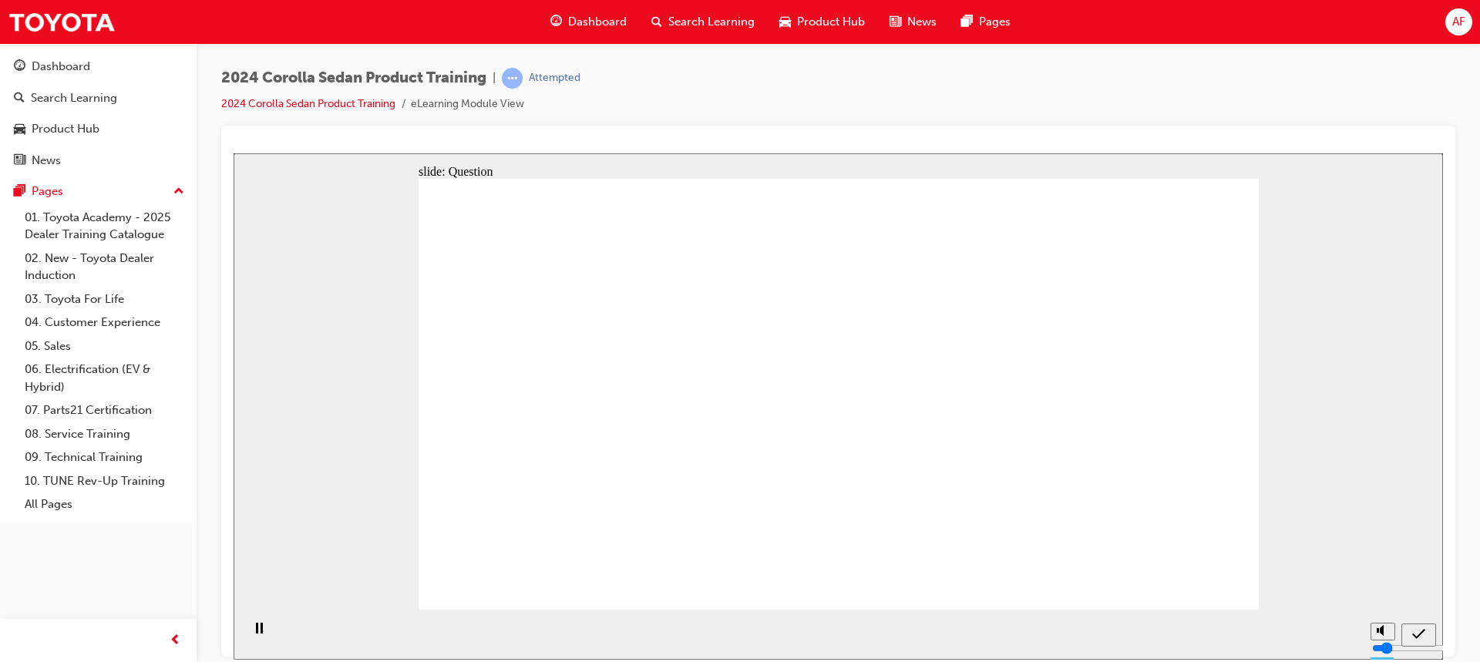
radio input "true"
drag, startPoint x: 1193, startPoint y: 566, endPoint x: 1196, endPoint y: 578, distance: 12.7
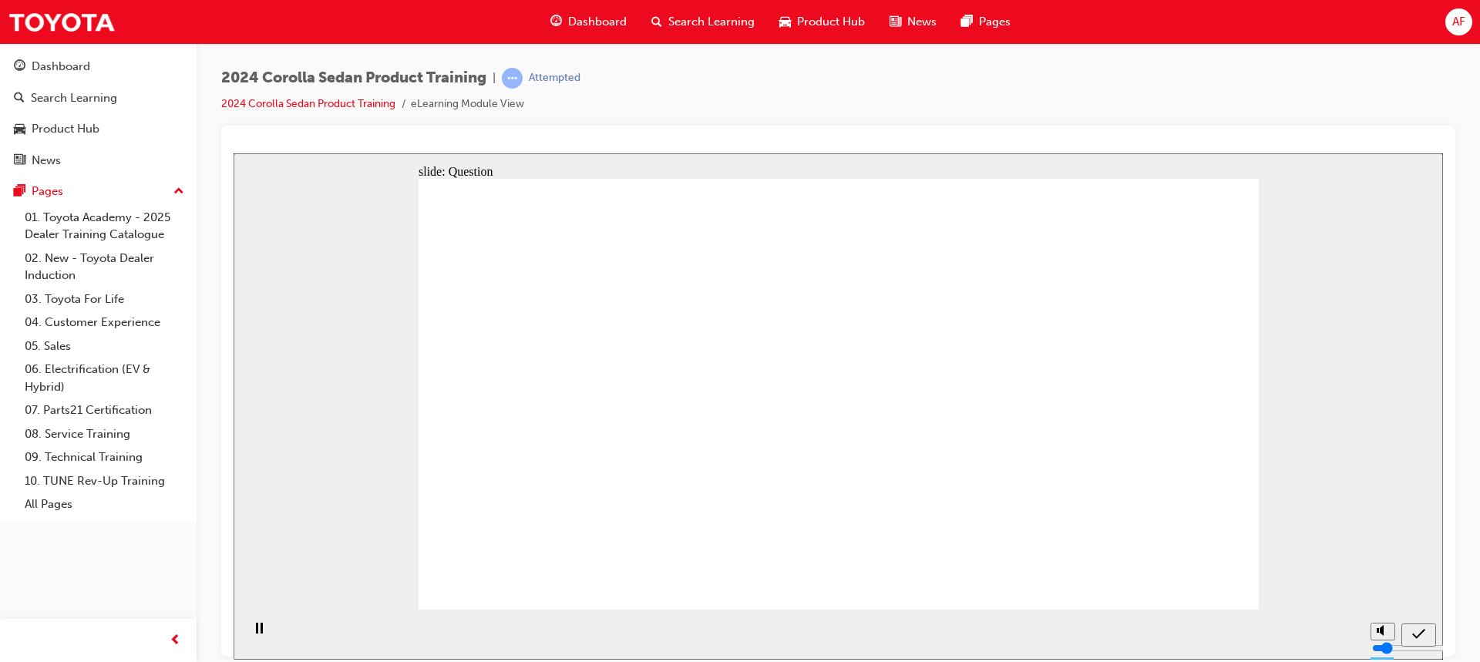
drag, startPoint x: 760, startPoint y: 371, endPoint x: 902, endPoint y: 494, distance: 188.0
drag, startPoint x: 611, startPoint y: 350, endPoint x: 1011, endPoint y: 465, distance: 416.3
drag, startPoint x: 1035, startPoint y: 372, endPoint x: 752, endPoint y: 497, distance: 309.3
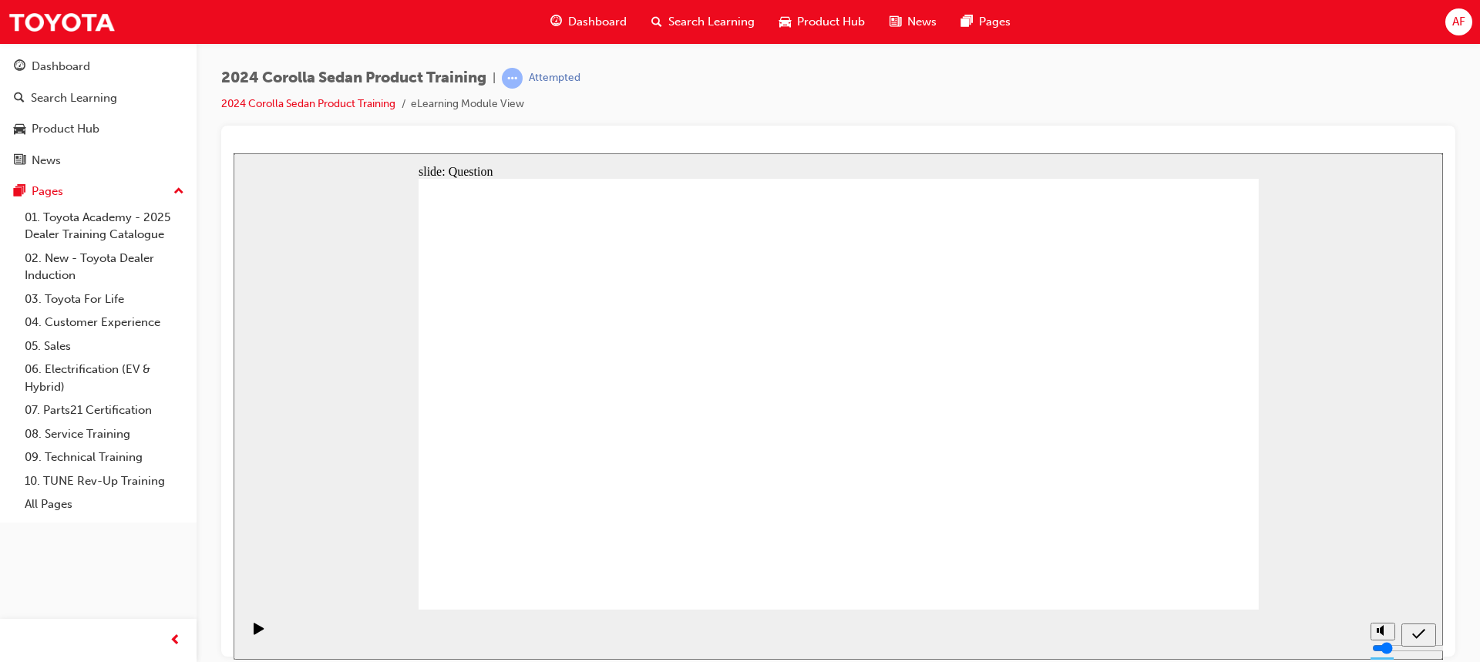
drag, startPoint x: 936, startPoint y: 370, endPoint x: 655, endPoint y: 496, distance: 307.8
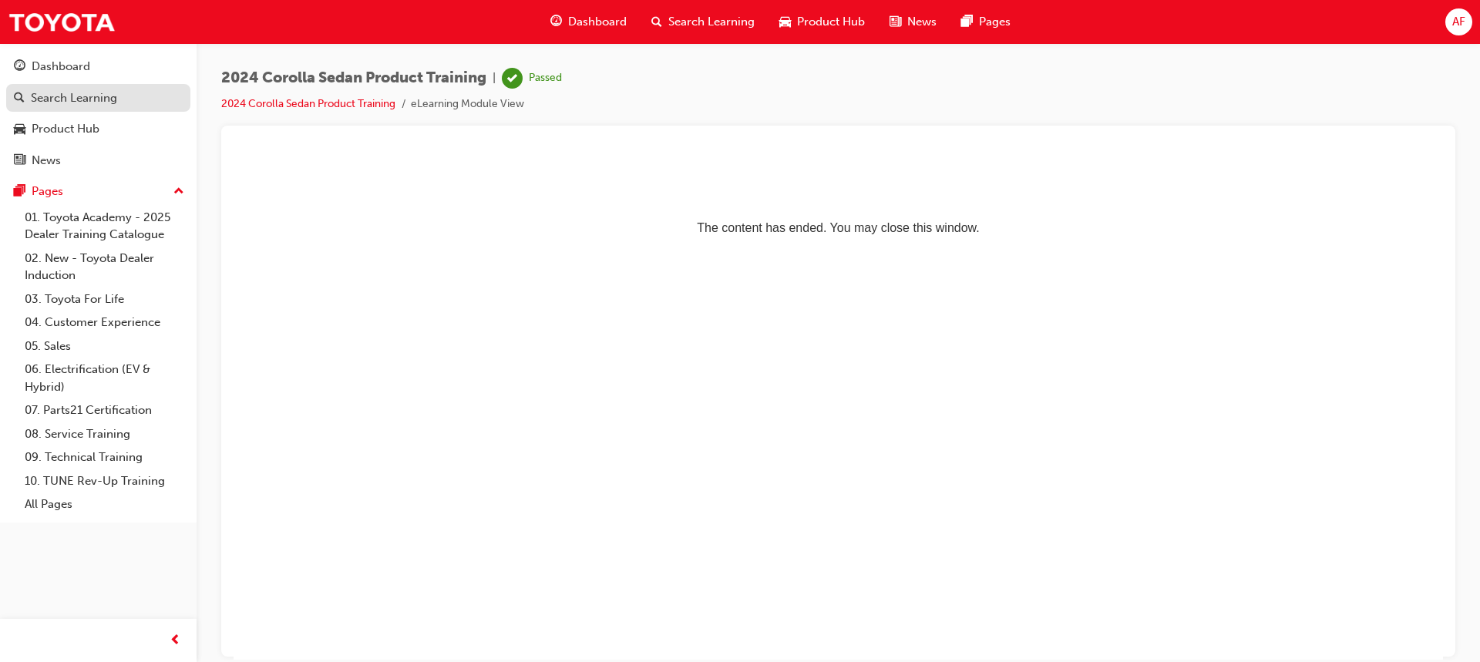
click at [89, 95] on div "Search Learning" at bounding box center [74, 98] width 86 height 18
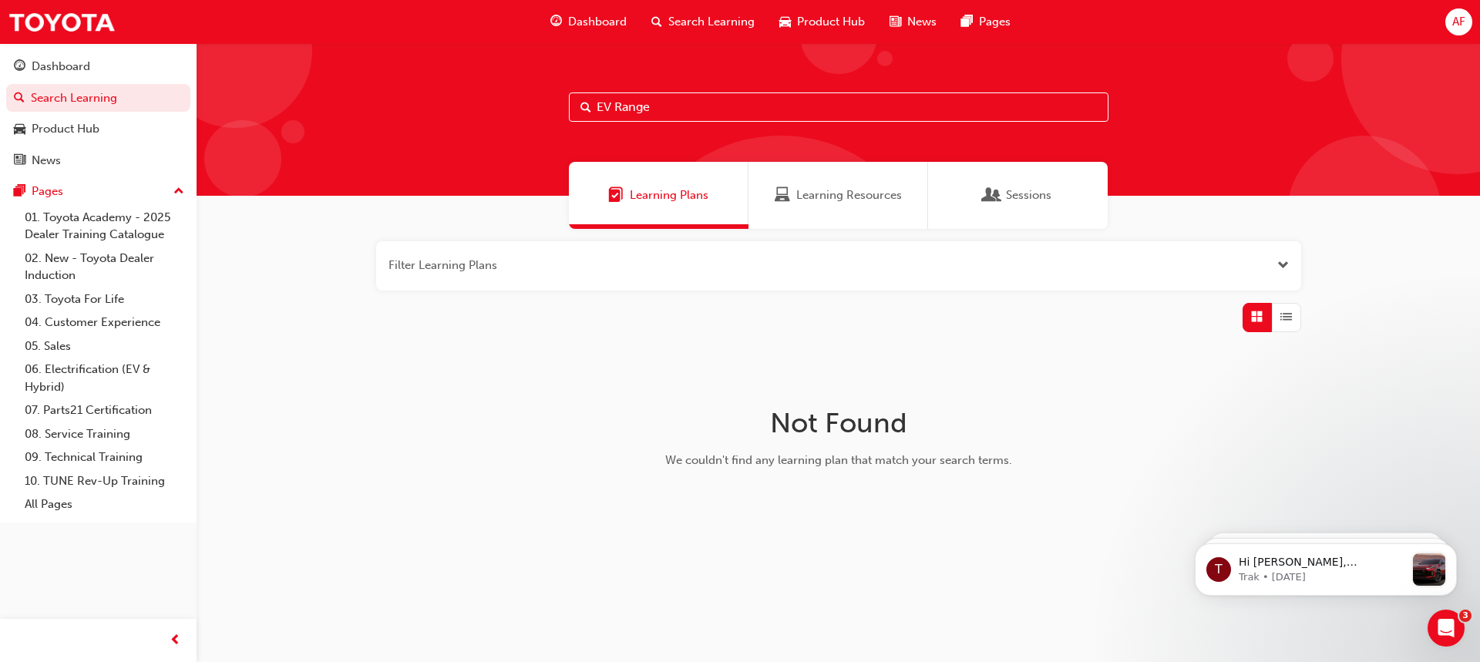
click at [840, 198] on span "Learning Resources" at bounding box center [849, 196] width 106 height 18
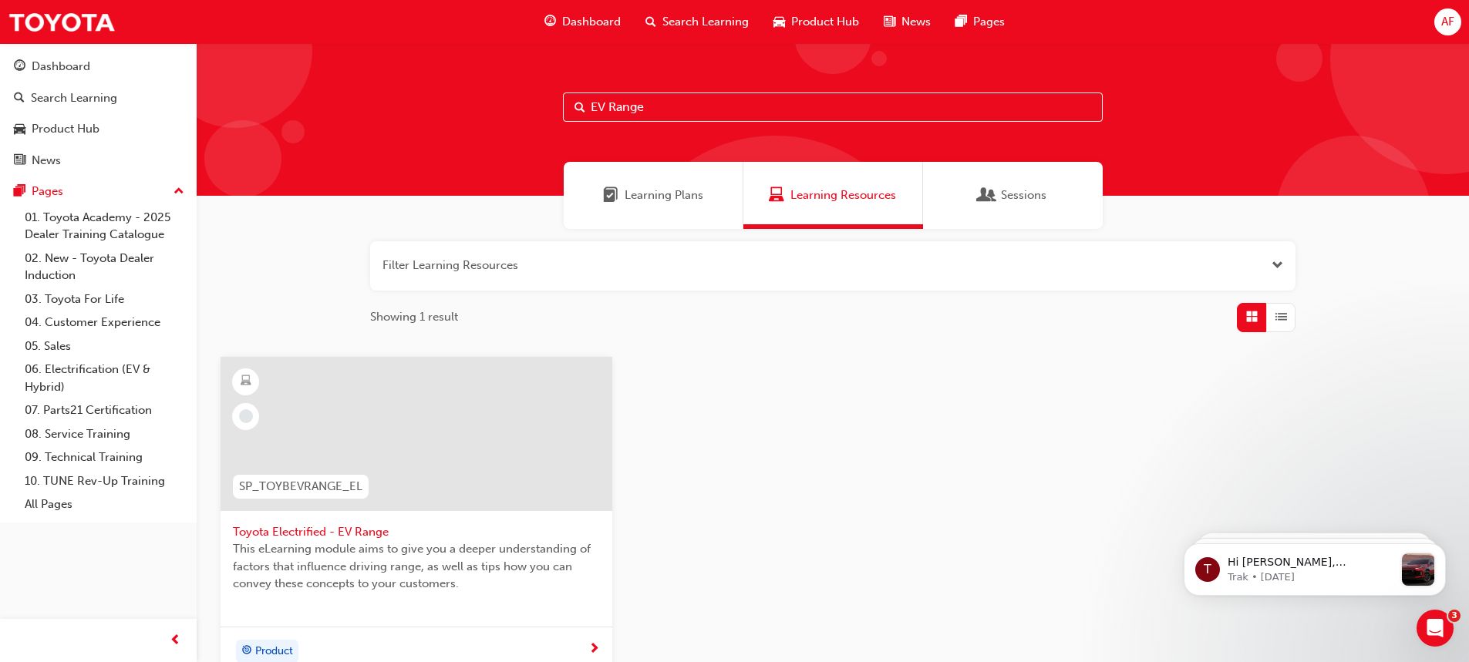
click at [665, 113] on input "EV Range" at bounding box center [833, 107] width 540 height 29
type input "E"
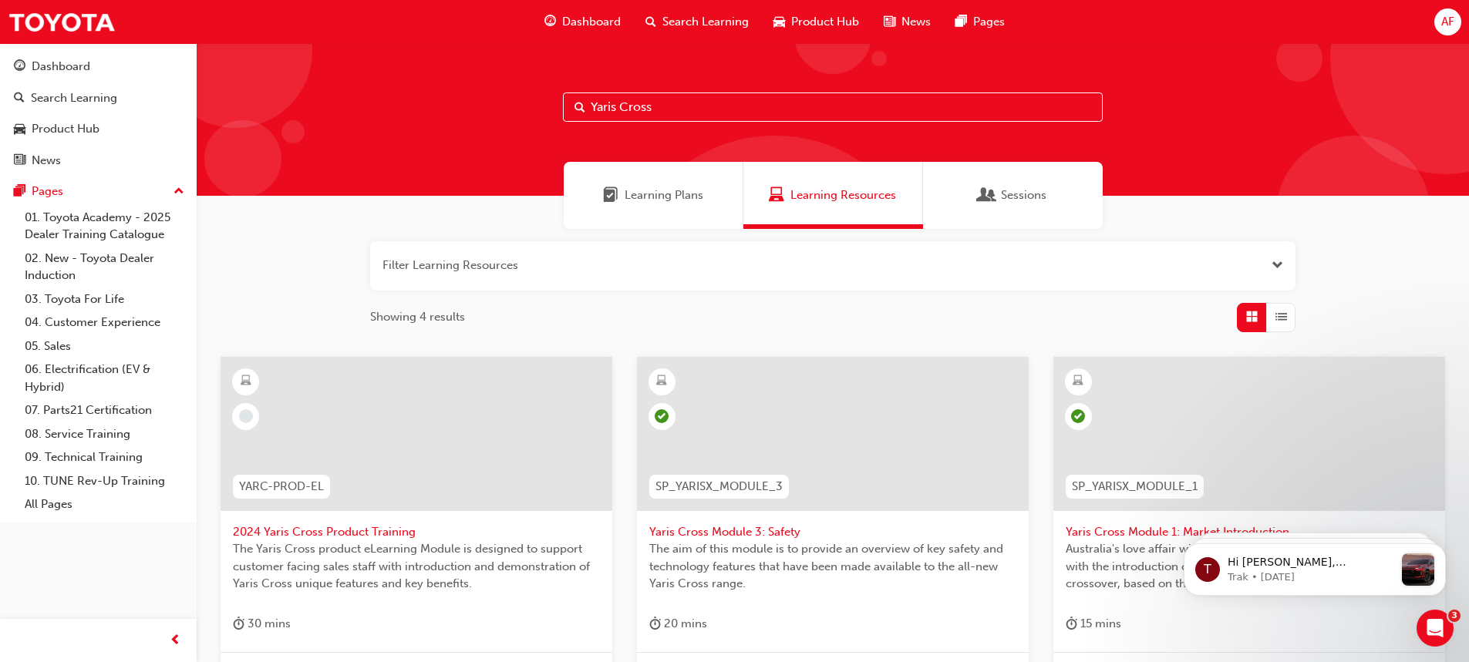
type input "Yaris Cross"
click at [353, 527] on span "2024 Yaris Cross Product Training" at bounding box center [416, 532] width 367 height 18
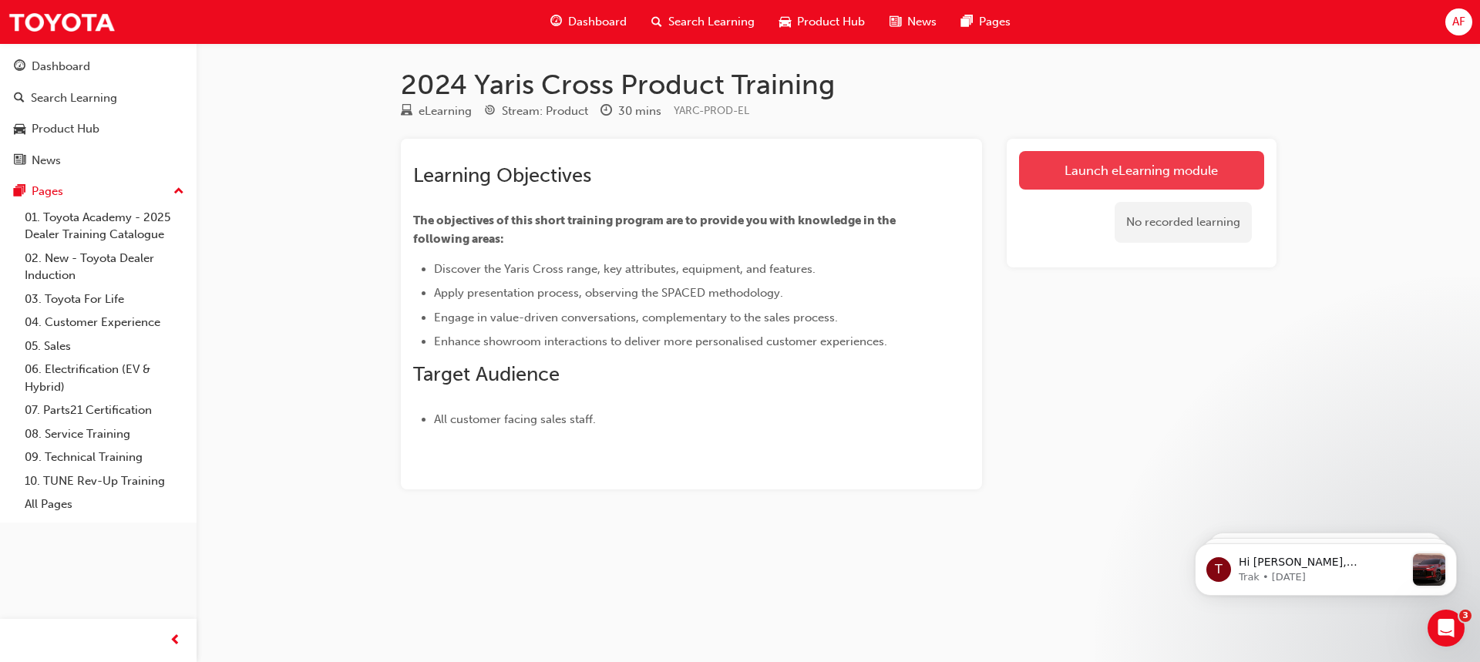
click at [1130, 170] on link "Launch eLearning module" at bounding box center [1141, 170] width 245 height 39
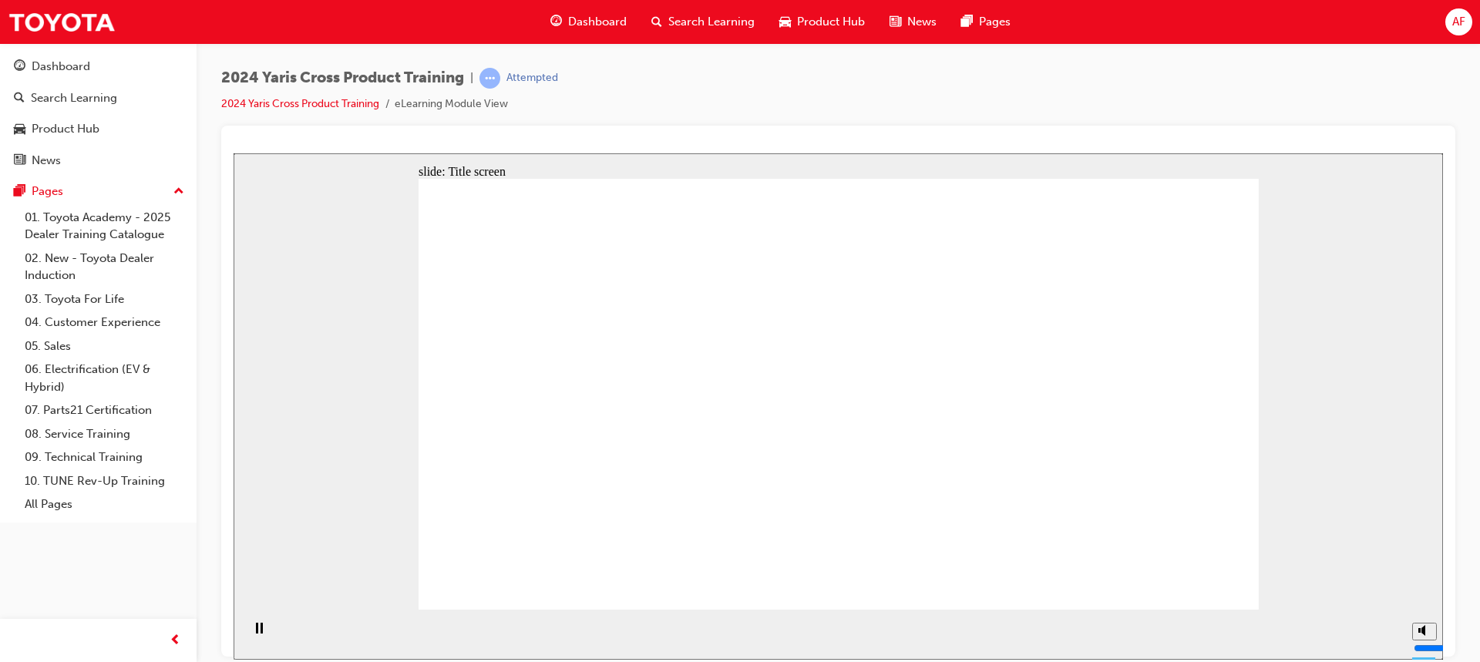
click at [1415, 621] on div "Playback Speed 2 1.75 1.5 1.25" at bounding box center [1420, 634] width 31 height 50
click at [1424, 577] on polygon "Mute (Ctrl+Alt+M)" at bounding box center [1424, 572] width 4 height 11
click at [1424, 596] on input "volume" at bounding box center [1463, 590] width 99 height 12
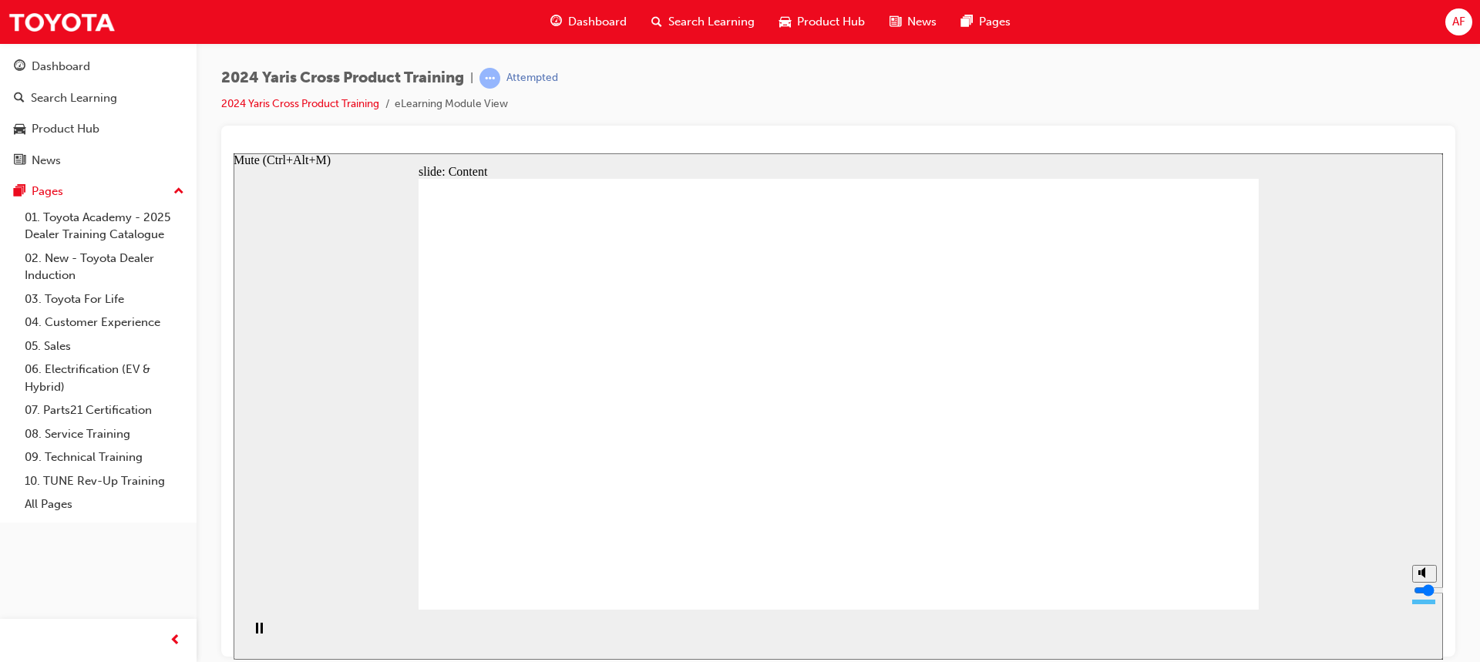
type input "1"
click at [1424, 596] on input "volume" at bounding box center [1463, 590] width 99 height 12
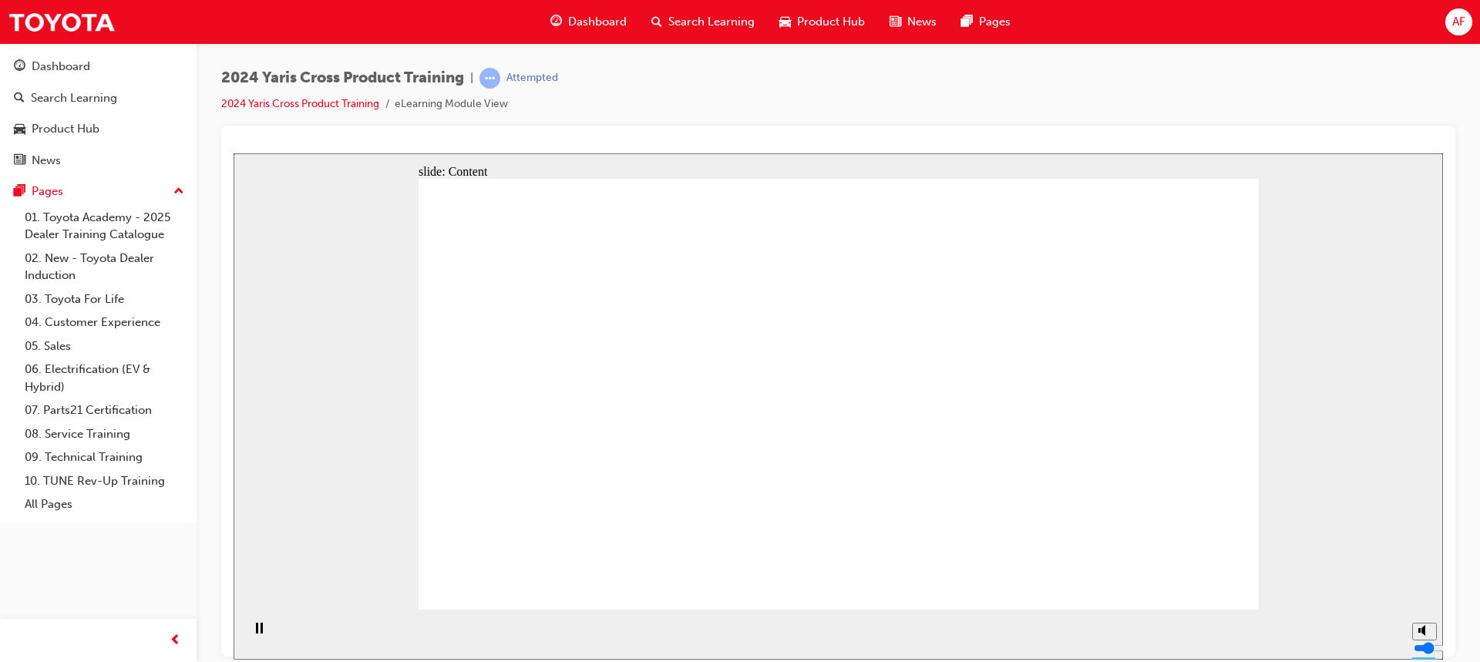
drag, startPoint x: 574, startPoint y: 448, endPoint x: 590, endPoint y: 436, distance: 20.4
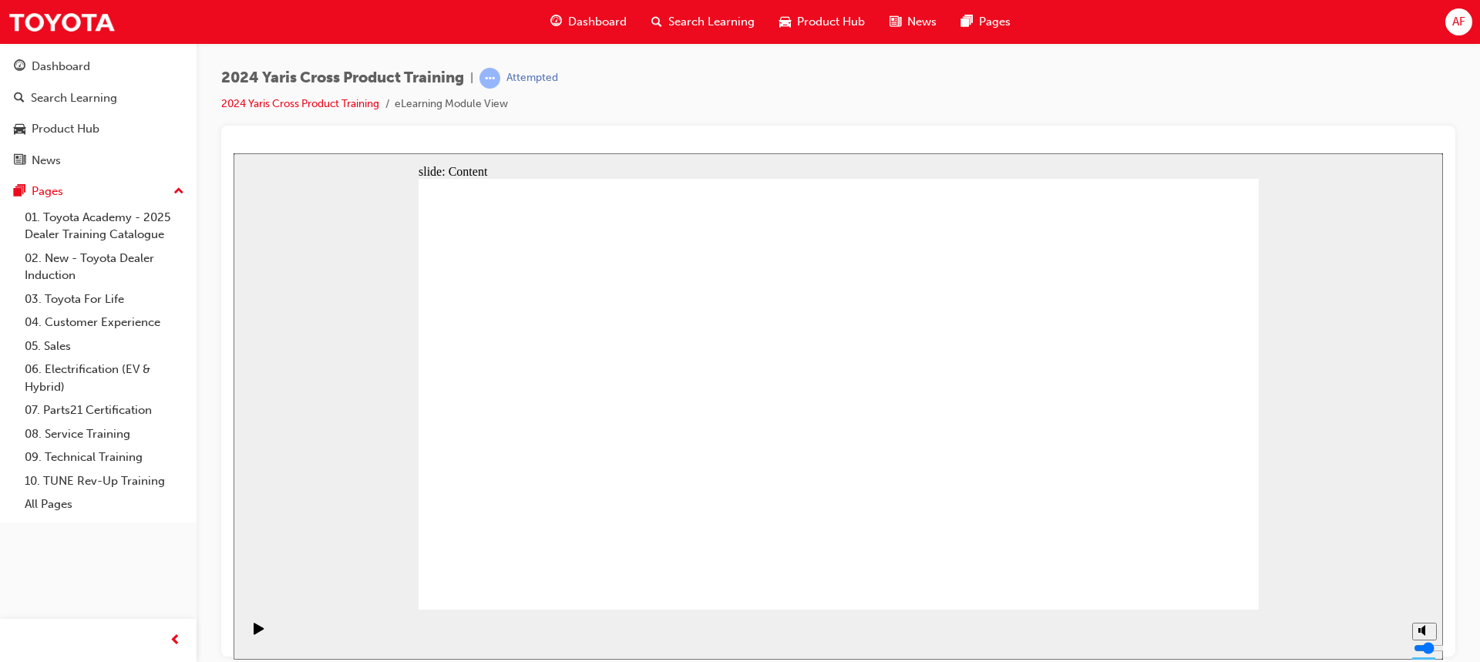
drag, startPoint x: 1104, startPoint y: 528, endPoint x: 1102, endPoint y: 539, distance: 11.0
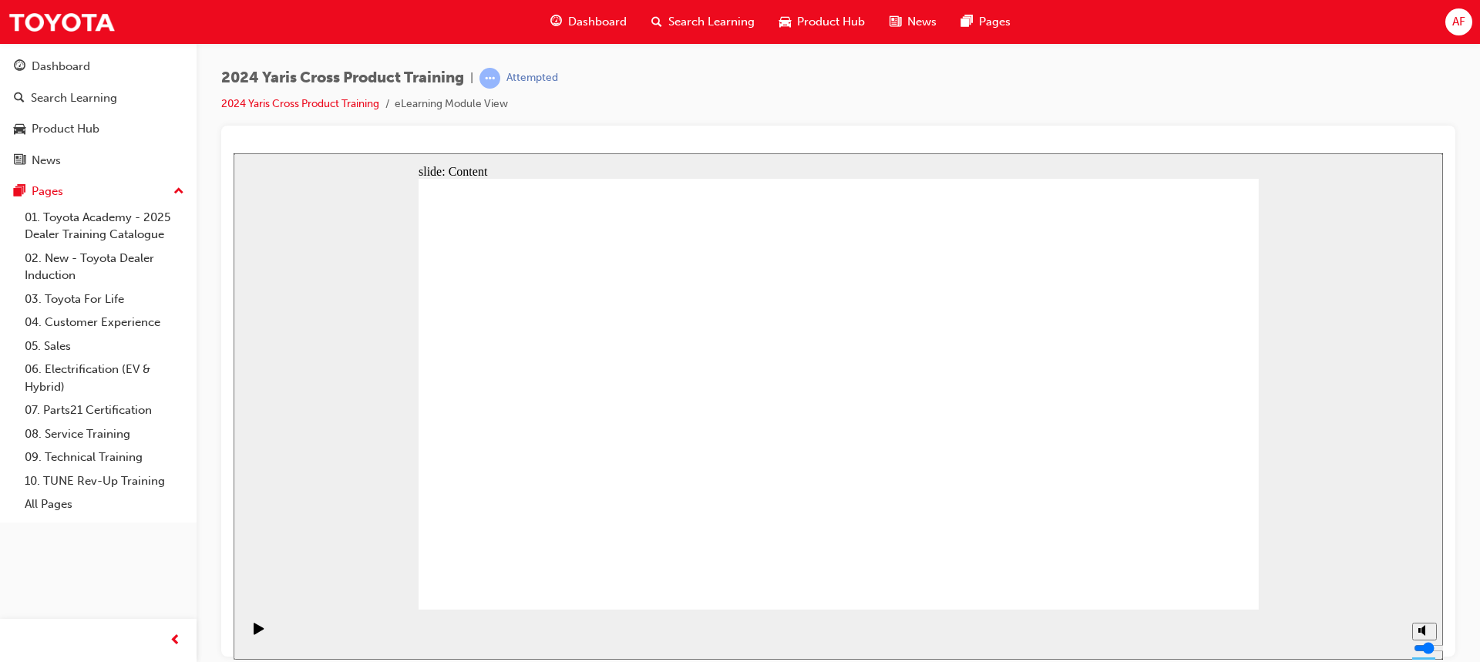
click at [406, 153] on div at bounding box center [839, 153] width 1210 height 0
drag, startPoint x: 788, startPoint y: 479, endPoint x: 799, endPoint y: 471, distance: 13.9
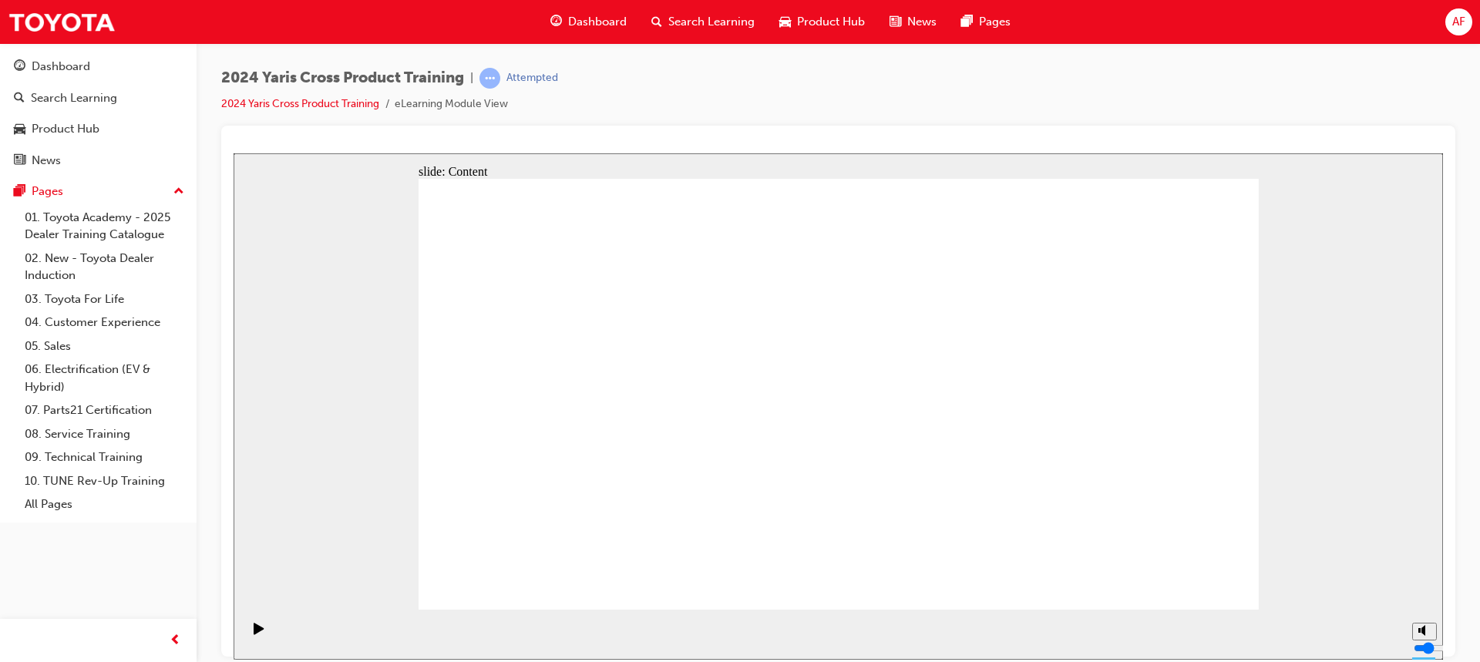
click at [305, 103] on link "2024 Yaris Cross Product Training" at bounding box center [300, 103] width 158 height 13
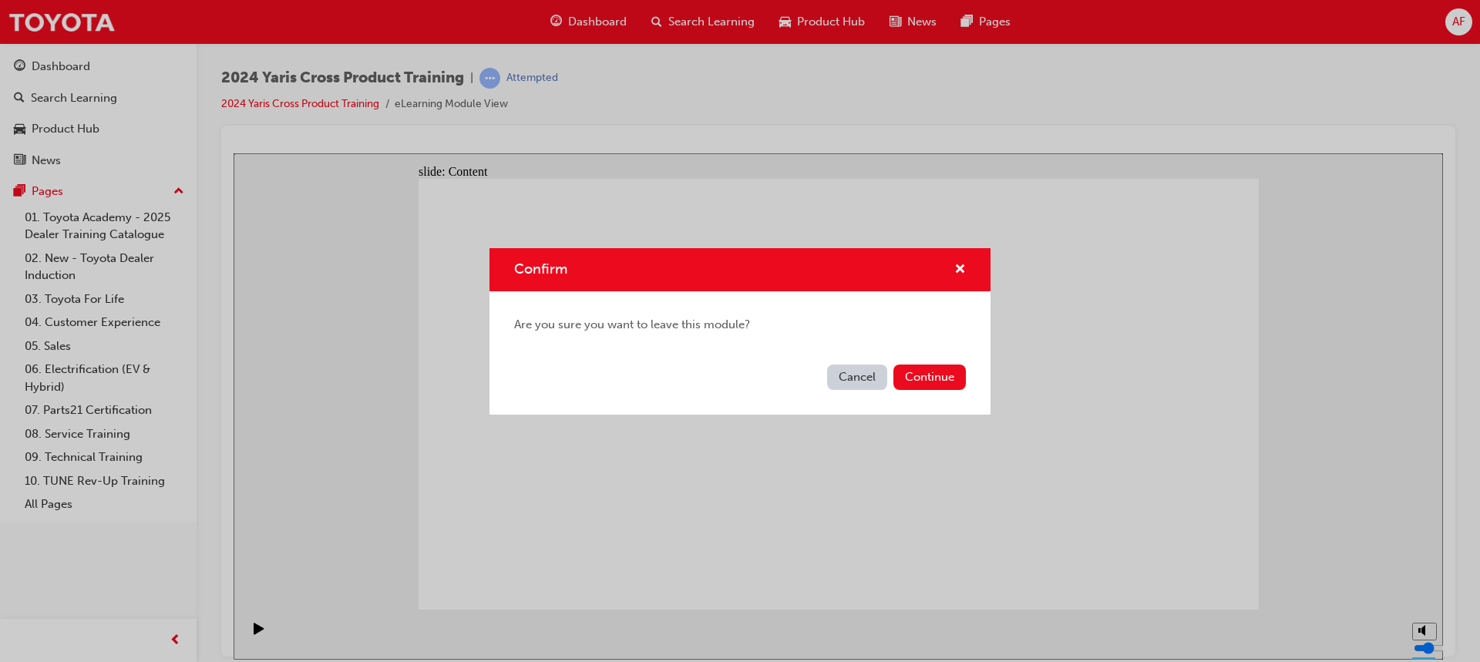
click at [861, 372] on button "Cancel" at bounding box center [857, 377] width 60 height 25
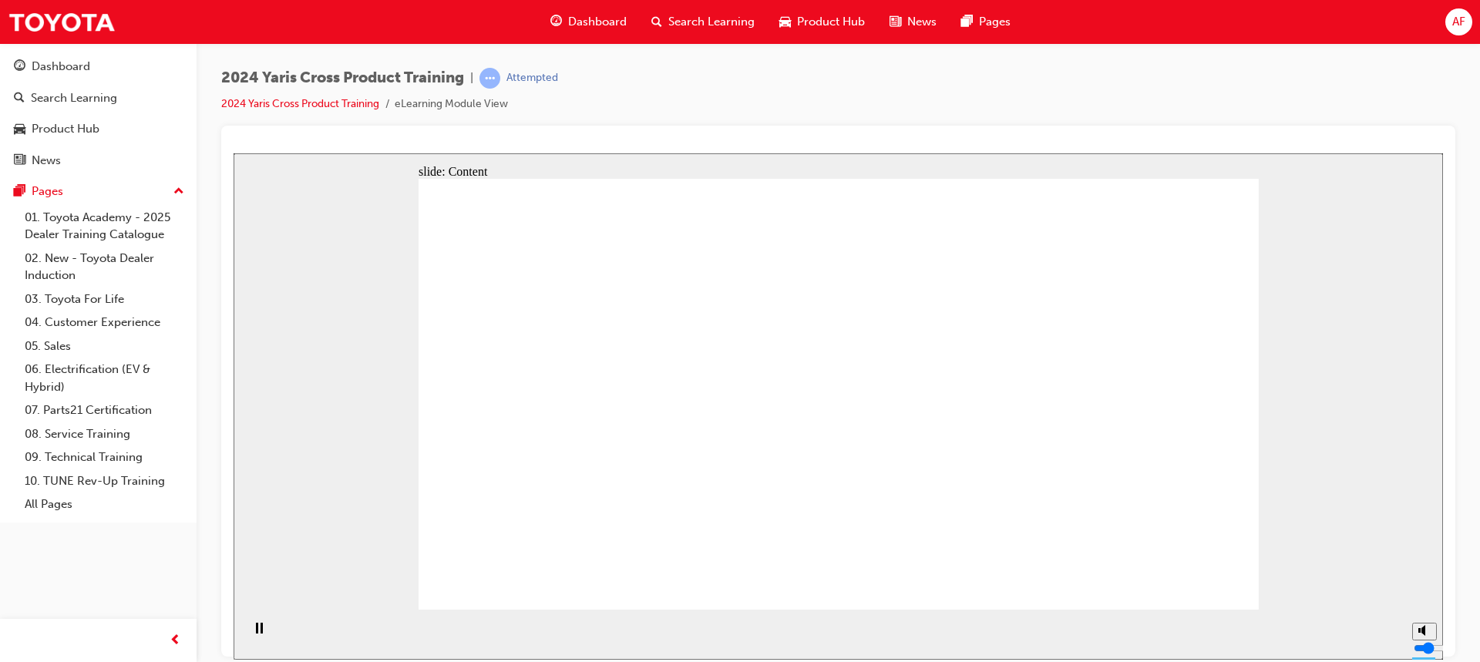
drag, startPoint x: 941, startPoint y: 315, endPoint x: 949, endPoint y: 296, distance: 20.0
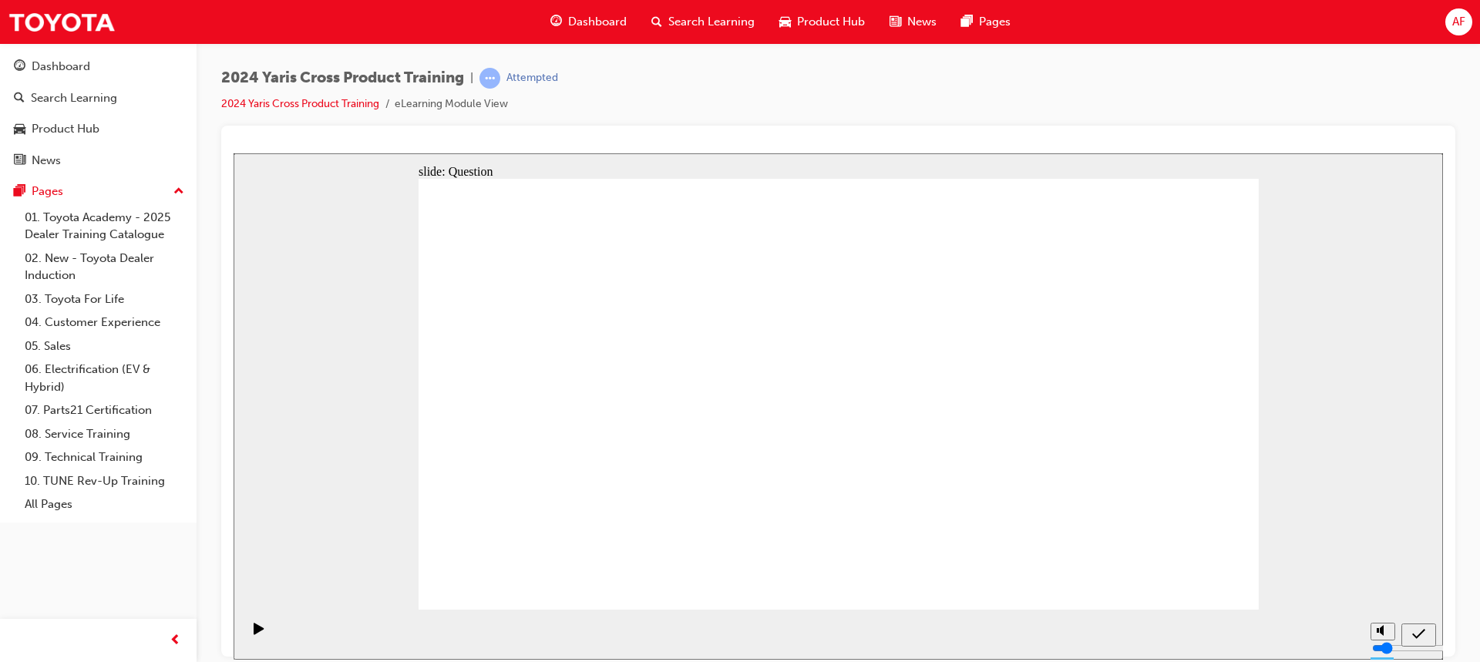
radio input "true"
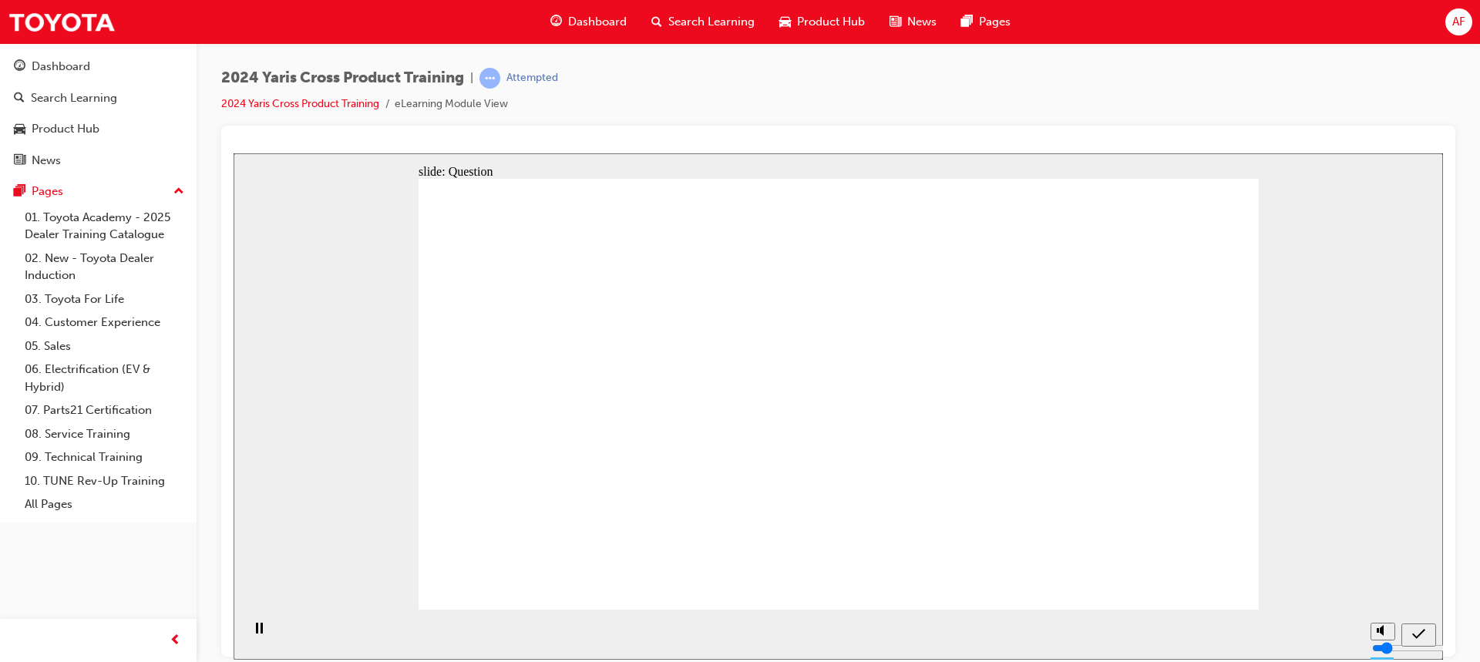
checkbox input "true"
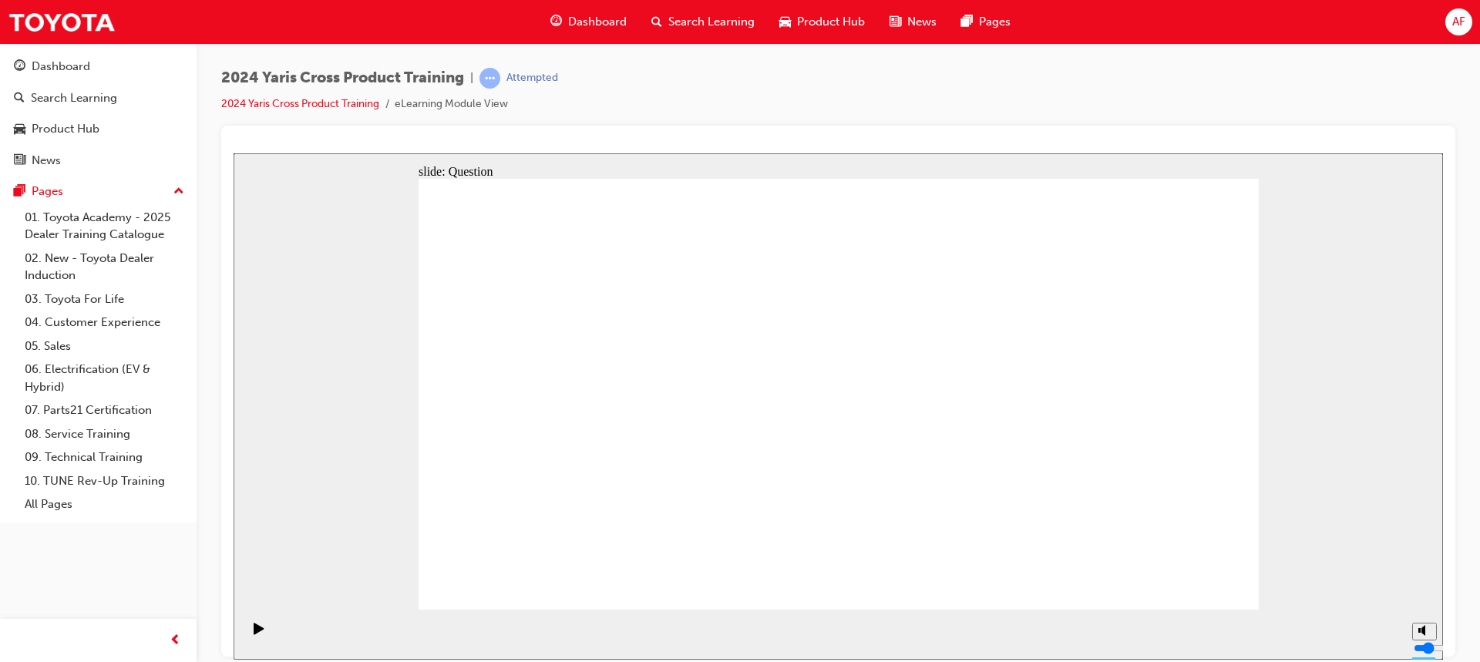
checkbox input "true"
drag, startPoint x: 1171, startPoint y: 566, endPoint x: 1176, endPoint y: 574, distance: 10.1
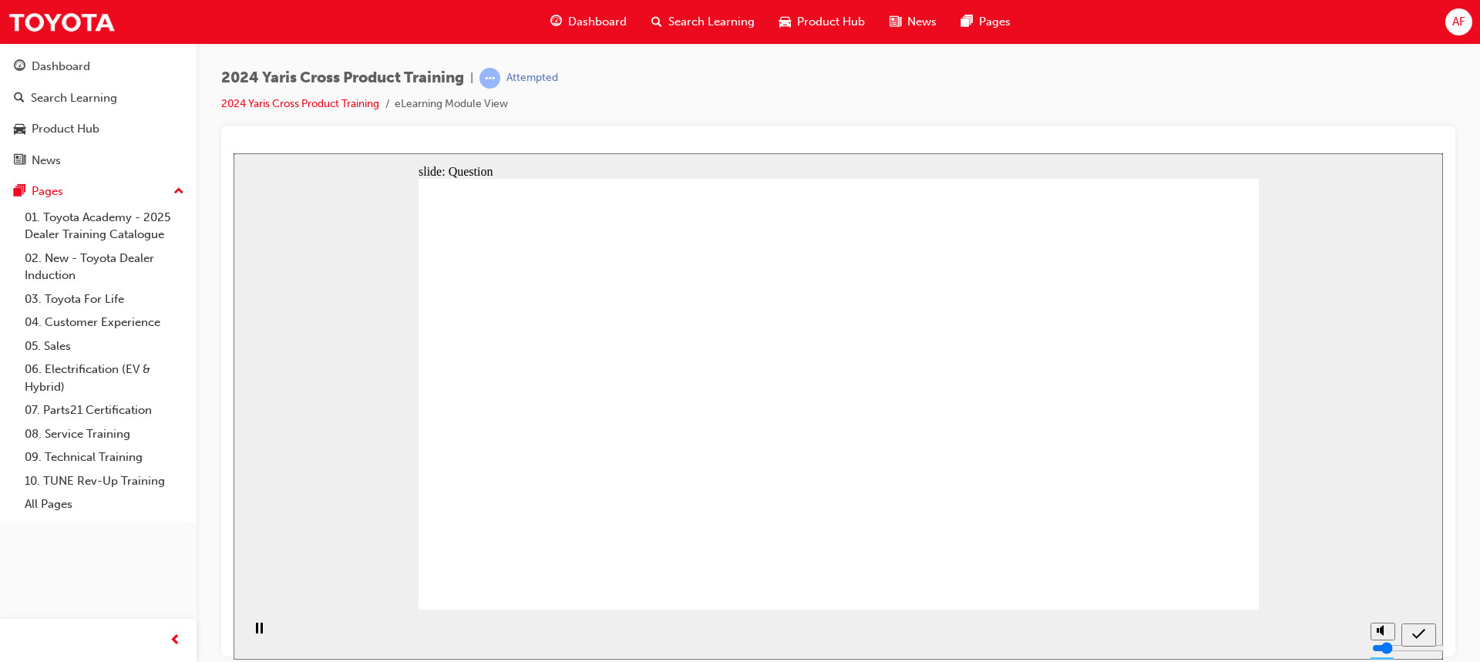
radio input "true"
drag, startPoint x: 562, startPoint y: 352, endPoint x: 587, endPoint y: 440, distance: 91.3
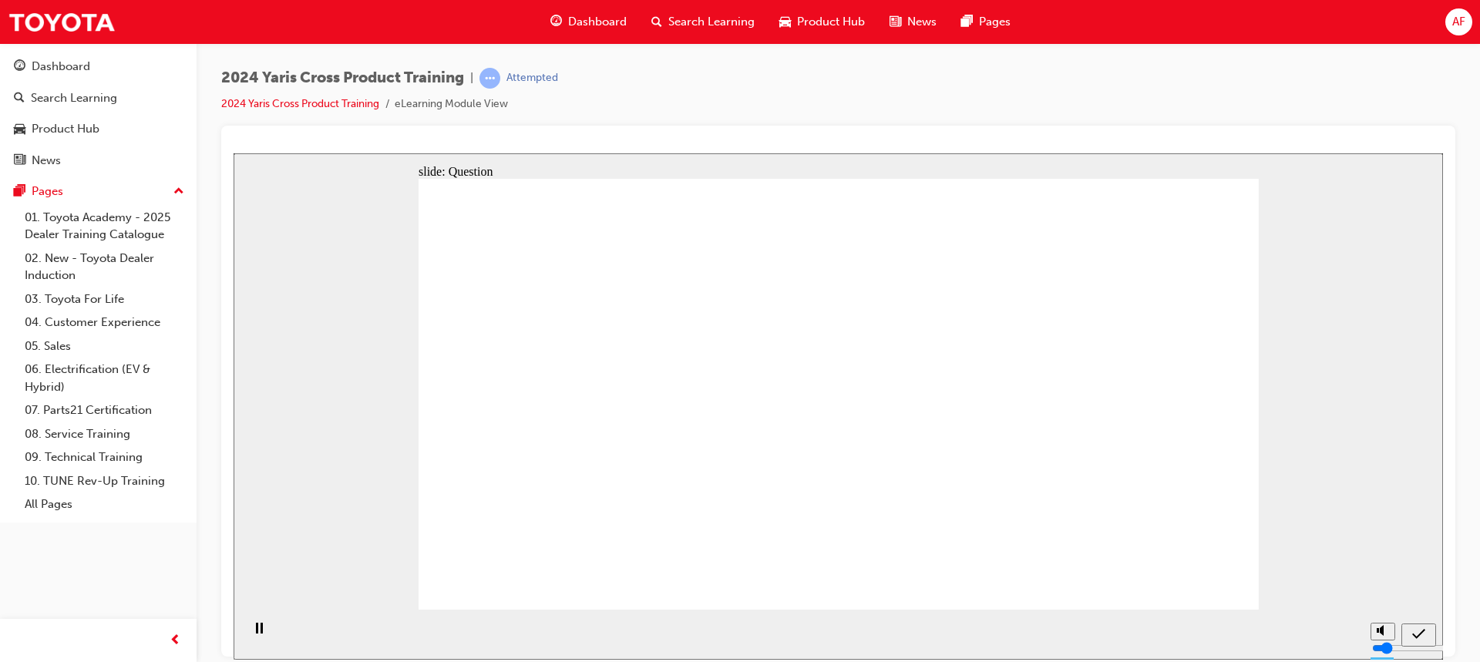
drag, startPoint x: 708, startPoint y: 362, endPoint x: 725, endPoint y: 459, distance: 98.6
drag, startPoint x: 876, startPoint y: 453, endPoint x: 879, endPoint y: 502, distance: 48.7
drag, startPoint x: 1039, startPoint y: 408, endPoint x: 1047, endPoint y: 477, distance: 69.8
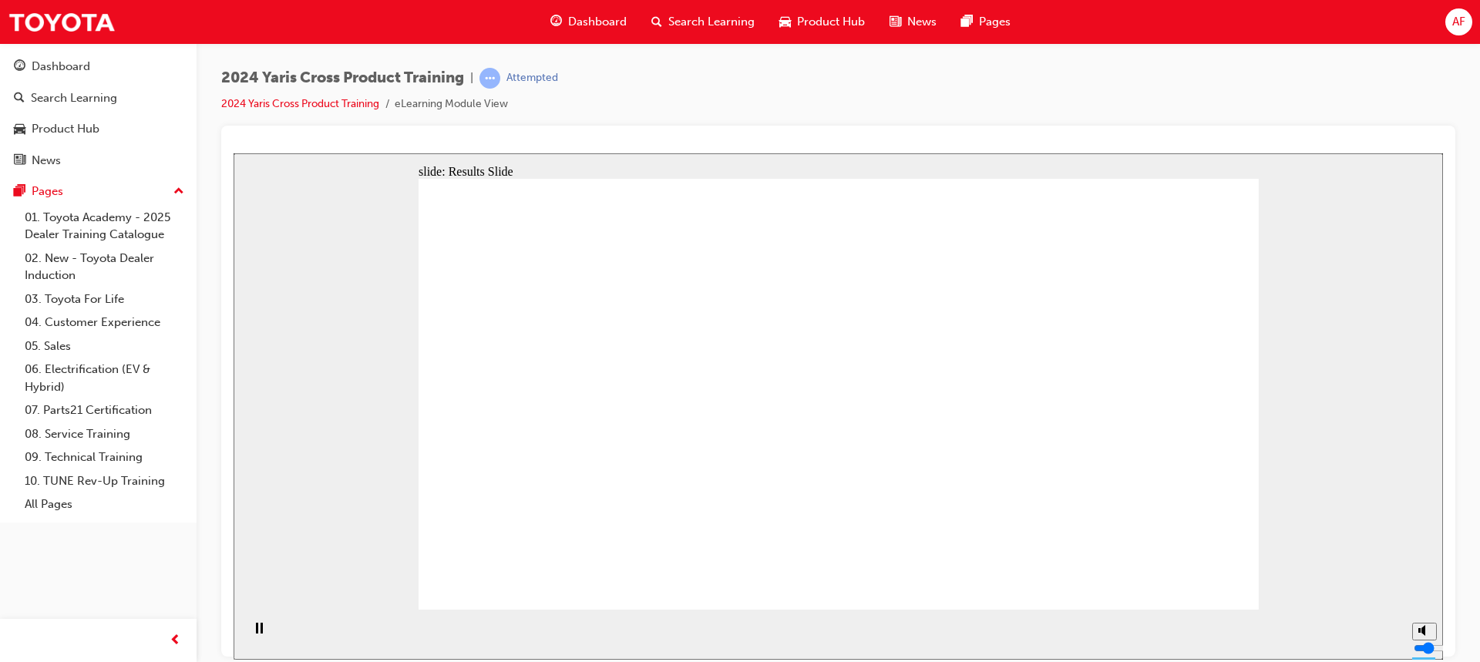
radio input "true"
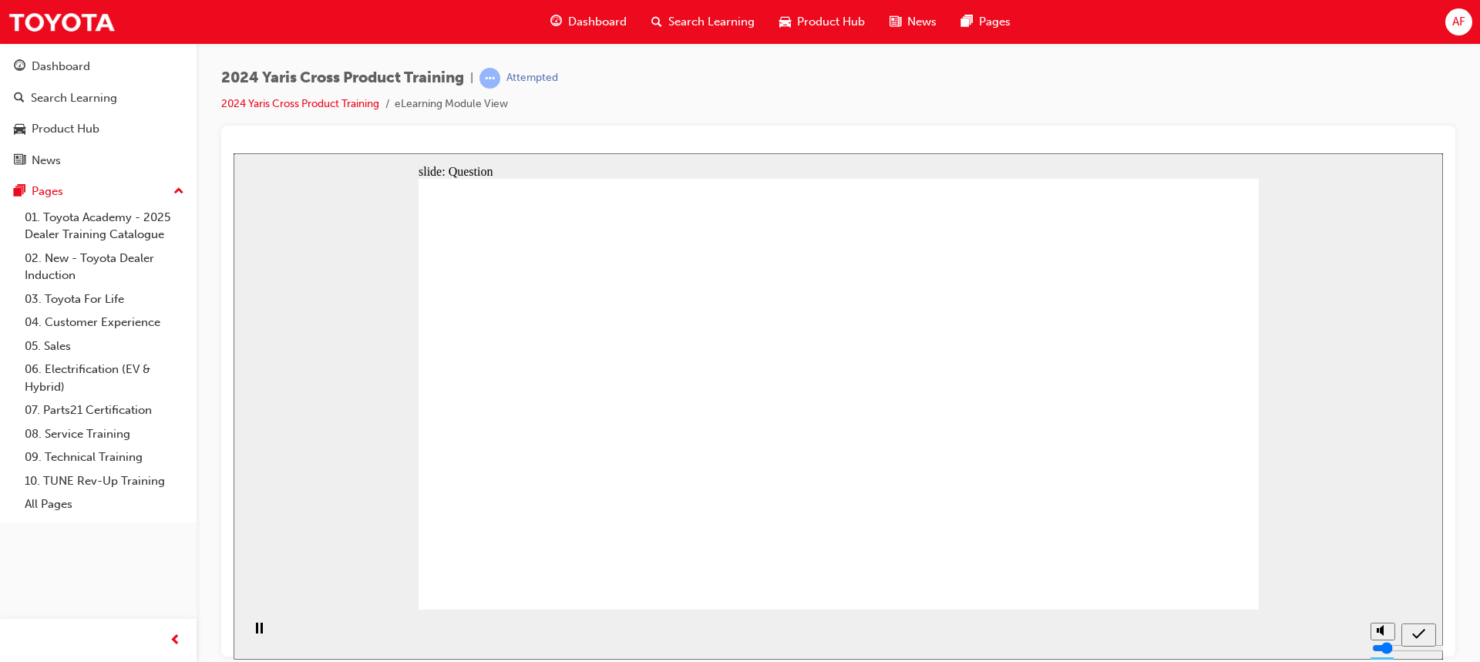
radio input "true"
drag, startPoint x: 831, startPoint y: 476, endPoint x: 833, endPoint y: 488, distance: 12.4
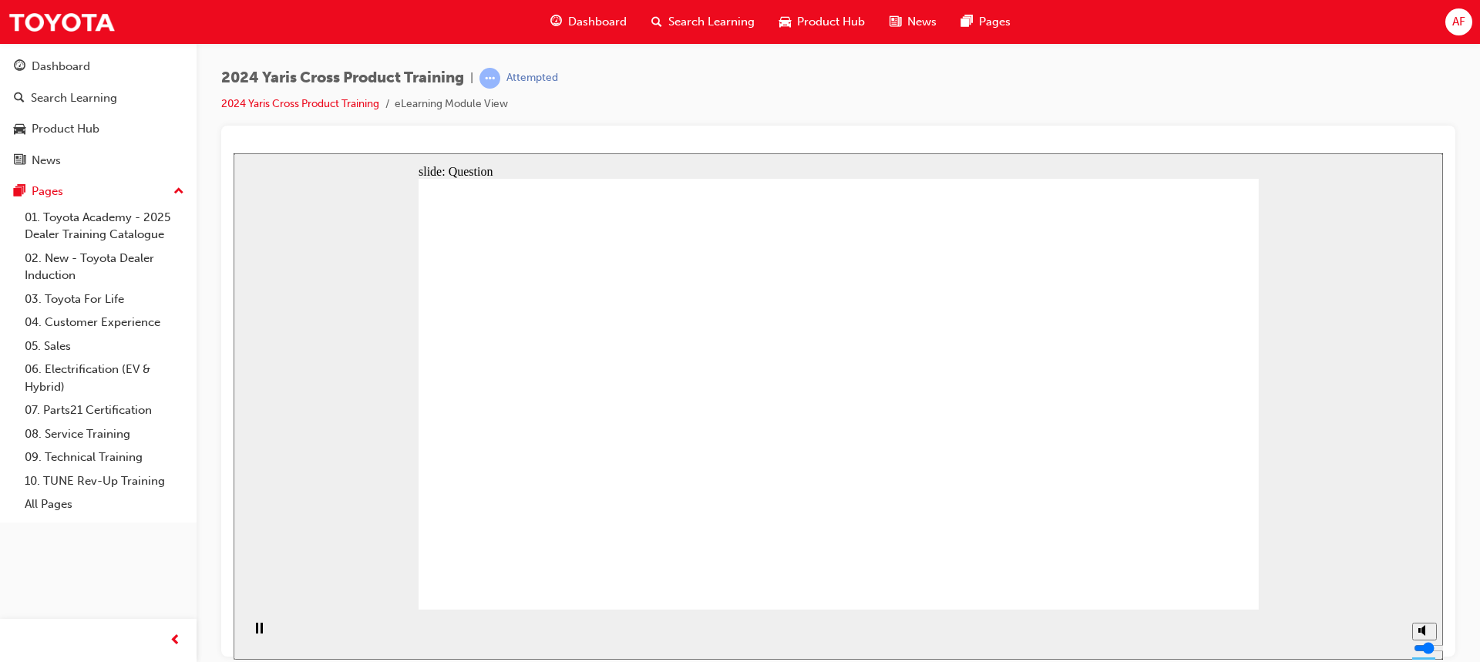
checkbox input "true"
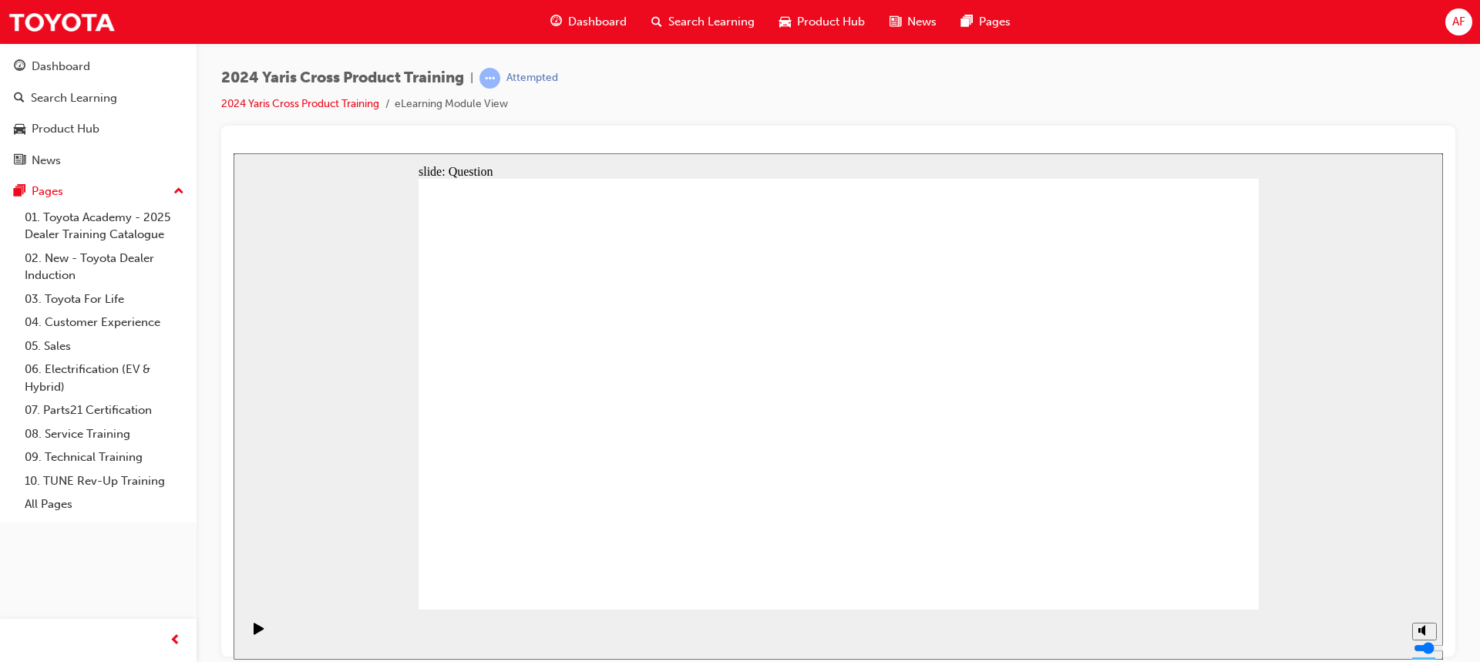
radio input "true"
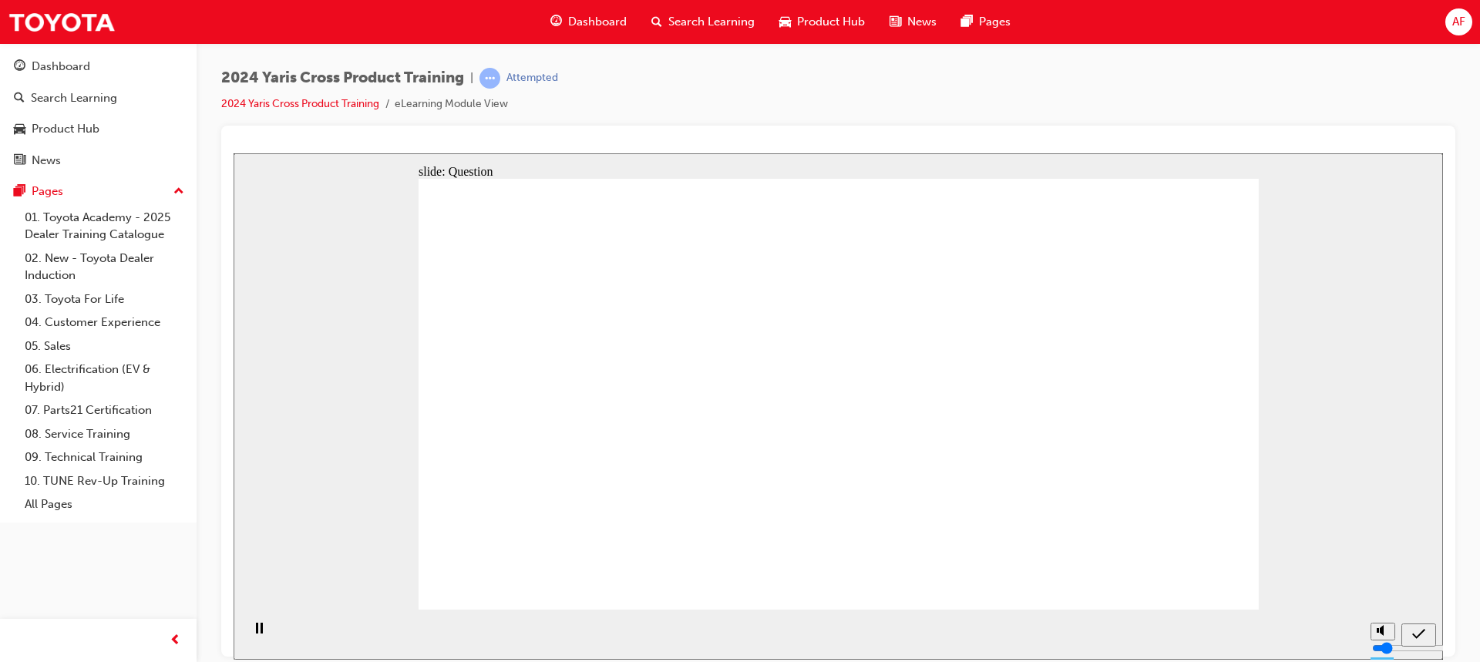
drag, startPoint x: 910, startPoint y: 354, endPoint x: 583, endPoint y: 483, distance: 352.3
drag, startPoint x: 1058, startPoint y: 362, endPoint x: 733, endPoint y: 500, distance: 353.7
drag, startPoint x: 708, startPoint y: 349, endPoint x: 670, endPoint y: 346, distance: 38.7
drag, startPoint x: 597, startPoint y: 353, endPoint x: 927, endPoint y: 496, distance: 359.1
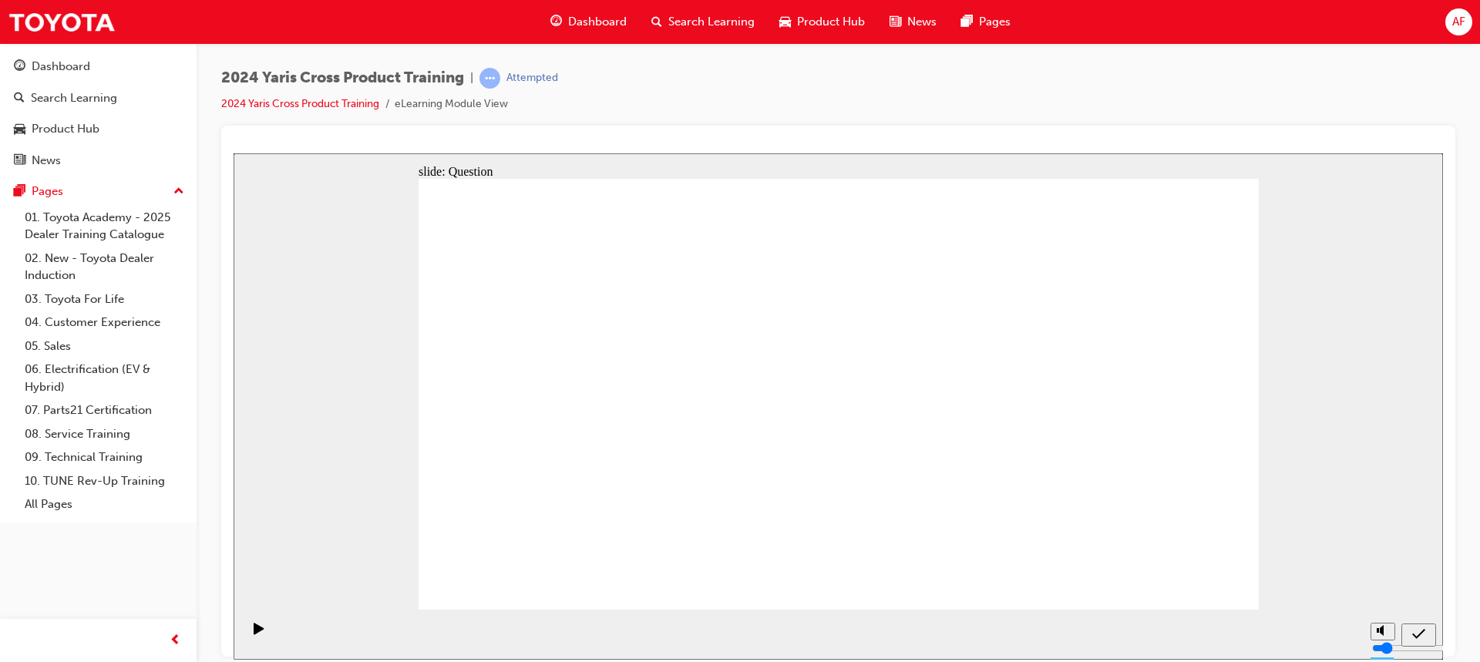
drag, startPoint x: 790, startPoint y: 390, endPoint x: 1070, endPoint y: 533, distance: 314.1
drag, startPoint x: 1153, startPoint y: 581, endPoint x: 1186, endPoint y: 575, distance: 33.0
